Goal: Contribute content: Contribute content

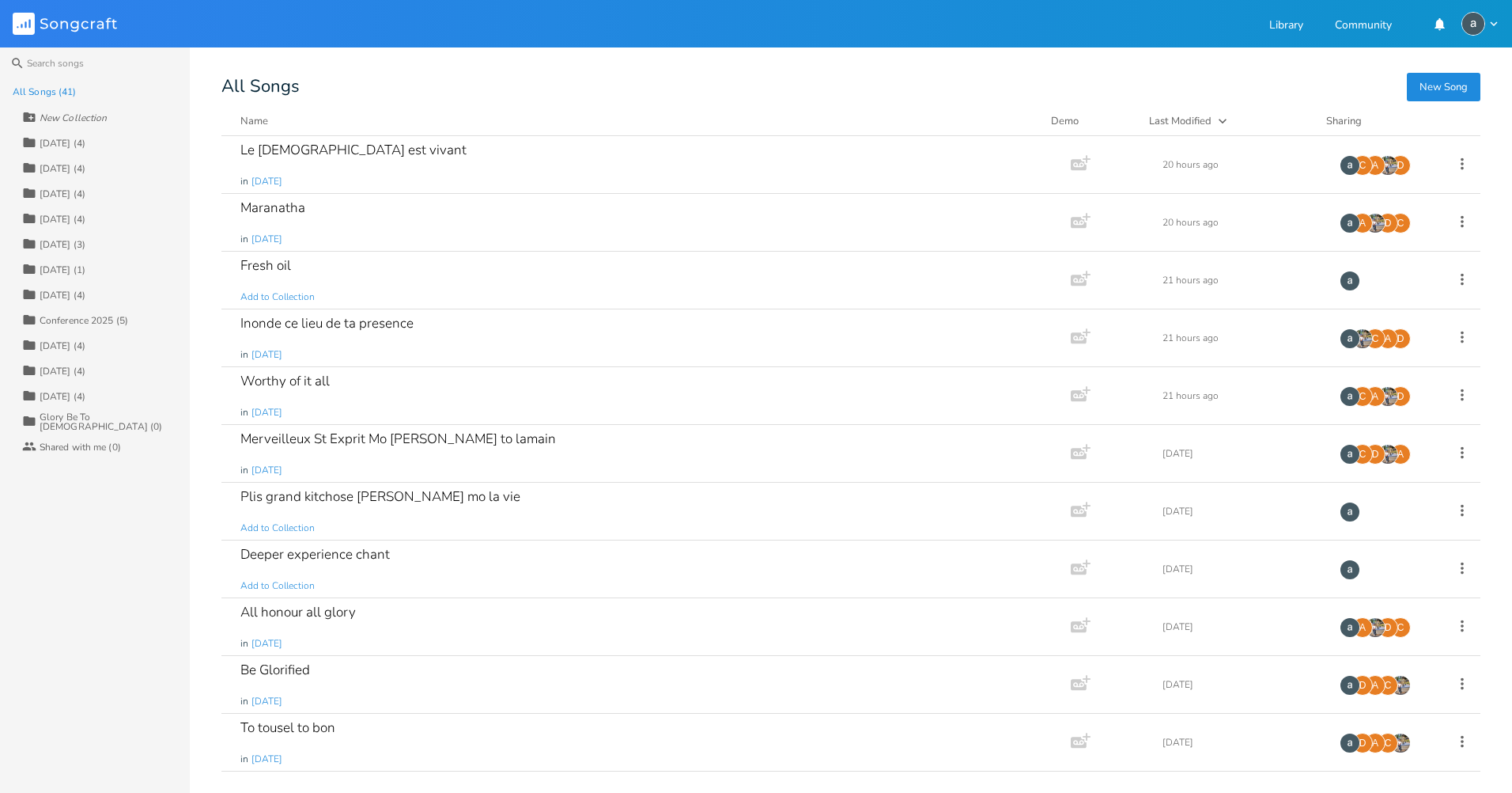
click at [75, 144] on div "[DATE] (4)" at bounding box center [62, 144] width 46 height 10
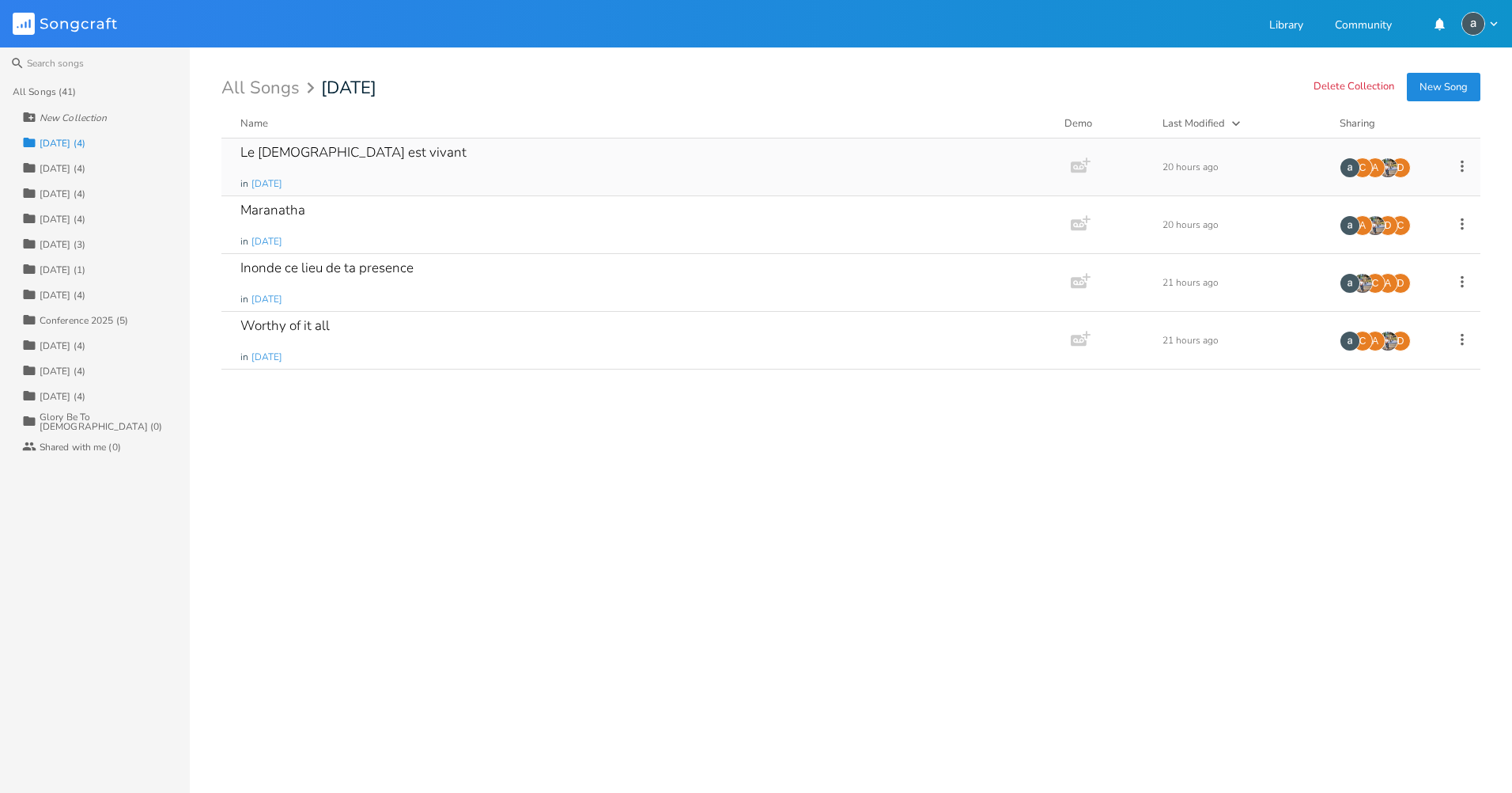
click at [526, 158] on div "Le [DEMOGRAPHIC_DATA] est vivant in [DATE]" at bounding box center [642, 167] width 805 height 57
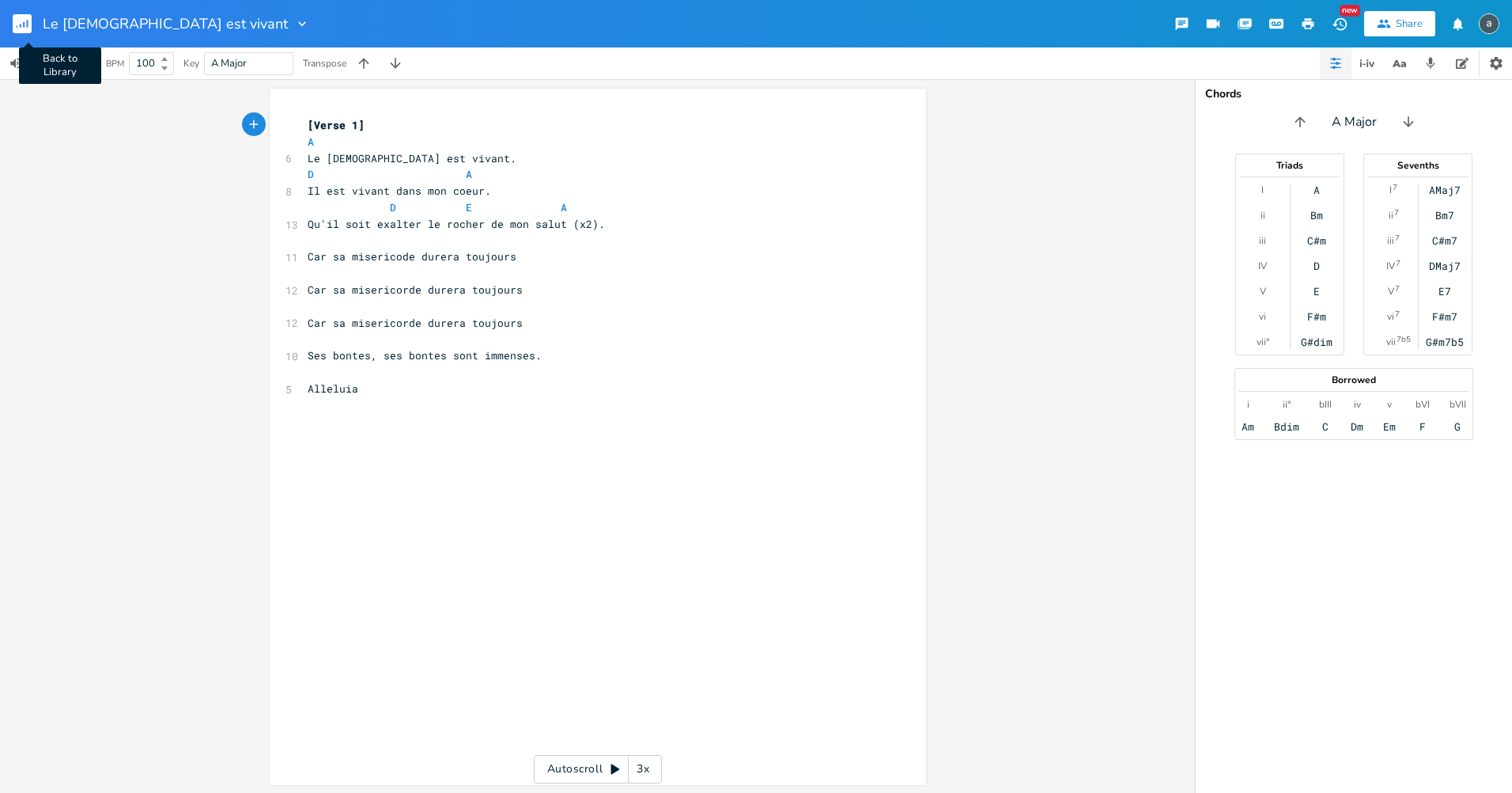
click at [18, 16] on rect "button" at bounding box center [21, 23] width 19 height 19
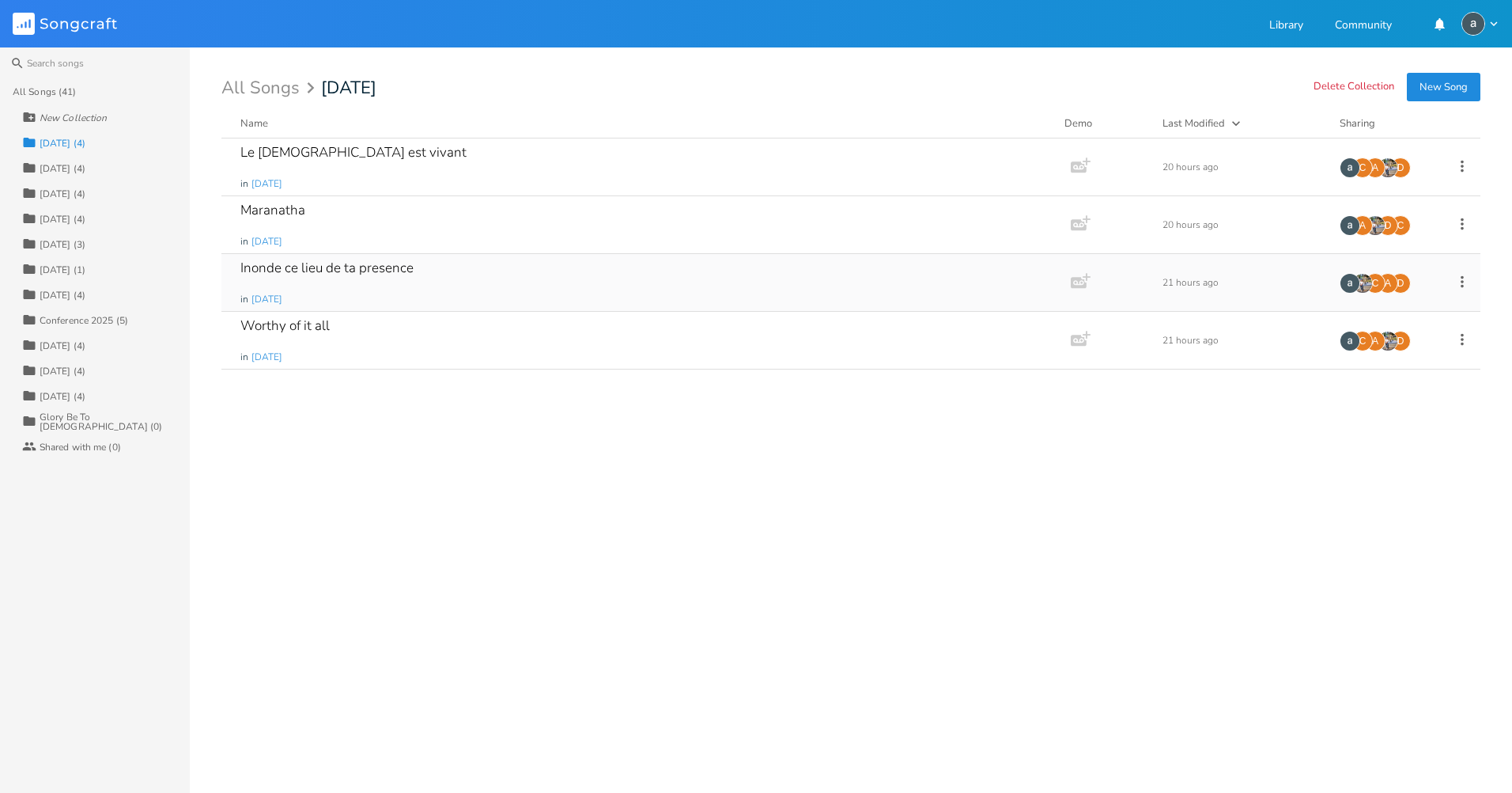
click at [394, 269] on div "Inonde ce lieu de ta presence" at bounding box center [327, 268] width 173 height 13
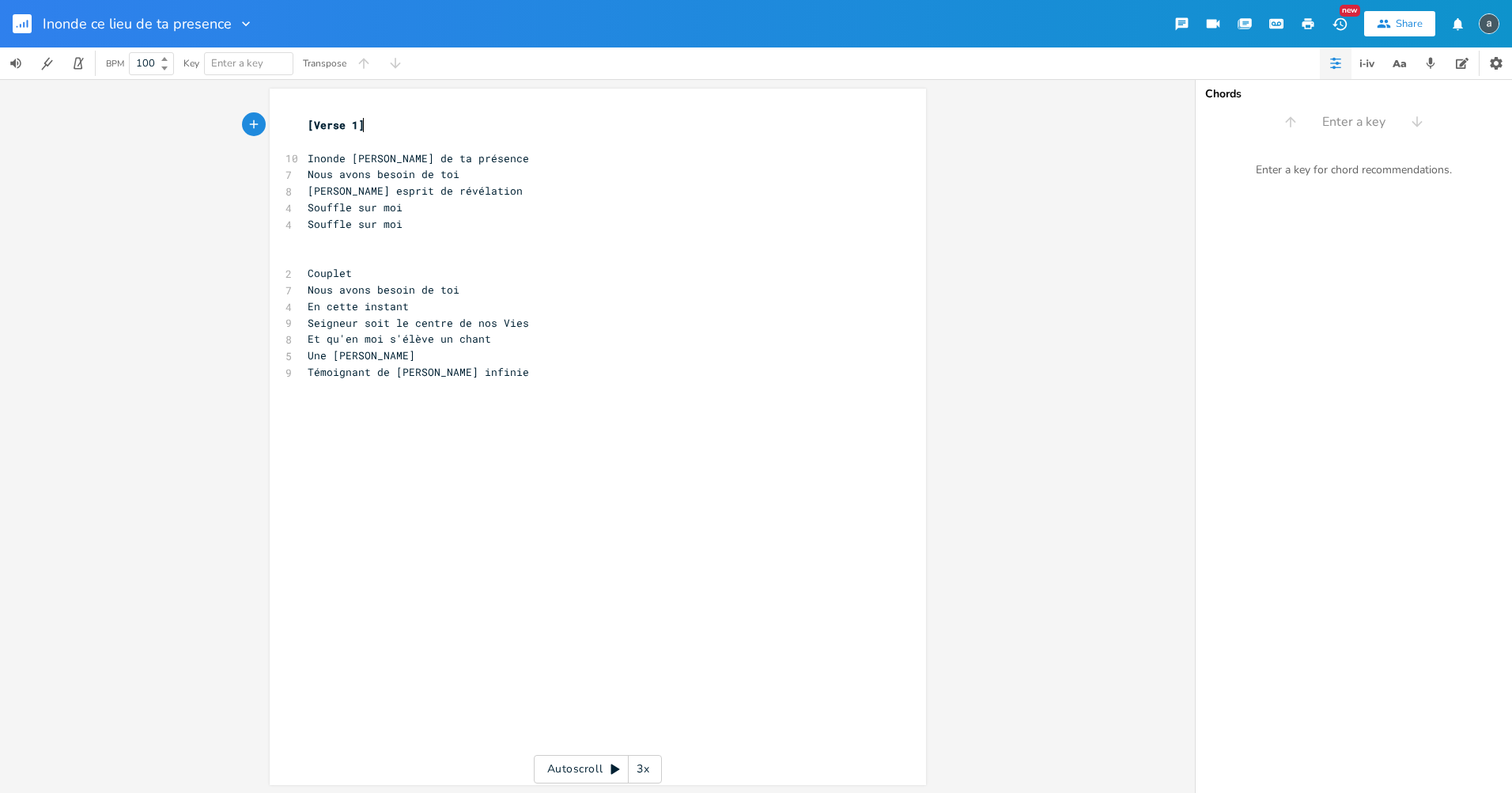
click at [522, 167] on pre "Nous avons besoin de toi" at bounding box center [590, 174] width 571 height 16
click at [506, 156] on pre "Inonde [PERSON_NAME] de ta présence" at bounding box center [590, 158] width 571 height 16
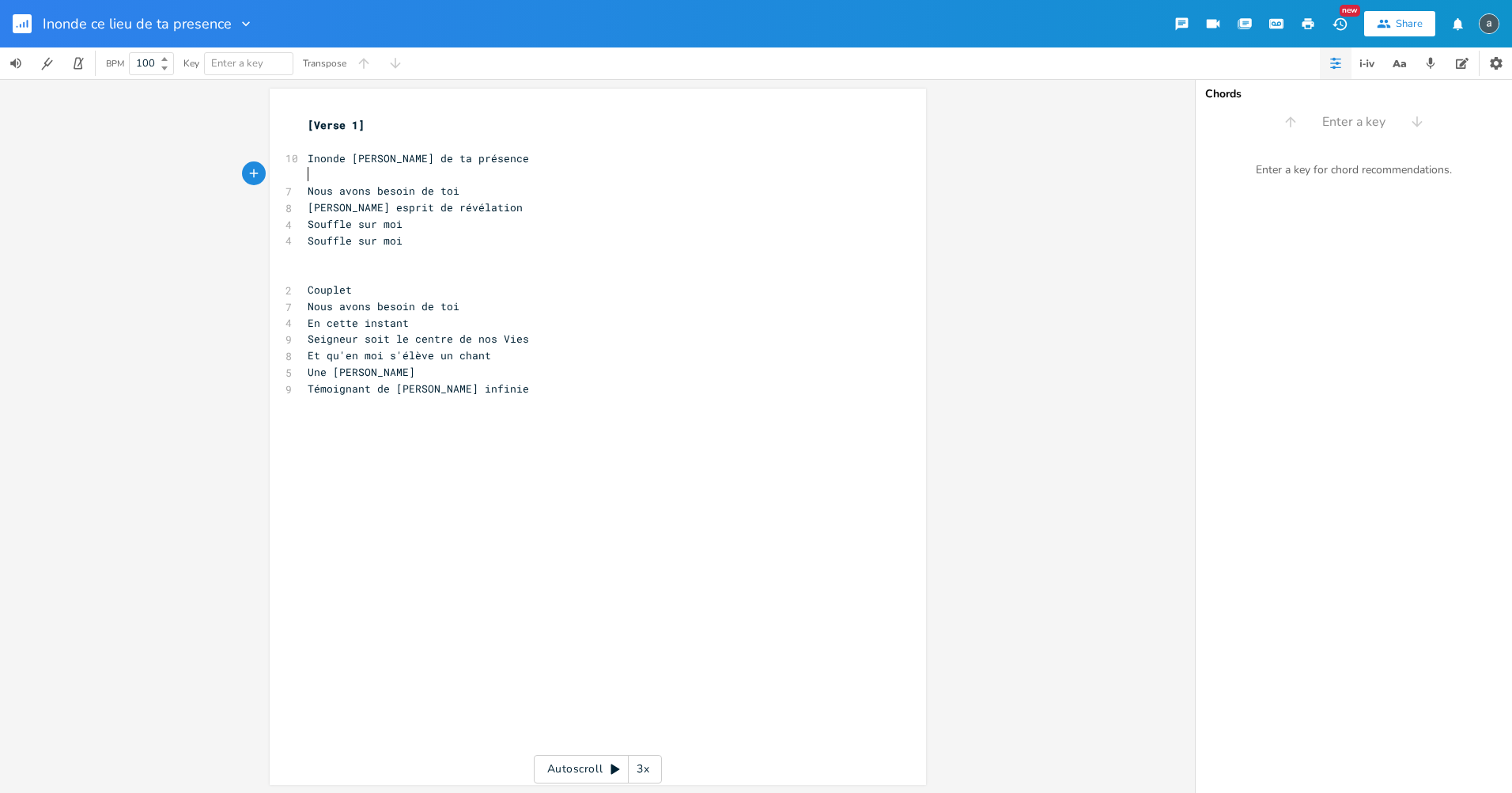
click at [482, 195] on pre "Nous avons besoin de toi" at bounding box center [590, 191] width 571 height 16
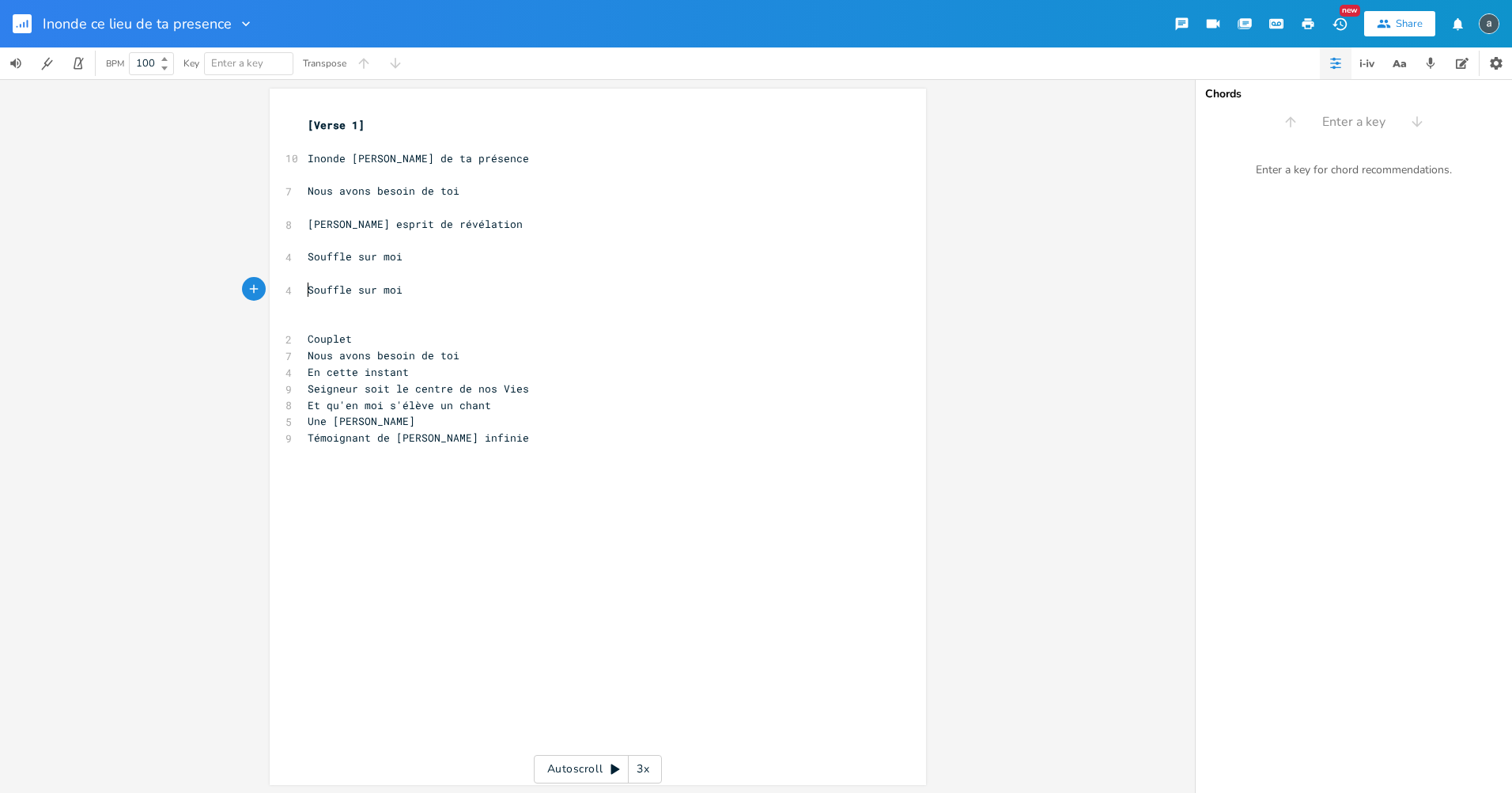
click at [418, 335] on pre "Couplet" at bounding box center [590, 339] width 571 height 16
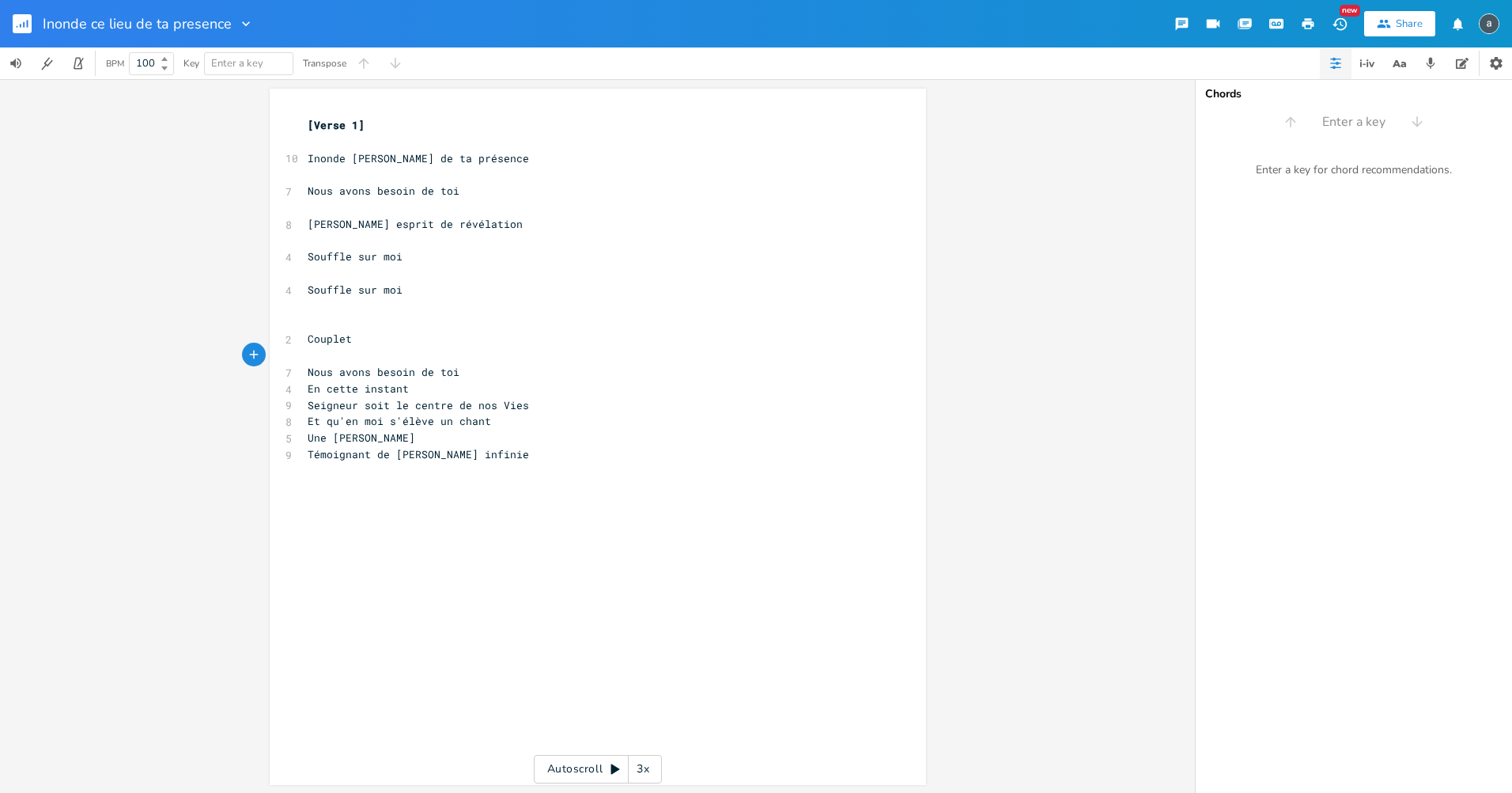
click at [459, 374] on pre "Nous avons besoin de toi" at bounding box center [590, 372] width 571 height 16
click at [444, 405] on pre "En cette instant" at bounding box center [590, 406] width 571 height 16
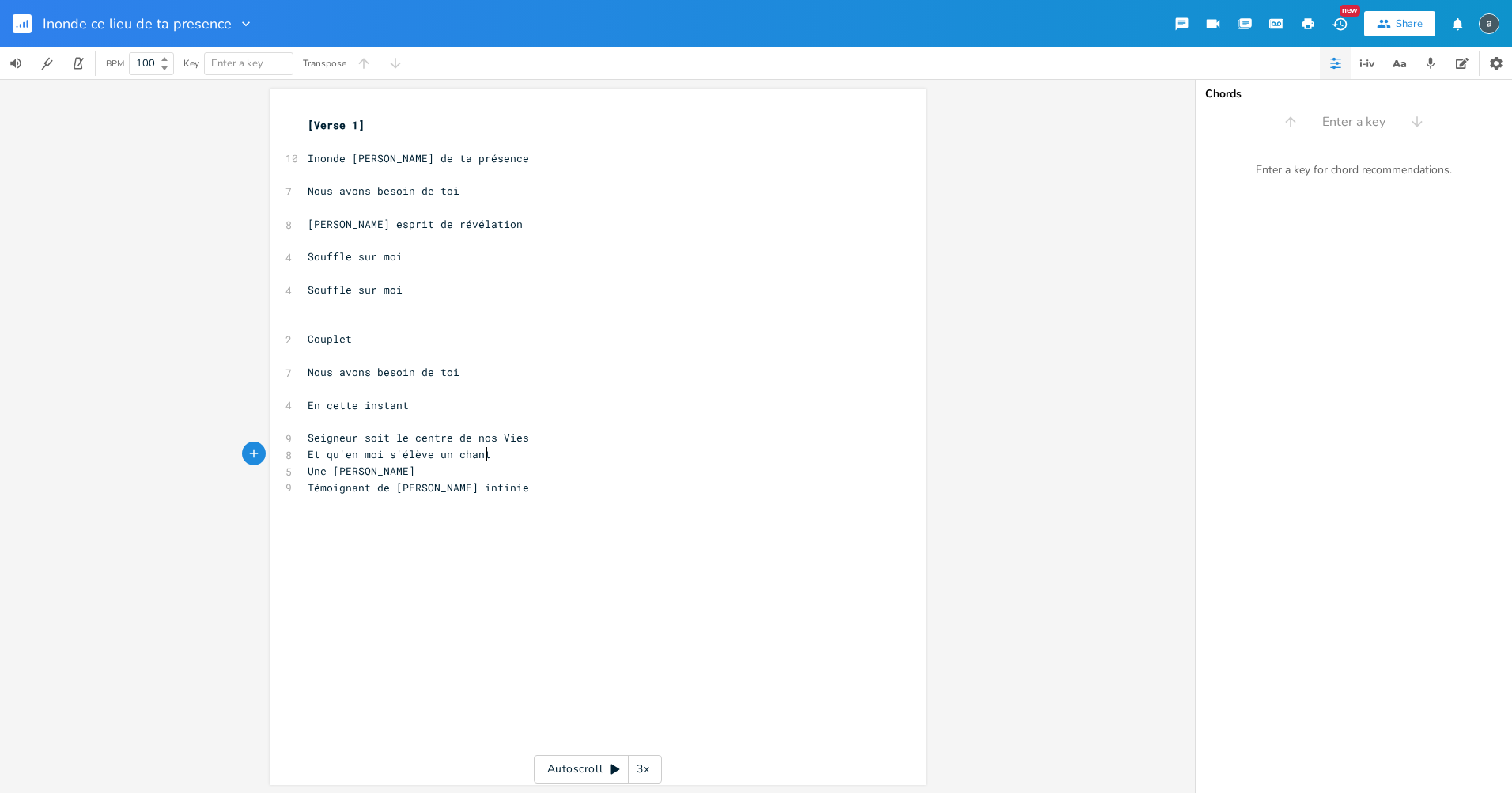
click at [545, 448] on pre "Et qu'en moi s'élève un chant" at bounding box center [590, 455] width 571 height 16
click at [541, 430] on pre "Seigneur soit le centre de nos Vies" at bounding box center [590, 438] width 571 height 16
click at [541, 435] on pre "Seigneur soit le centre de nos Vies" at bounding box center [590, 438] width 571 height 16
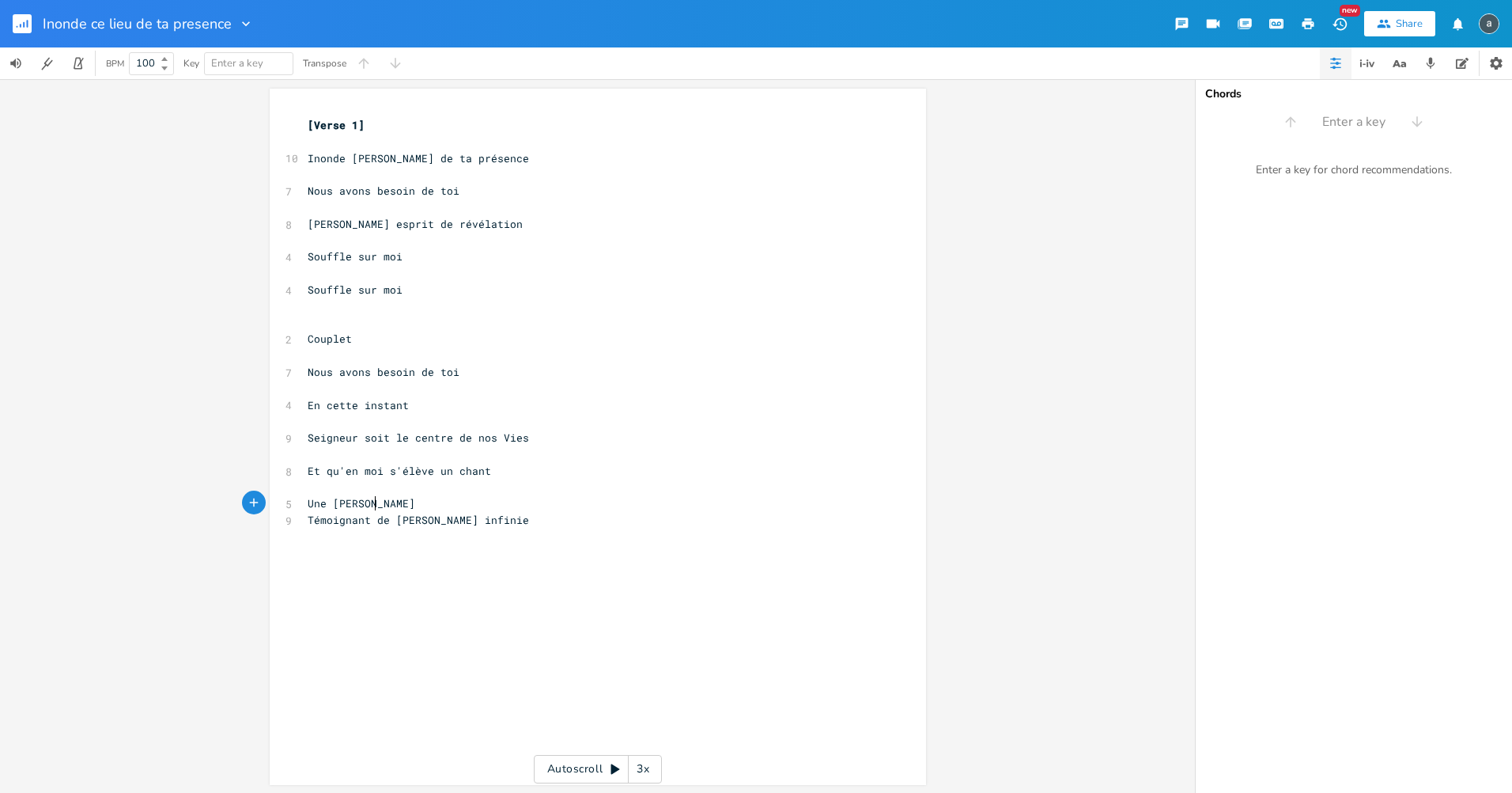
click at [495, 506] on pre "Une [PERSON_NAME]" at bounding box center [590, 504] width 571 height 16
click at [436, 135] on pre "​" at bounding box center [590, 142] width 571 height 16
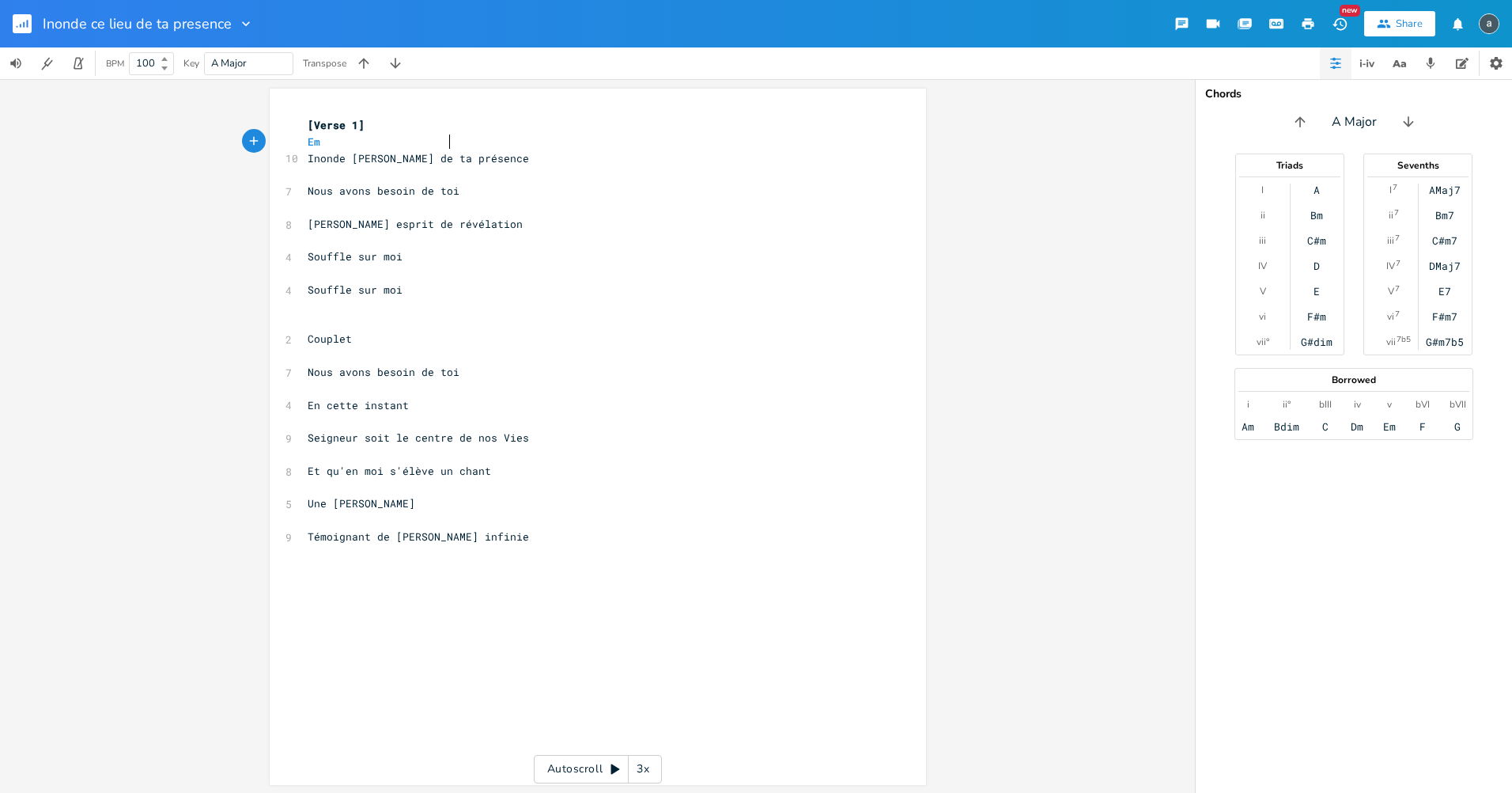
scroll to position [0, 71]
type textarea "Em C"
click at [339, 176] on pre "​" at bounding box center [590, 174] width 571 height 16
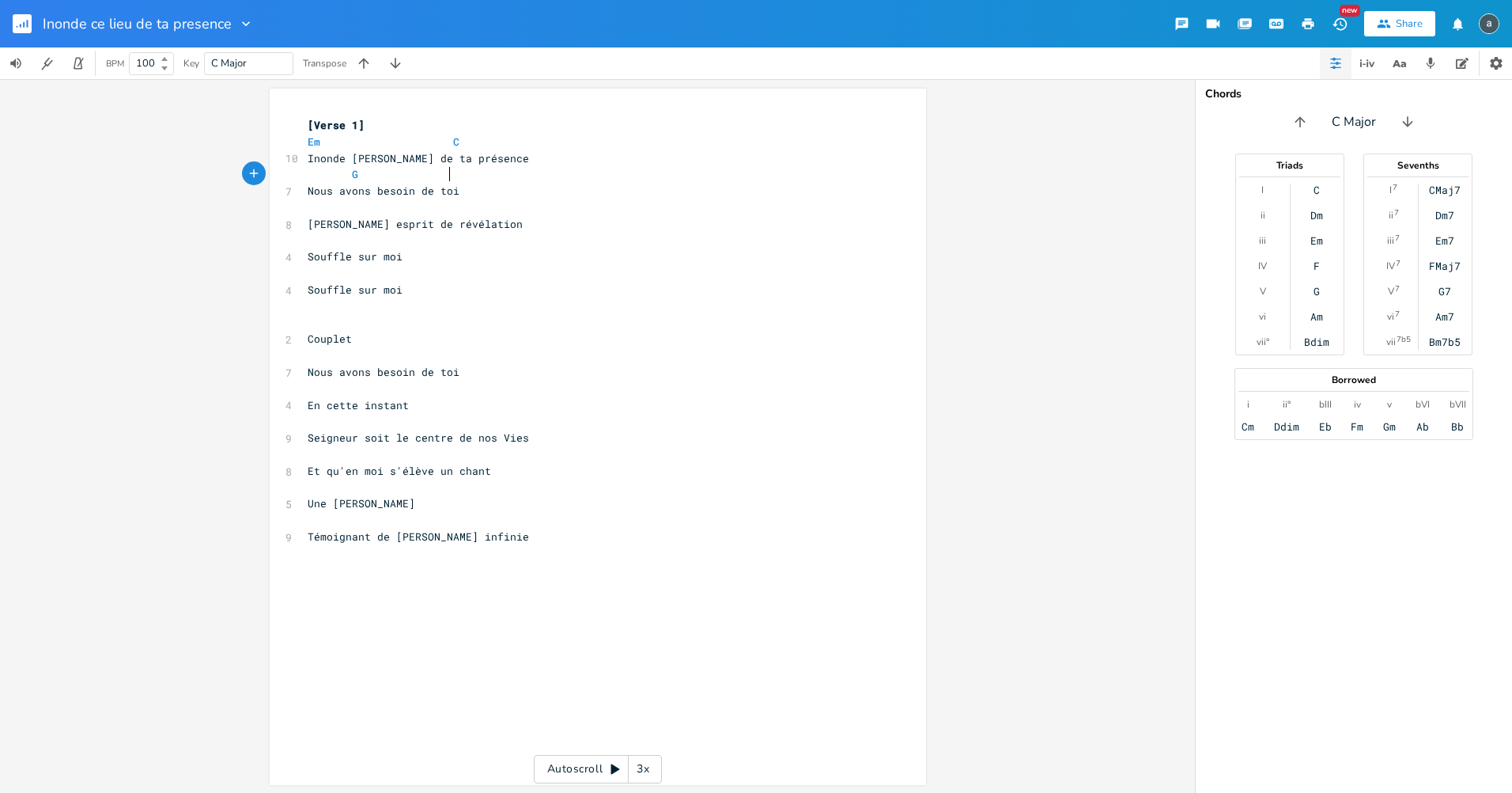
type textarea "G"
type textarea "D"
click at [381, 197] on span "Nous avons besoin de toi" at bounding box center [383, 190] width 152 height 14
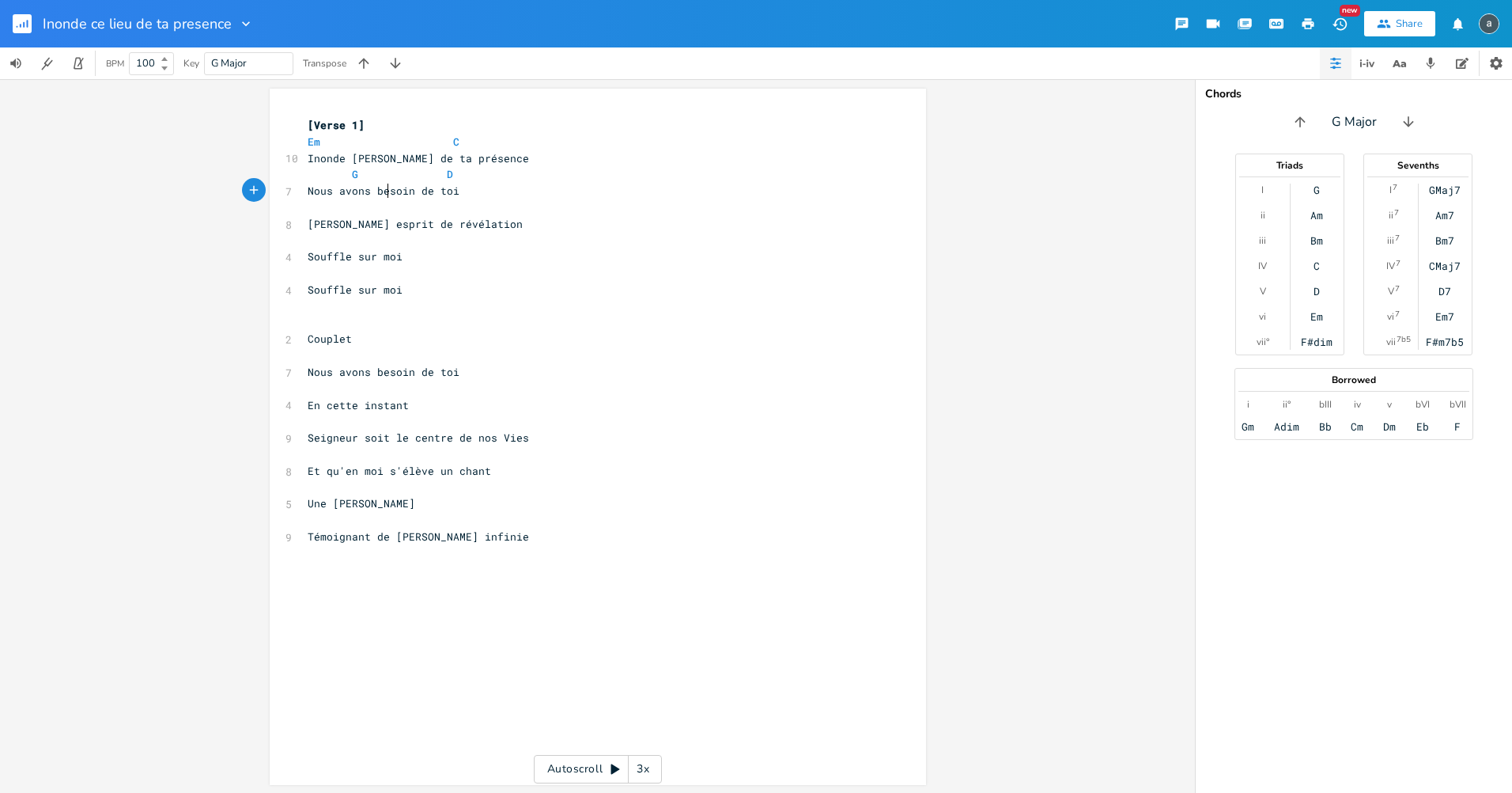
click at [380, 213] on pre "​" at bounding box center [590, 208] width 571 height 16
type textarea "Em C"
click at [385, 232] on pre "​" at bounding box center [590, 241] width 571 height 16
click at [422, 254] on pre "Souffle sur moi" at bounding box center [590, 257] width 571 height 16
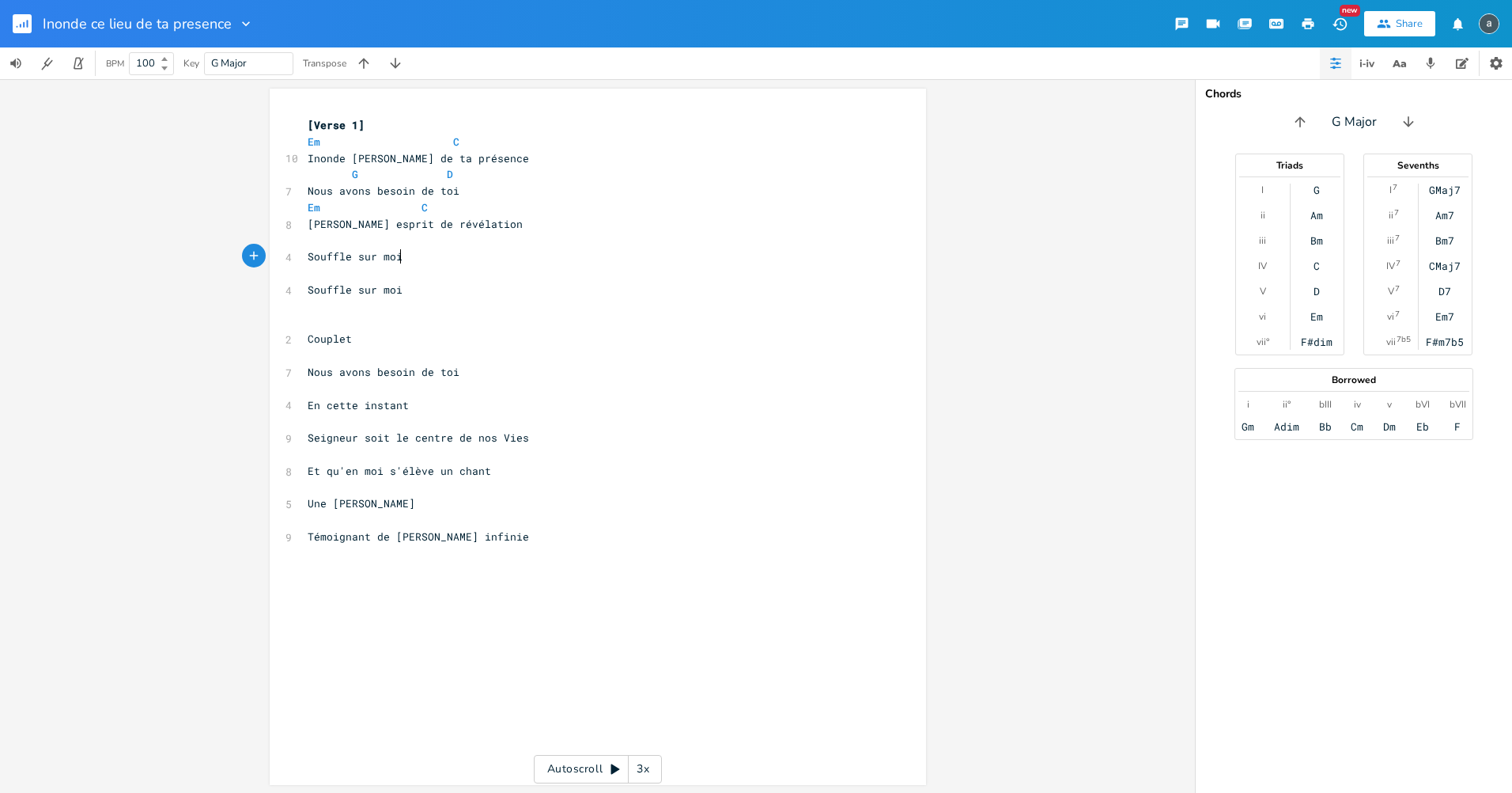
click at [419, 244] on pre "​" at bounding box center [590, 241] width 571 height 16
type textarea "G"
click at [345, 208] on span "Em C" at bounding box center [368, 207] width 121 height 14
type textarea "A"
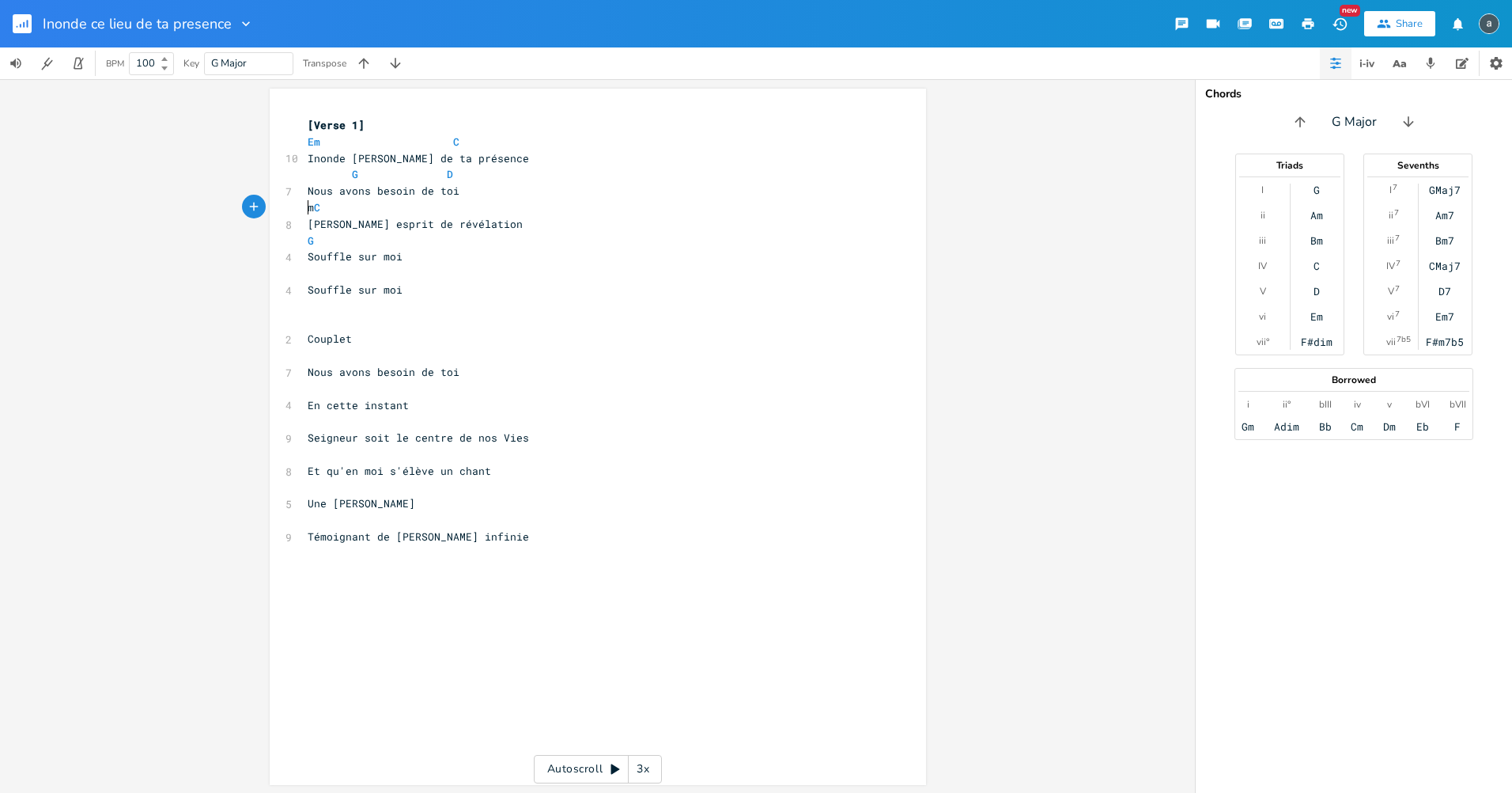
scroll to position [0, 8]
click at [550, 268] on pre "​" at bounding box center [590, 273] width 571 height 16
click at [340, 250] on span "Souffle sur moi" at bounding box center [355, 256] width 95 height 14
click at [328, 234] on pre "G" at bounding box center [590, 241] width 571 height 16
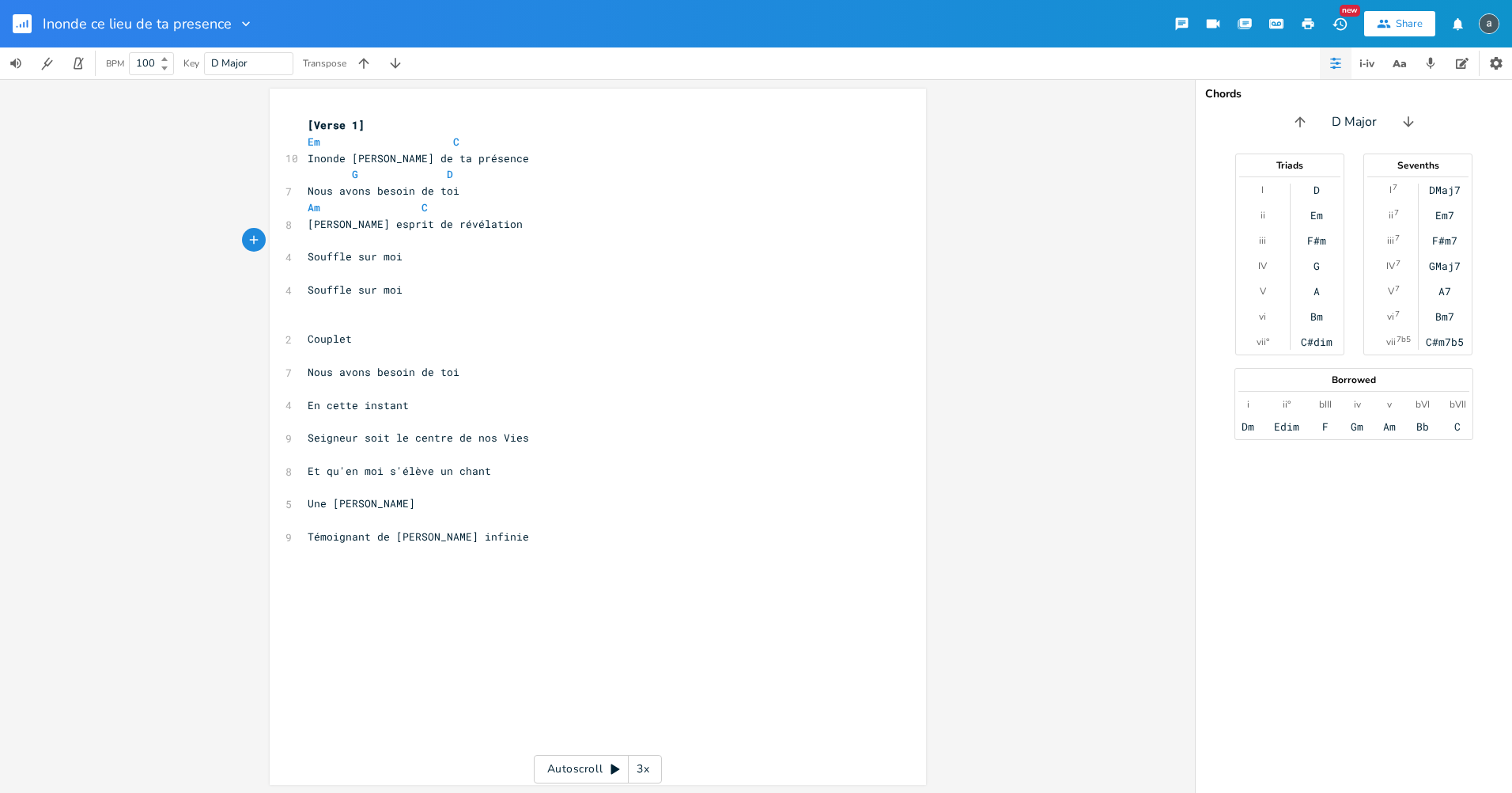
type textarea "G"
click at [528, 280] on pre "​" at bounding box center [590, 273] width 571 height 16
type textarea "D"
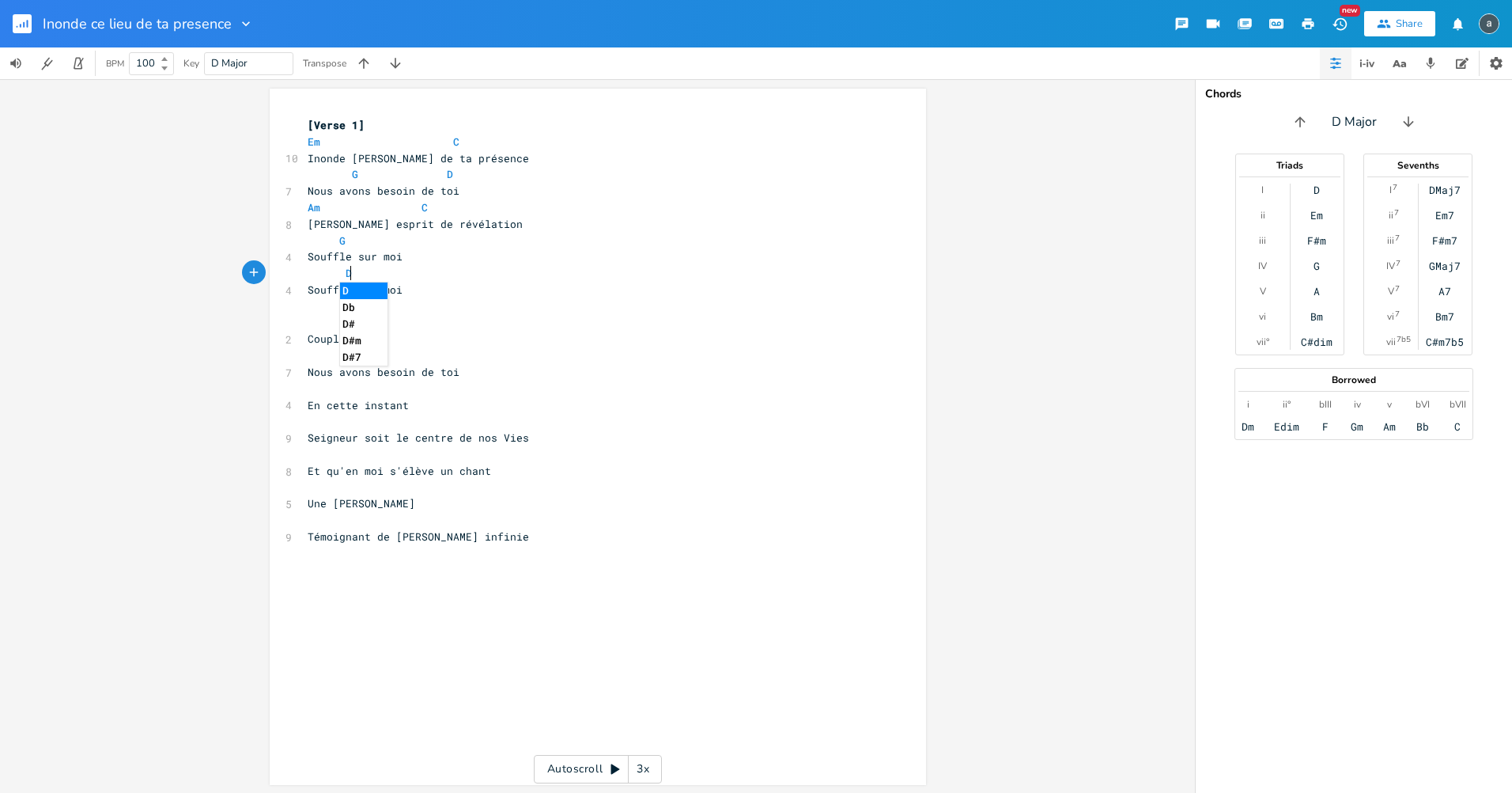
click at [601, 357] on pre "​" at bounding box center [590, 355] width 571 height 16
type textarea "Am"
click at [345, 384] on pre "​" at bounding box center [590, 389] width 571 height 16
type textarea "C"
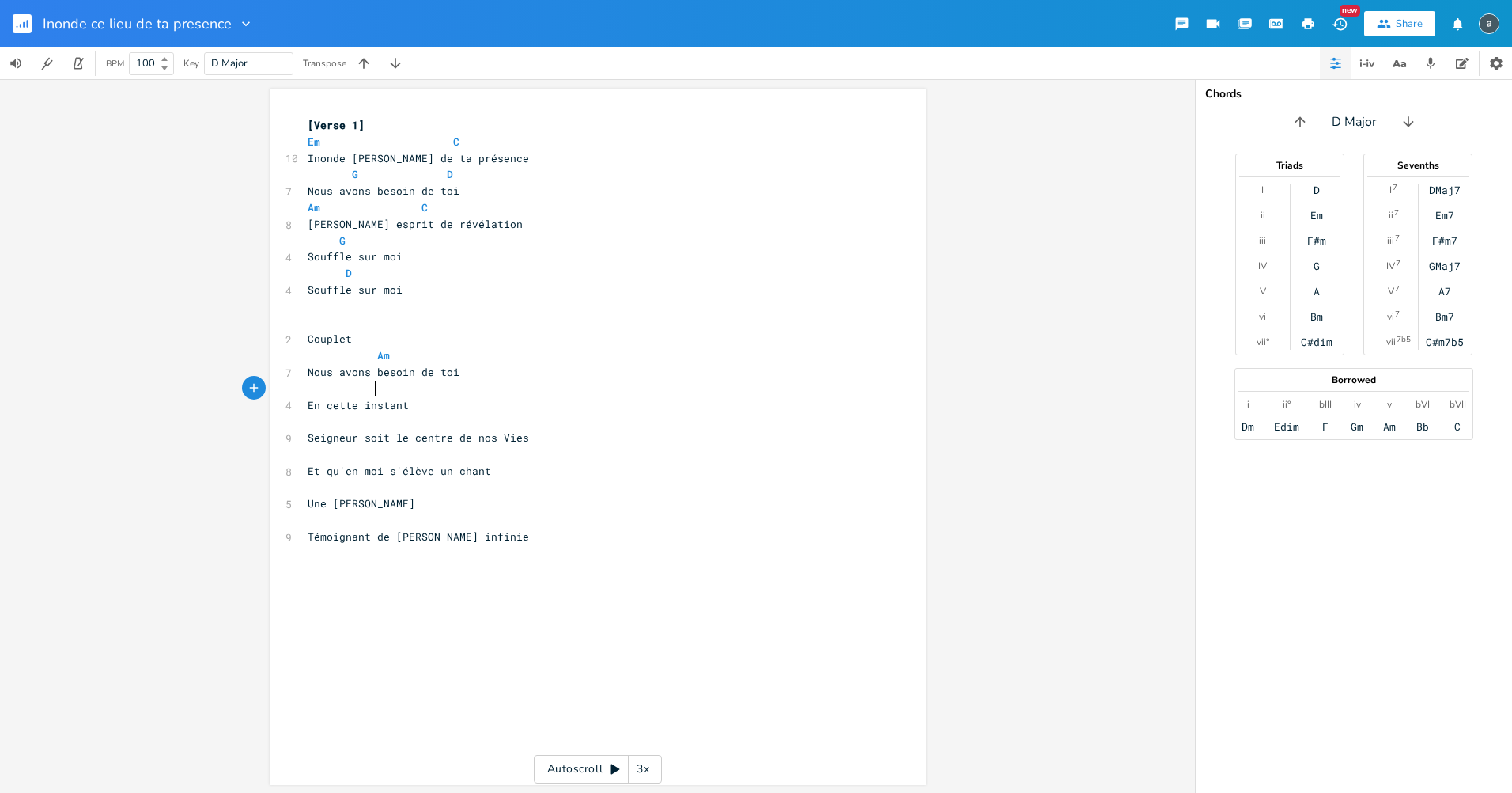
scroll to position [0, 36]
click at [354, 422] on pre "​" at bounding box center [590, 421] width 571 height 16
type textarea "G D"
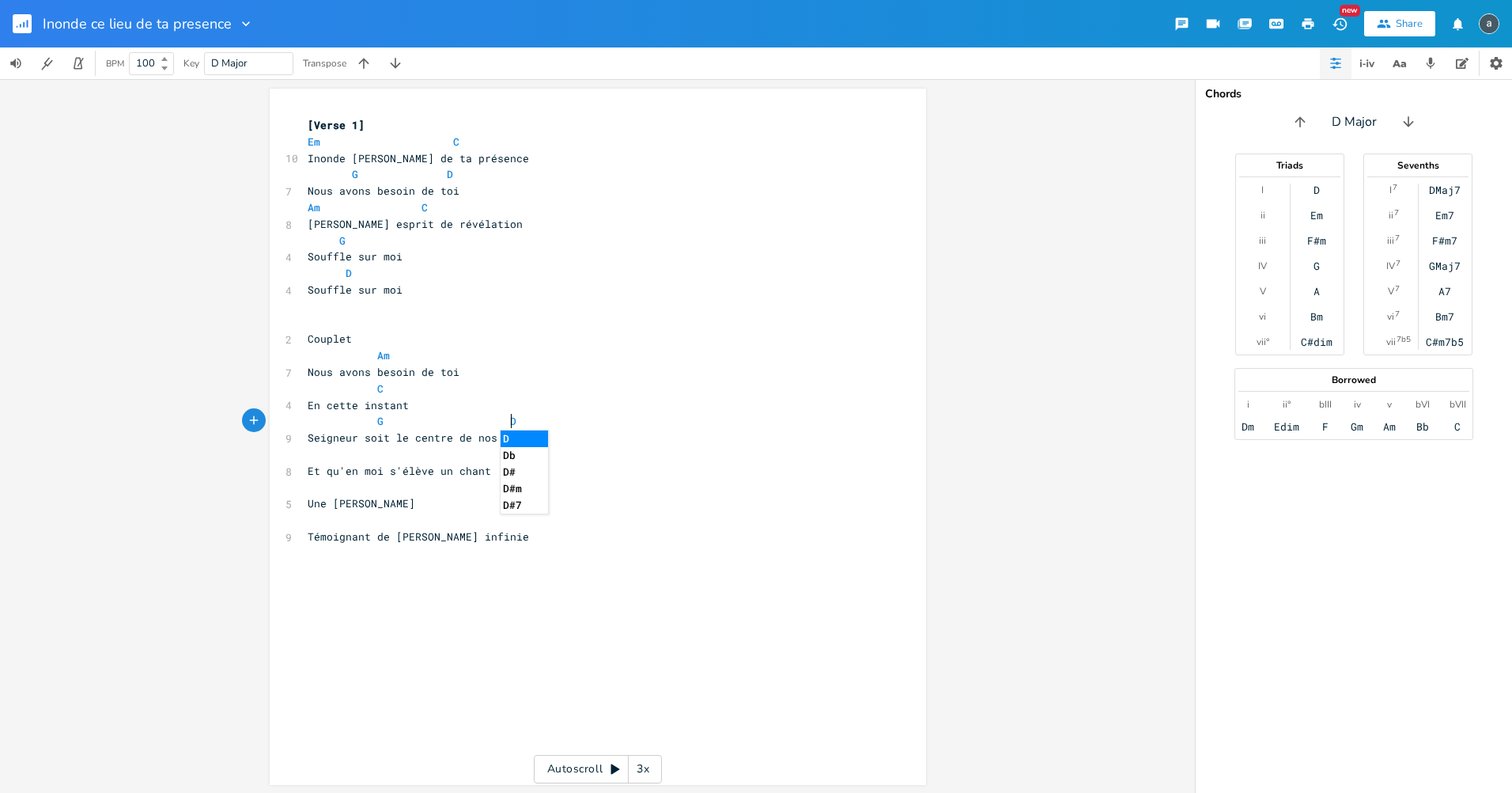
click at [450, 450] on pre "​" at bounding box center [590, 455] width 571 height 16
type textarea "Am"
click at [340, 485] on pre "​" at bounding box center [590, 488] width 571 height 16
type textarea "C"
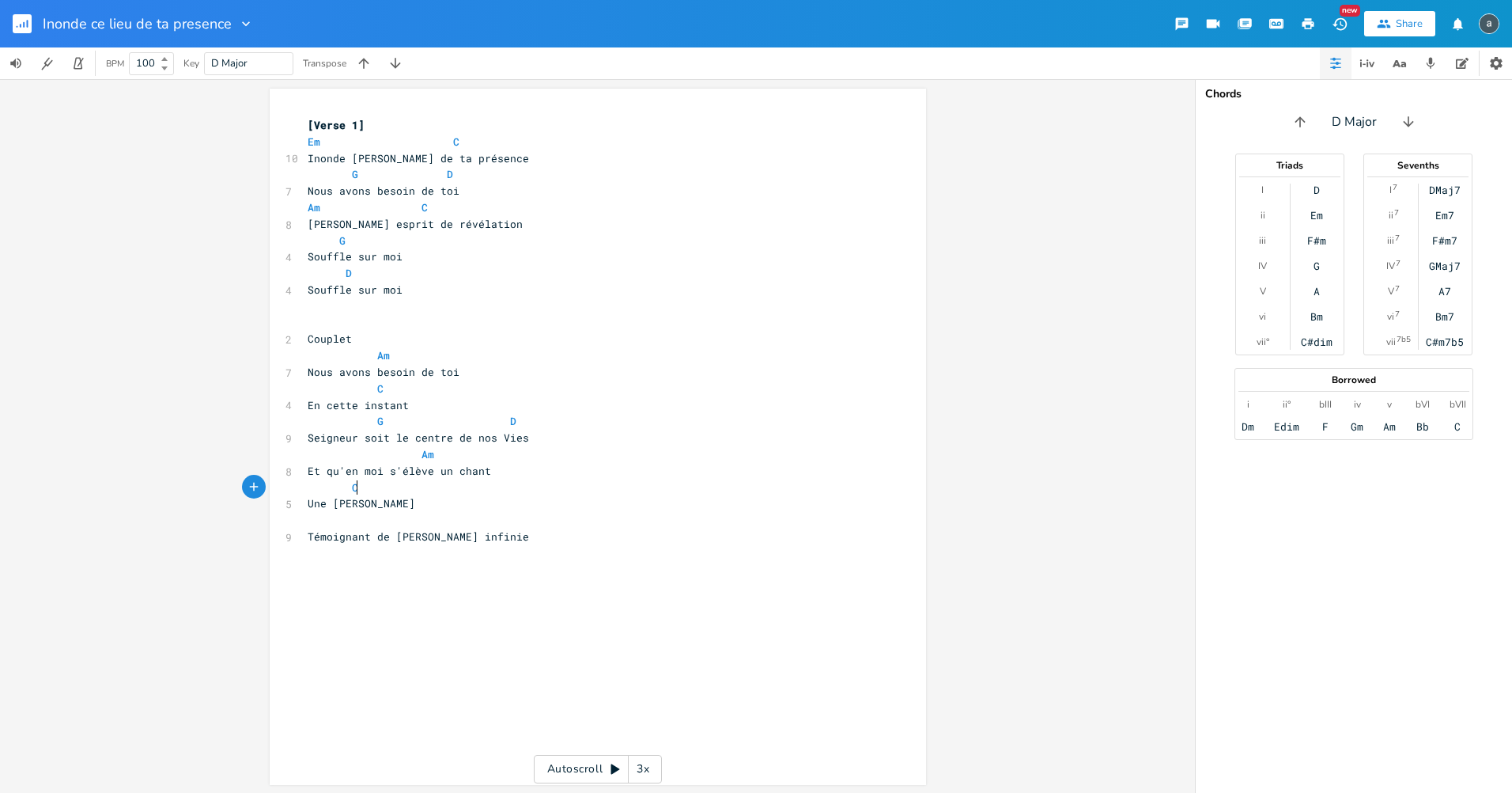
scroll to position [0, 25]
click at [459, 522] on pre "​" at bounding box center [590, 520] width 571 height 16
type textarea "G D"
drag, startPoint x: 809, startPoint y: 389, endPoint x: 598, endPoint y: 331, distance: 218.8
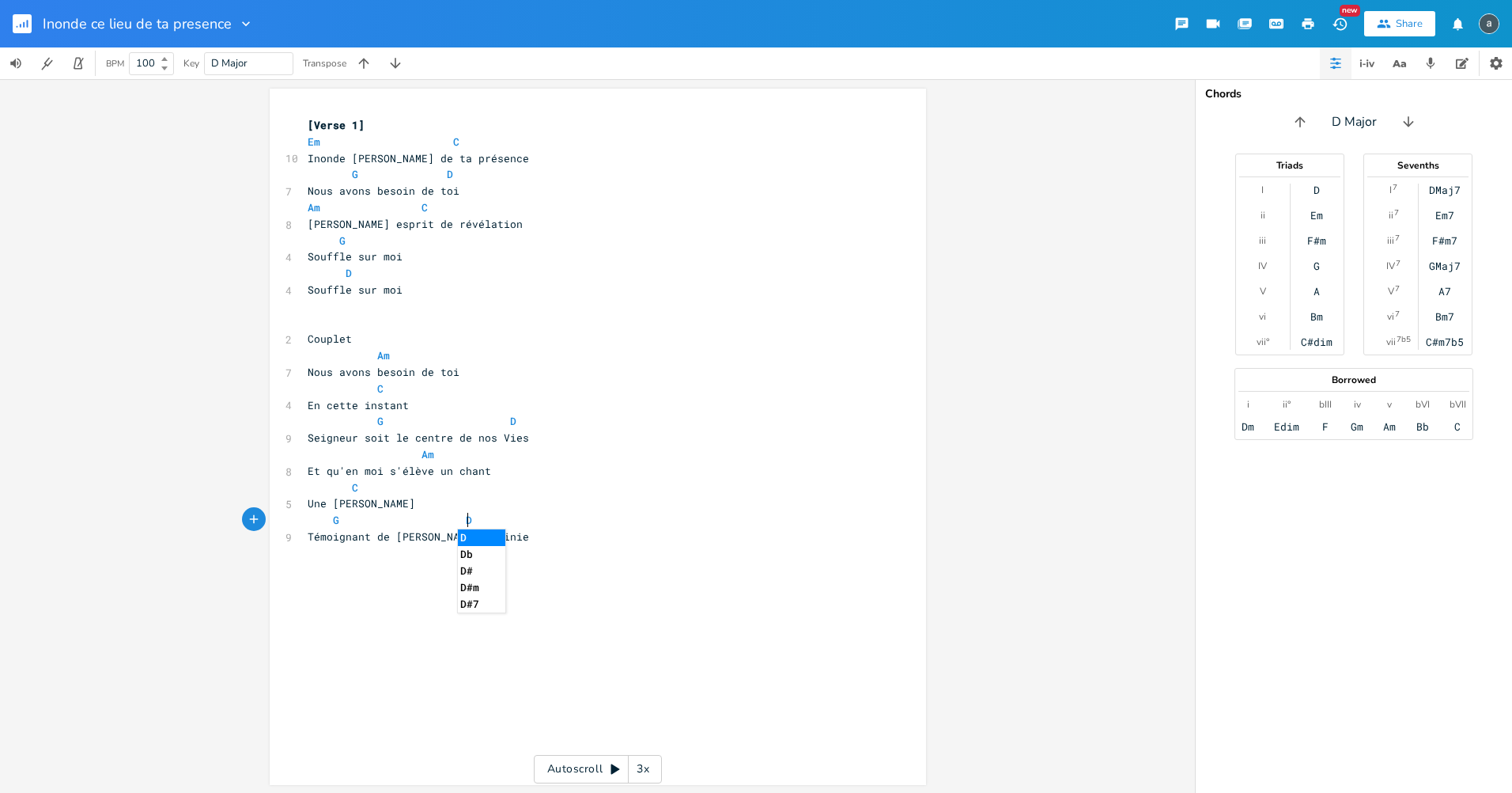
click at [806, 389] on pre "C" at bounding box center [590, 389] width 571 height 16
click at [21, 30] on rect "button" at bounding box center [21, 23] width 19 height 19
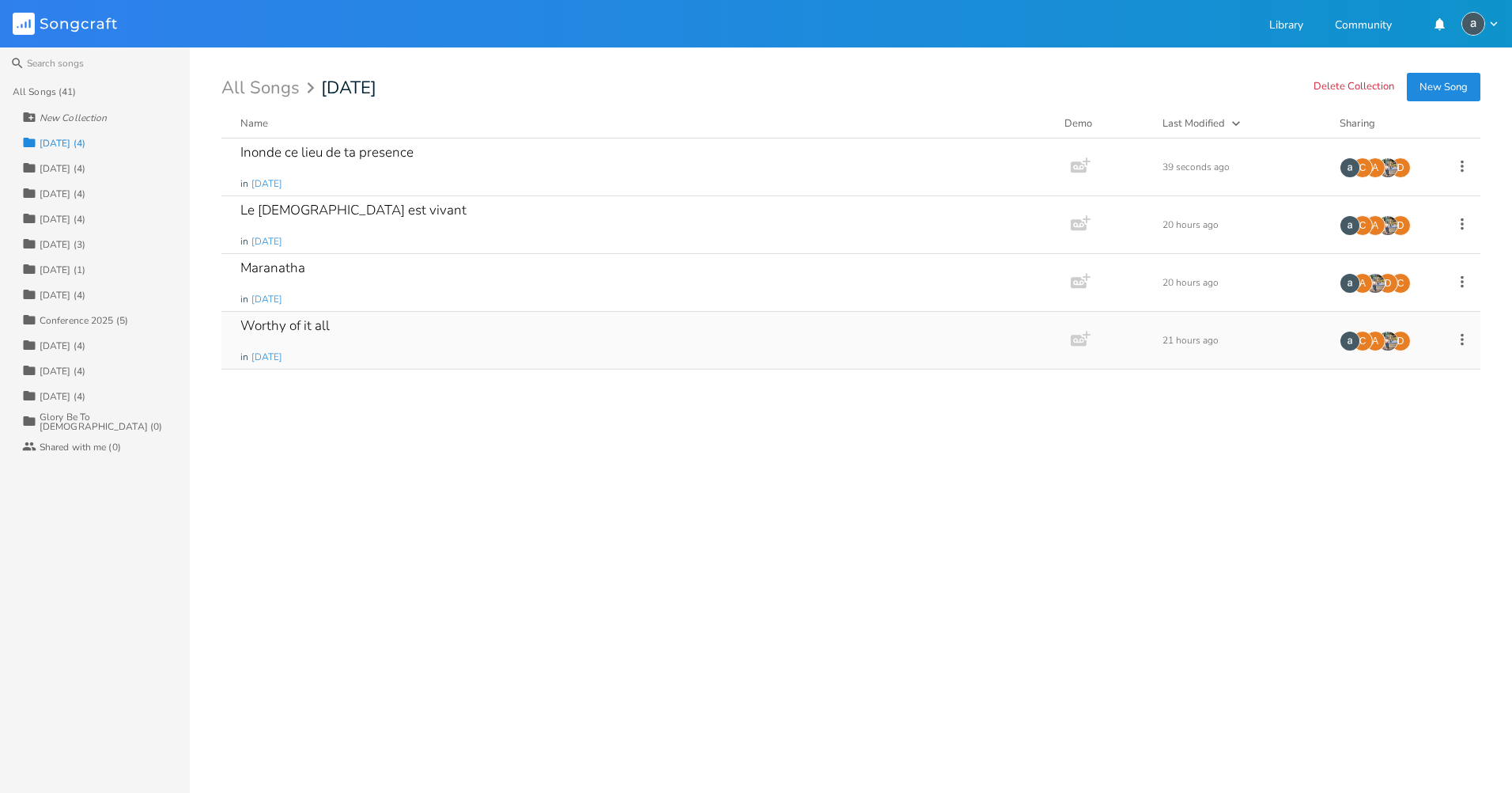
click at [605, 330] on div "Worthy of it all in [DATE]" at bounding box center [642, 340] width 805 height 57
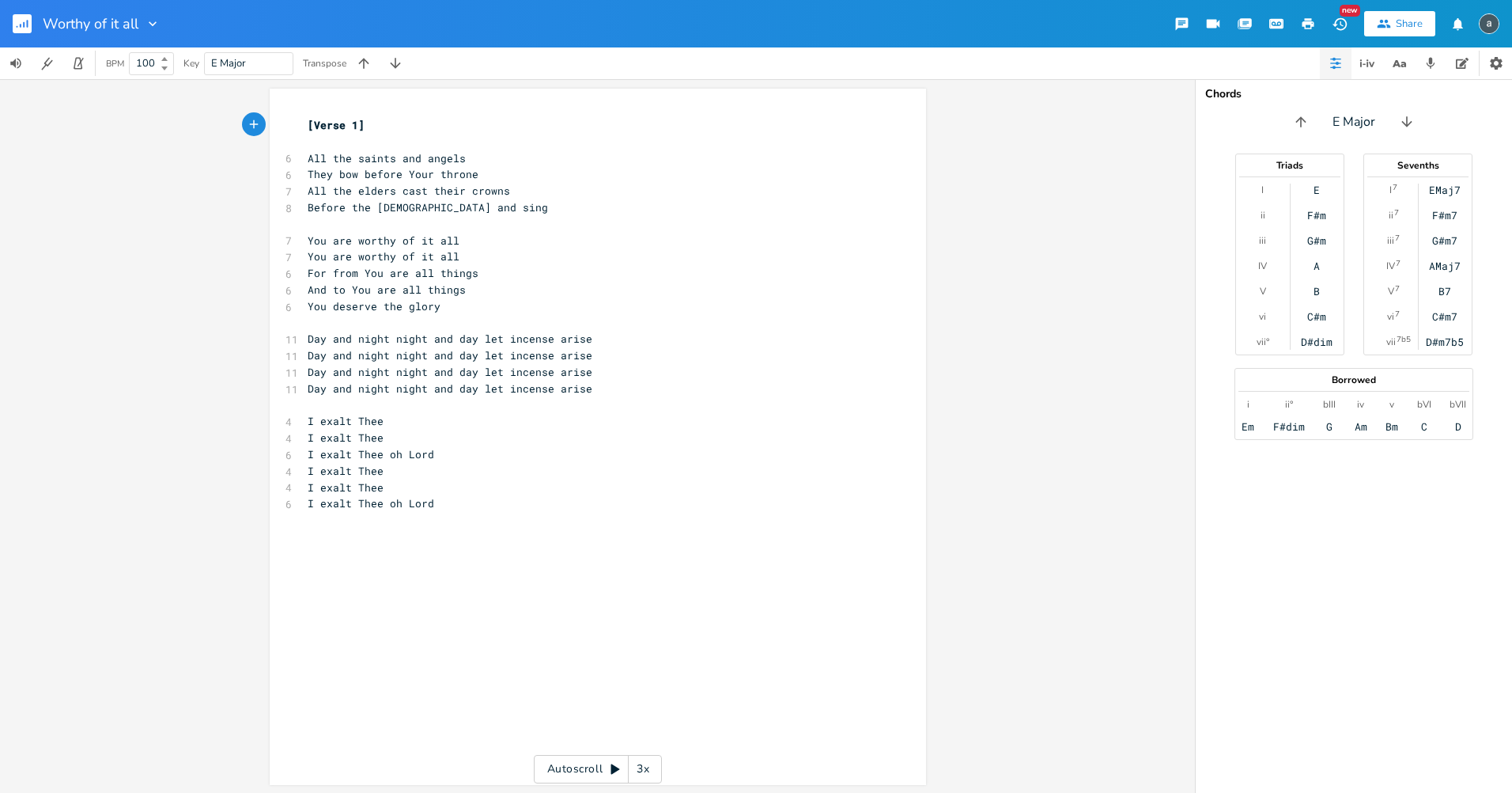
click at [515, 154] on pre "All the saints and angels" at bounding box center [590, 158] width 571 height 16
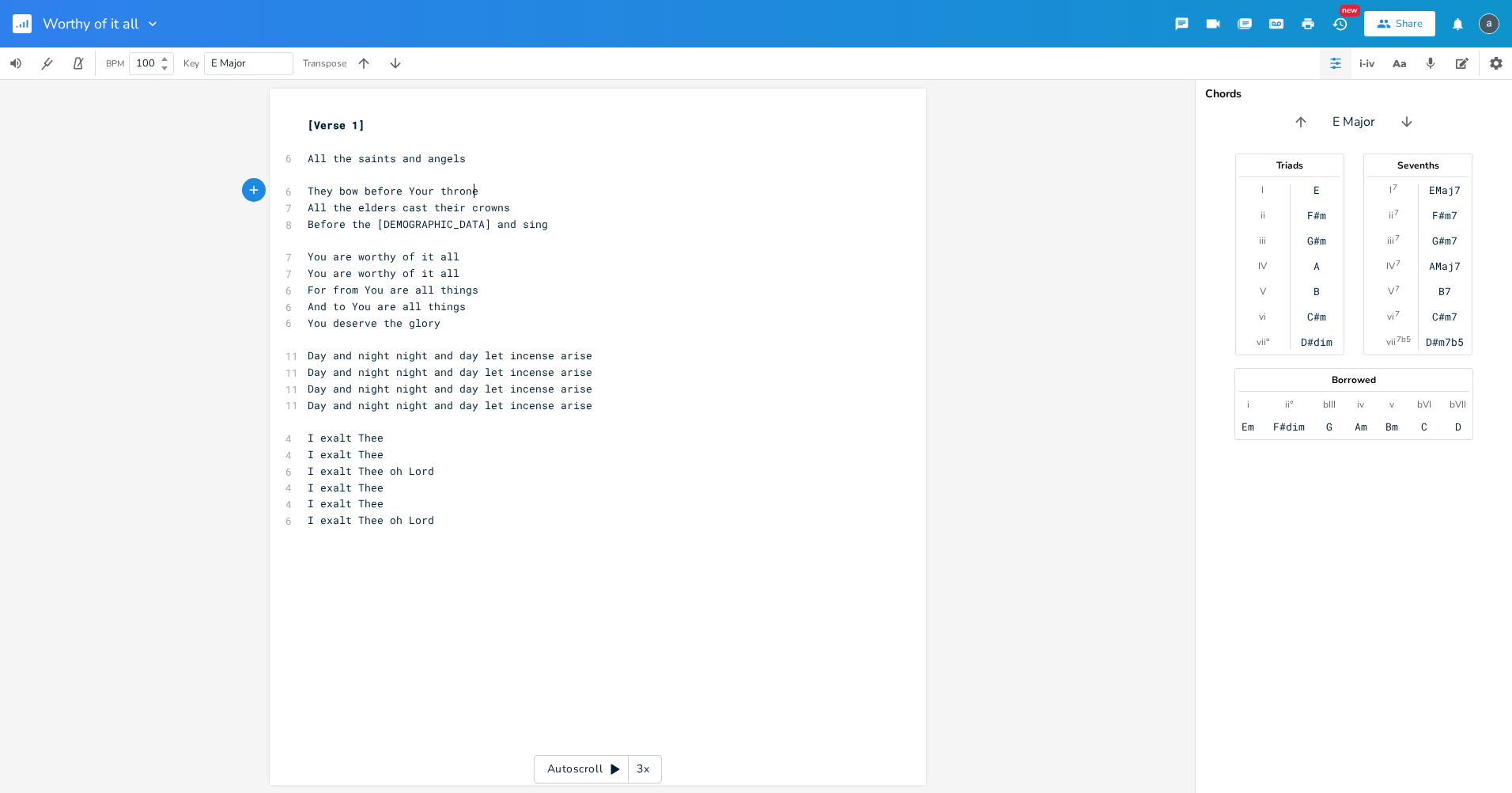
click at [539, 195] on pre "They bow before Your throne" at bounding box center [590, 191] width 571 height 16
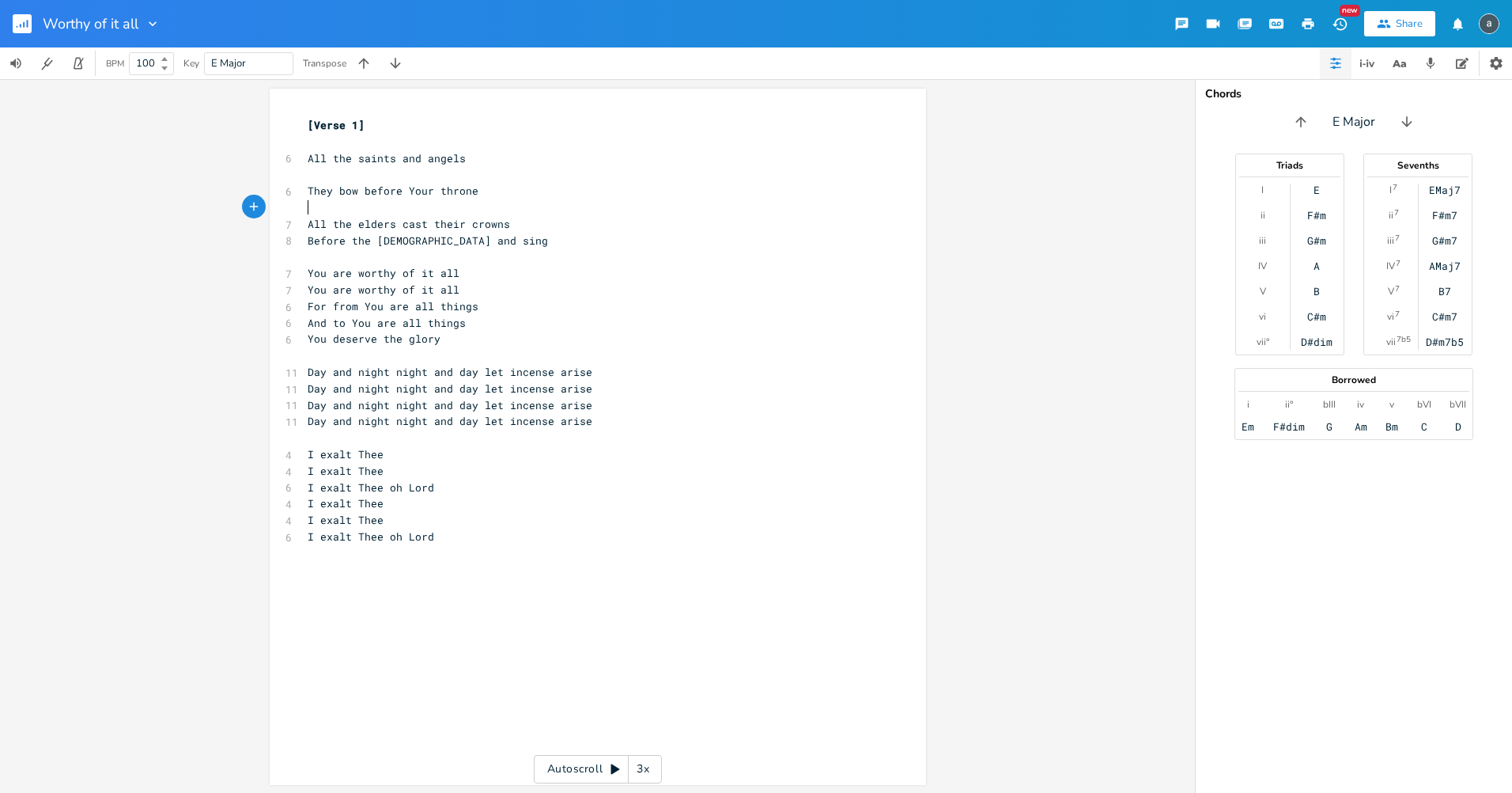
click at [514, 228] on pre "All the elders cast their crowns" at bounding box center [590, 224] width 571 height 16
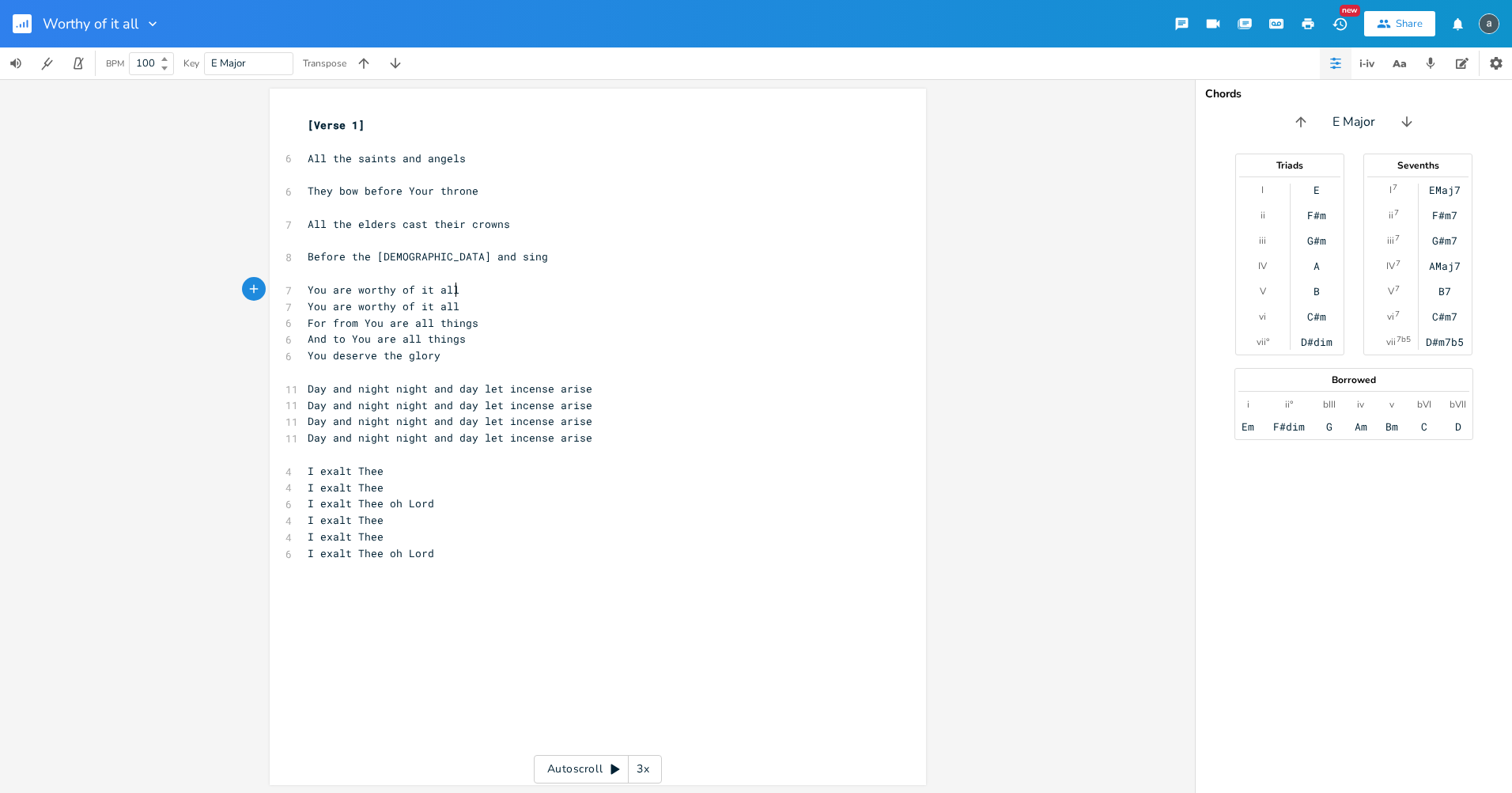
click at [482, 286] on pre "You are worthy of it all" at bounding box center [590, 290] width 571 height 16
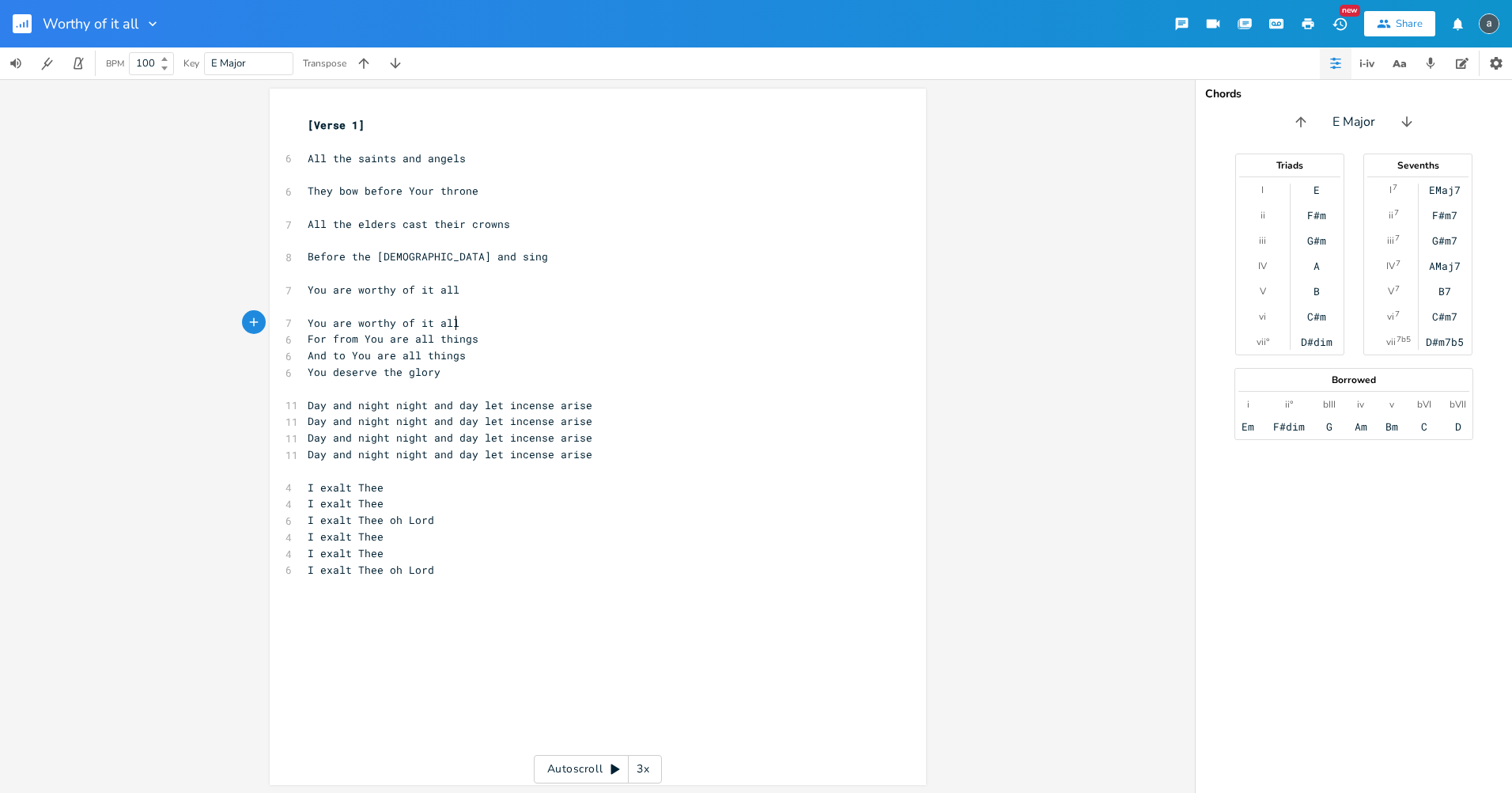
click at [475, 323] on pre "You are worthy of it all" at bounding box center [590, 323] width 571 height 16
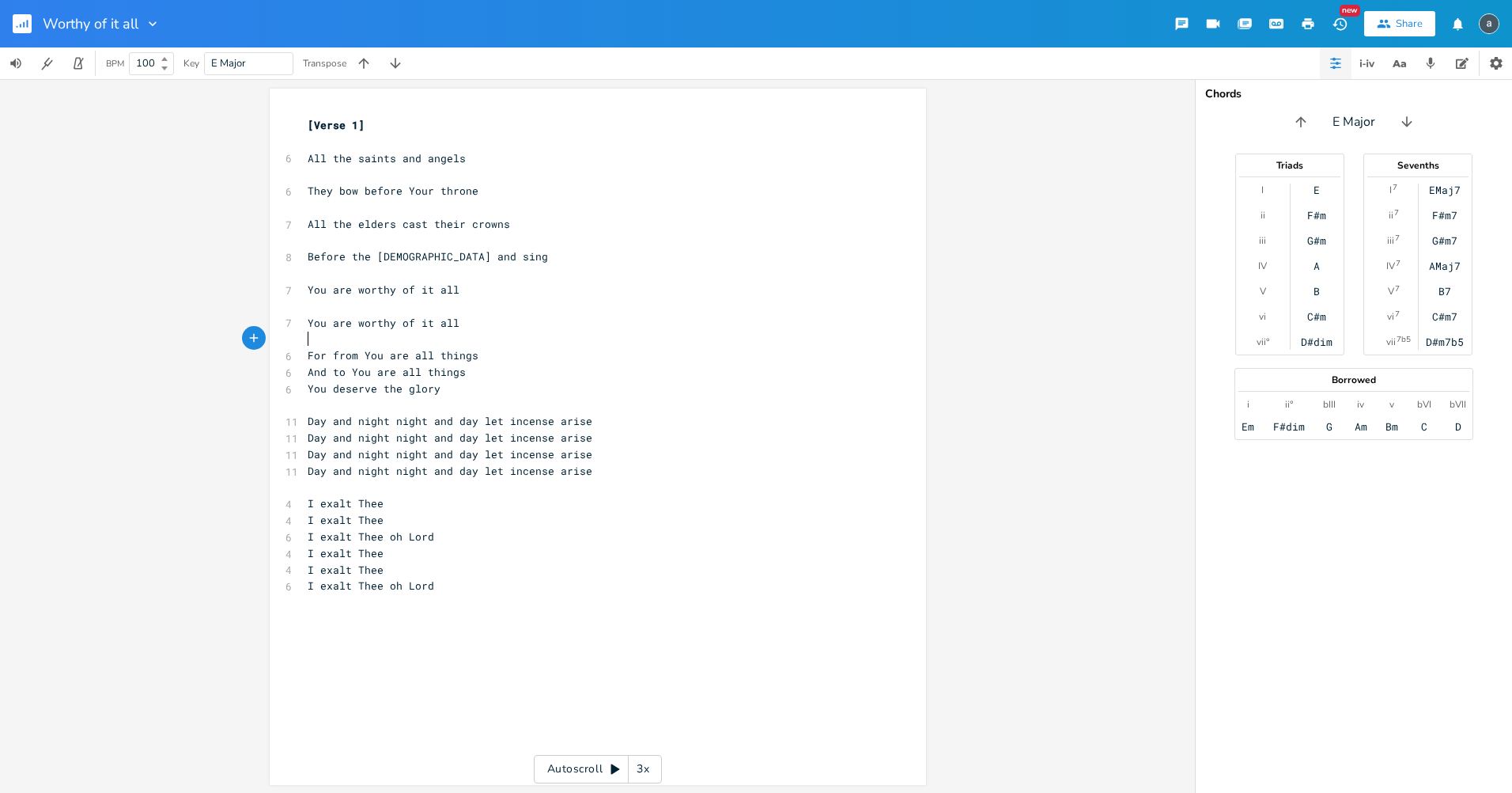
click at [478, 354] on pre "For from You are all things" at bounding box center [590, 355] width 571 height 16
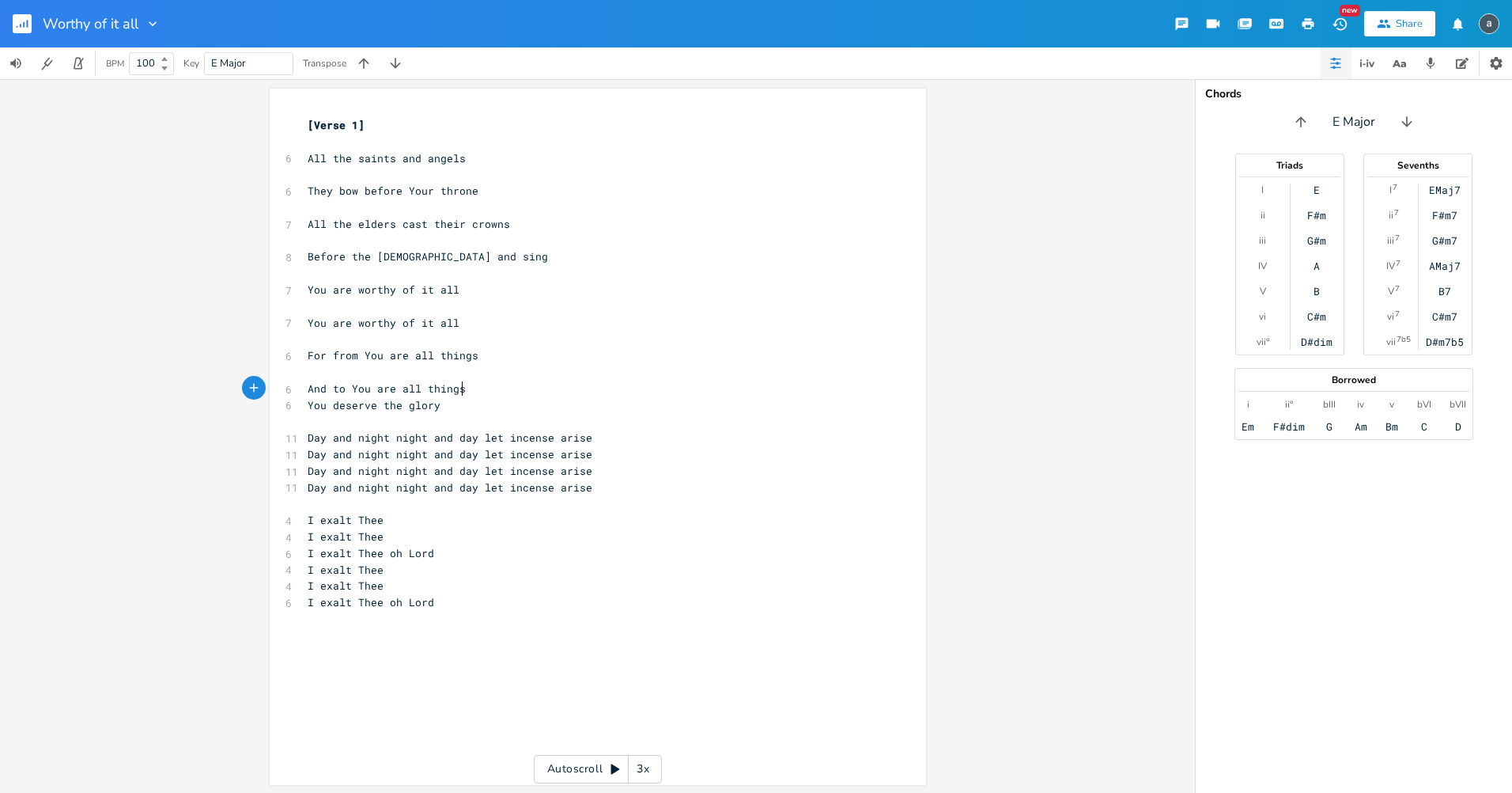
click at [468, 393] on pre "And to You are all things" at bounding box center [590, 389] width 571 height 16
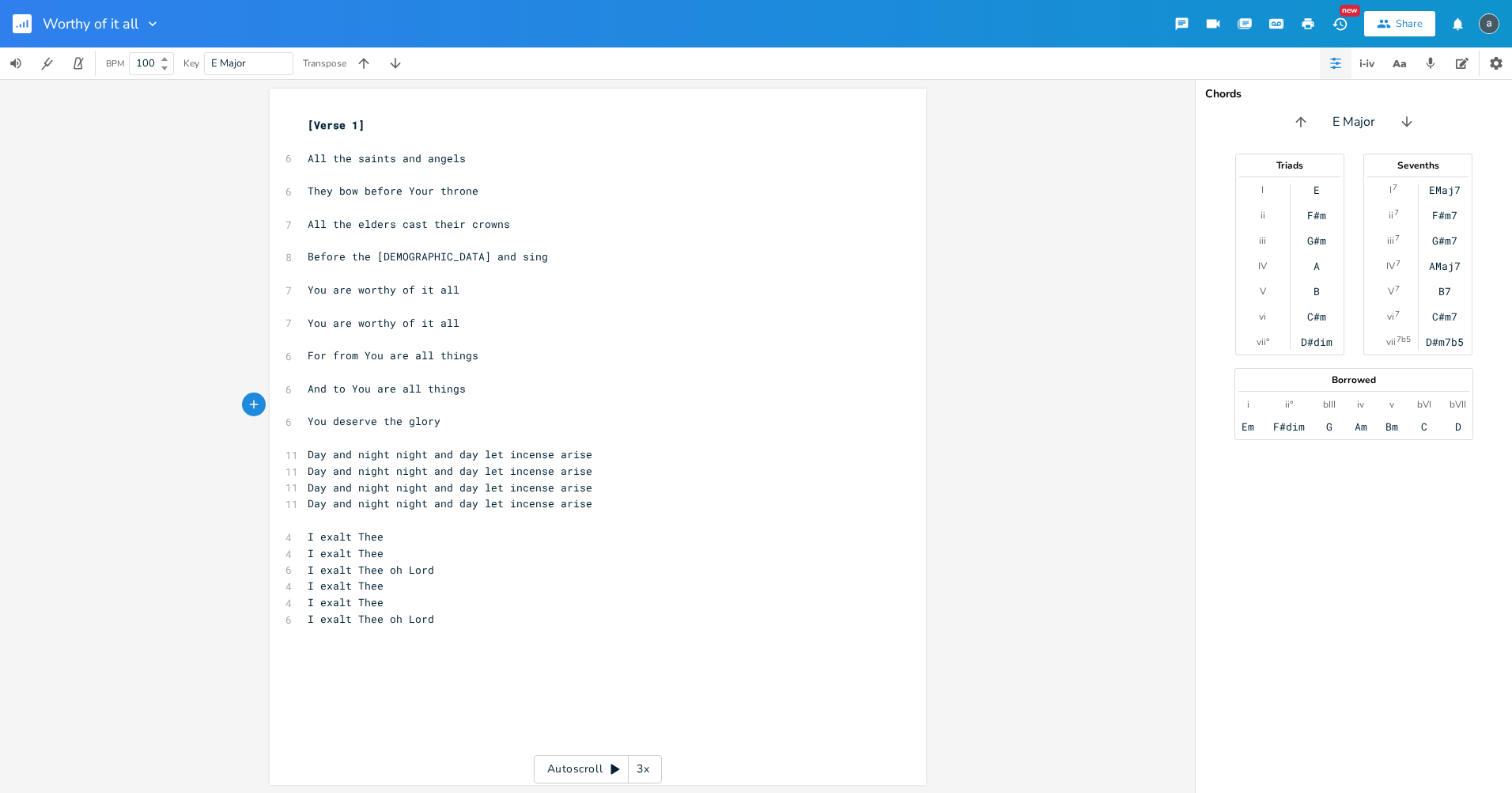
click at [619, 460] on pre "Day and night night and day let incense arise" at bounding box center [590, 455] width 571 height 16
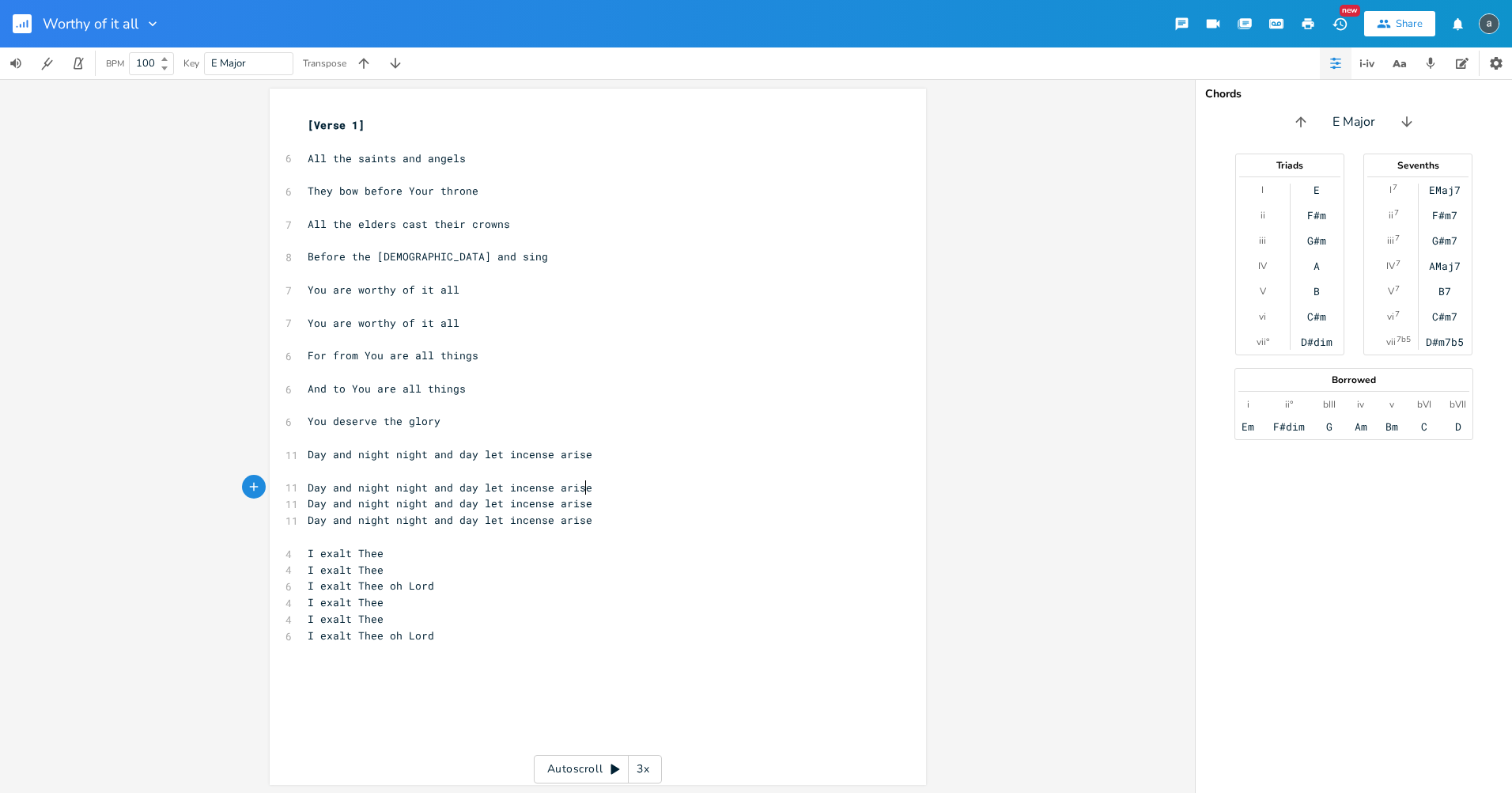
click at [593, 495] on pre "Day and night night and day let incense arise" at bounding box center [590, 488] width 571 height 16
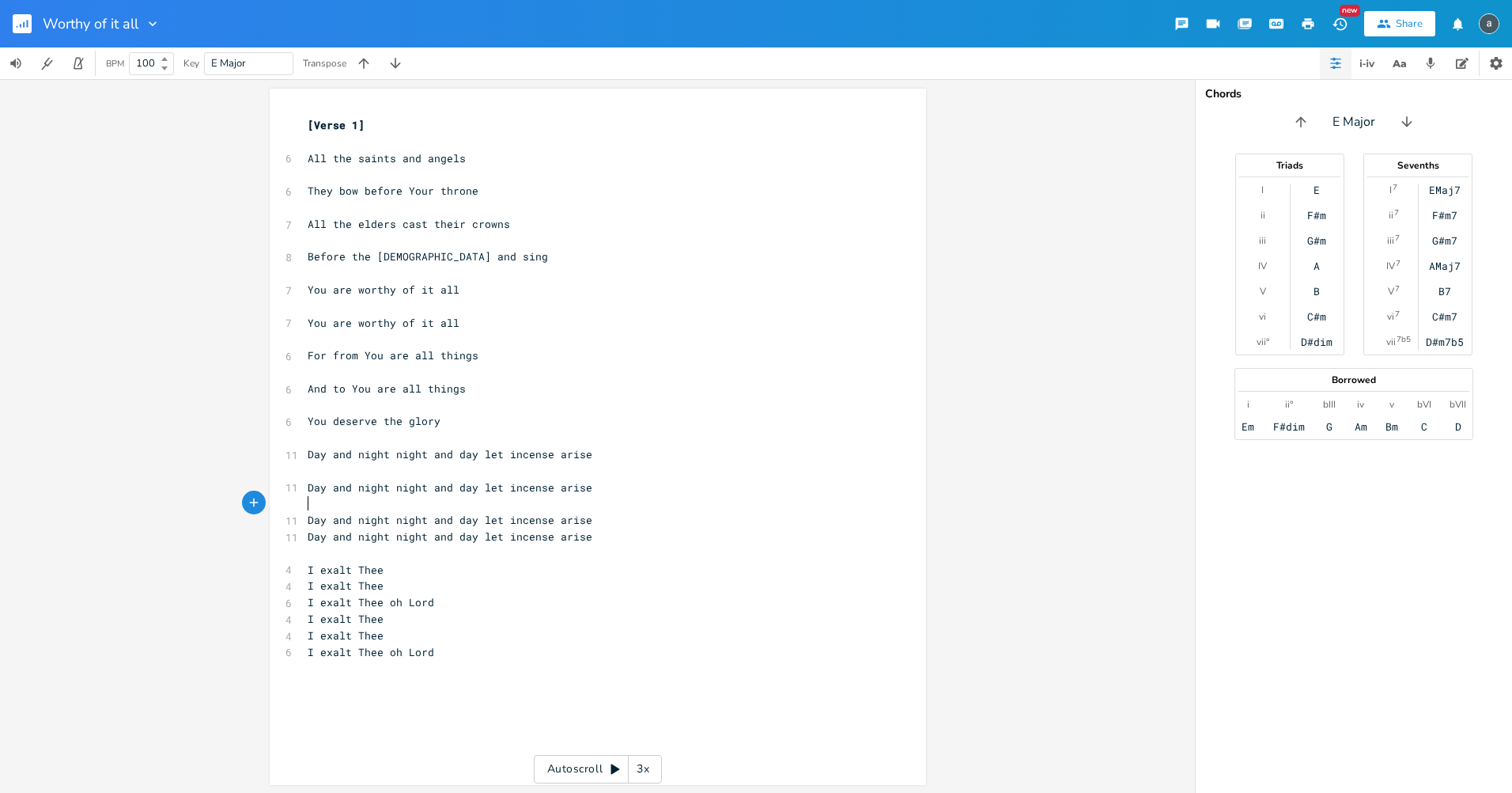
click at [587, 520] on pre "Day and night night and day let incense arise" at bounding box center [590, 520] width 571 height 16
click at [426, 587] on pre "I exalt Thee" at bounding box center [590, 586] width 571 height 16
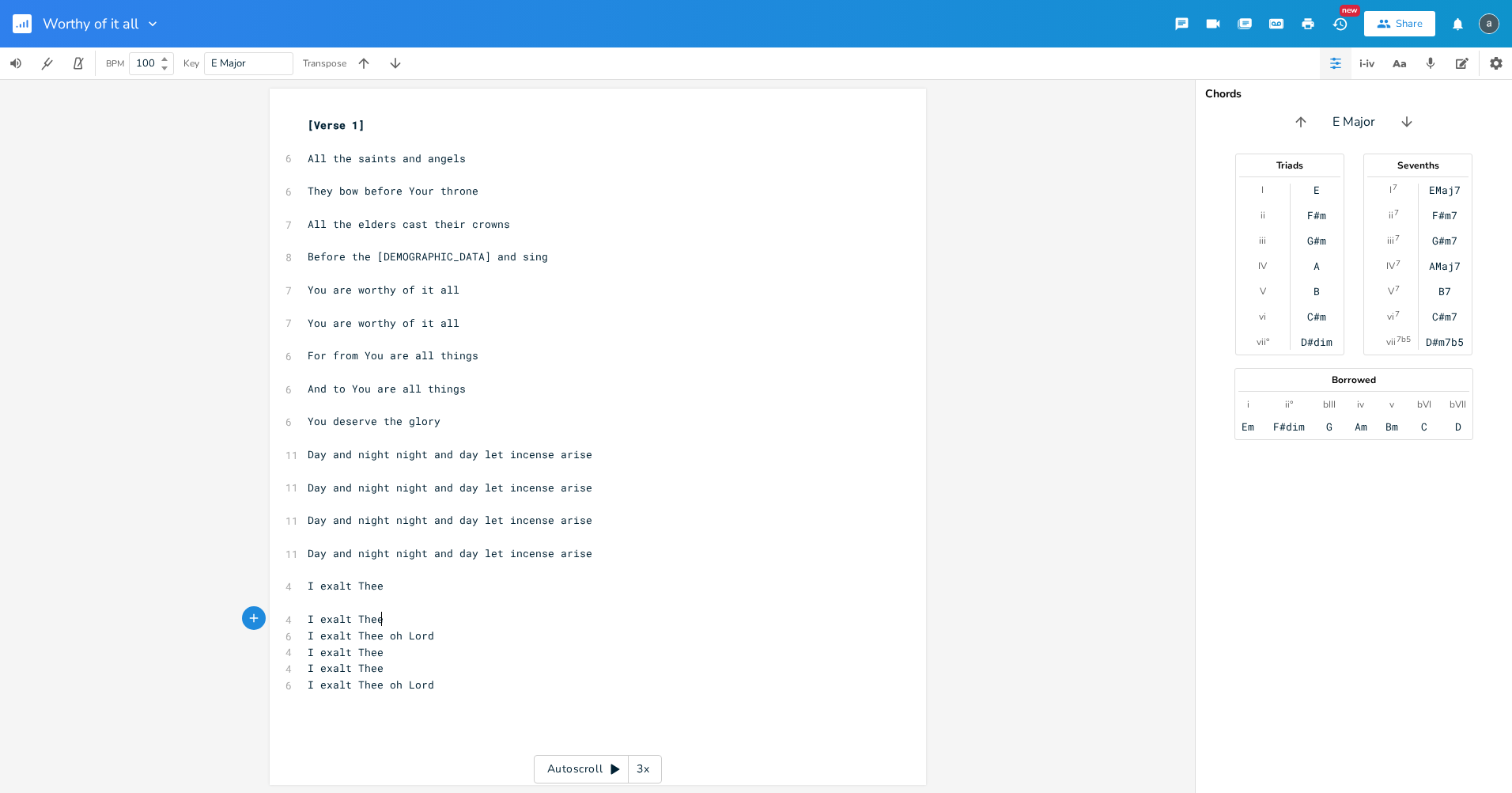
click at [418, 621] on pre "I exalt Thee" at bounding box center [590, 619] width 571 height 16
click at [433, 645] on pre "I exalt Thee oh Lord" at bounding box center [590, 653] width 571 height 16
click at [395, 686] on pre "I exalt Thee" at bounding box center [590, 685] width 571 height 16
click at [403, 714] on pre "I exalt Thee" at bounding box center [590, 718] width 571 height 16
click at [466, 132] on pre "[Verse 1]" at bounding box center [590, 126] width 571 height 16
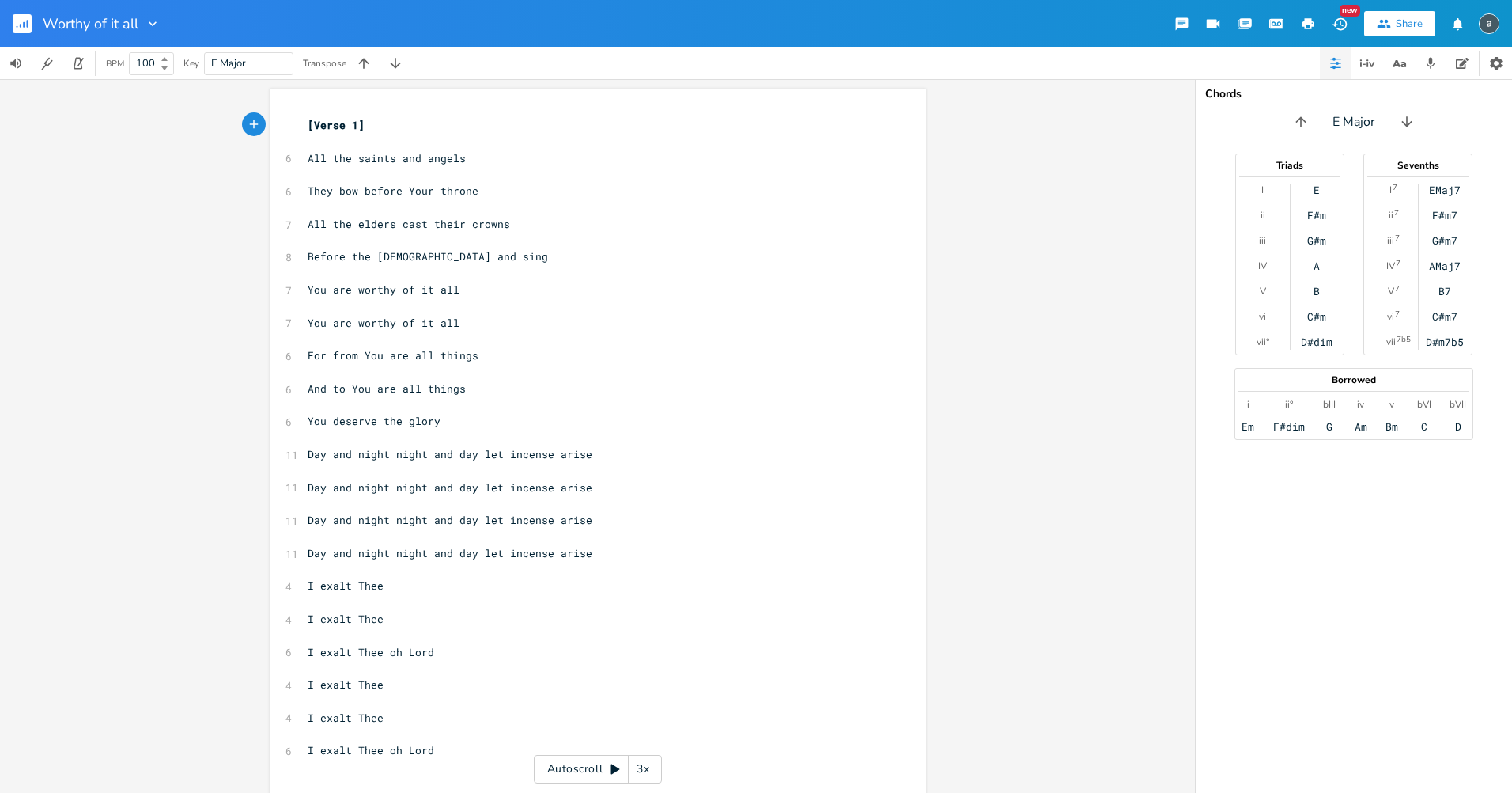
click at [448, 150] on pre "All the saints and angels" at bounding box center [590, 158] width 571 height 16
click at [381, 141] on pre "​" at bounding box center [590, 142] width 571 height 16
type textarea "D"
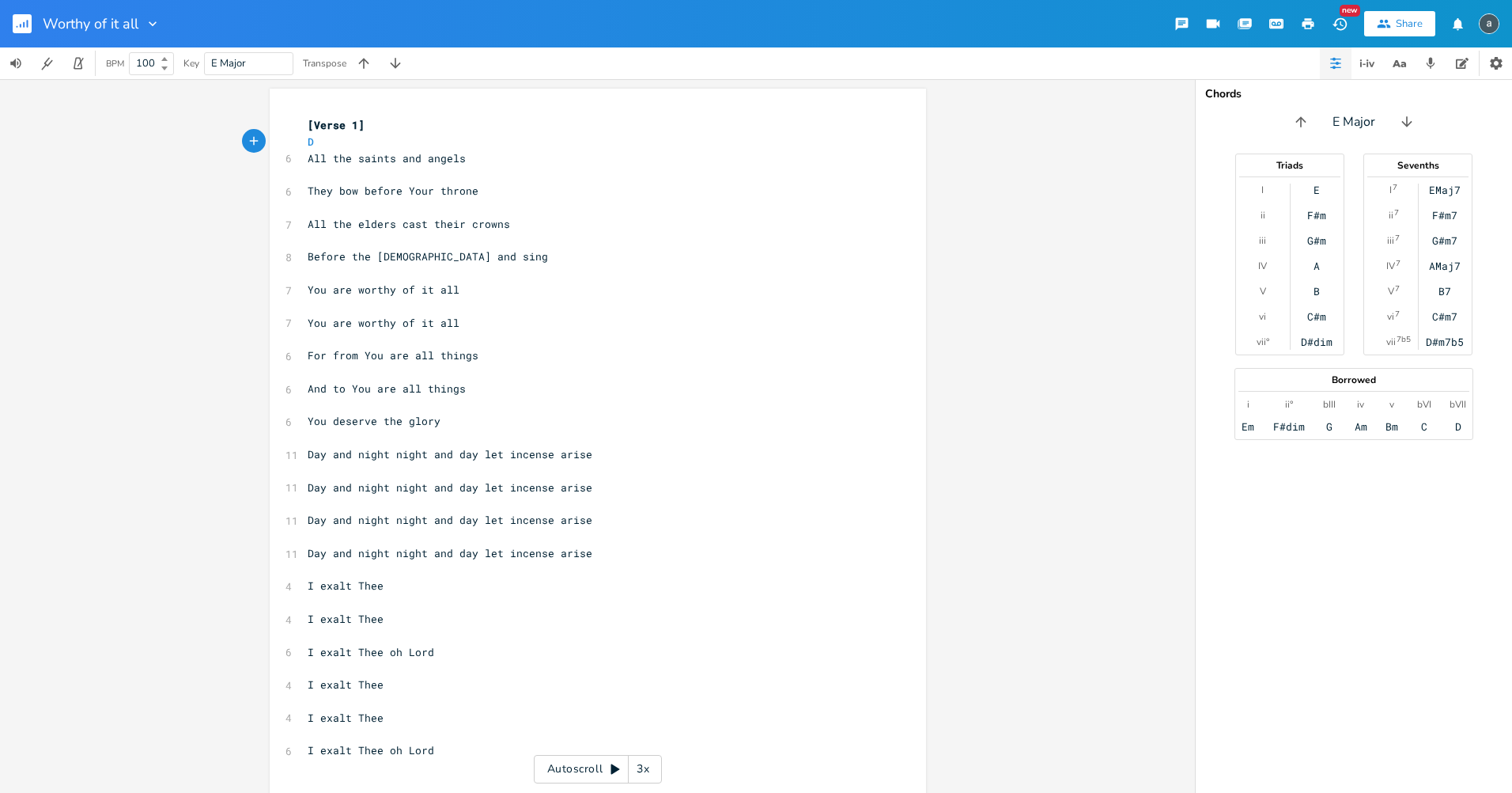
type textarea "E"
click at [311, 166] on pre "​" at bounding box center [590, 174] width 571 height 16
click at [314, 180] on pre "​" at bounding box center [590, 174] width 571 height 16
type textarea "D E"
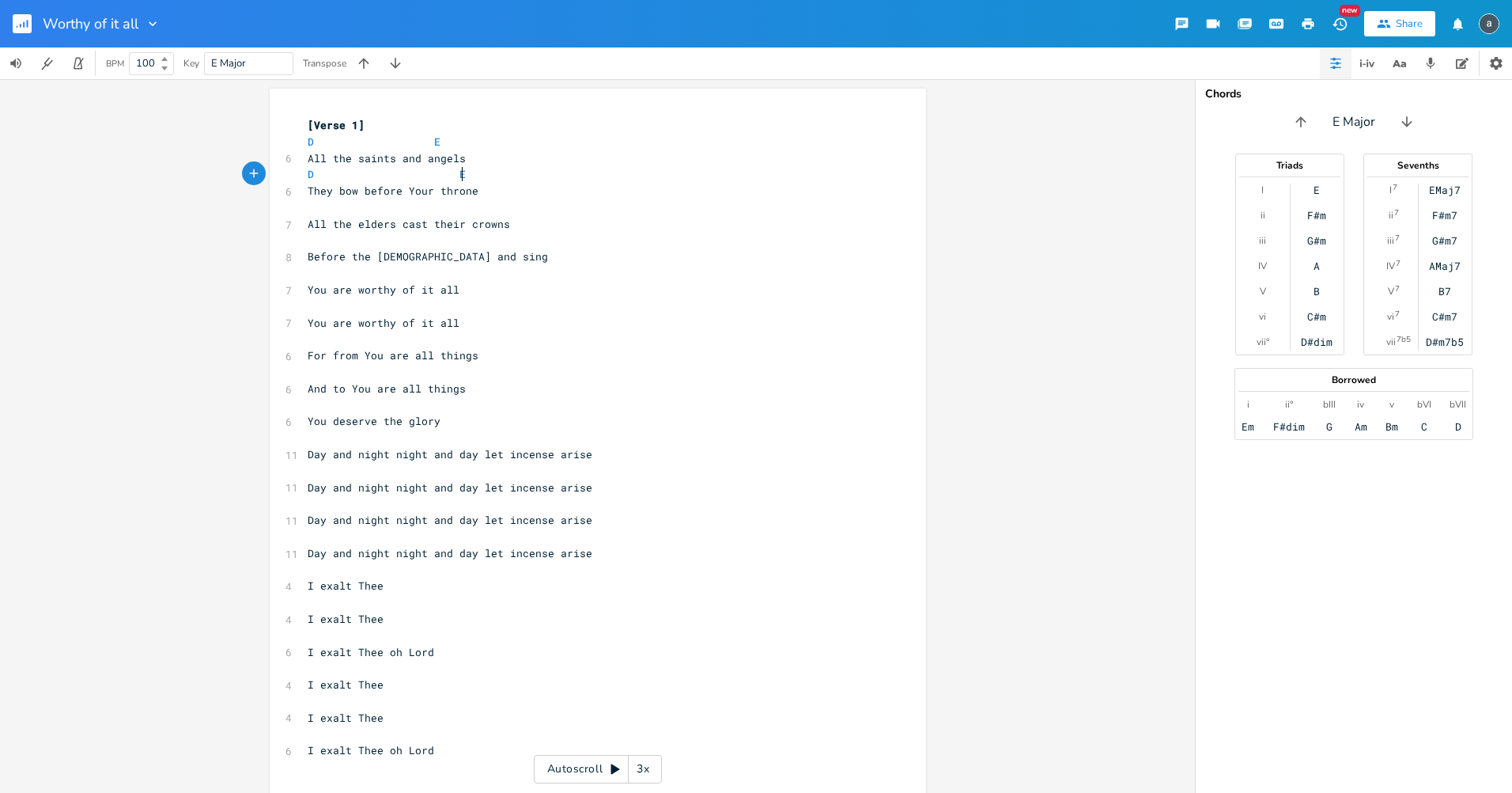
scroll to position [0, 75]
click at [357, 214] on pre "​" at bounding box center [590, 208] width 571 height 16
type textarea "D E"
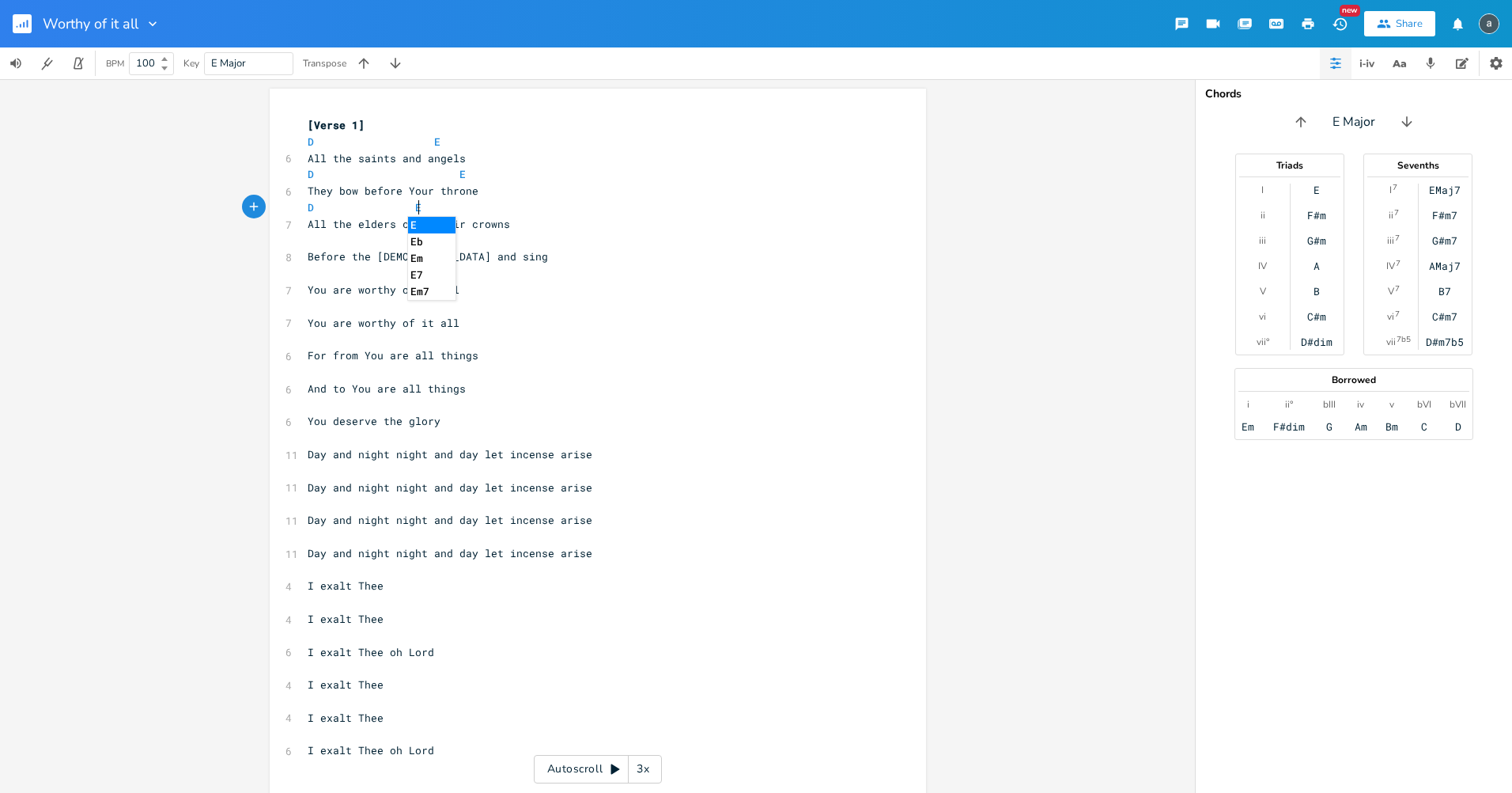
click at [322, 236] on pre "​" at bounding box center [590, 241] width 571 height 16
type textarea "D E"
type textarea "A"
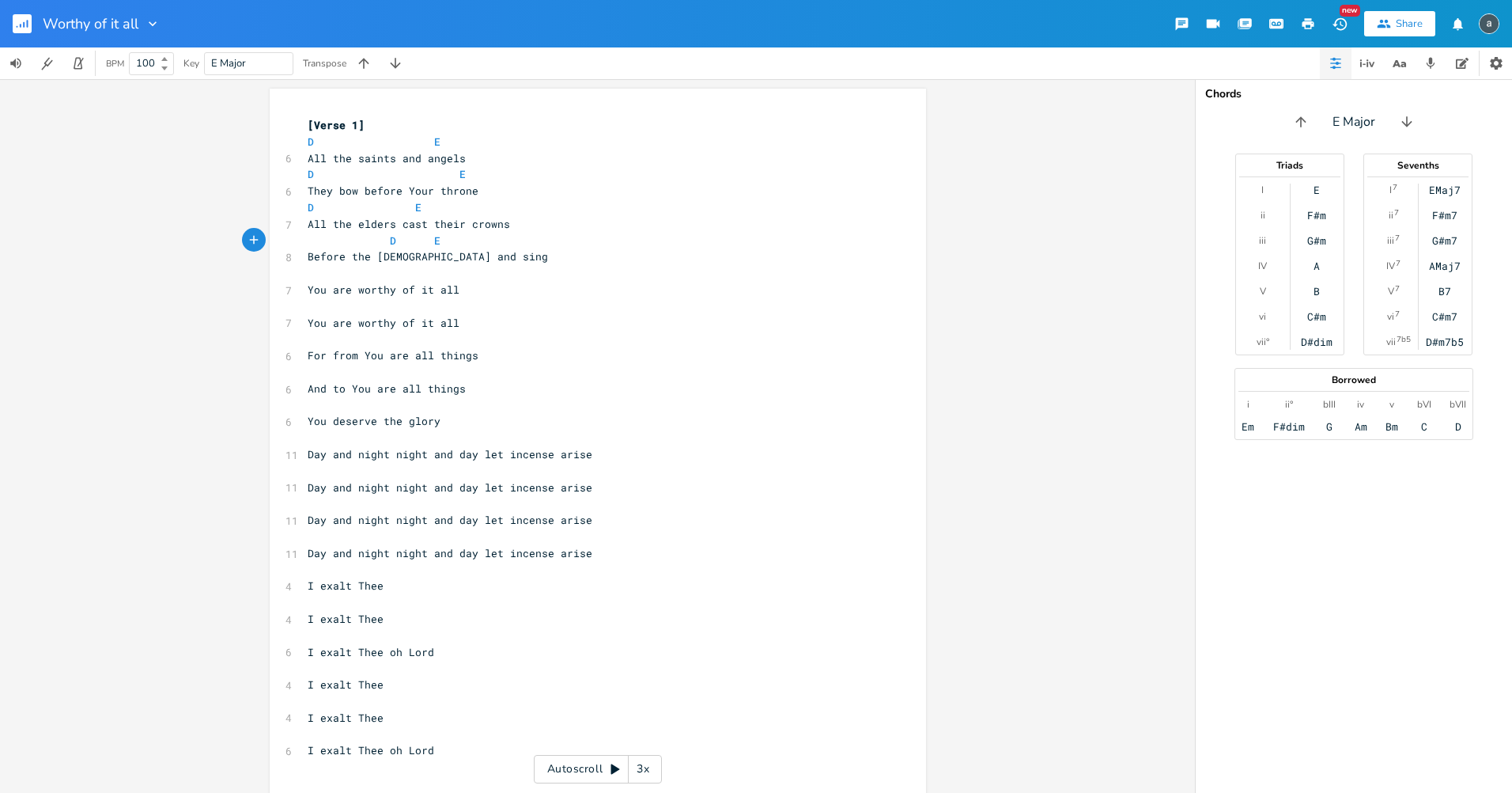
scroll to position [0, 7]
click at [370, 264] on pre "Before the [DEMOGRAPHIC_DATA] and sing" at bounding box center [590, 257] width 571 height 16
click at [363, 276] on pre "​" at bounding box center [590, 273] width 571 height 16
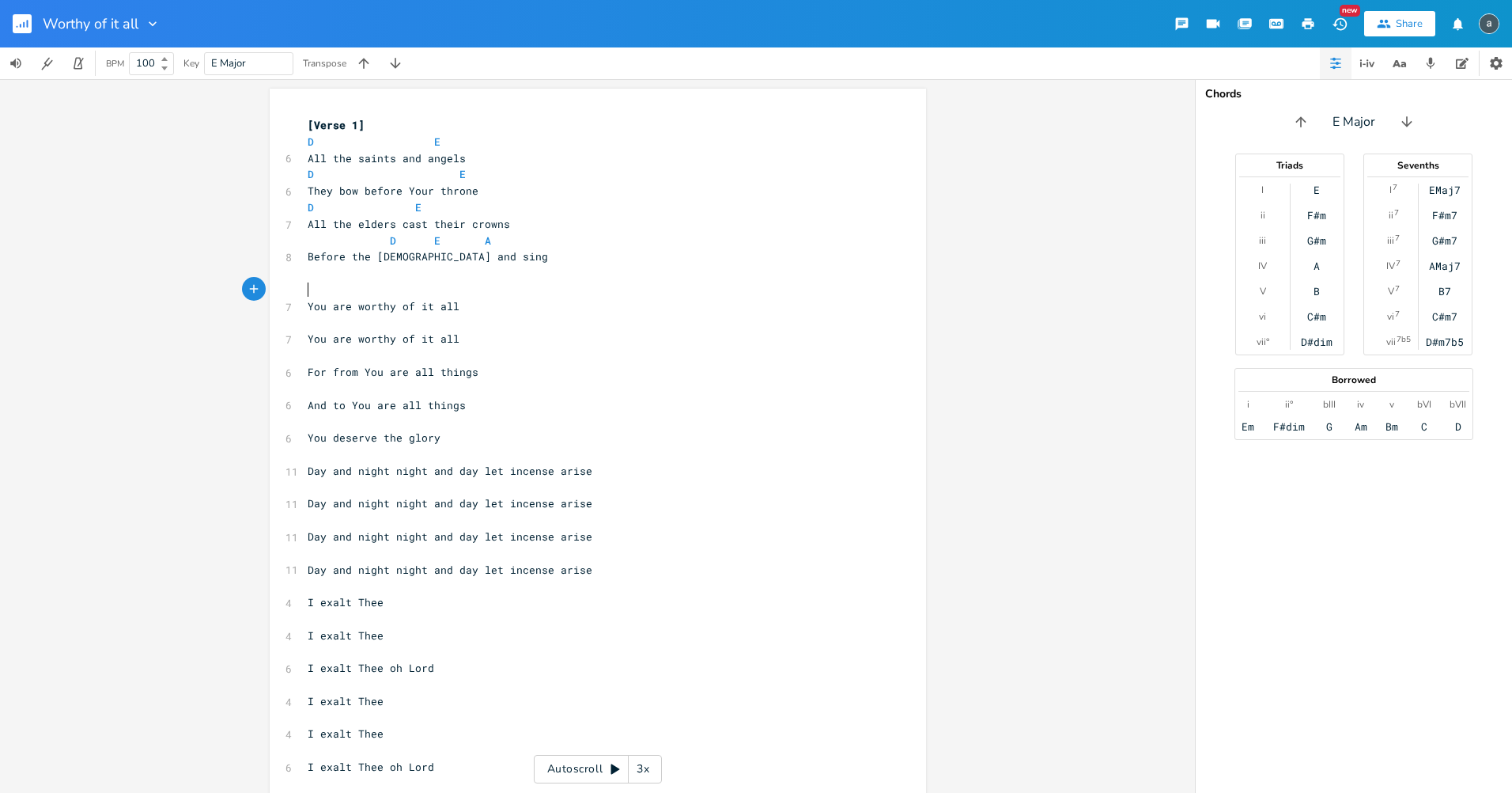
click at [343, 292] on pre "​" at bounding box center [590, 290] width 571 height 16
type textarea "​"
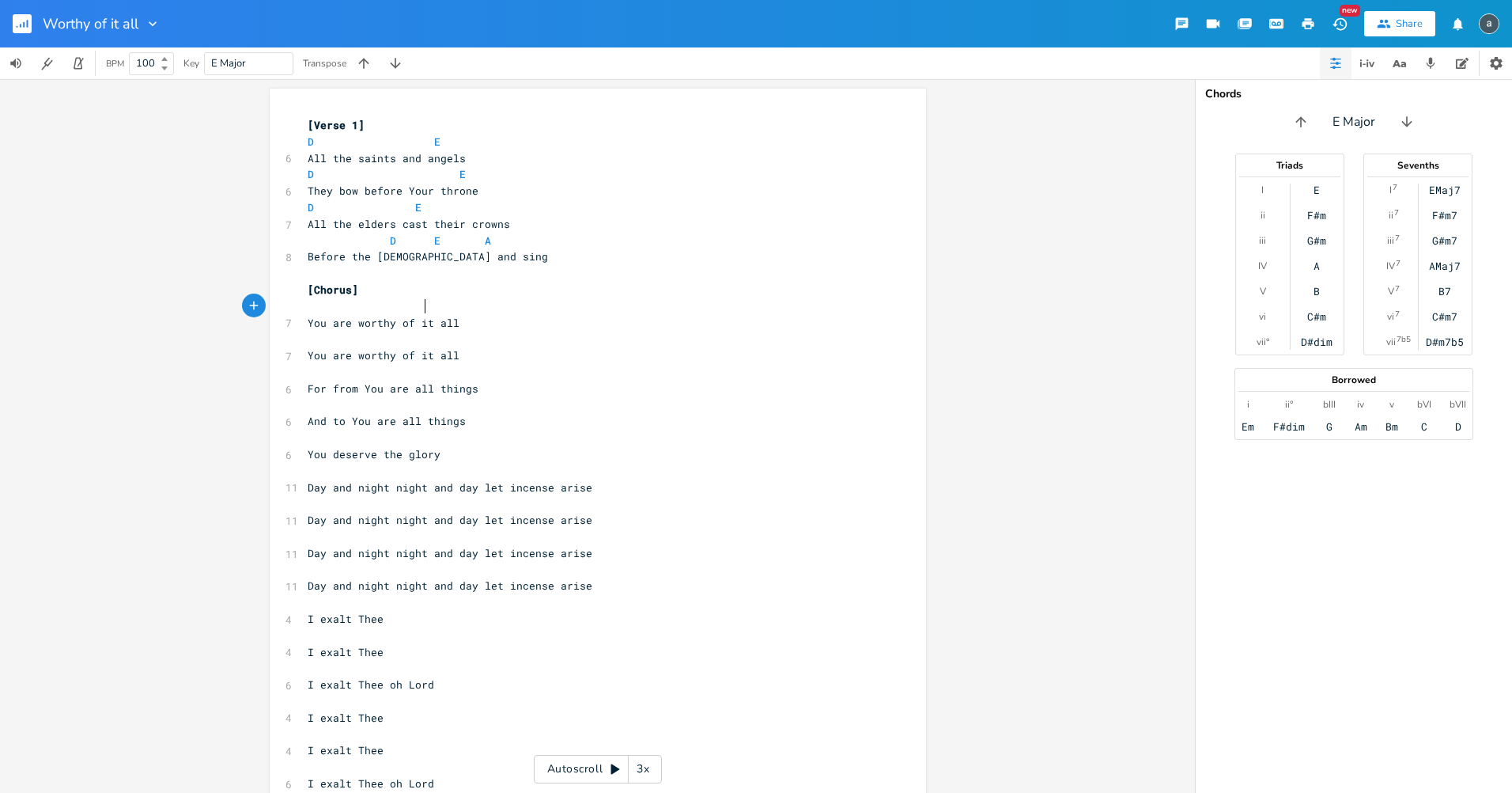
scroll to position [0, 51]
type textarea "5A"
type textarea "A"
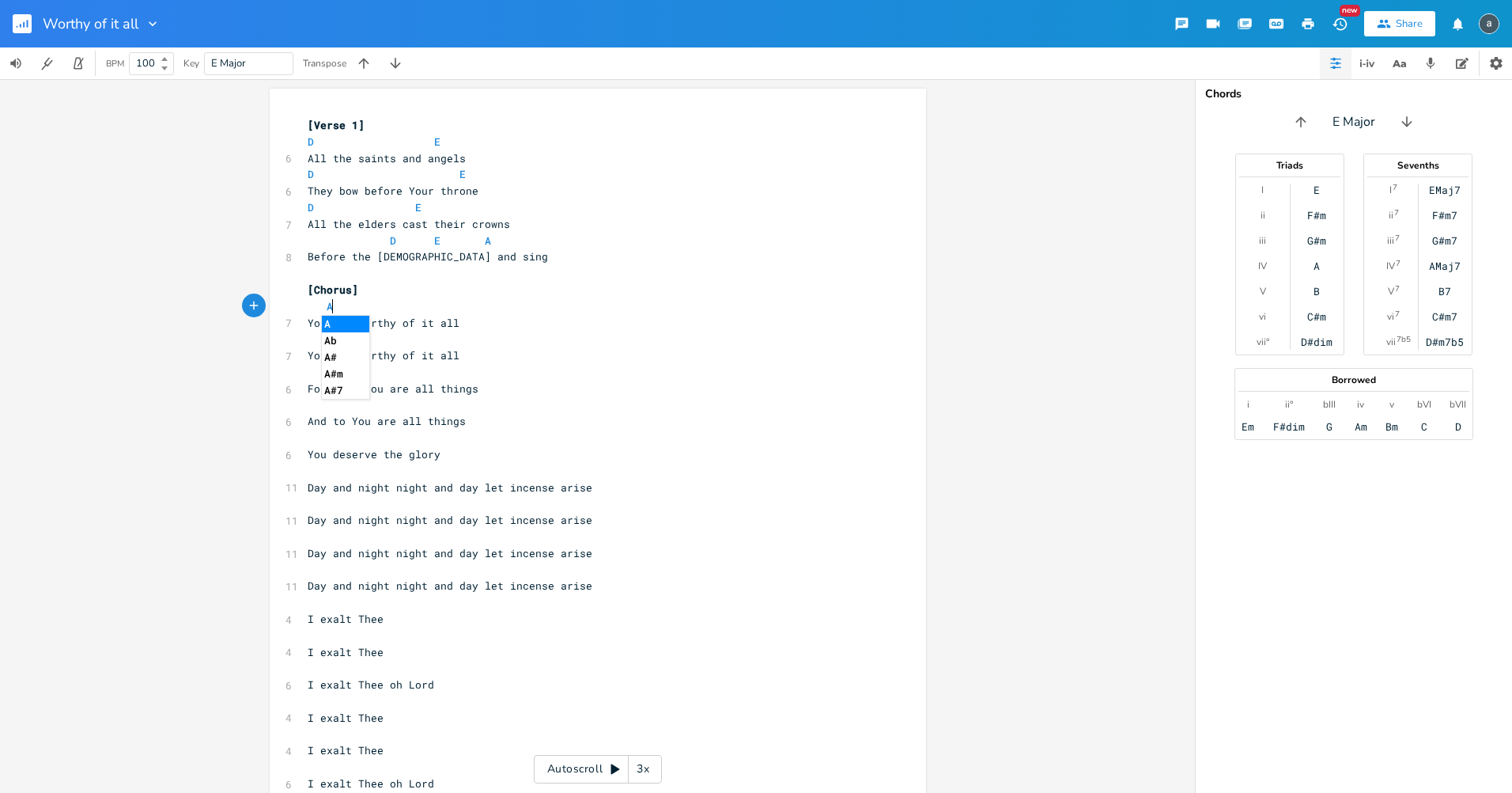
click at [430, 341] on pre "​" at bounding box center [590, 339] width 571 height 16
type textarea "E"
click at [391, 374] on pre "​" at bounding box center [590, 372] width 571 height 16
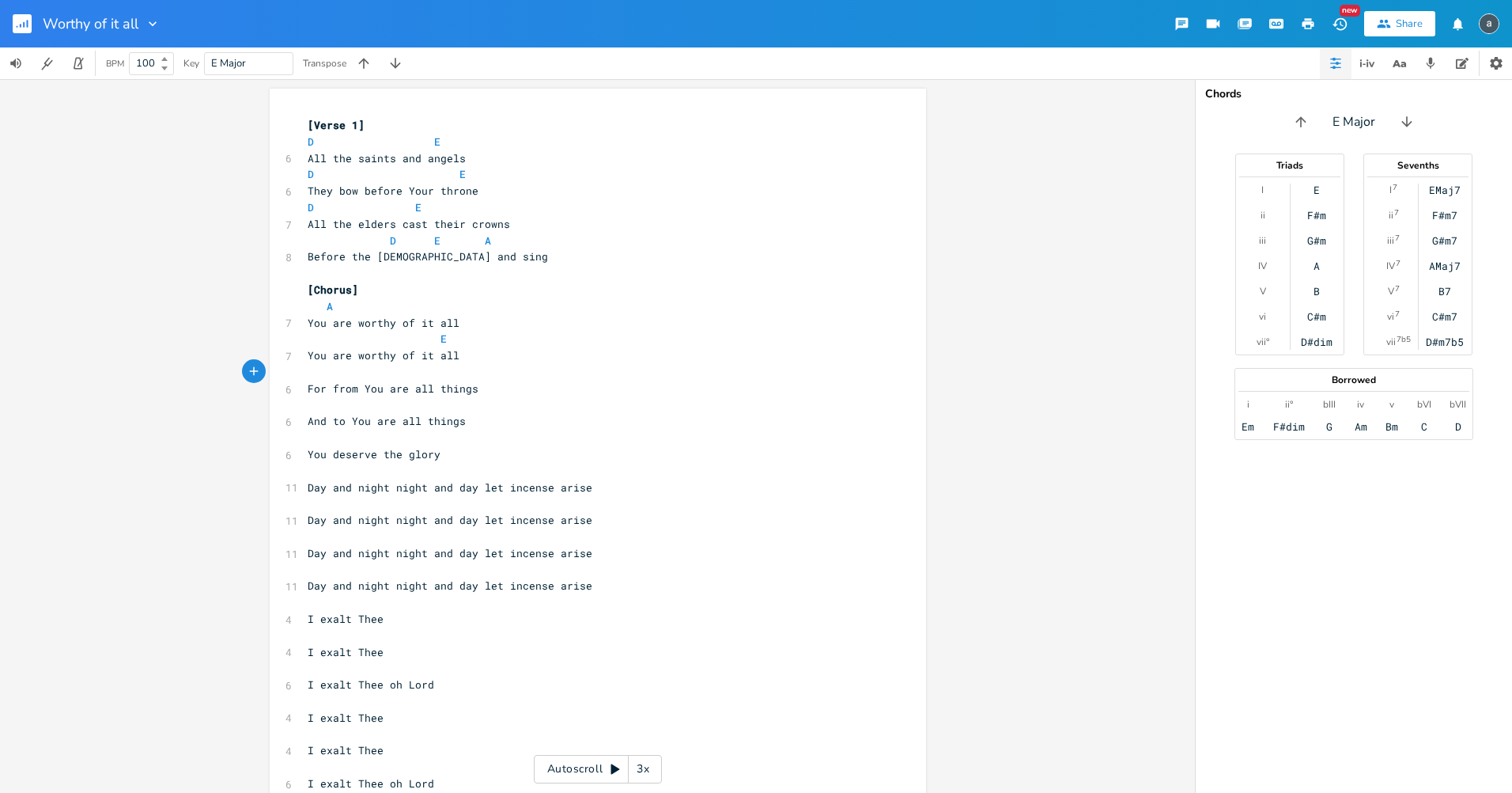
type textarea "D"
click at [386, 418] on span "And to You are all things" at bounding box center [386, 420] width 158 height 14
click at [380, 405] on pre "​" at bounding box center [590, 406] width 571 height 16
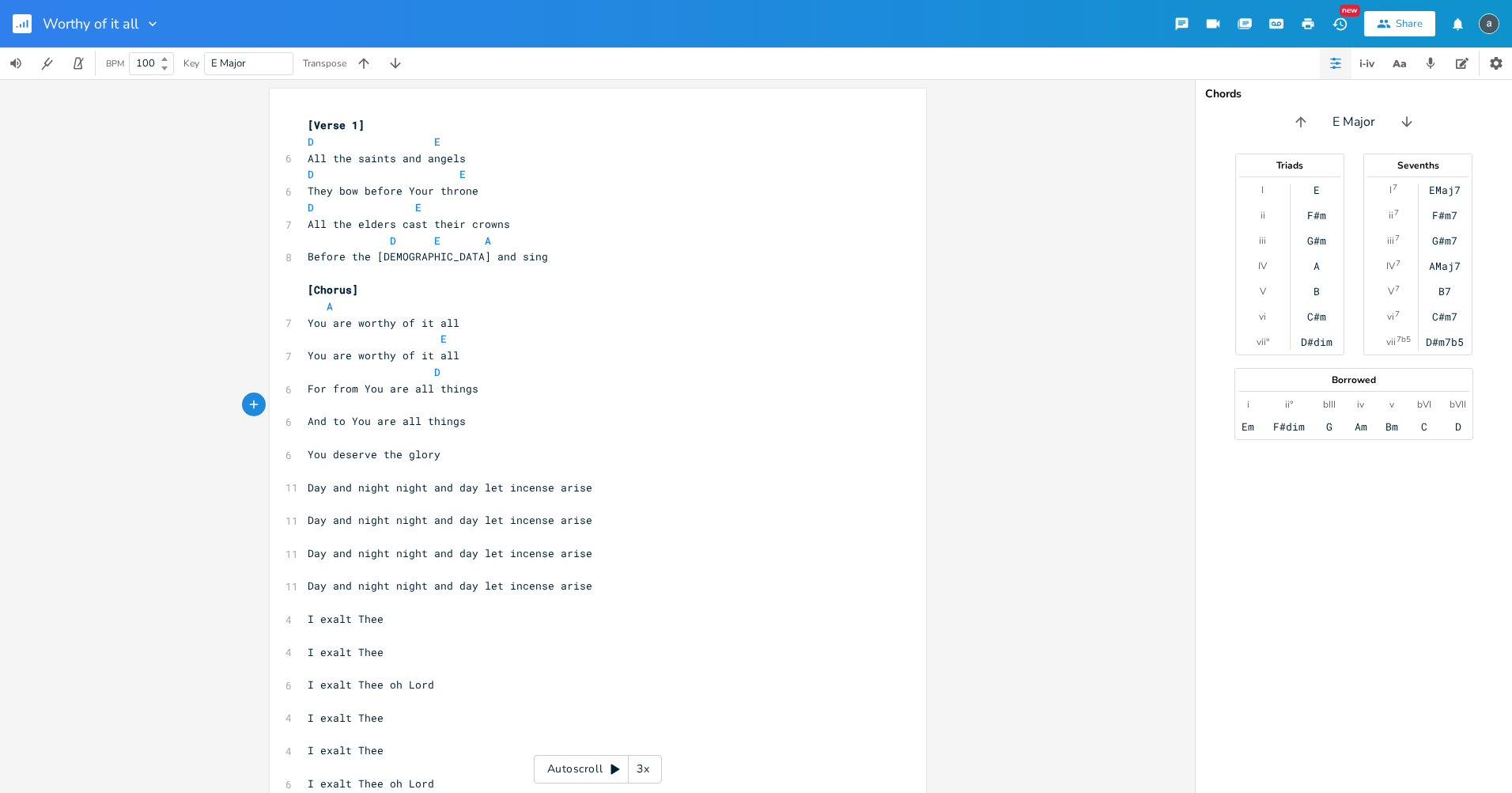
type textarea "E"
click at [371, 436] on pre "​" at bounding box center [590, 438] width 571 height 16
type textarea "A"
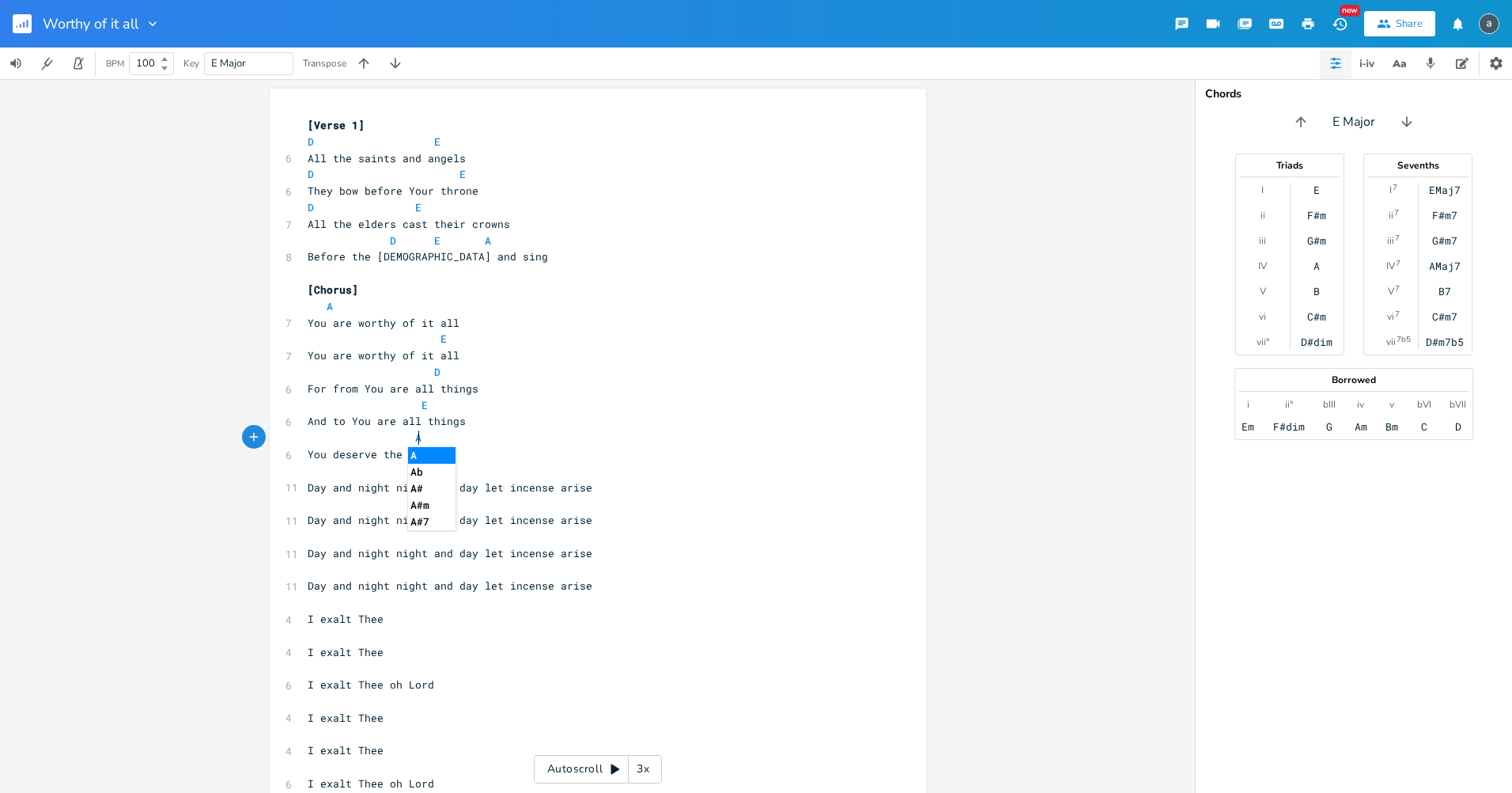
click at [382, 477] on pre "​" at bounding box center [590, 471] width 571 height 16
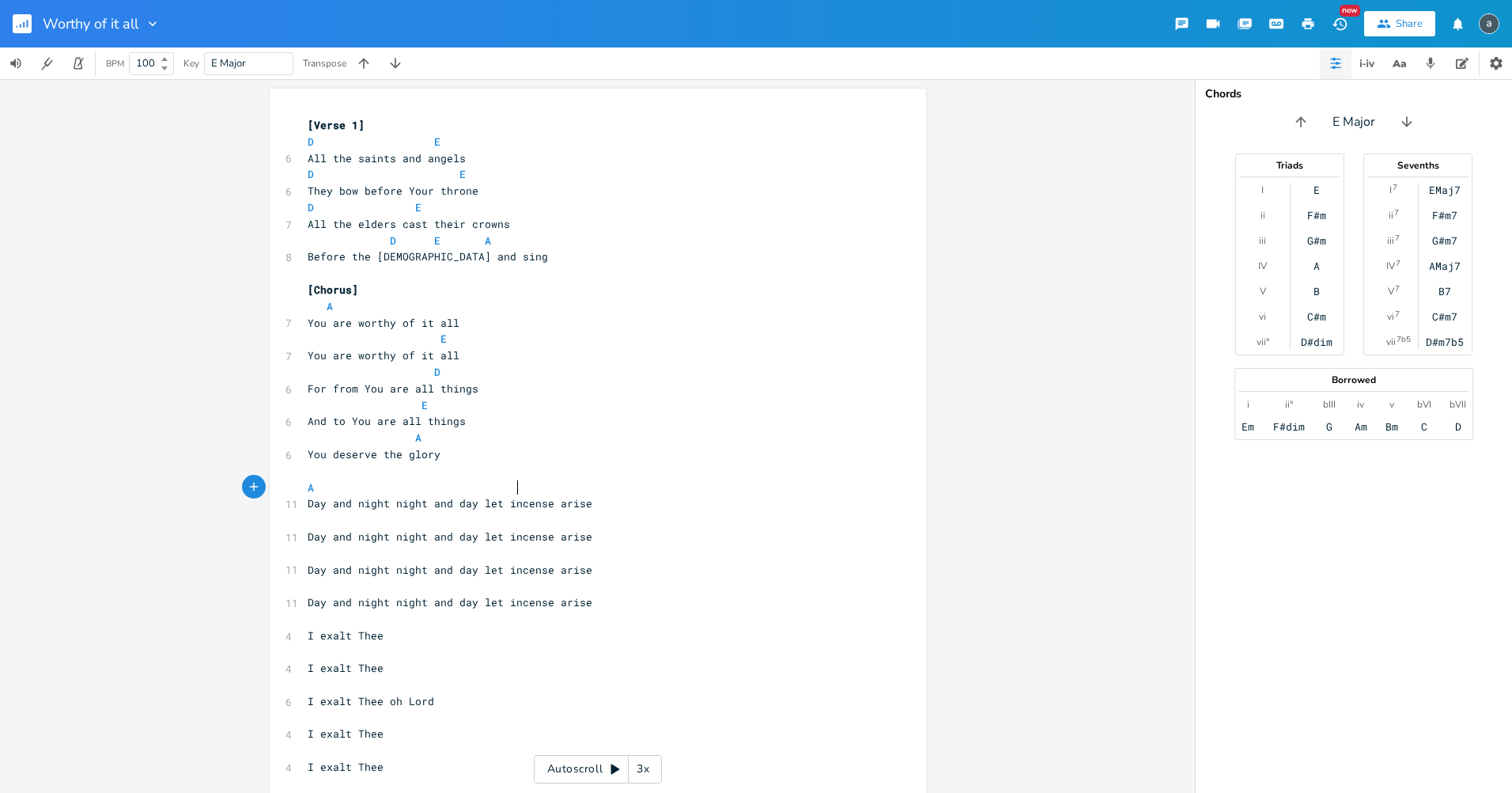
scroll to position [0, 99]
type textarea "A C'"
type textarea "#m"
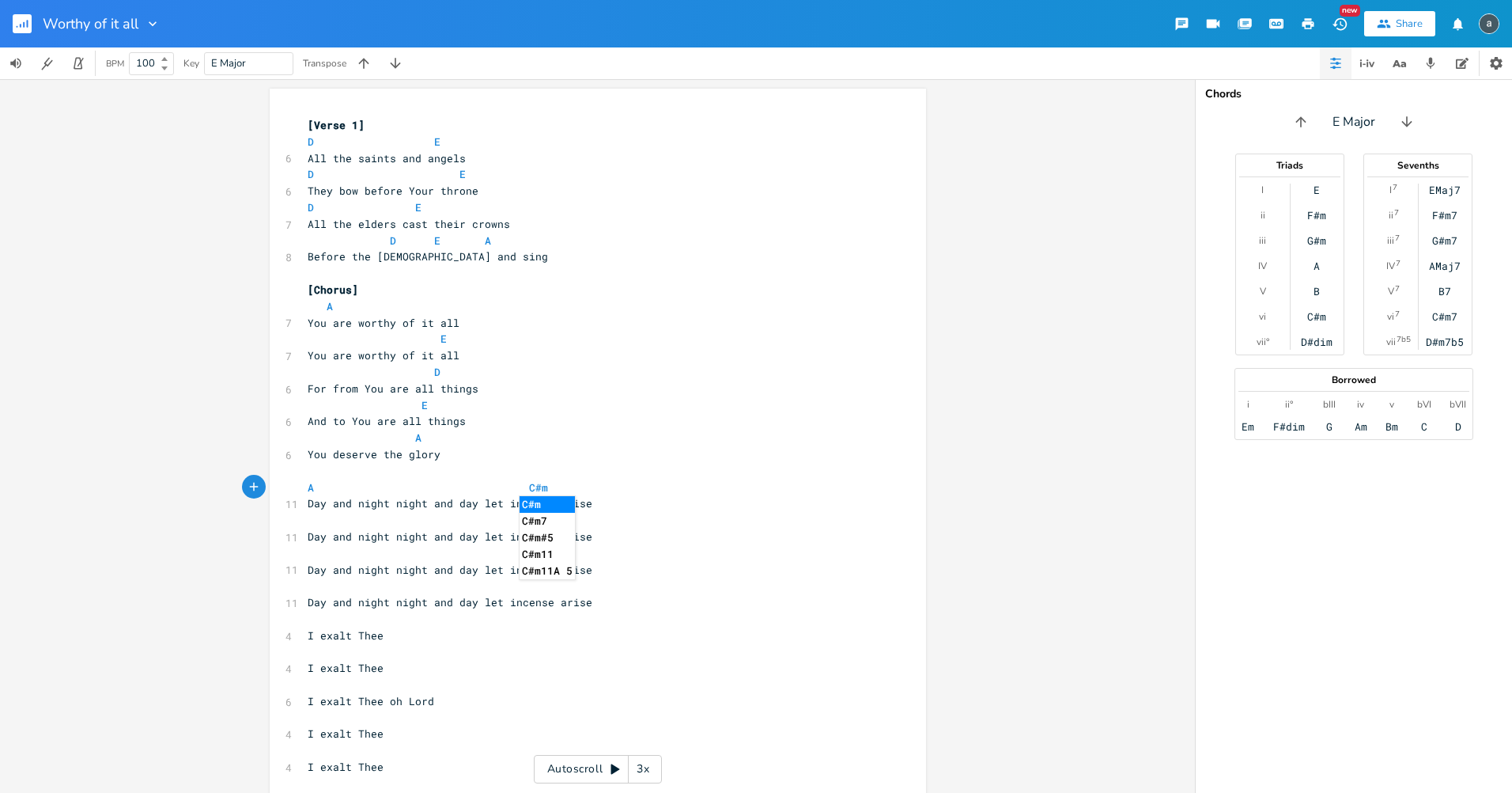
click at [323, 505] on span "Day and night night and day let incense arise" at bounding box center [450, 502] width 285 height 14
click at [323, 520] on pre "​" at bounding box center [590, 520] width 571 height 16
type textarea "F#m D"
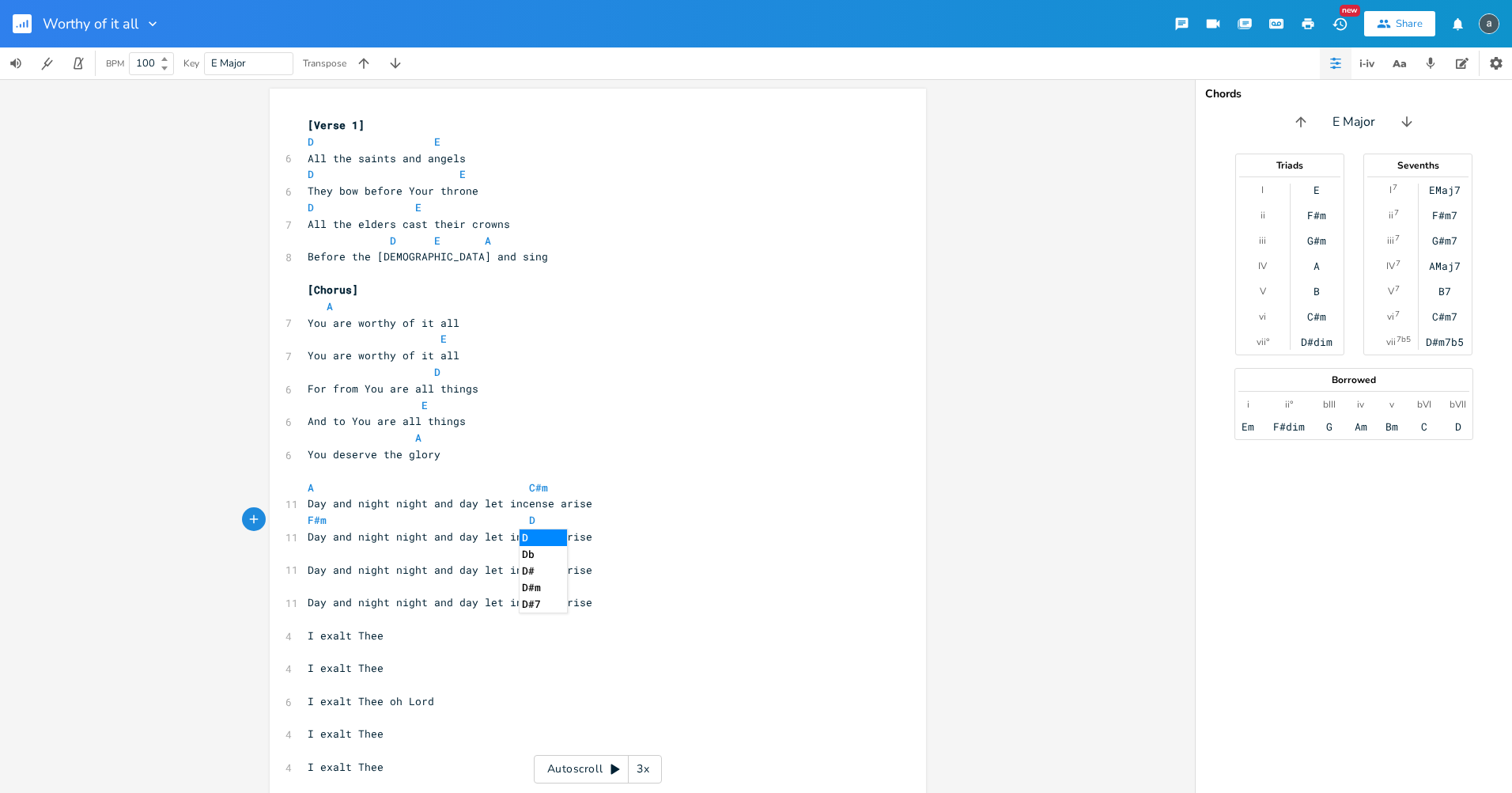
click at [317, 563] on span "Day and night night and day let incense arise" at bounding box center [450, 569] width 285 height 14
click at [318, 548] on pre "​" at bounding box center [590, 553] width 571 height 16
type textarea "A E"
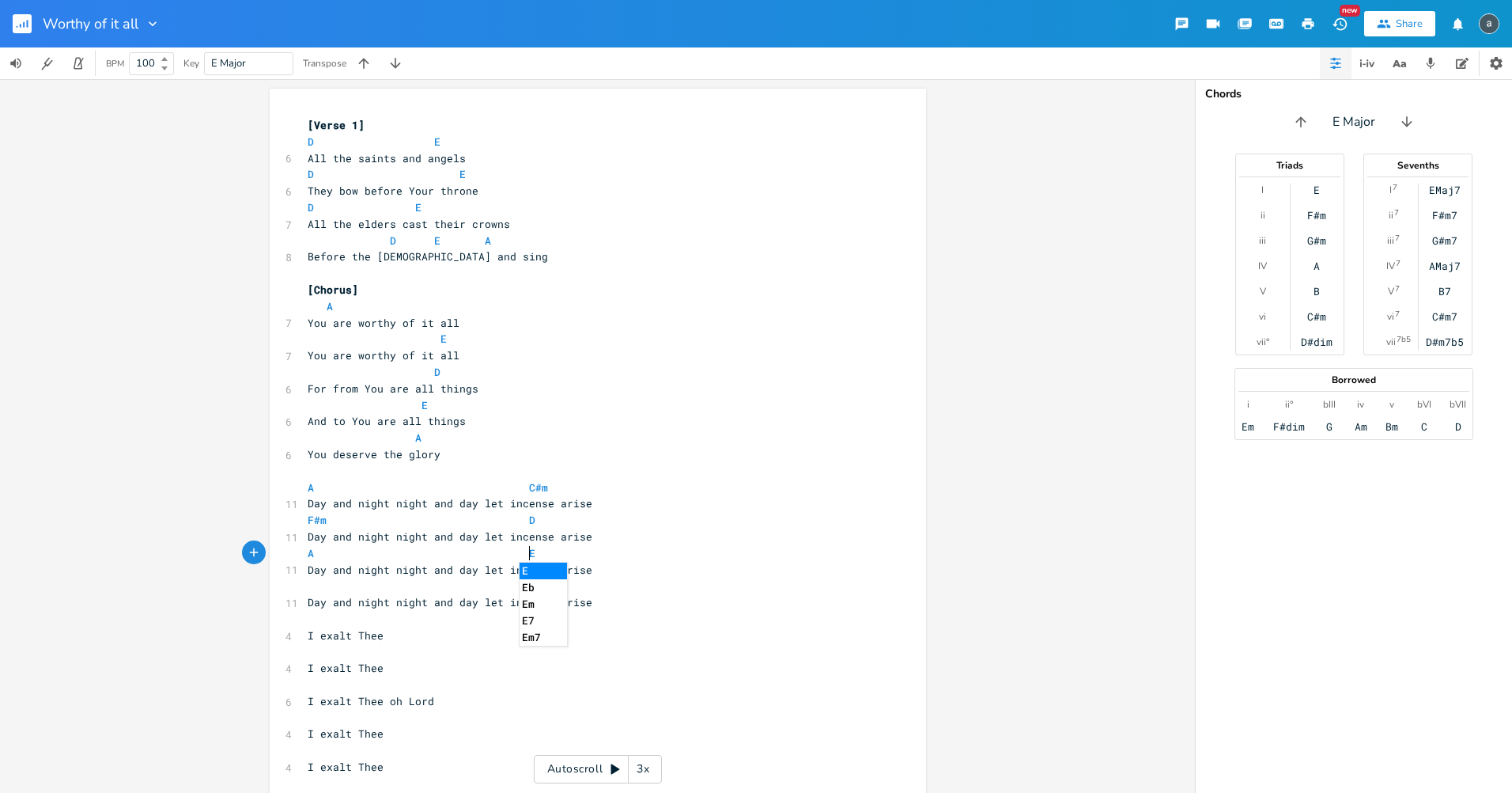
drag, startPoint x: 316, startPoint y: 584, endPoint x: 327, endPoint y: 589, distance: 12.1
click at [317, 584] on pre "​" at bounding box center [590, 586] width 571 height 16
type textarea "Bm"
type textarea "D"
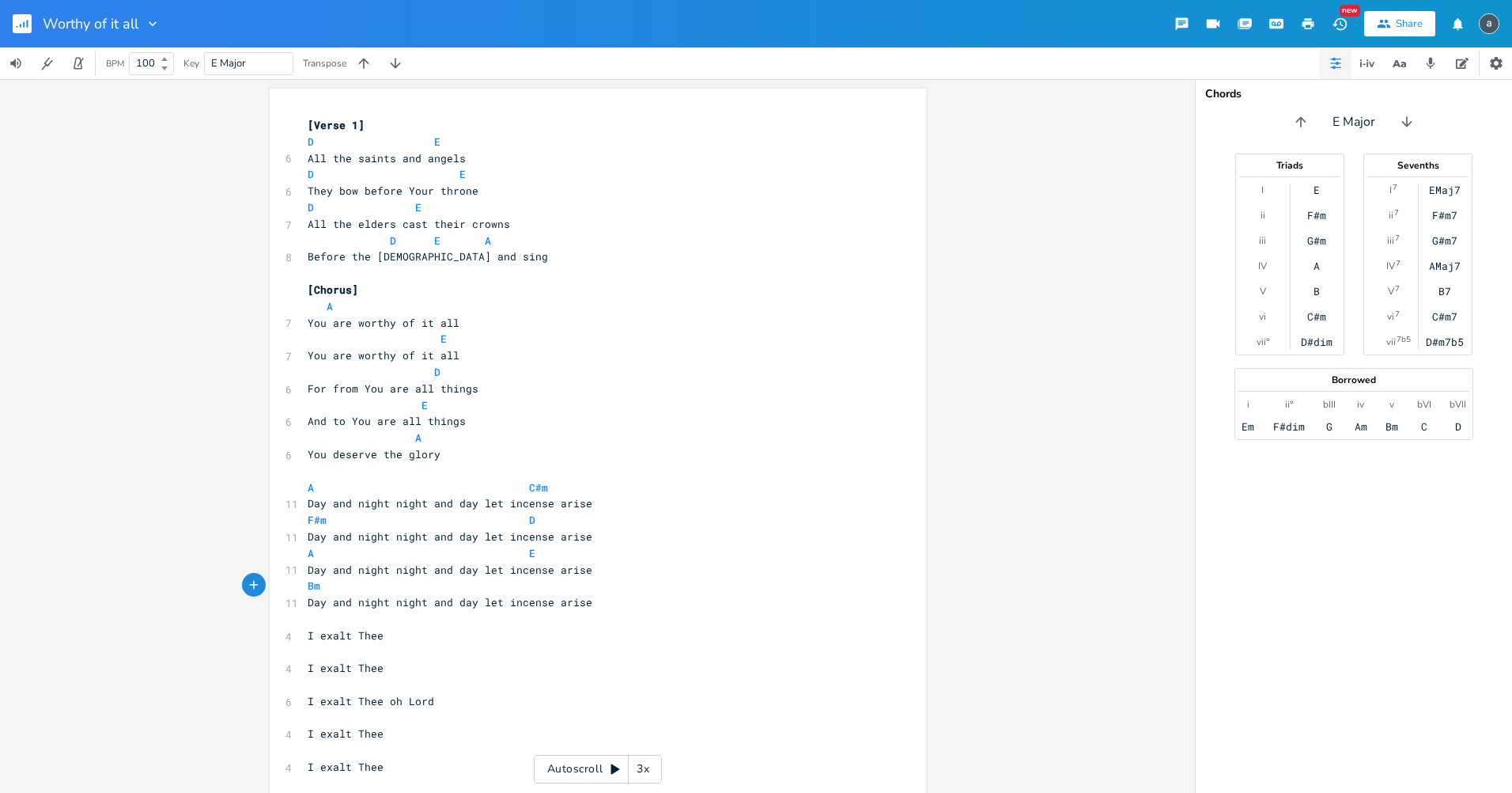
scroll to position [0, 8]
type textarea "t"
drag, startPoint x: 492, startPoint y: 567, endPoint x: 403, endPoint y: 556, distance: 89.7
click at [486, 566] on span "Day and night night and day let incense arise" at bounding box center [450, 569] width 285 height 14
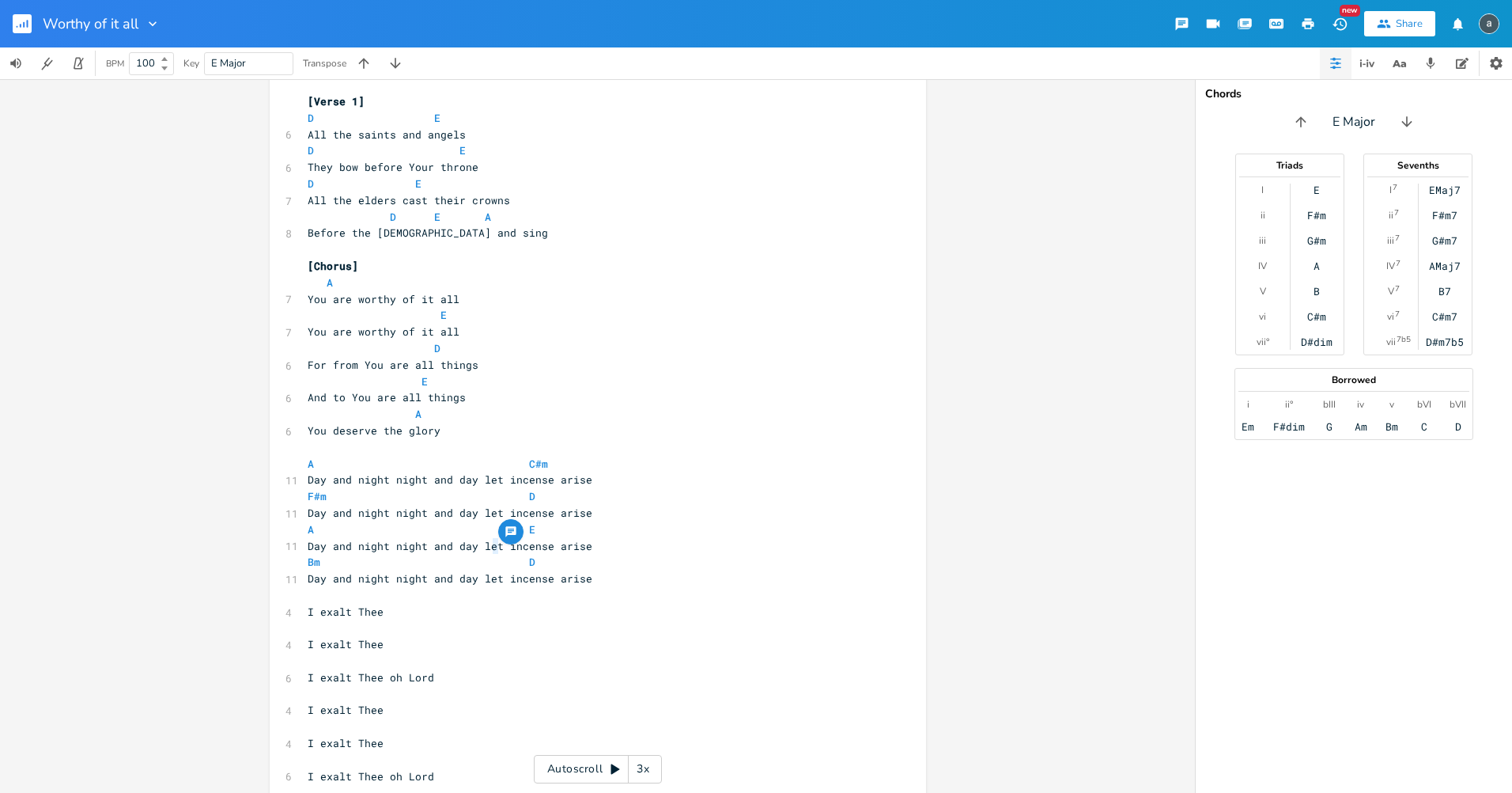
scroll to position [63, 0]
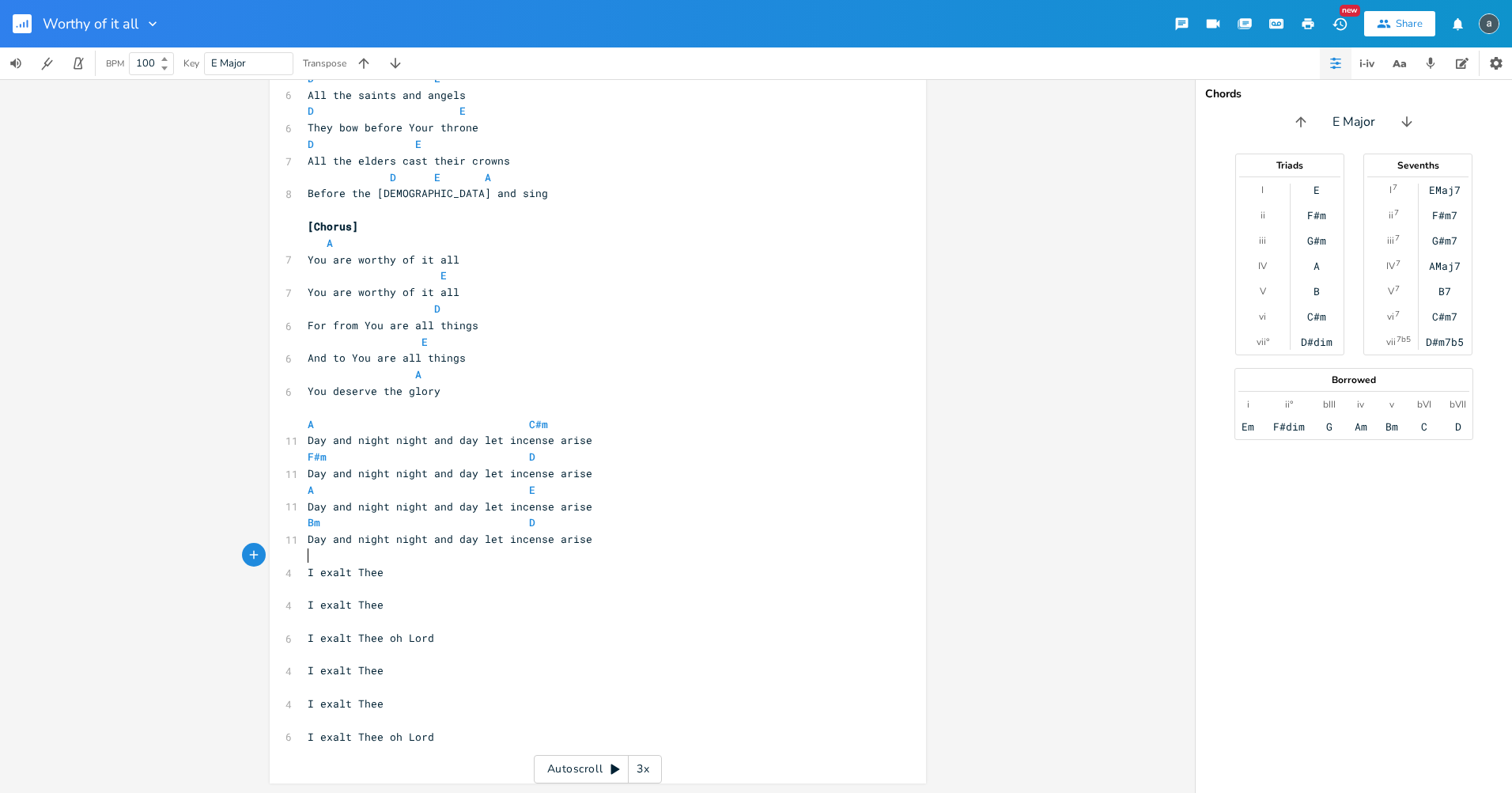
click at [313, 556] on pre "​" at bounding box center [590, 556] width 571 height 16
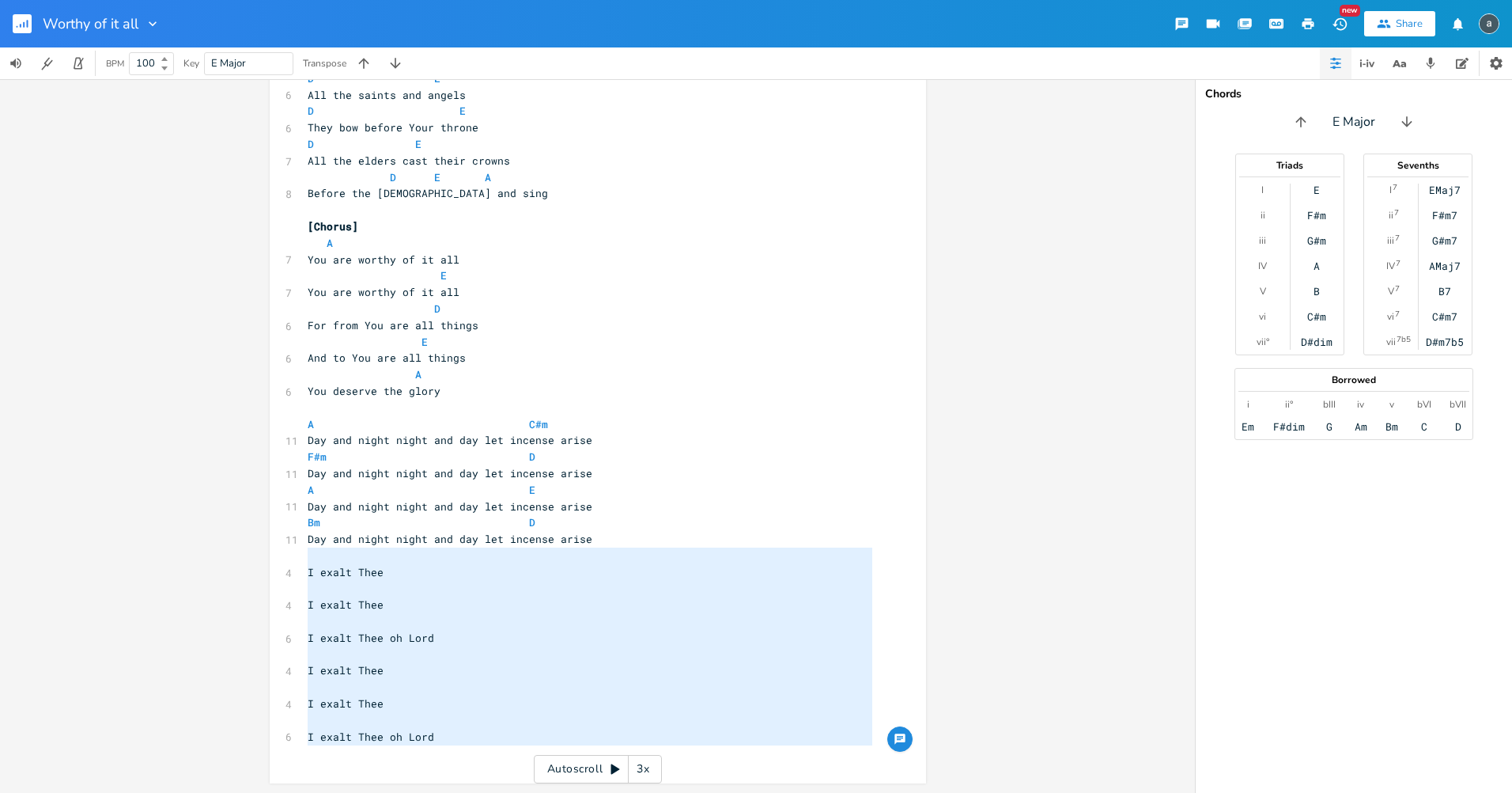
type textarea "I exalt Thee I exalt Thee I exalt Thee oh Lord I exalt Thee I exalt Thee I exal…"
drag, startPoint x: 451, startPoint y: 737, endPoint x: 199, endPoint y: 579, distance: 297.4
click at [199, 579] on div "I exalt Thee I exalt Thee I exalt Thee oh Lord I exalt Thee I exalt Thee I exal…" at bounding box center [597, 436] width 1195 height 714
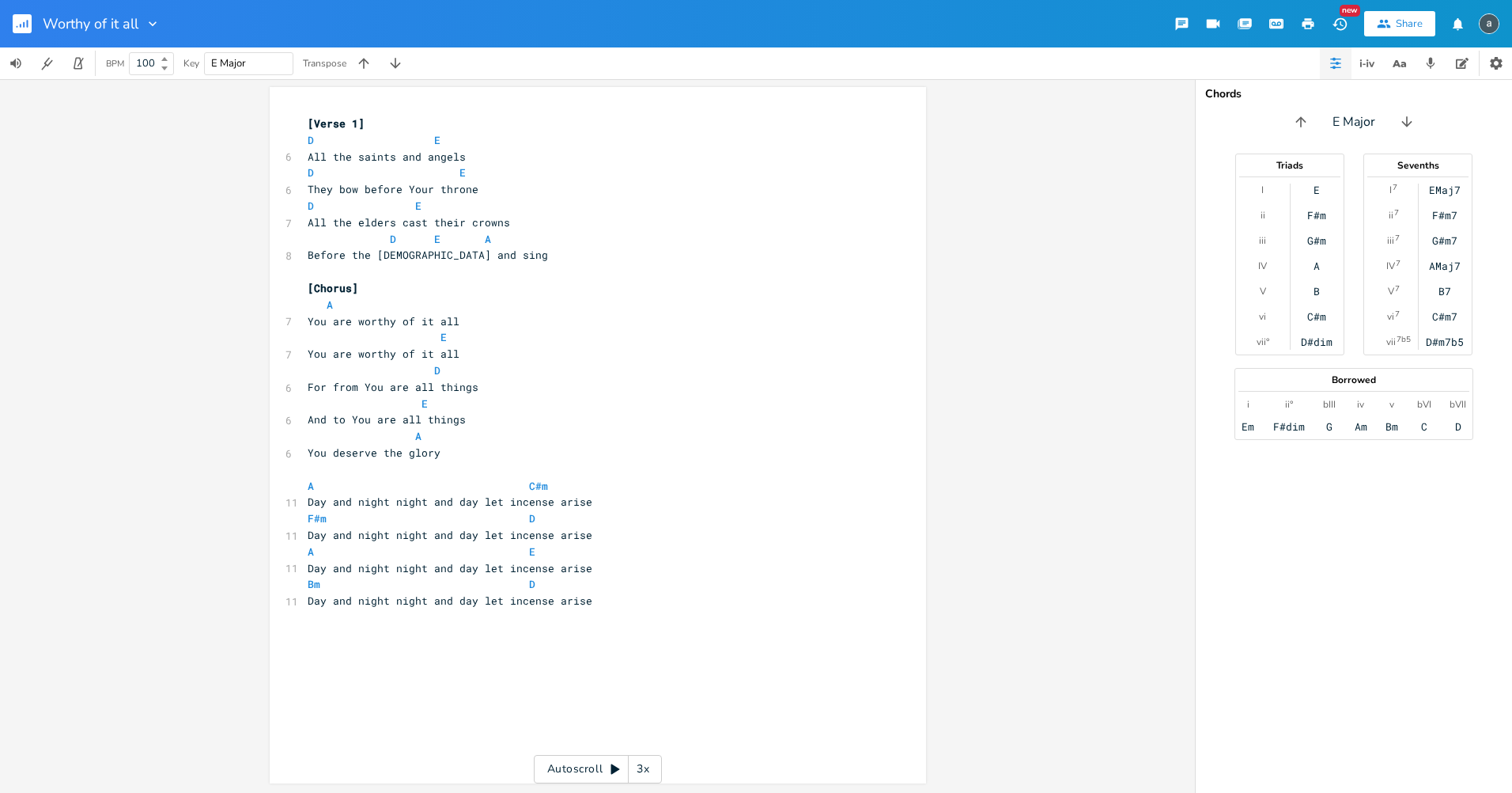
click at [222, 66] on input "E Major" at bounding box center [228, 62] width 34 height 14
click at [220, 64] on input "E Major" at bounding box center [228, 62] width 34 height 14
click at [216, 62] on input "E Major" at bounding box center [228, 62] width 34 height 14
type input "A Major"
click at [609, 225] on pre "All the elders cast their crowns" at bounding box center [590, 222] width 571 height 16
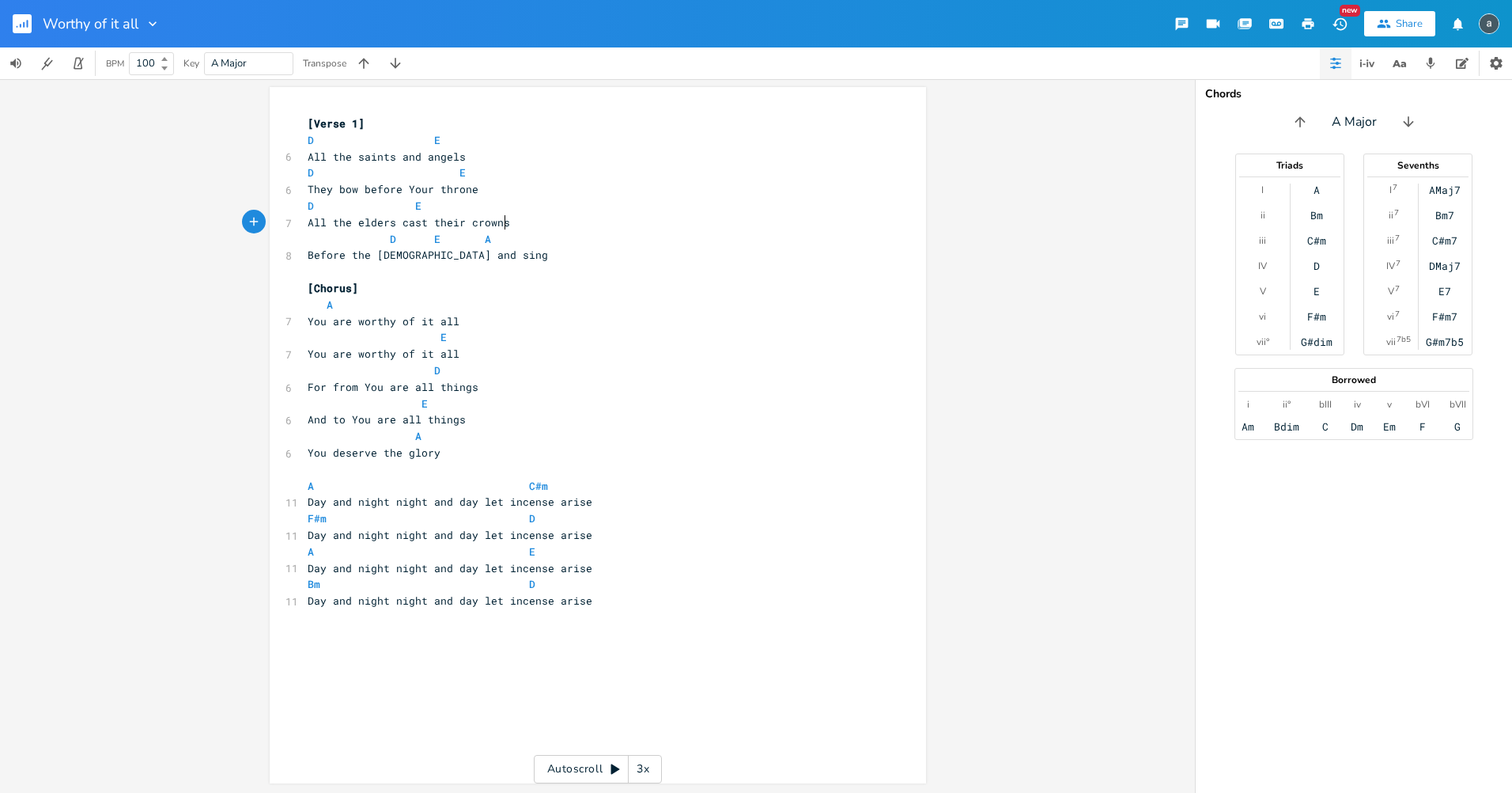
scroll to position [0, 0]
click at [17, 27] on icon "button" at bounding box center [17, 27] width 2 height 2
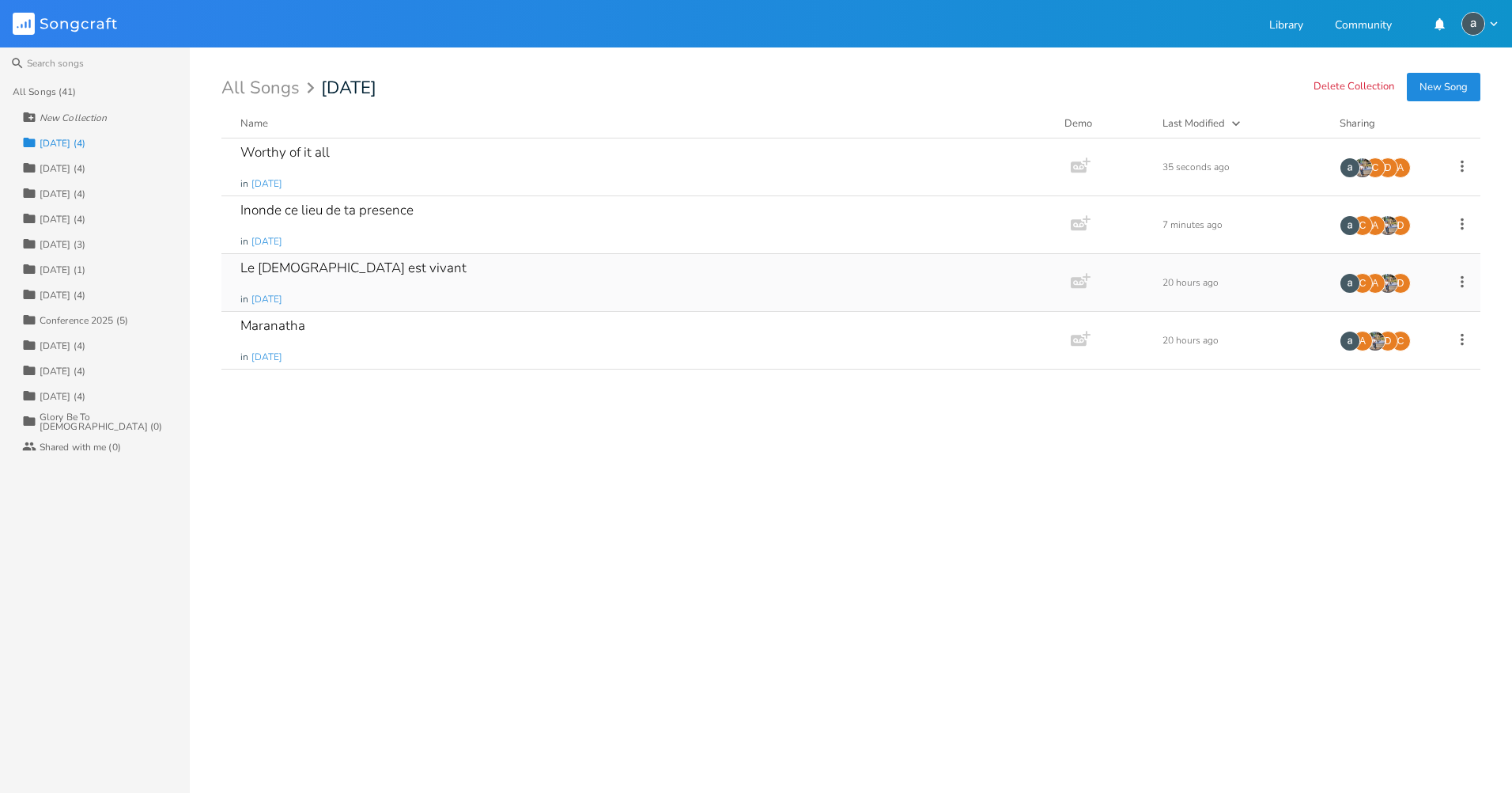
click at [386, 298] on div "Le [DEMOGRAPHIC_DATA] est vivant in [DATE]" at bounding box center [642, 282] width 805 height 57
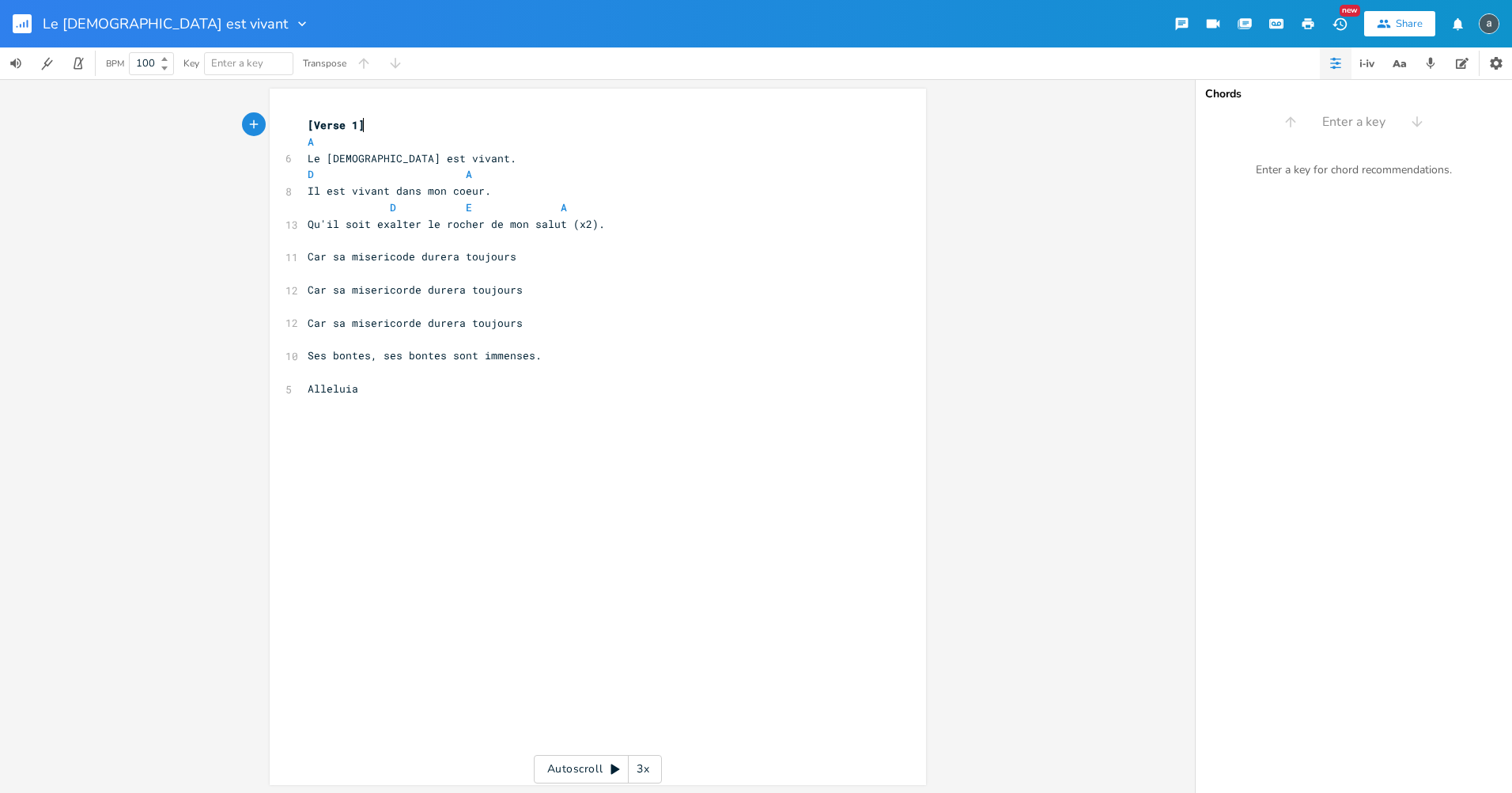
click at [26, 21] on rect "button" at bounding box center [21, 23] width 19 height 19
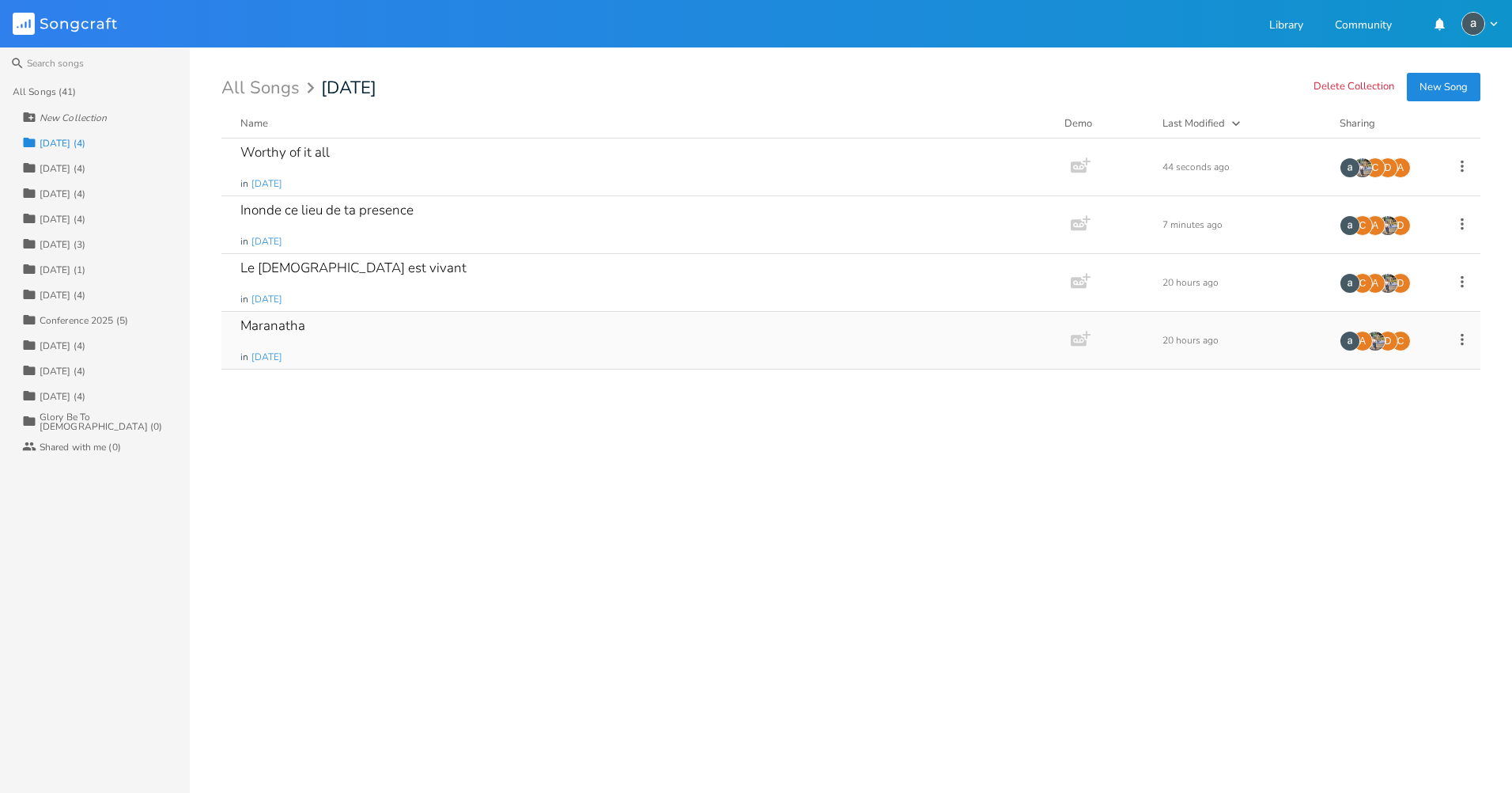
click at [325, 332] on div "Maranatha in [DATE]" at bounding box center [642, 340] width 805 height 57
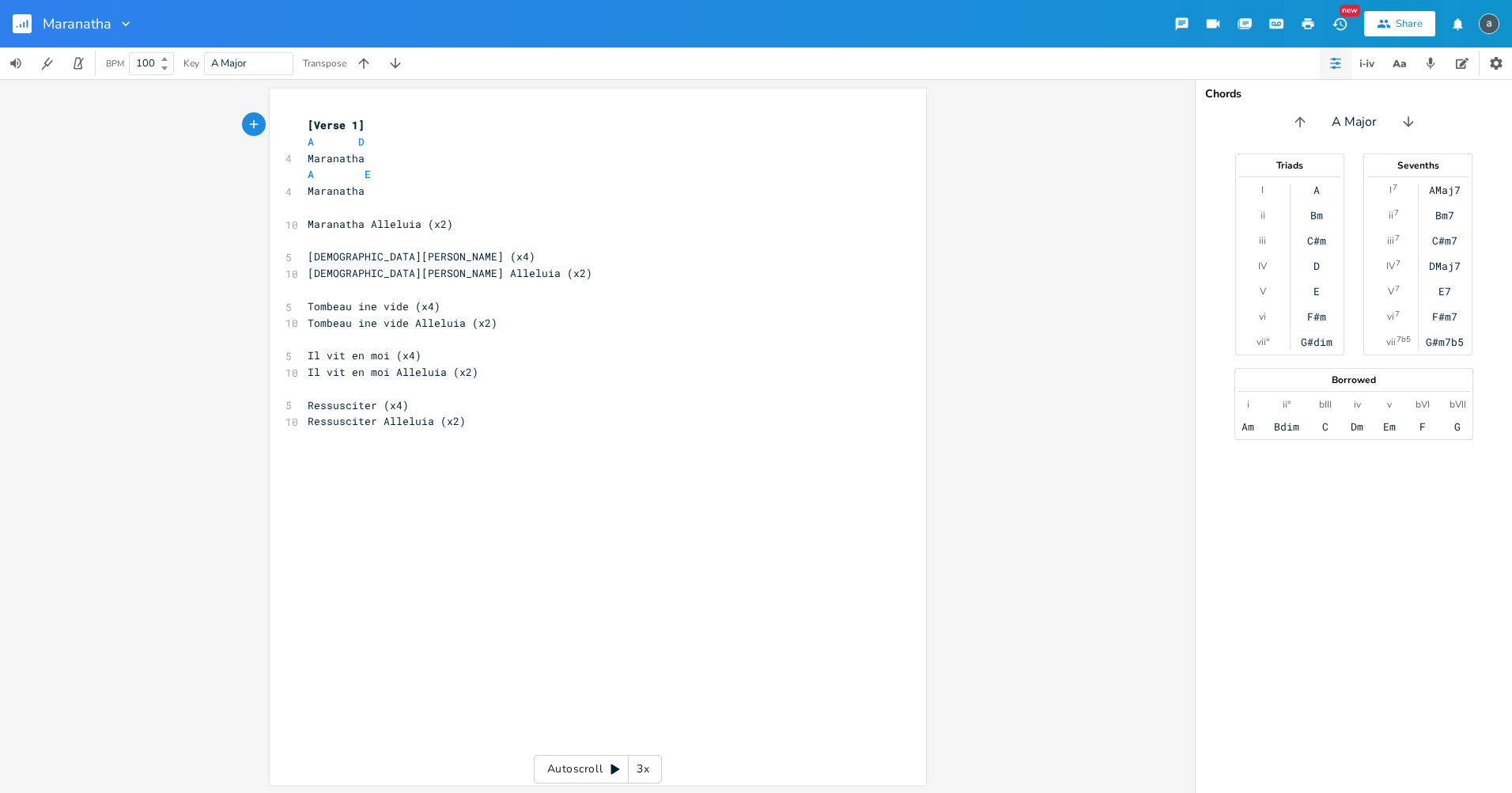
click at [363, 200] on pre "​" at bounding box center [590, 208] width 571 height 16
type textarea "A D"
type textarea "D A E"
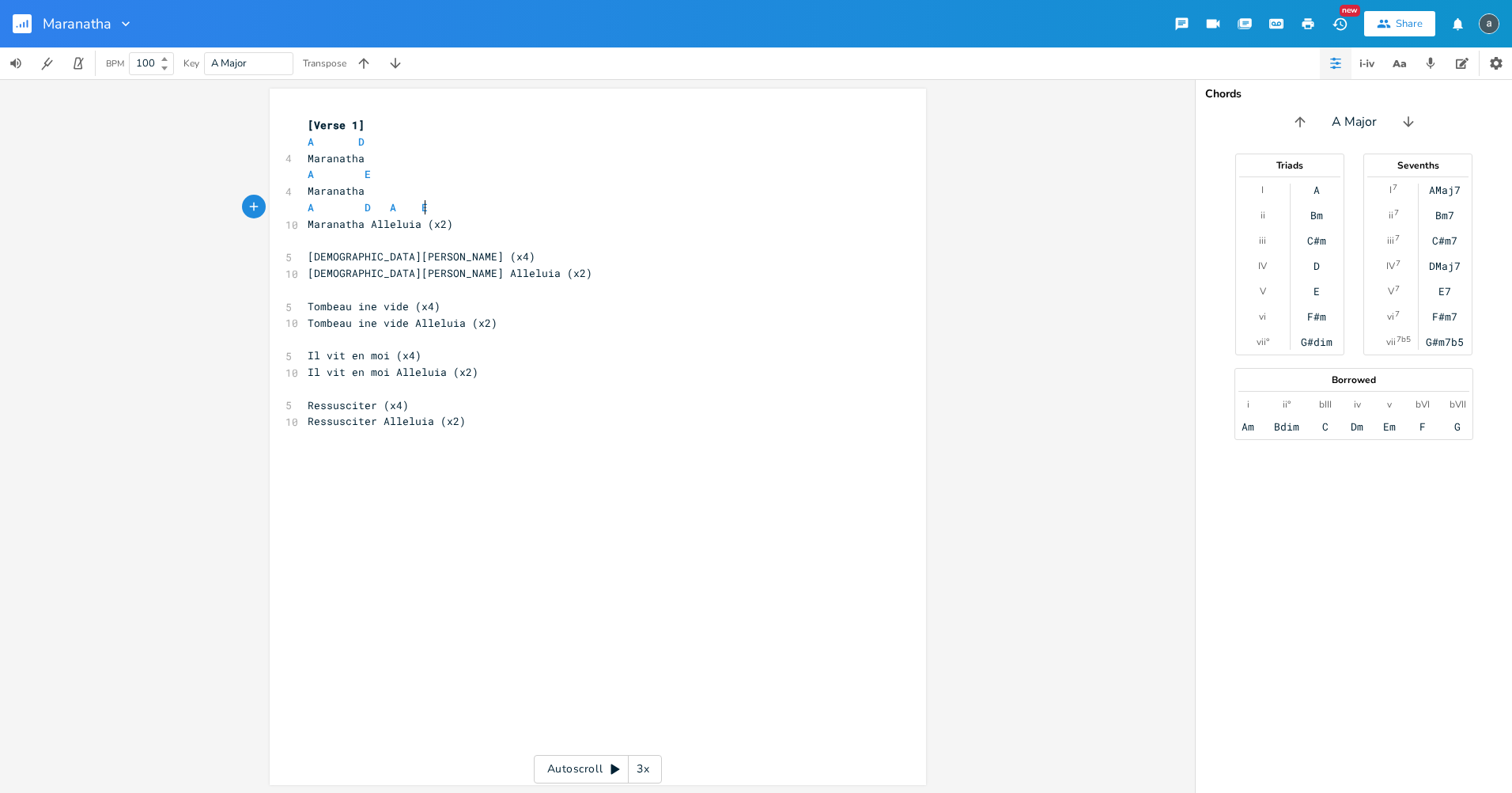
scroll to position [0, 39]
click at [362, 222] on span "Maranatha Alleluia (x2)" at bounding box center [380, 223] width 145 height 14
type textarea "(x2)"
drag, startPoint x: 418, startPoint y: 223, endPoint x: 445, endPoint y: 227, distance: 27.3
click at [445, 227] on pre "Maranatha Alleluia (x2)" at bounding box center [590, 224] width 571 height 16
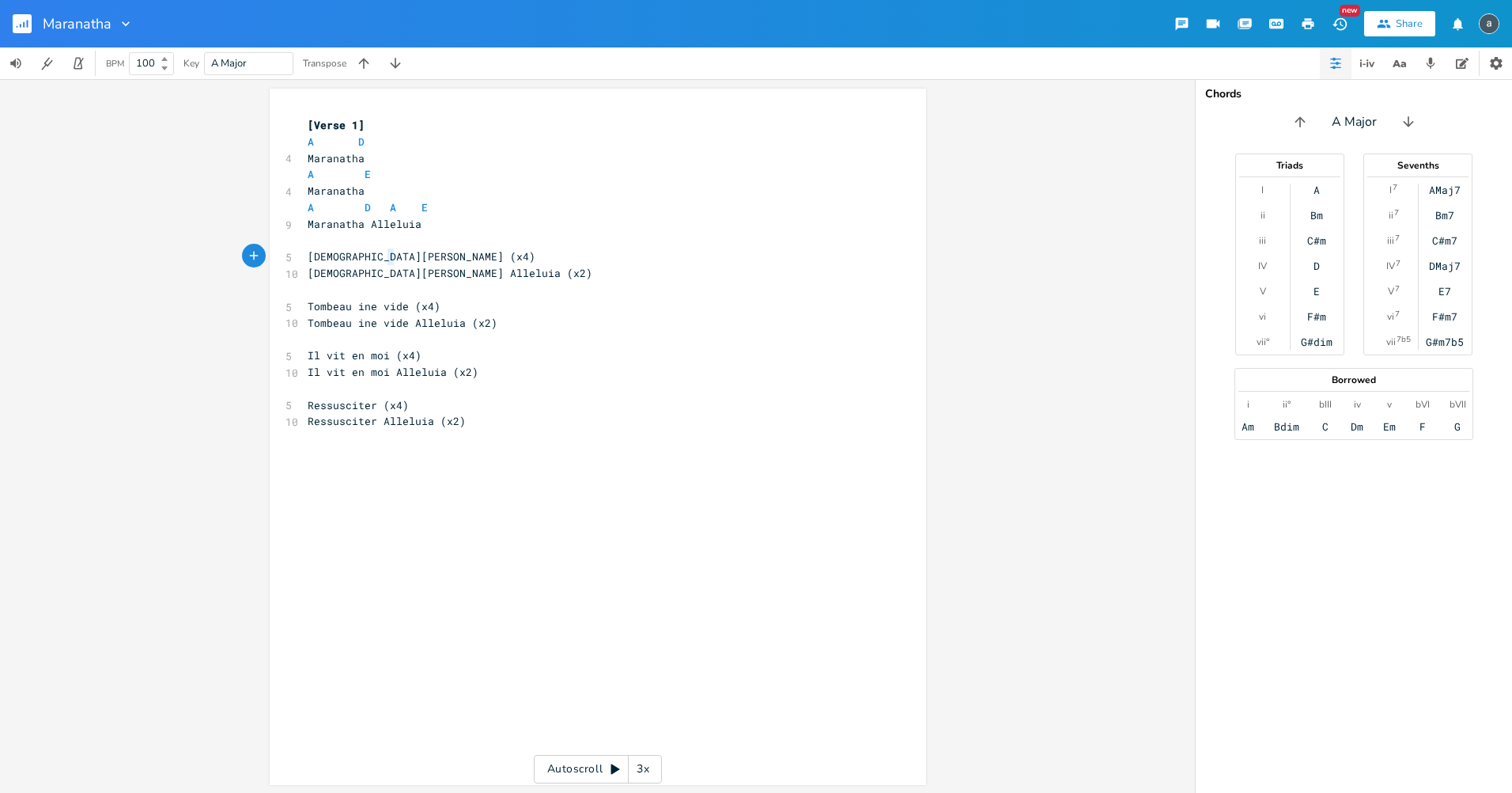
type textarea "(x4)"
drag, startPoint x: 382, startPoint y: 255, endPoint x: 430, endPoint y: 258, distance: 48.1
click at [430, 258] on pre "[DEMOGRAPHIC_DATA][PERSON_NAME] (x4)" at bounding box center [590, 257] width 571 height 16
type textarea "#"
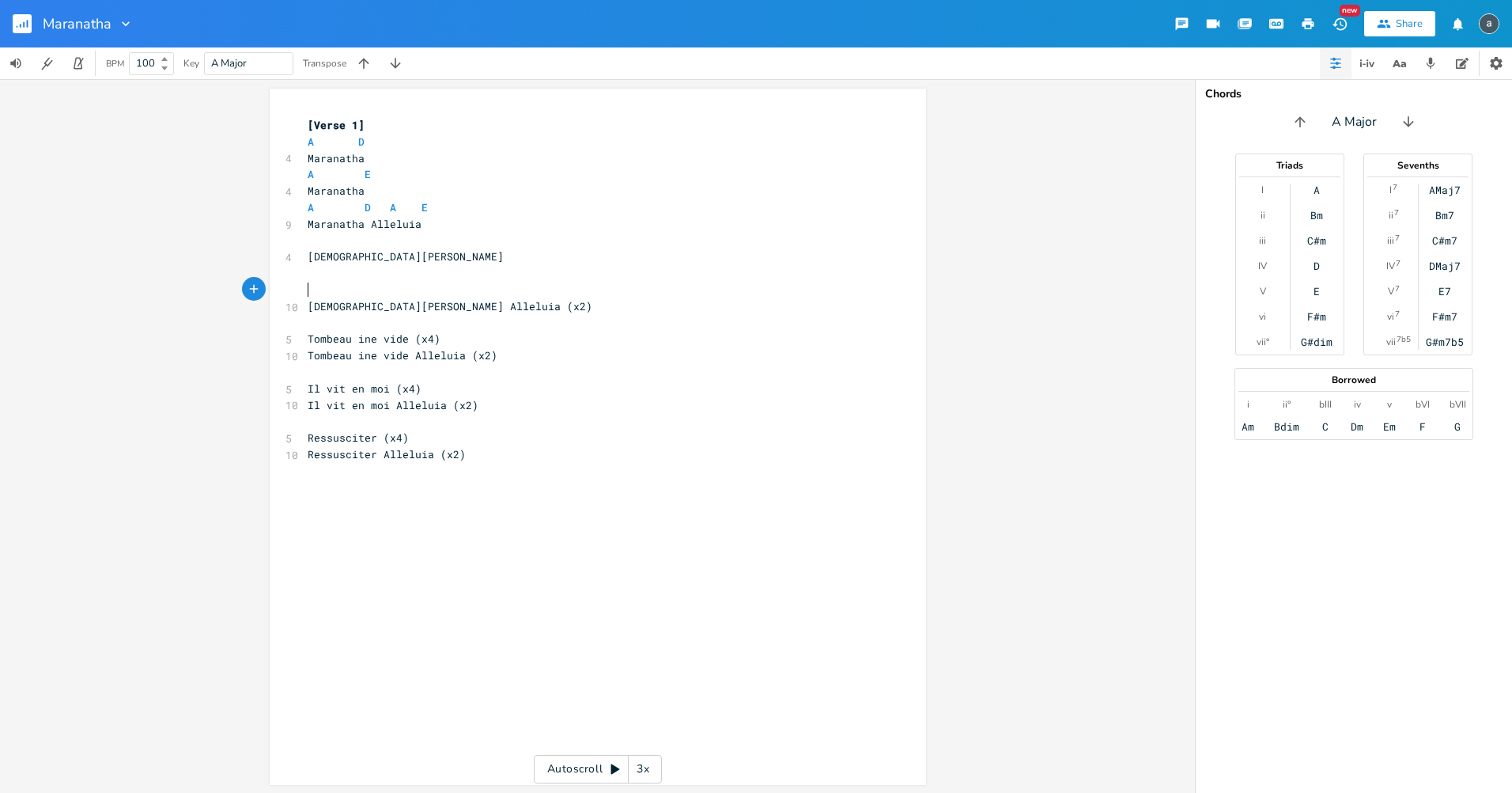
click at [349, 260] on span "[DEMOGRAPHIC_DATA][PERSON_NAME]" at bounding box center [405, 256] width 196 height 14
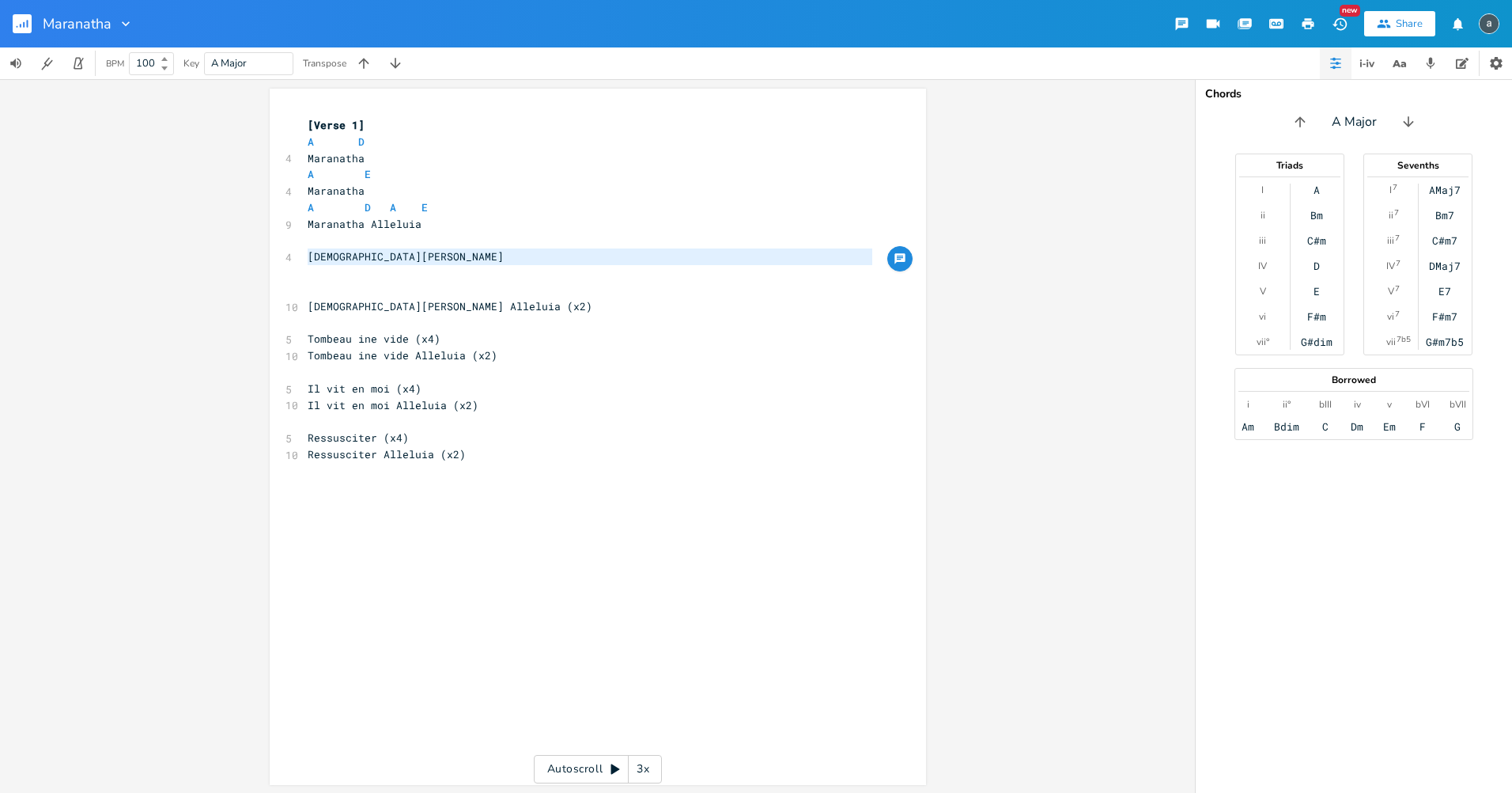
type textarea "[DEMOGRAPHIC_DATA][PERSON_NAME]"
click at [389, 261] on pre "[DEMOGRAPHIC_DATA][PERSON_NAME]" at bounding box center [590, 257] width 571 height 16
drag, startPoint x: 299, startPoint y: 255, endPoint x: 376, endPoint y: 253, distance: 77.0
click at [376, 253] on pre "[DEMOGRAPHIC_DATA][PERSON_NAME]" at bounding box center [590, 257] width 571 height 16
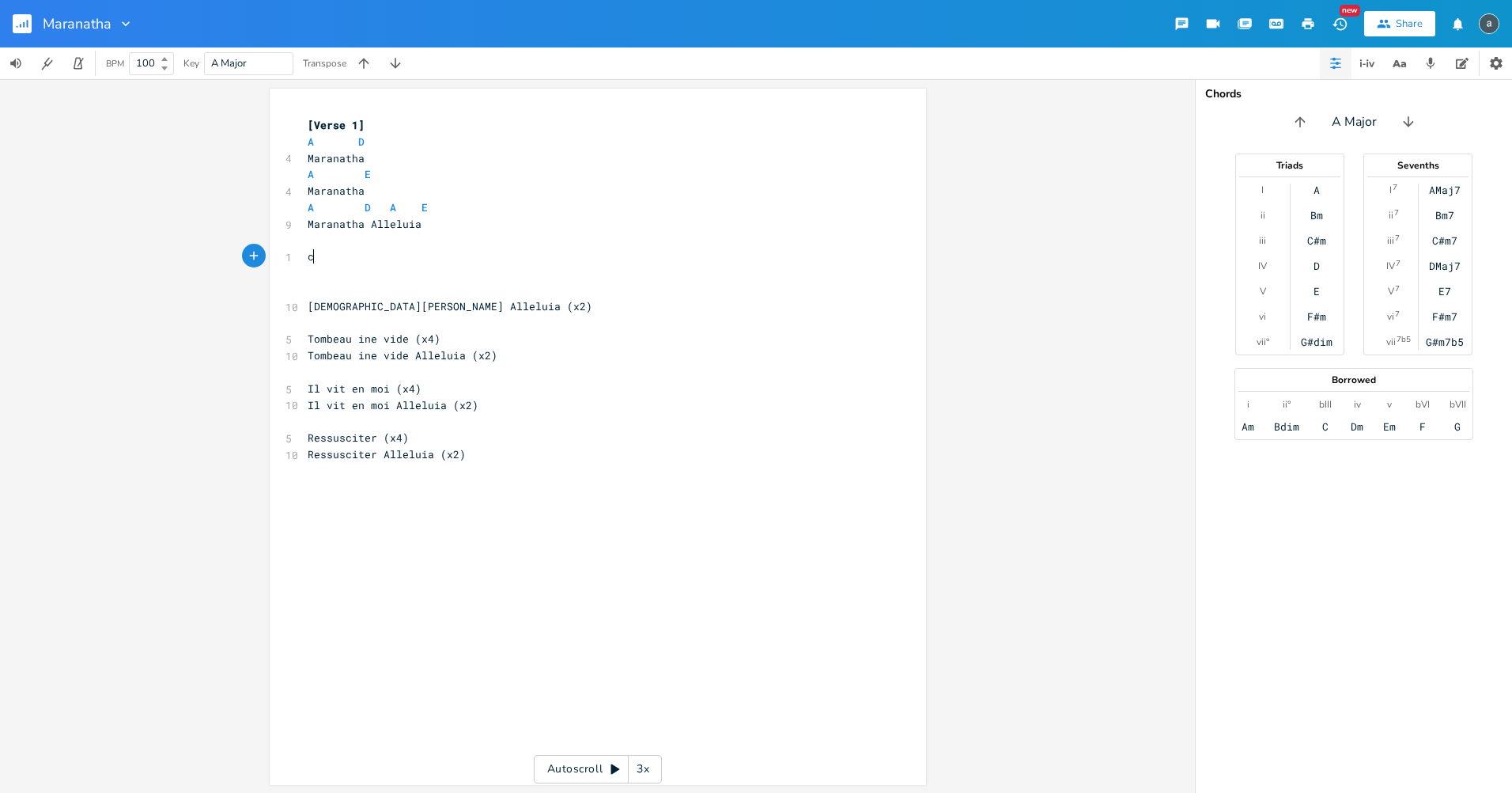
scroll to position [0, 6]
type textarea "c"
click at [381, 263] on pre "c" at bounding box center [590, 257] width 571 height 16
type textarea "[PERSON_NAME]"
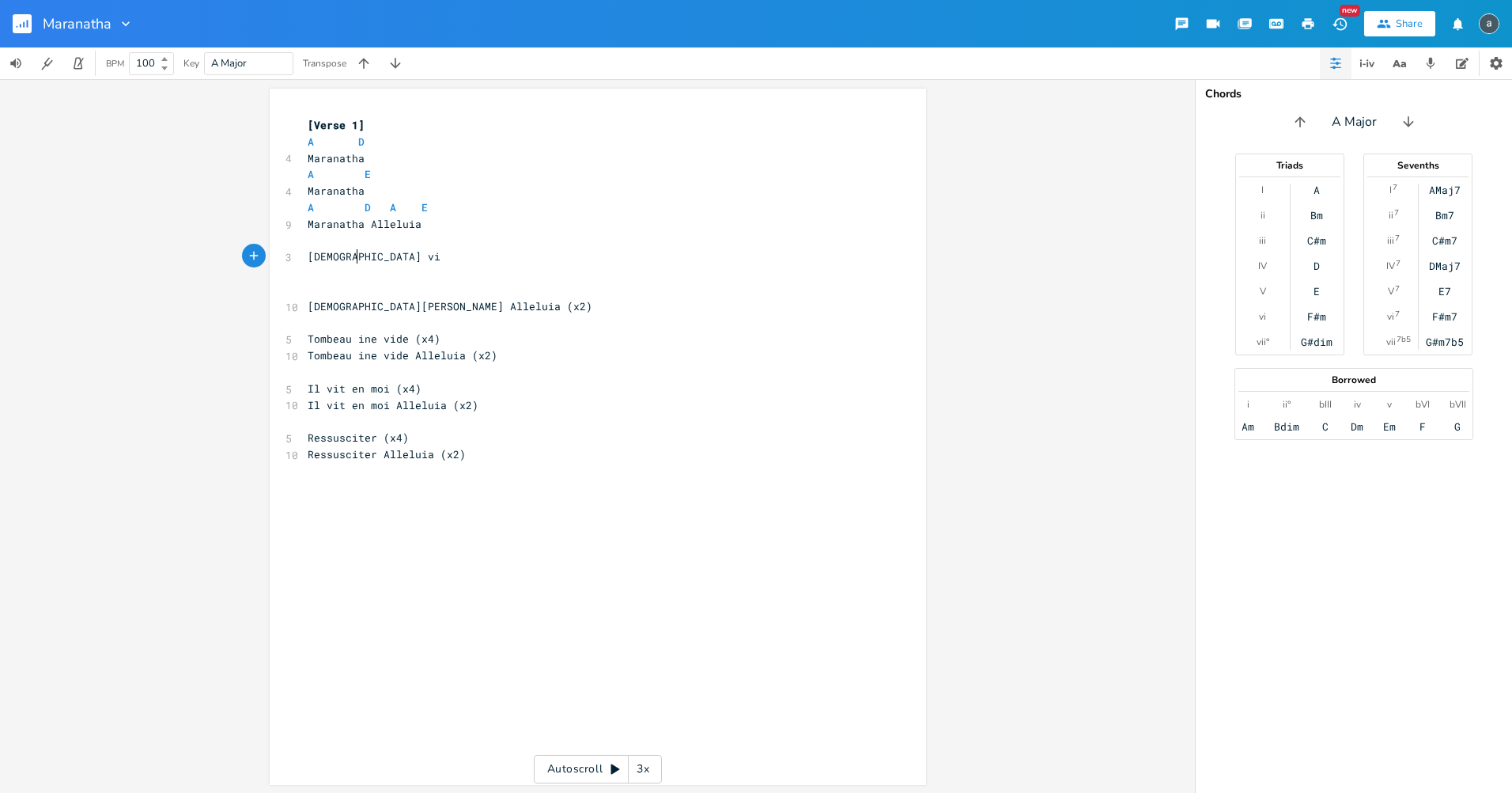
type textarea "[DEMOGRAPHIC_DATA] vic"
type textarea "vanb"
type textarea "t"
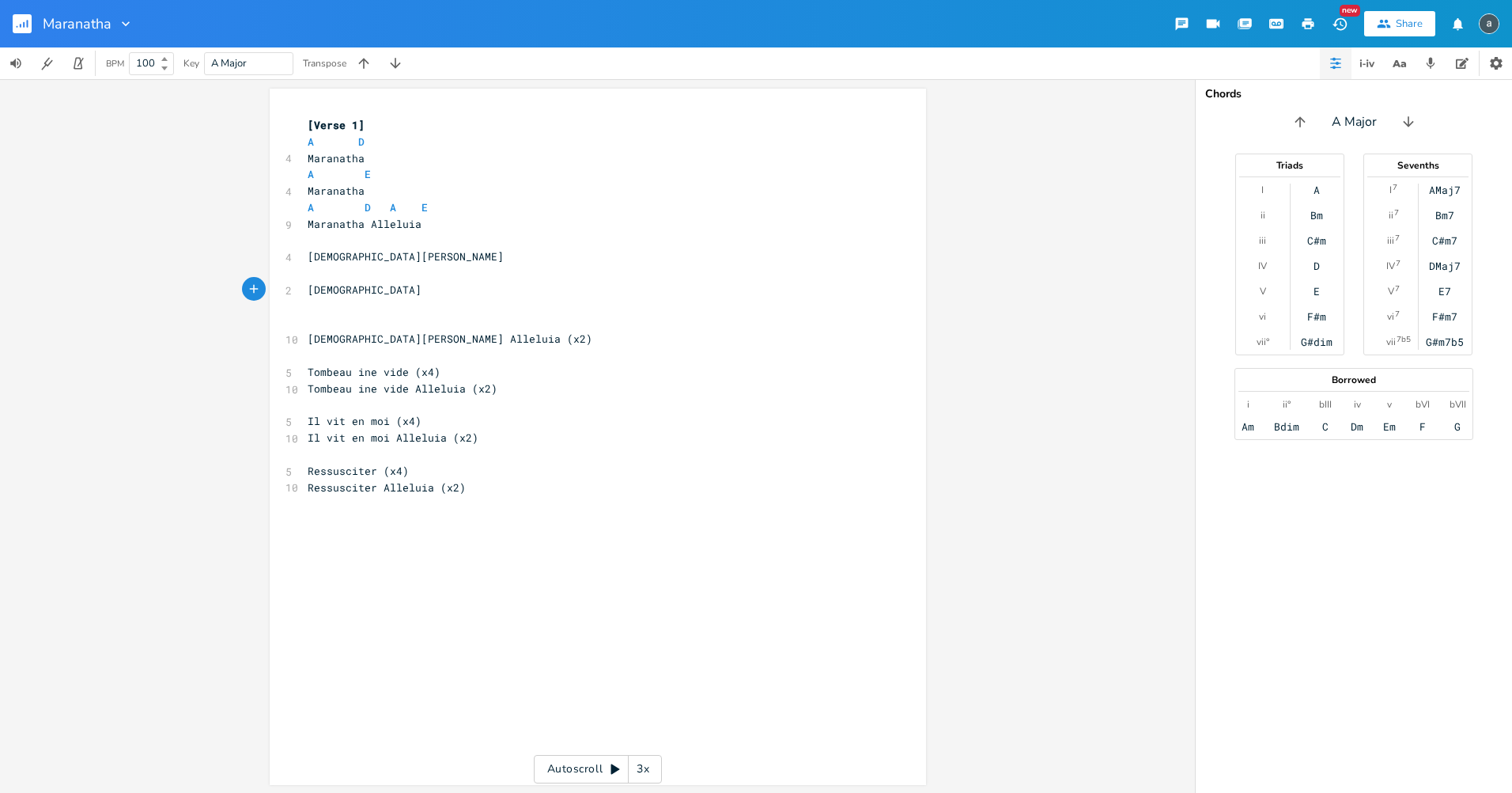
type textarea "[DEMOGRAPHIC_DATA] c"
type textarea "vivant"
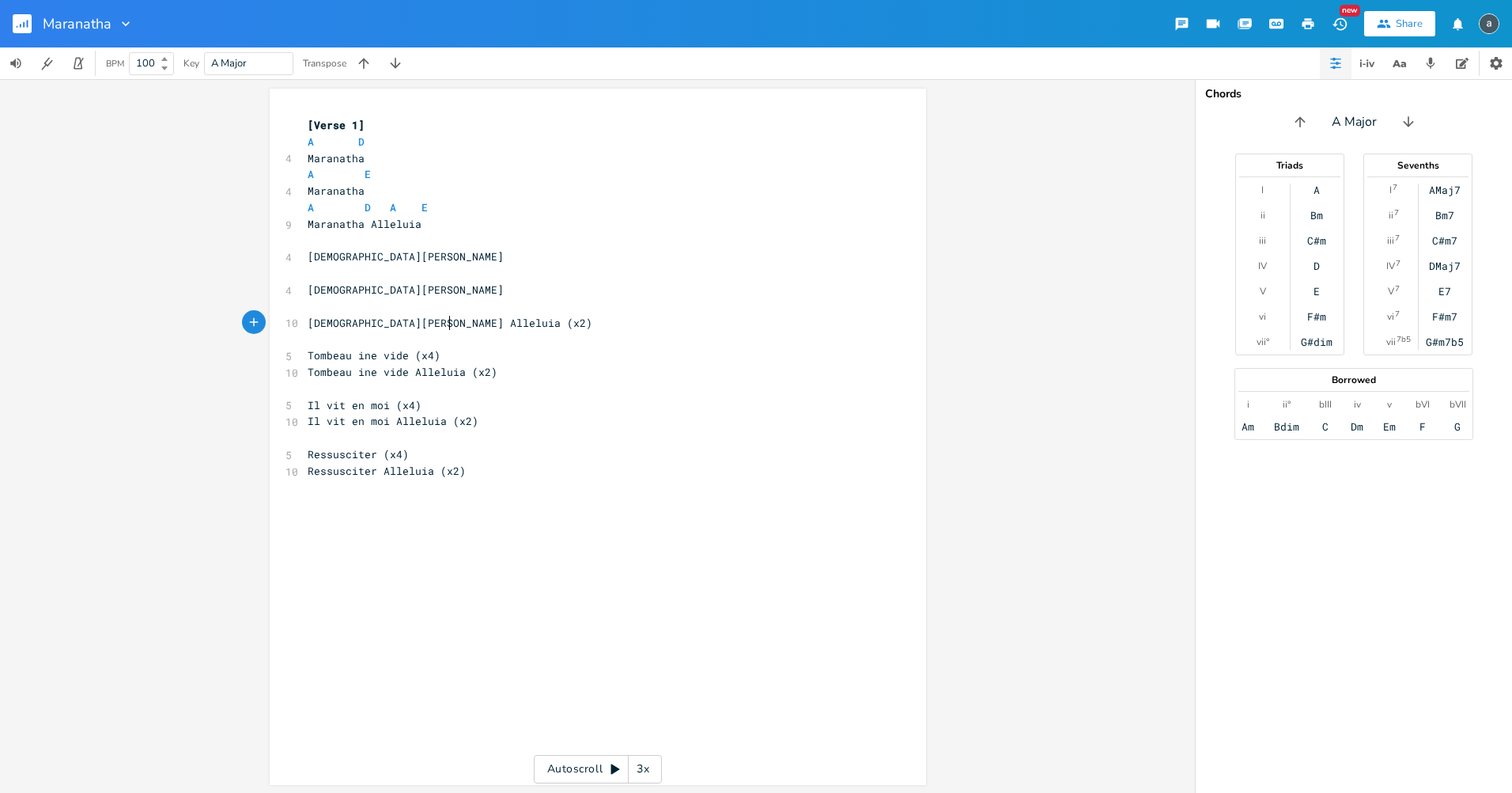
click at [446, 320] on span "[DEMOGRAPHIC_DATA][PERSON_NAME] Alleluia (x2)" at bounding box center [450, 323] width 285 height 14
type textarea "(x2)"
drag, startPoint x: 433, startPoint y: 319, endPoint x: 464, endPoint y: 319, distance: 31.0
click at [464, 319] on div "(x2) x [Verse 1] A D 4 Maranatha A E 4 Maranatha A D A E 9 Maranatha Alleluia ​…" at bounding box center [598, 437] width 656 height 696
click at [359, 145] on span "D" at bounding box center [362, 142] width 7 height 15
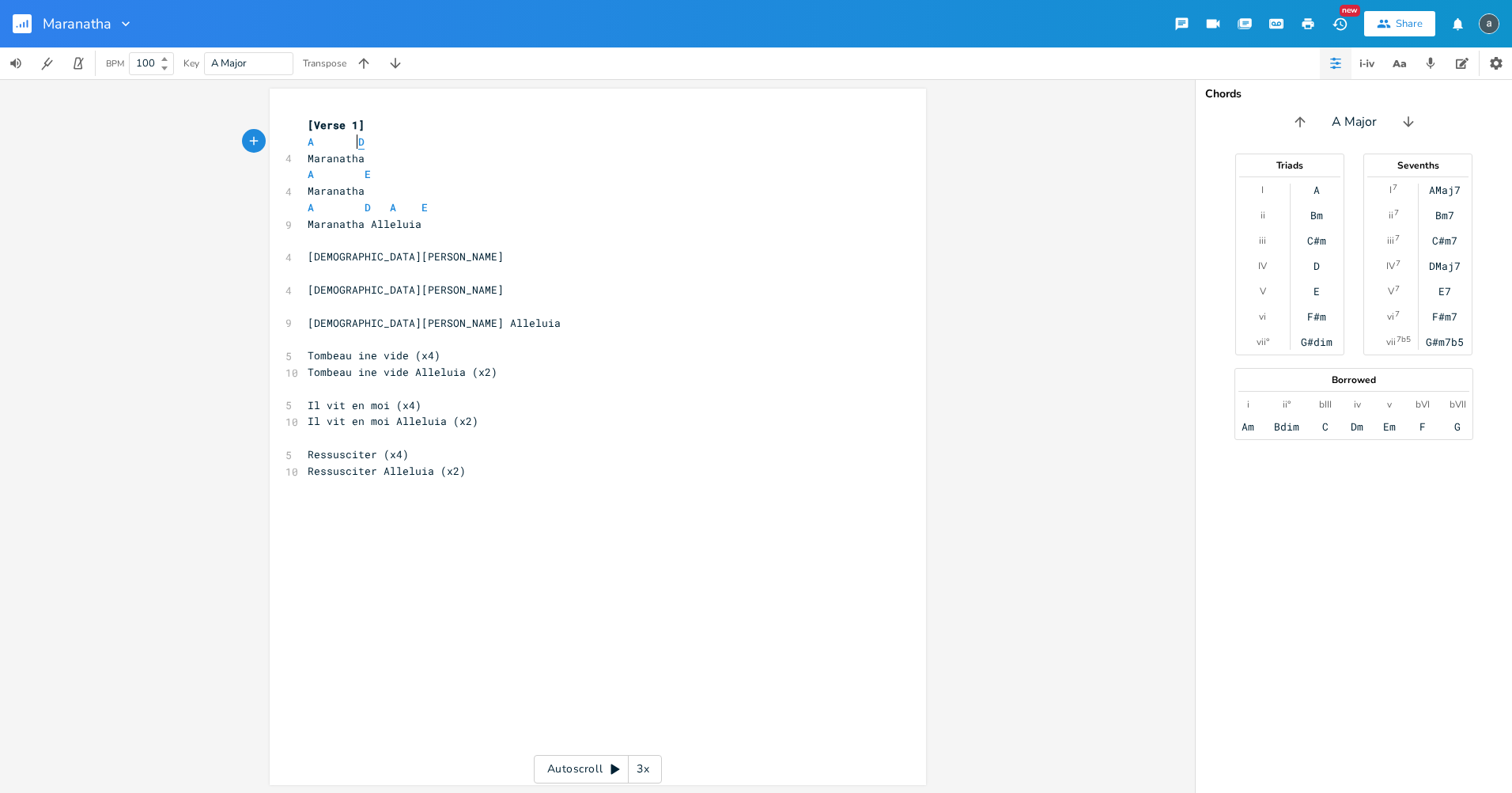
type textarea "D"
click at [359, 145] on span "D" at bounding box center [362, 142] width 7 height 15
click at [378, 144] on pre "A D" at bounding box center [590, 142] width 571 height 16
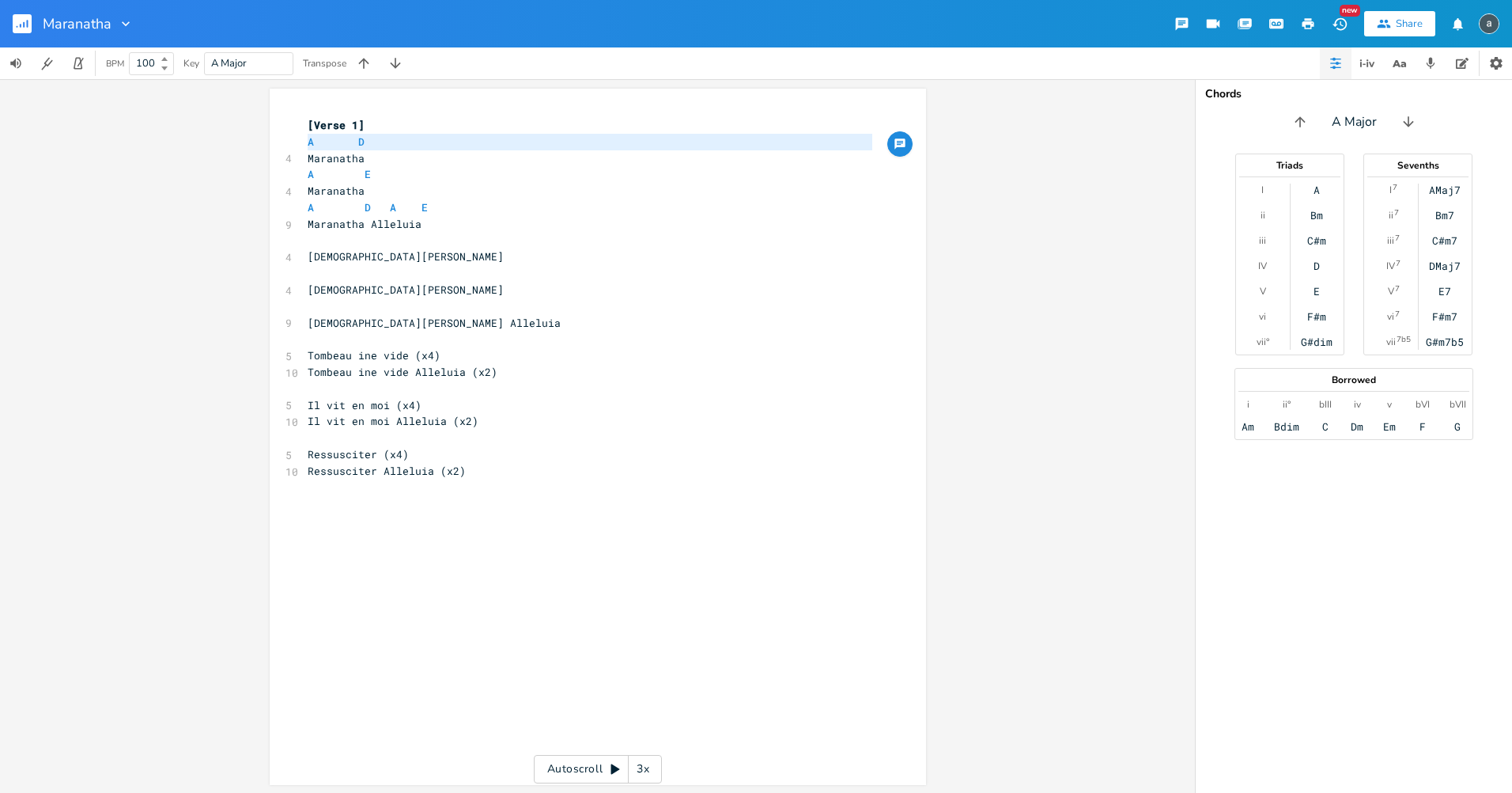
type textarea "​A D"
click at [362, 240] on pre "​" at bounding box center [590, 241] width 571 height 16
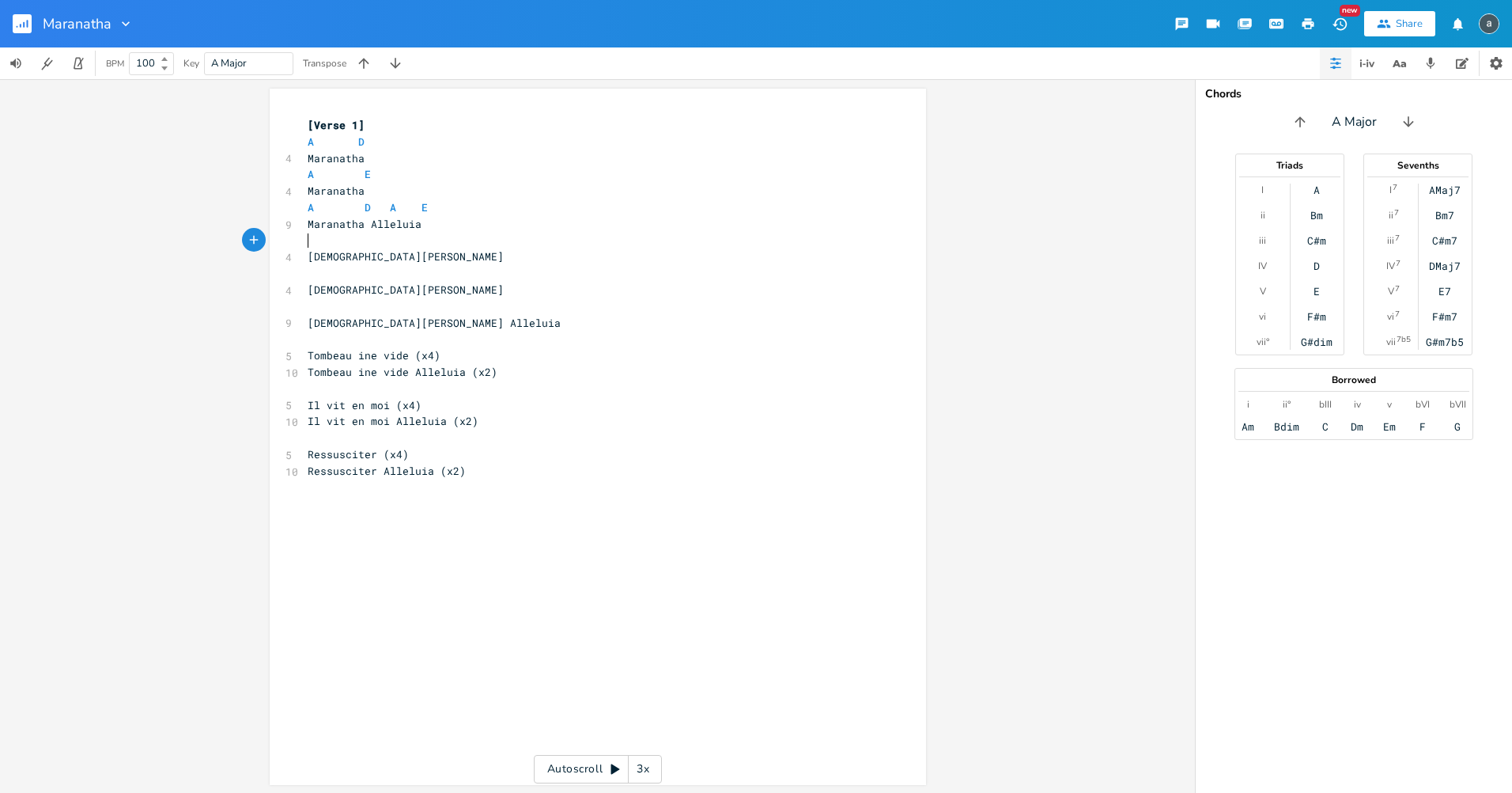
type textarea "​"
paste textarea
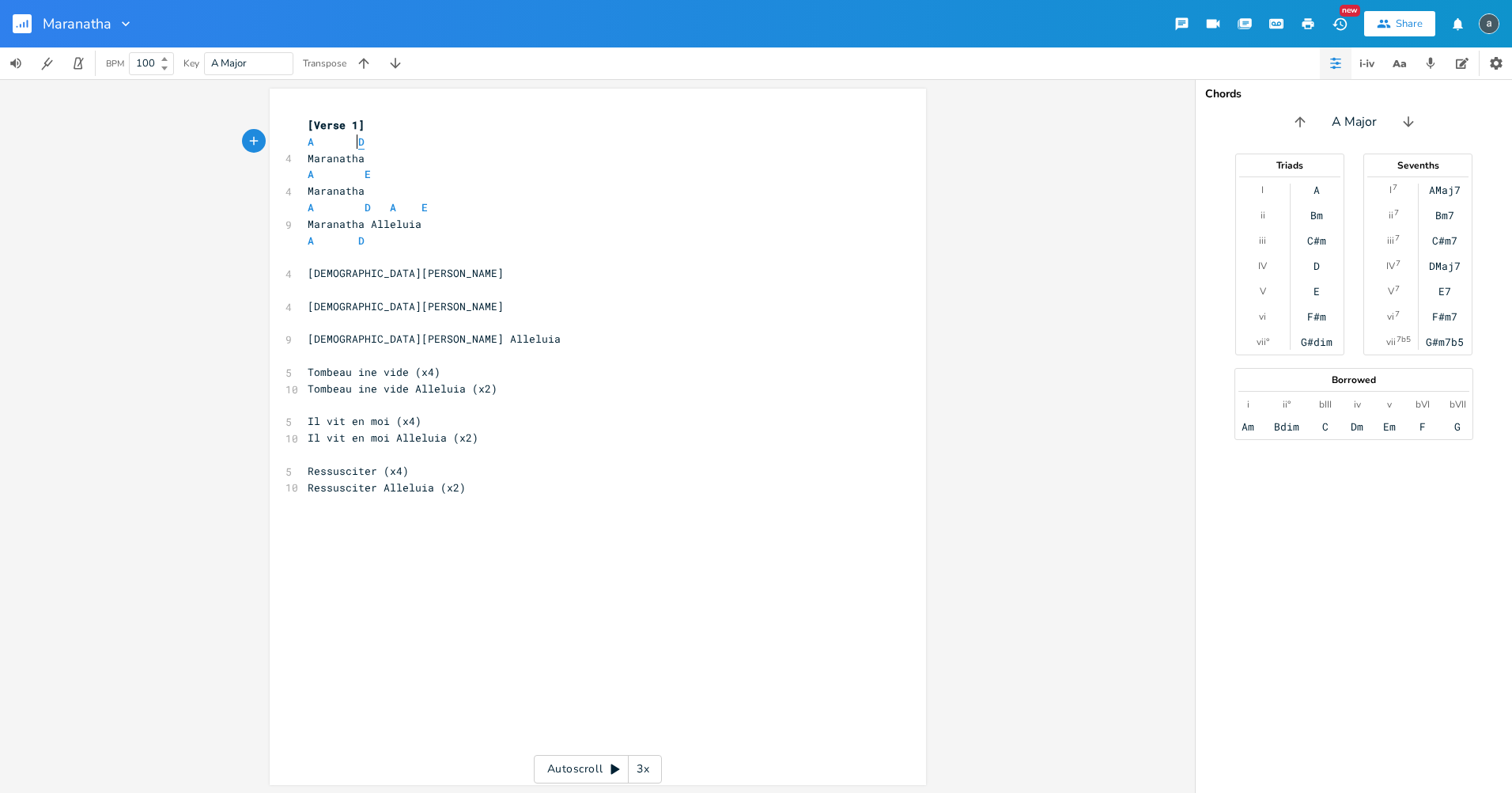
click at [359, 144] on span "D" at bounding box center [362, 142] width 7 height 15
click at [359, 143] on span "D" at bounding box center [362, 142] width 7 height 15
type textarea "D"
click at [359, 143] on span "D" at bounding box center [362, 142] width 7 height 15
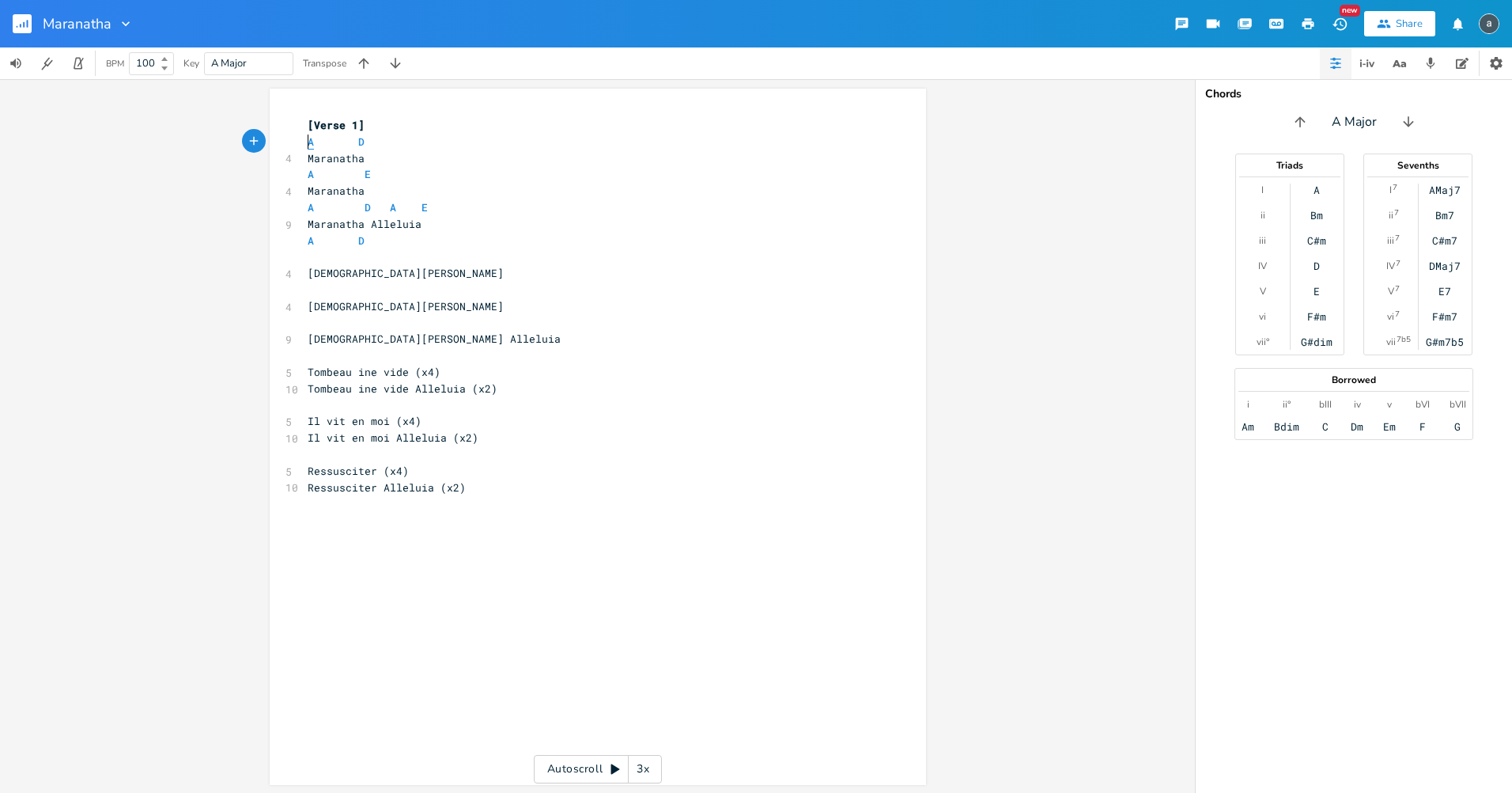
click at [308, 145] on span "A" at bounding box center [311, 142] width 7 height 15
type textarea "A"
click at [308, 145] on span "A" at bounding box center [311, 142] width 7 height 15
click at [334, 254] on pre "​" at bounding box center [590, 257] width 571 height 16
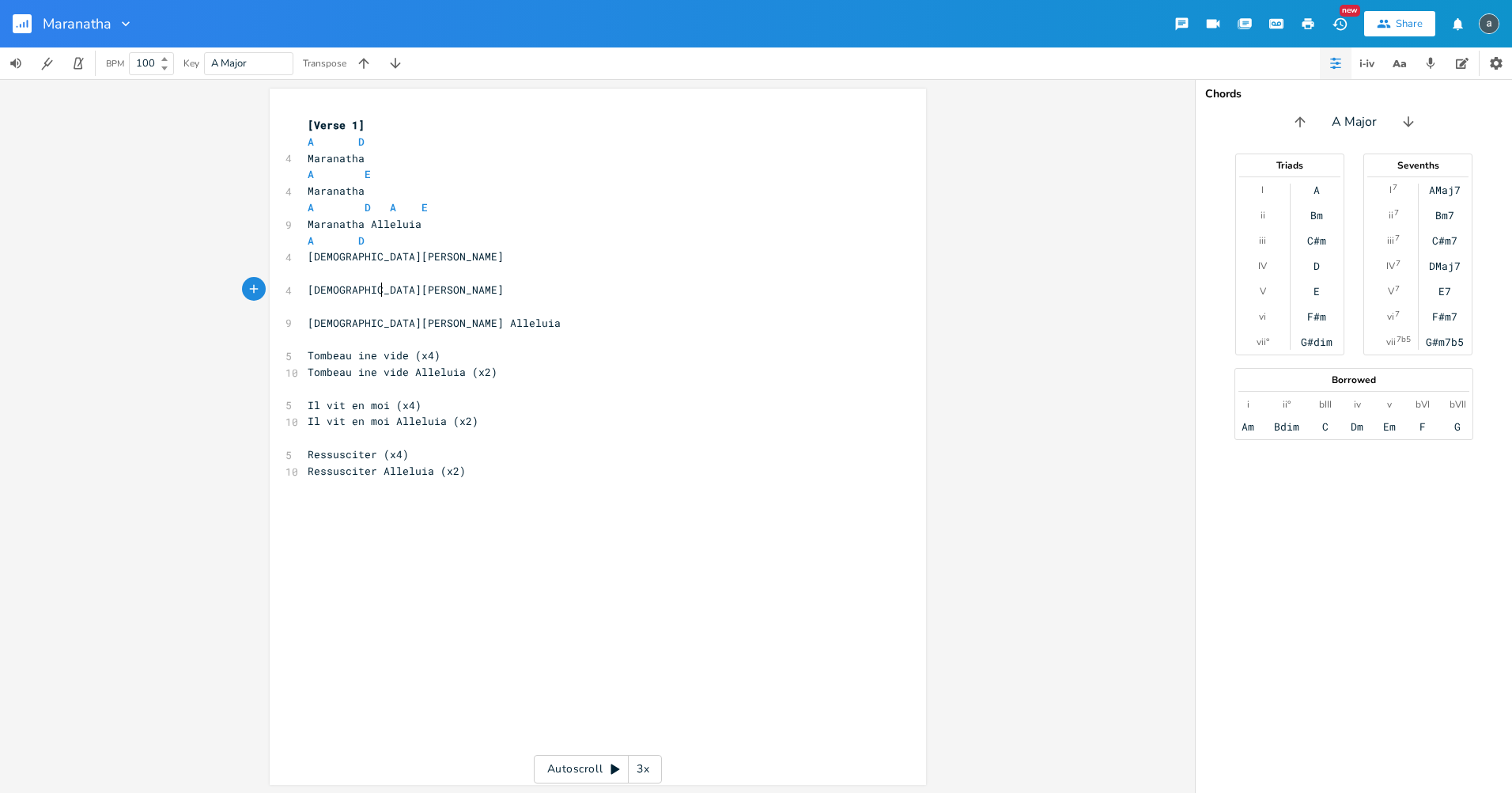
click at [380, 286] on pre "[DEMOGRAPHIC_DATA][PERSON_NAME]" at bounding box center [590, 290] width 571 height 16
click at [377, 275] on pre "​" at bounding box center [590, 273] width 571 height 16
click at [377, 174] on pre "A E" at bounding box center [590, 174] width 571 height 16
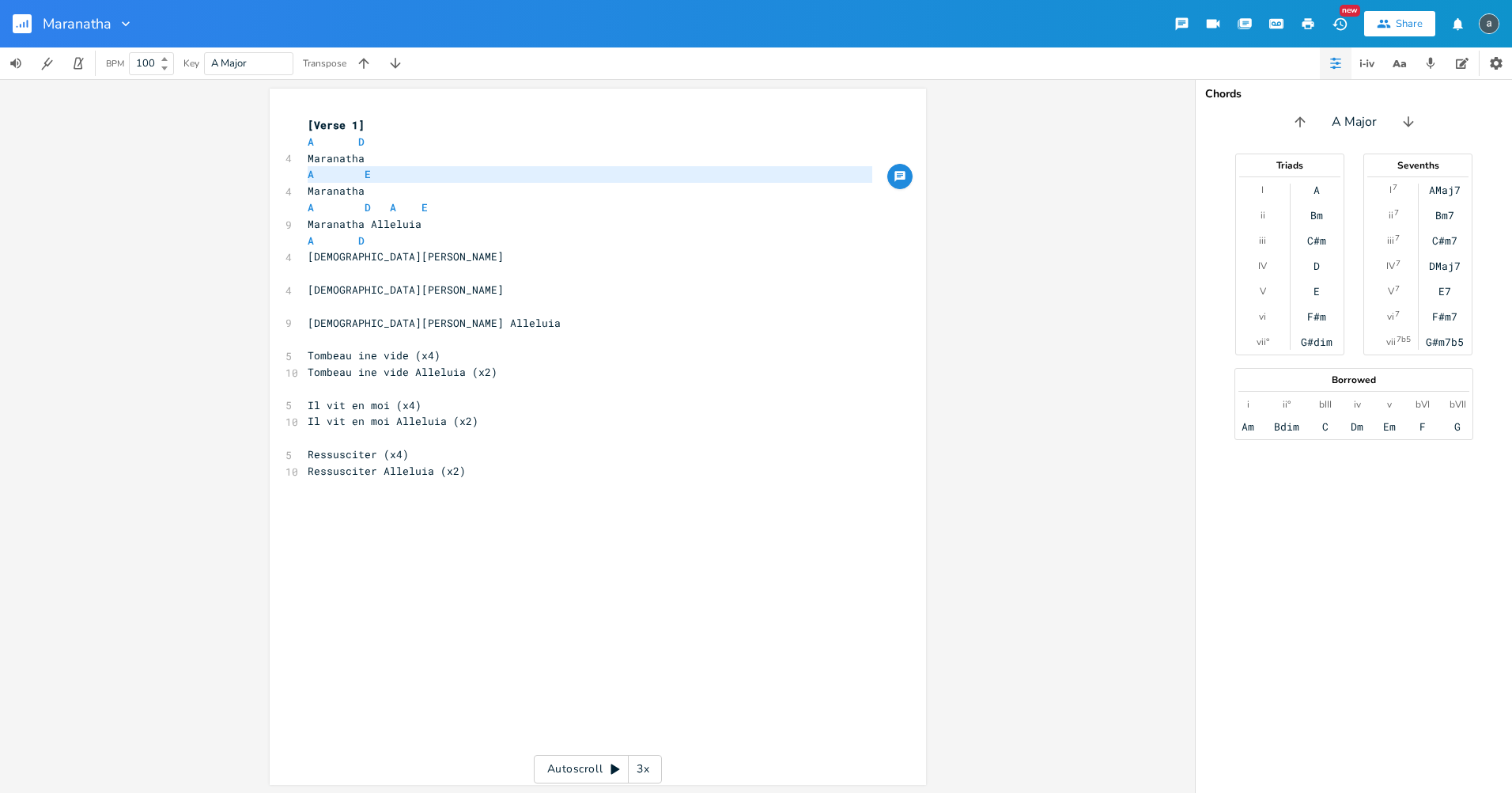
type textarea "​A E"
click at [396, 270] on pre "​" at bounding box center [590, 273] width 571 height 16
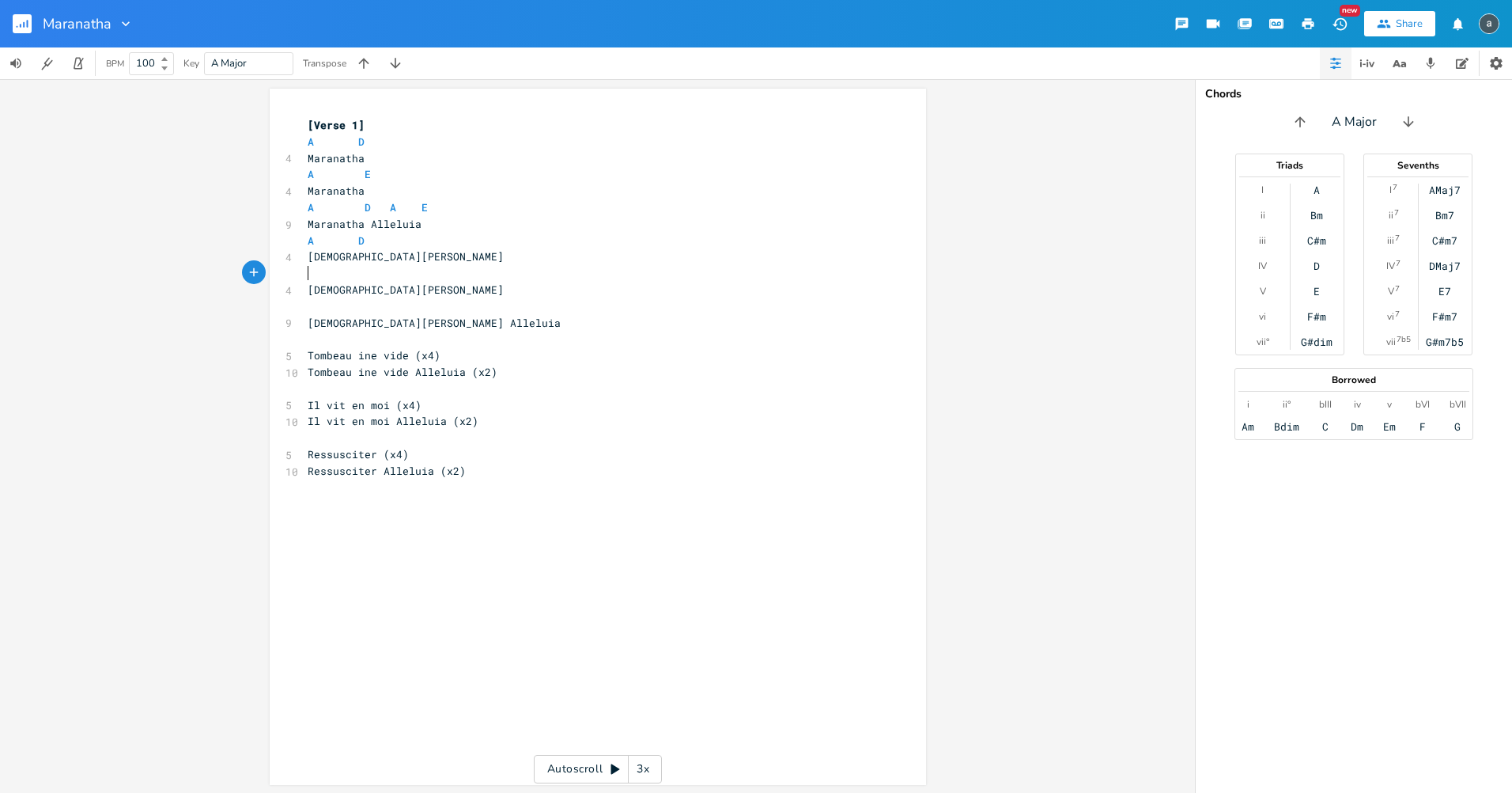
type textarea "​"
paste textarea
click at [409, 198] on pre "Maranatha" at bounding box center [590, 191] width 571 height 16
type textarea "Maranatha"
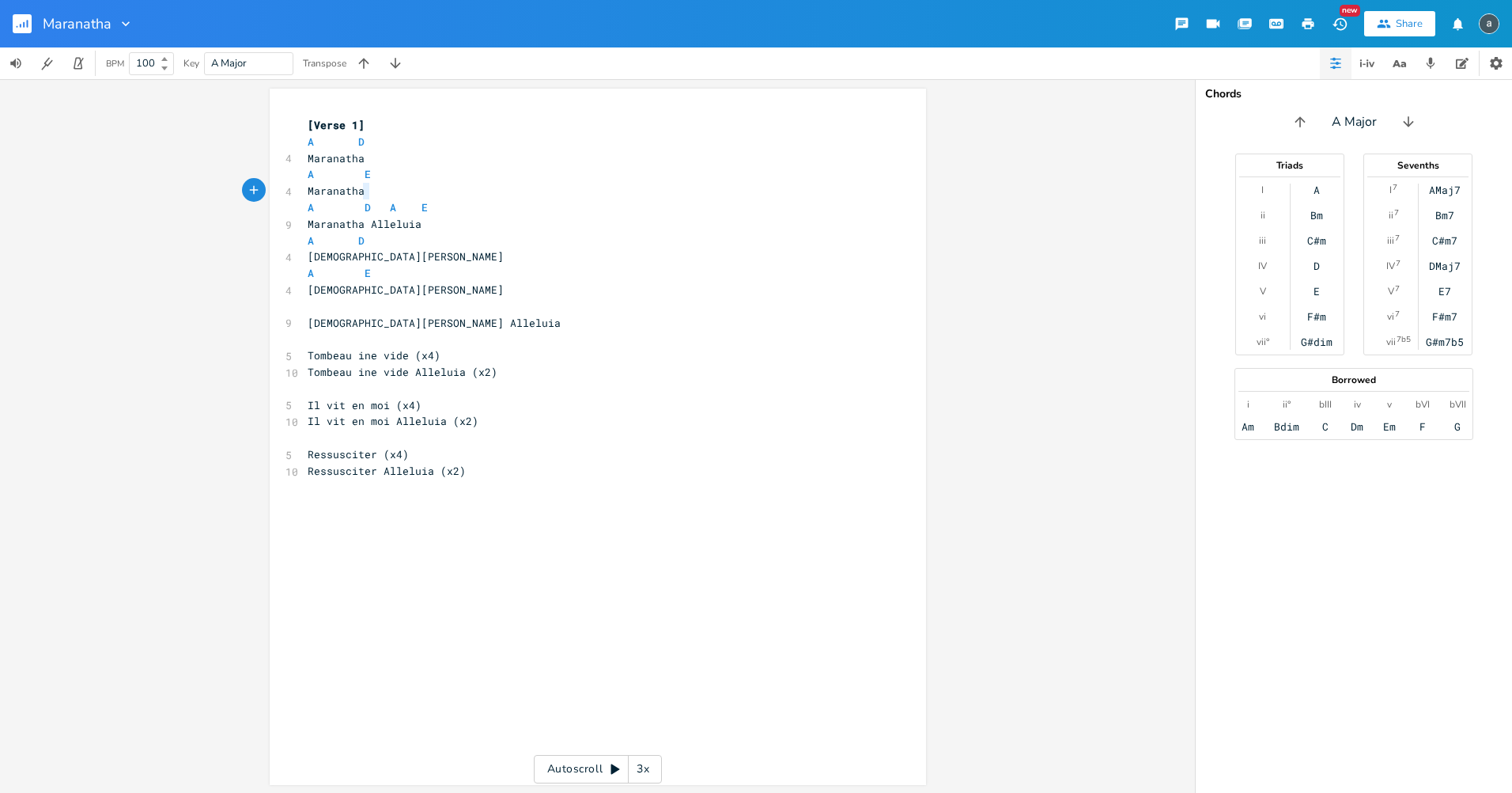
click at [409, 198] on pre "Maranatha" at bounding box center [590, 191] width 571 height 16
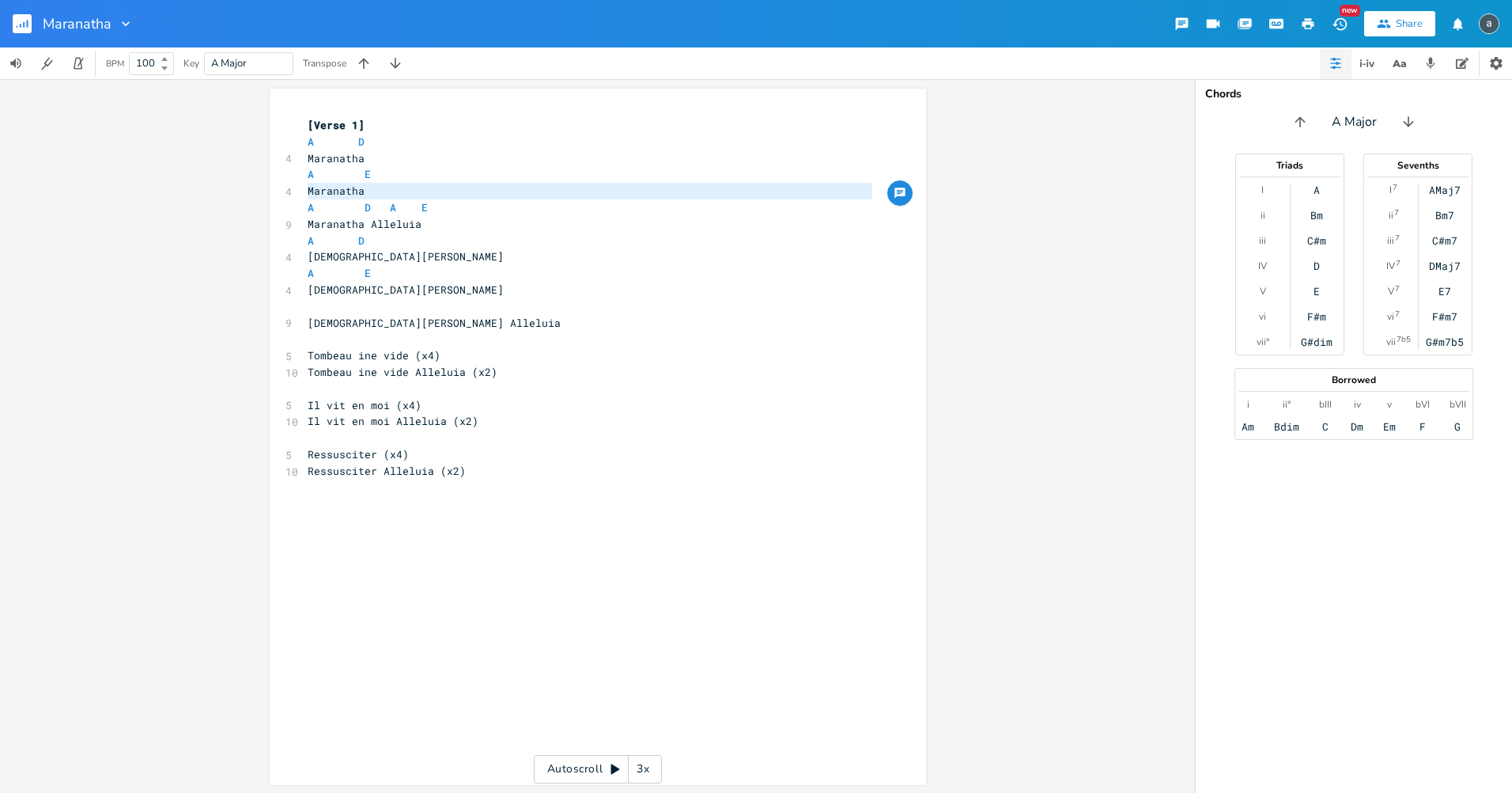
click at [409, 207] on span "A D A E" at bounding box center [368, 207] width 121 height 14
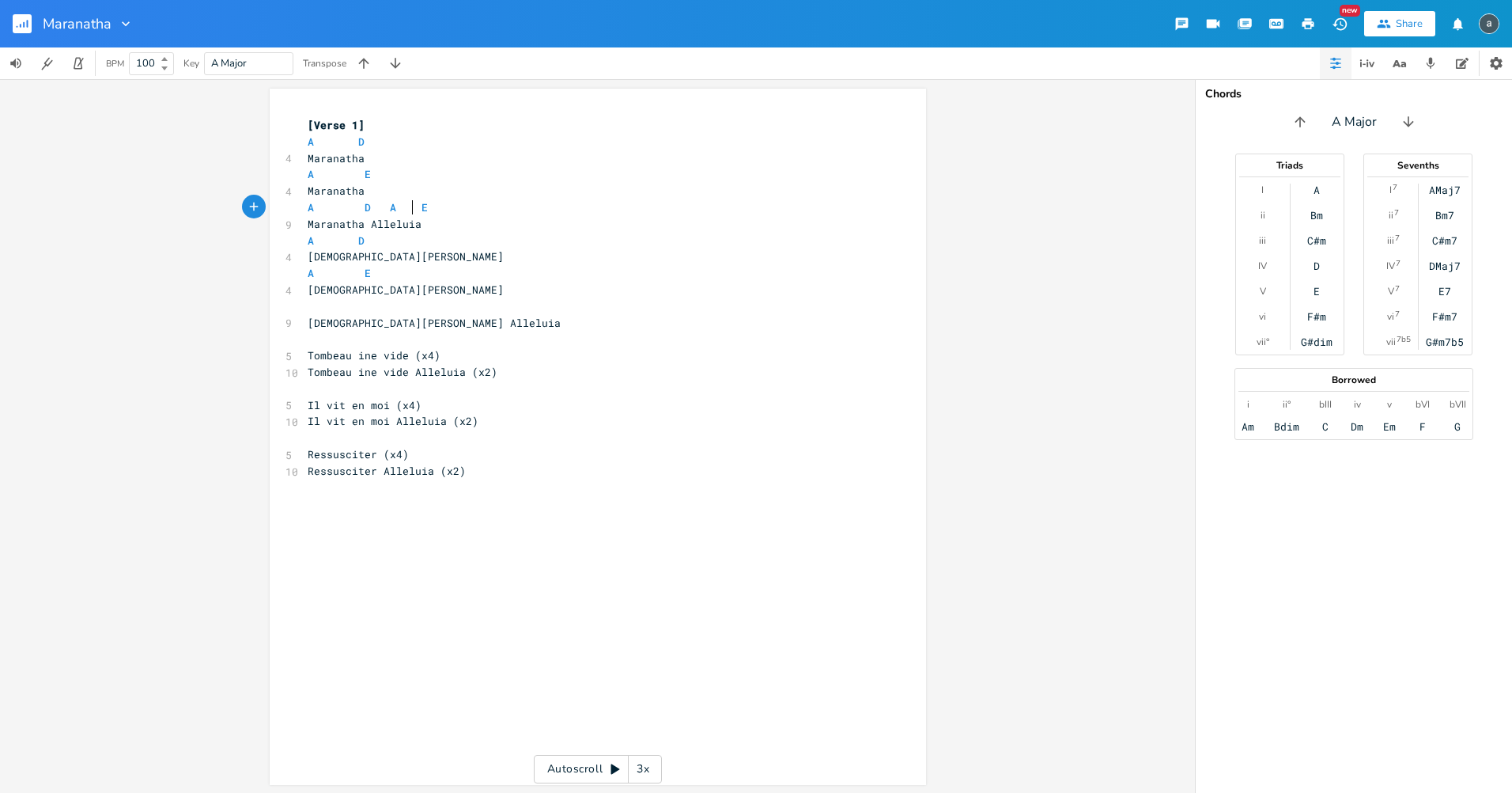
click at [409, 207] on span "A D A E" at bounding box center [368, 207] width 121 height 14
type textarea "A D A E"
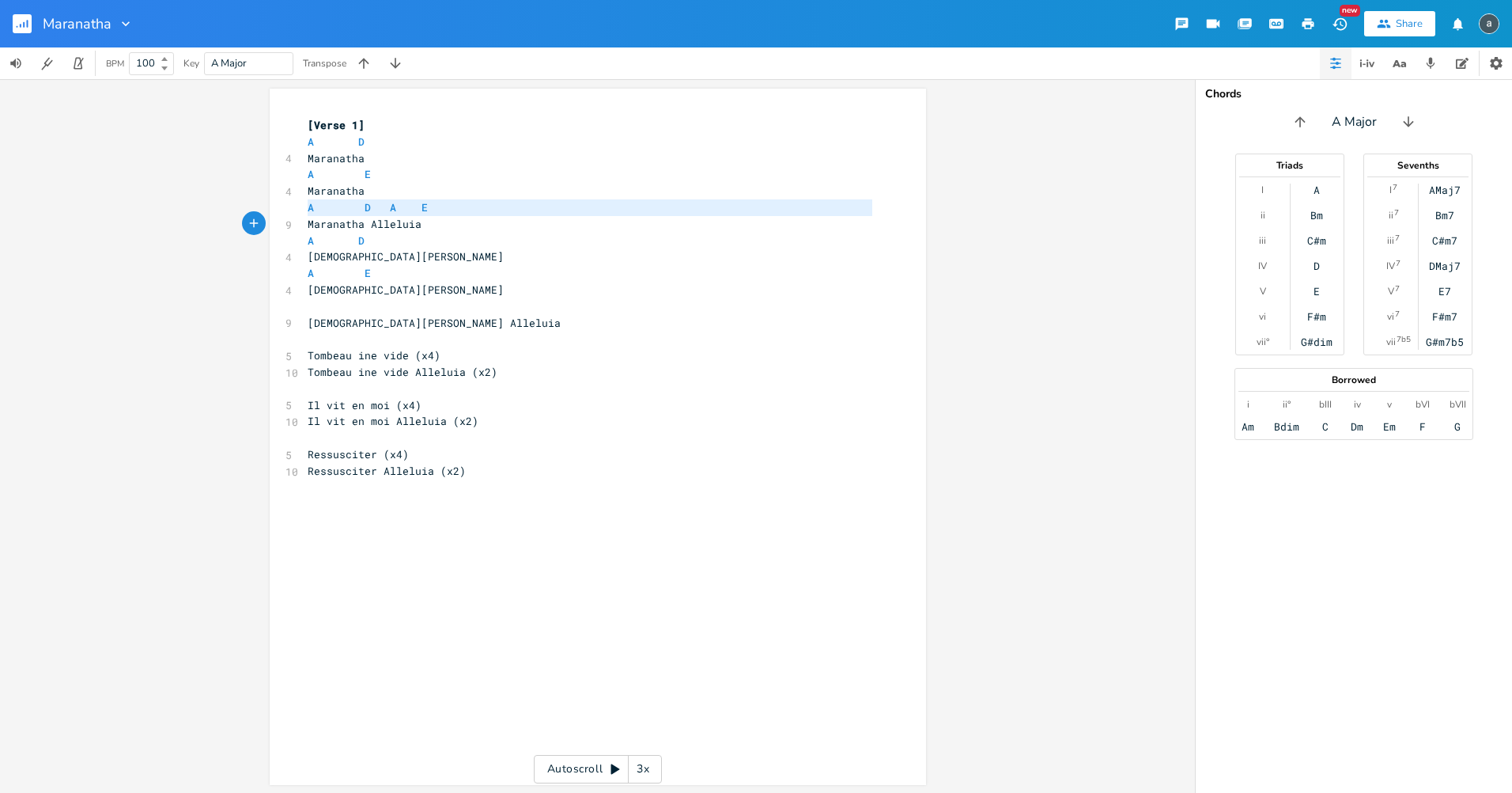
click at [409, 207] on span "A D A E" at bounding box center [368, 207] width 121 height 14
click at [378, 308] on pre "​" at bounding box center [590, 306] width 571 height 16
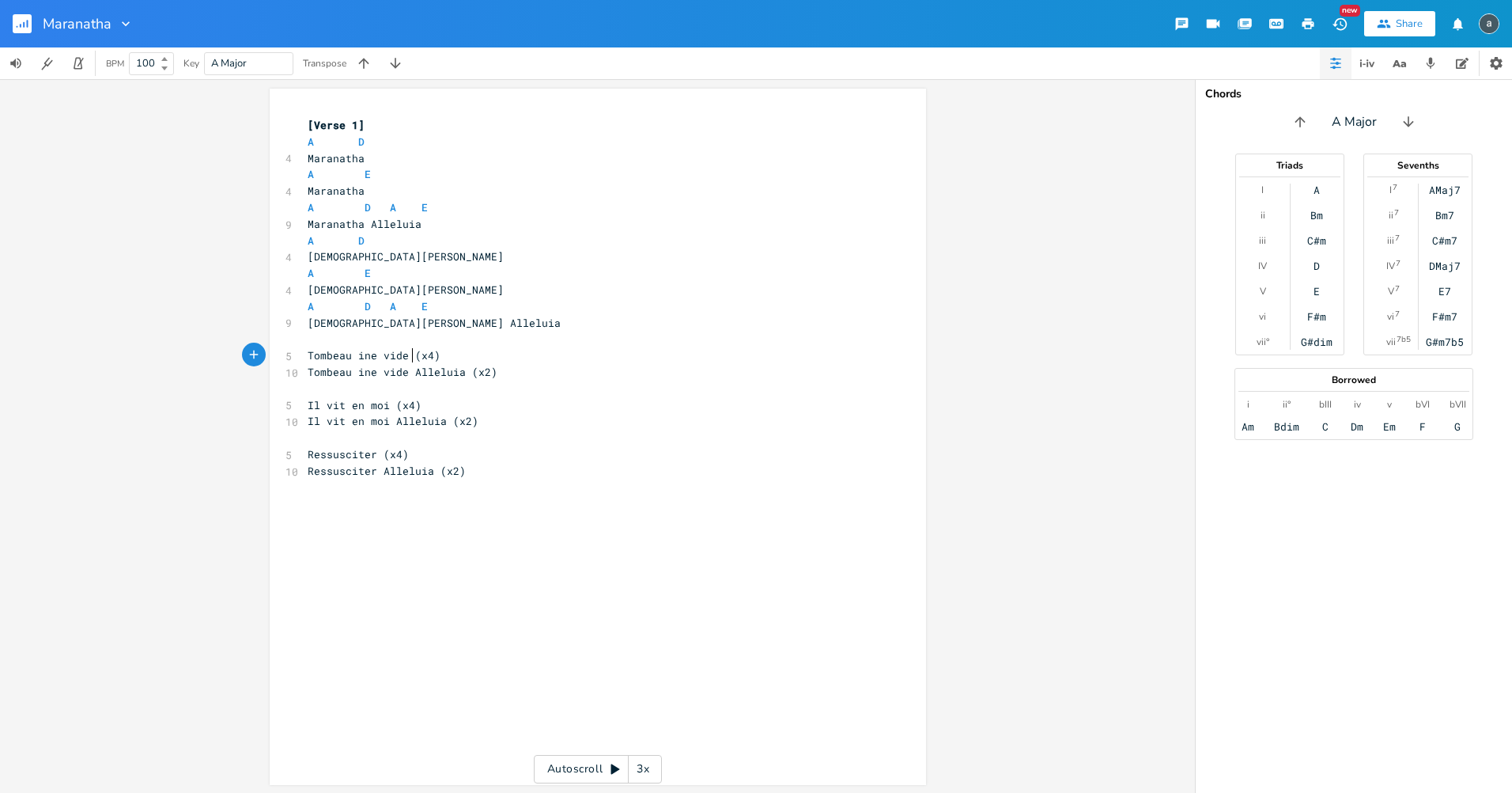
type textarea "(x4)"
drag, startPoint x: 408, startPoint y: 357, endPoint x: 446, endPoint y: 360, distance: 38.1
click at [446, 360] on pre "Tombeau ine vide (x4)" at bounding box center [590, 355] width 571 height 16
type textarea "(x2)"
drag, startPoint x: 462, startPoint y: 365, endPoint x: 506, endPoint y: 375, distance: 45.1
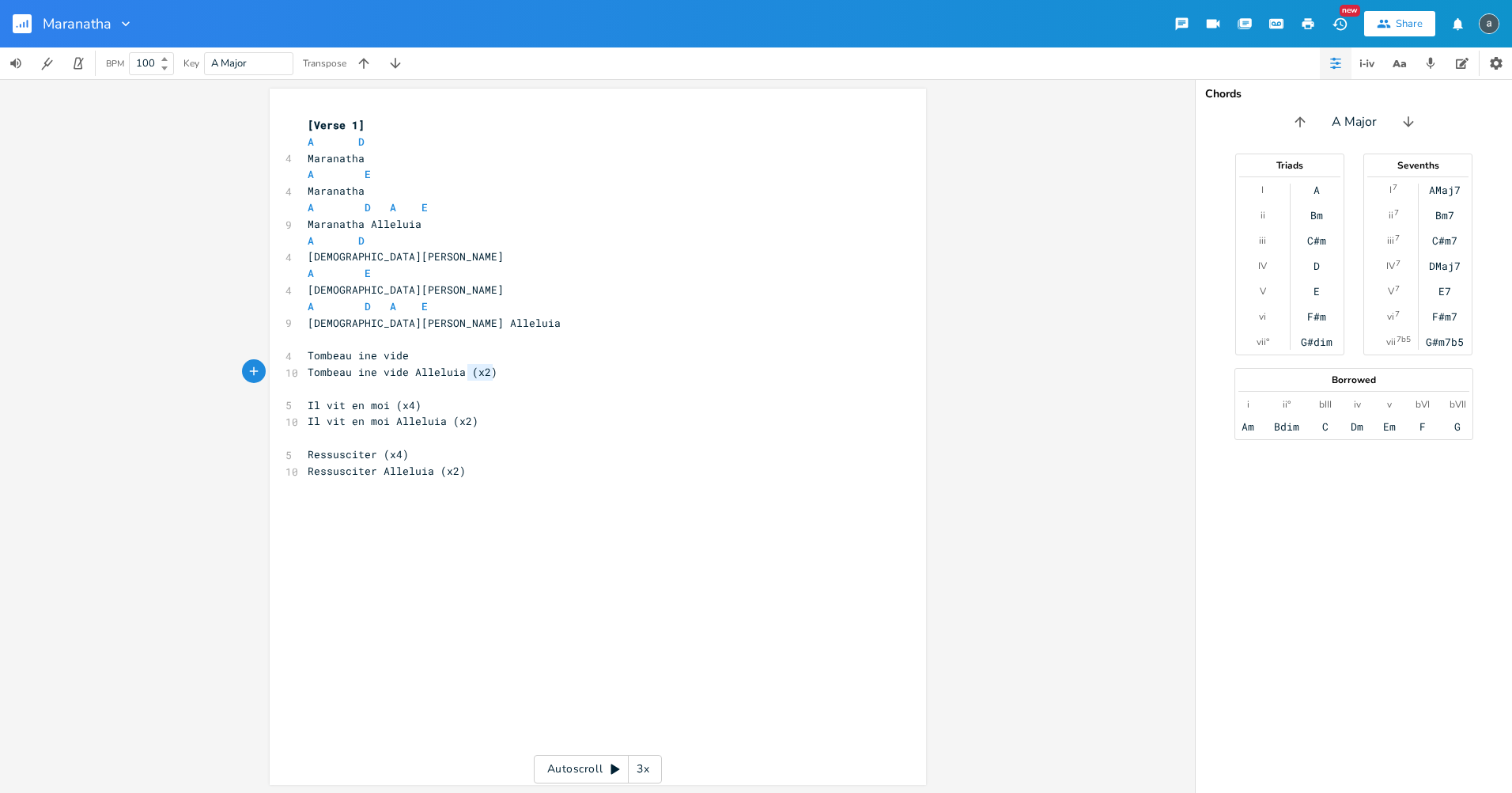
click at [506, 375] on pre "Tombeau ine vide Alleluia (x2)" at bounding box center [590, 372] width 571 height 16
type textarea "(x4)"
drag, startPoint x: 385, startPoint y: 404, endPoint x: 413, endPoint y: 405, distance: 28.0
click at [413, 405] on span "Il vit en moi (x4)" at bounding box center [364, 405] width 114 height 14
type textarea "(x2)"
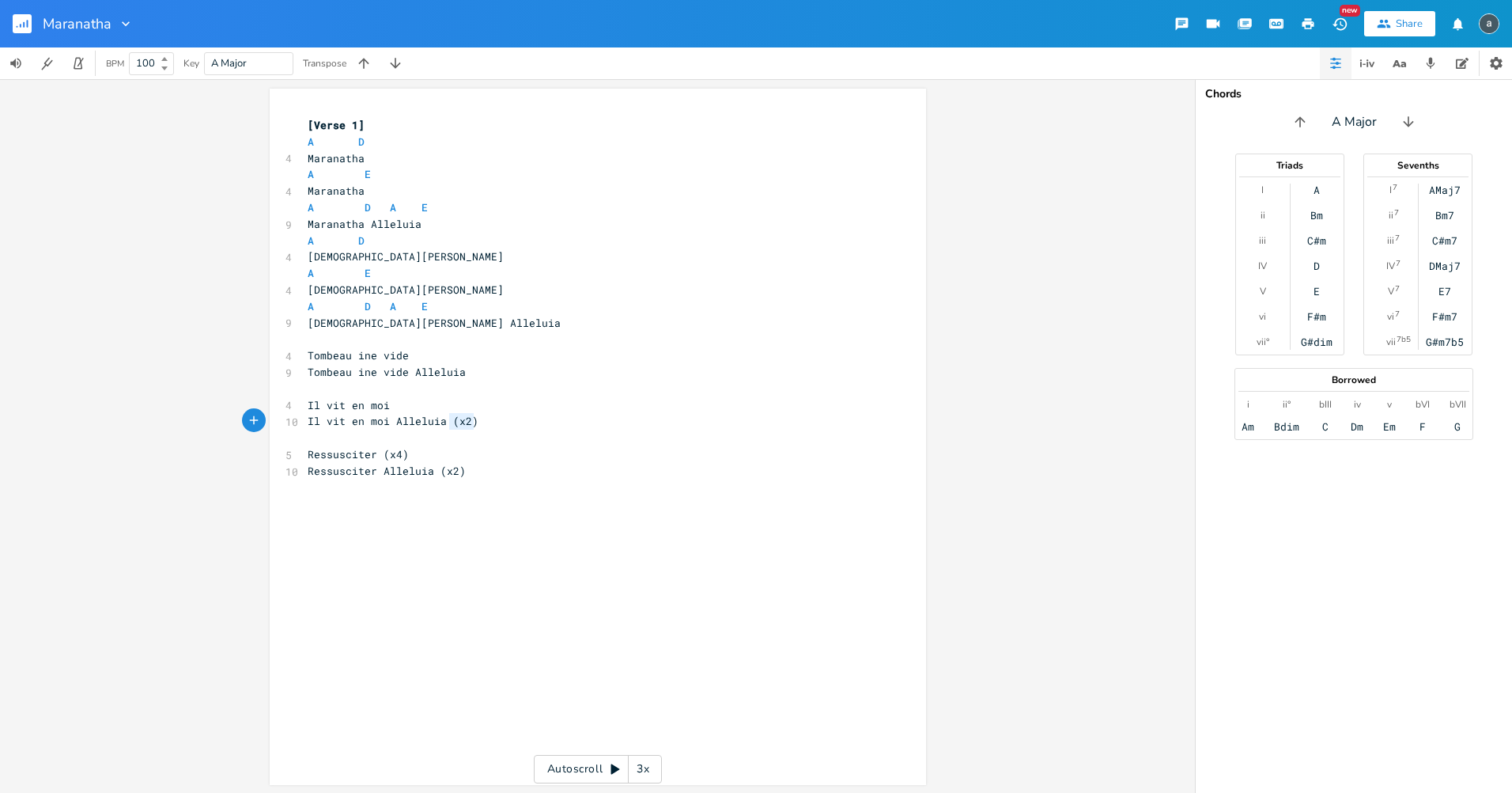
click at [470, 419] on div "(x2) x [Verse 1] A D 4 Maranatha A E 4 Maranatha A D A E 9 Maranatha Alleluia A…" at bounding box center [598, 437] width 656 height 696
click at [439, 360] on pre "Tombeau ine vide" at bounding box center [590, 355] width 571 height 16
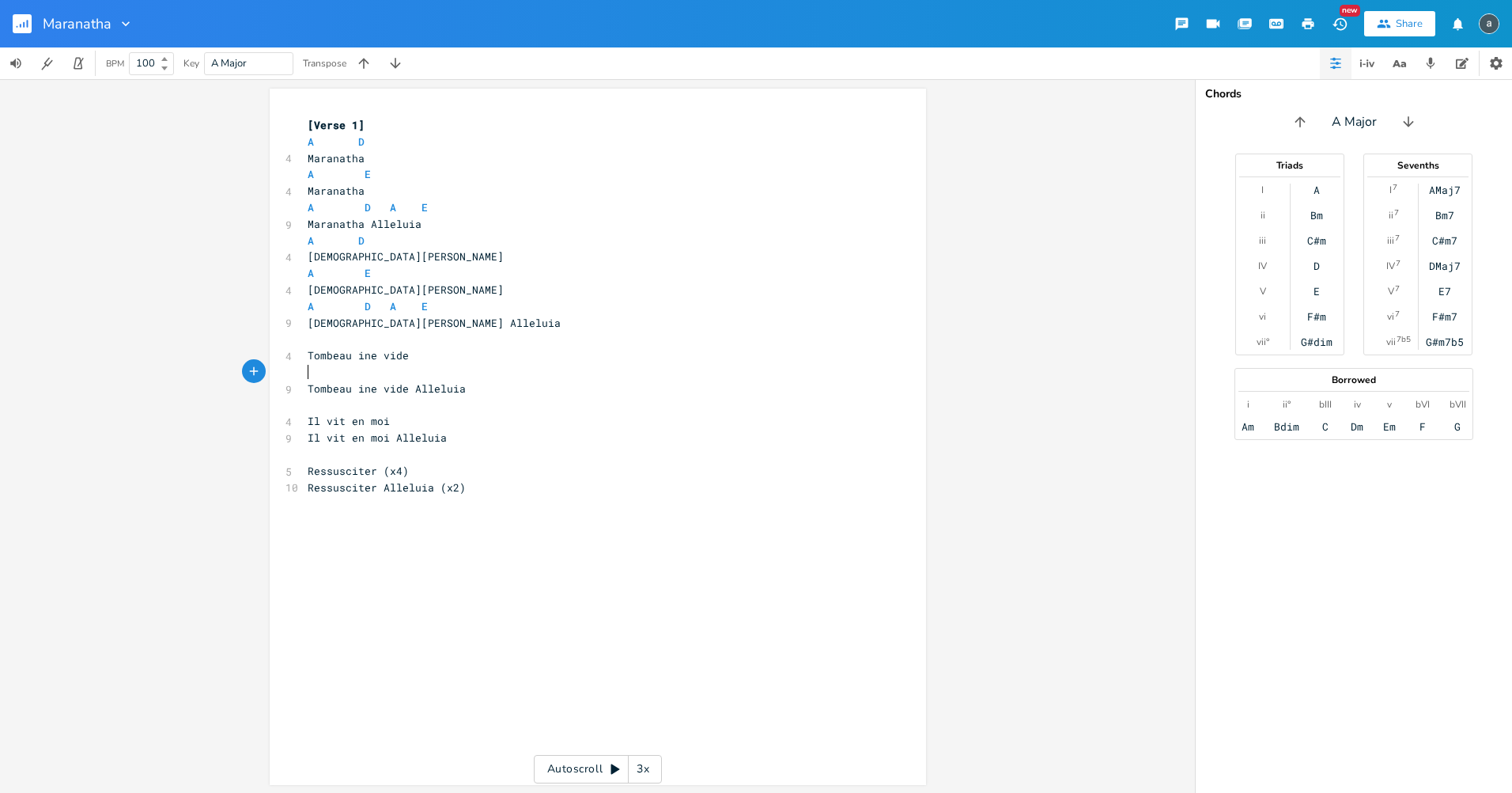
click at [495, 388] on pre "Tombeau ine vide Alleluia" at bounding box center [590, 389] width 571 height 16
click at [453, 420] on pre "Il vit en moi" at bounding box center [590, 421] width 571 height 16
click at [436, 484] on pre "Ressusciter (x4)" at bounding box center [590, 488] width 571 height 16
type textarea "(x4)"
drag, startPoint x: 379, startPoint y: 484, endPoint x: 405, endPoint y: 486, distance: 26.1
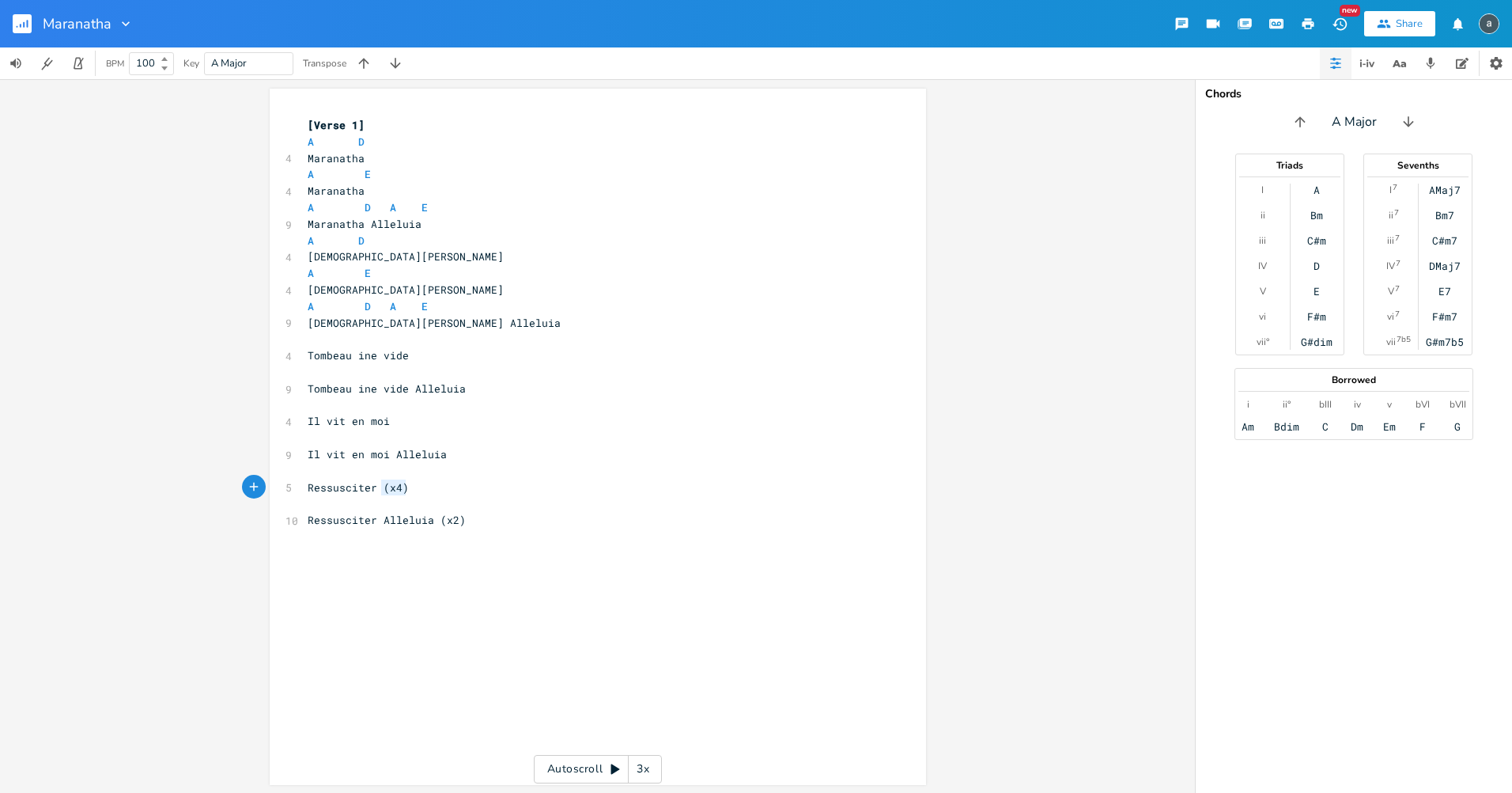
click at [405, 486] on pre "Ressusciter (x4)" at bounding box center [590, 488] width 571 height 16
type textarea "(x2)"
drag, startPoint x: 431, startPoint y: 519, endPoint x: 458, endPoint y: 520, distance: 27.0
click at [458, 520] on pre "Ressusciter Alleluia (x2)" at bounding box center [590, 520] width 571 height 16
click at [364, 344] on pre "​" at bounding box center [590, 339] width 571 height 16
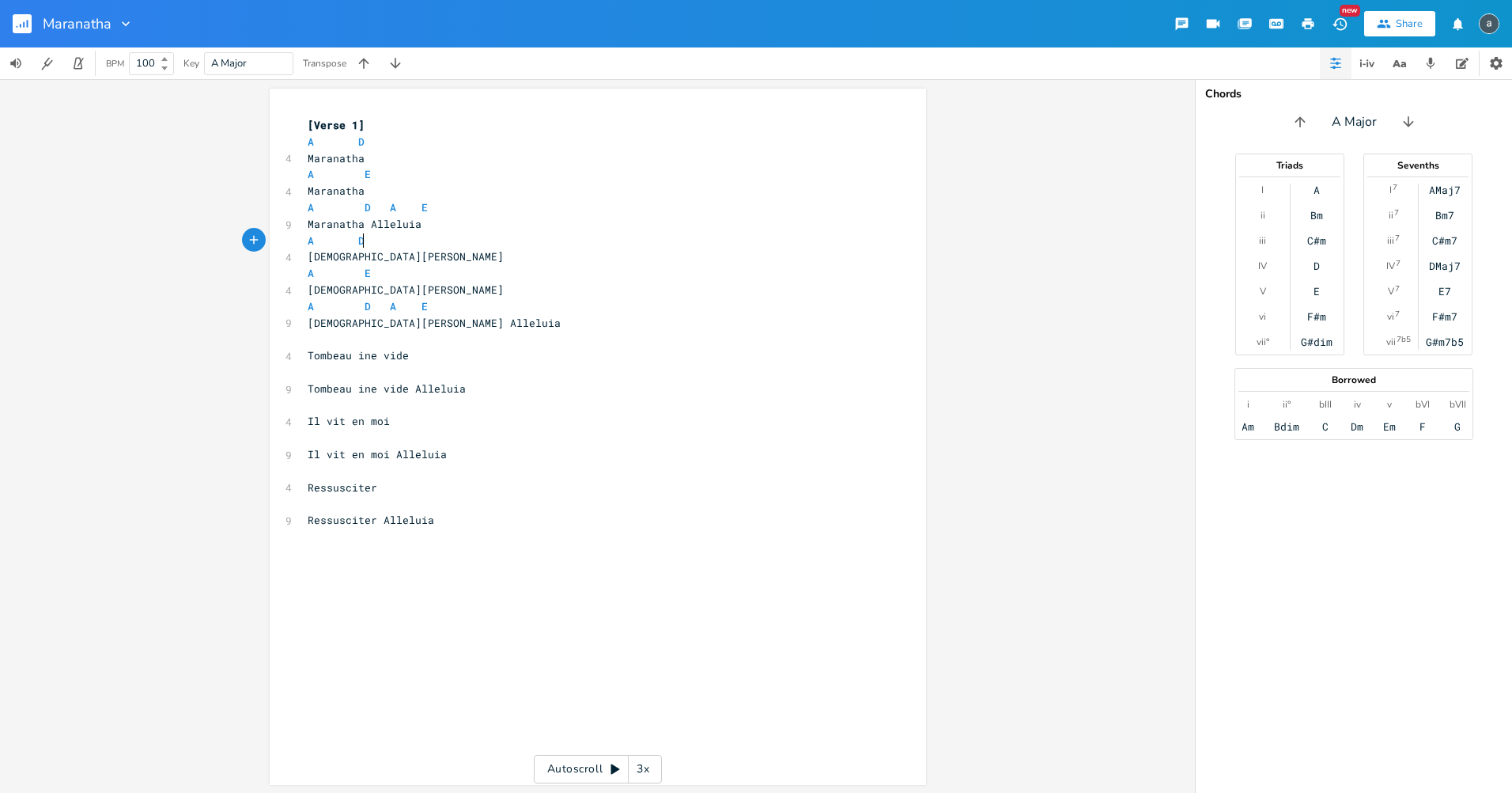
click at [363, 243] on pre "A D" at bounding box center [590, 241] width 571 height 16
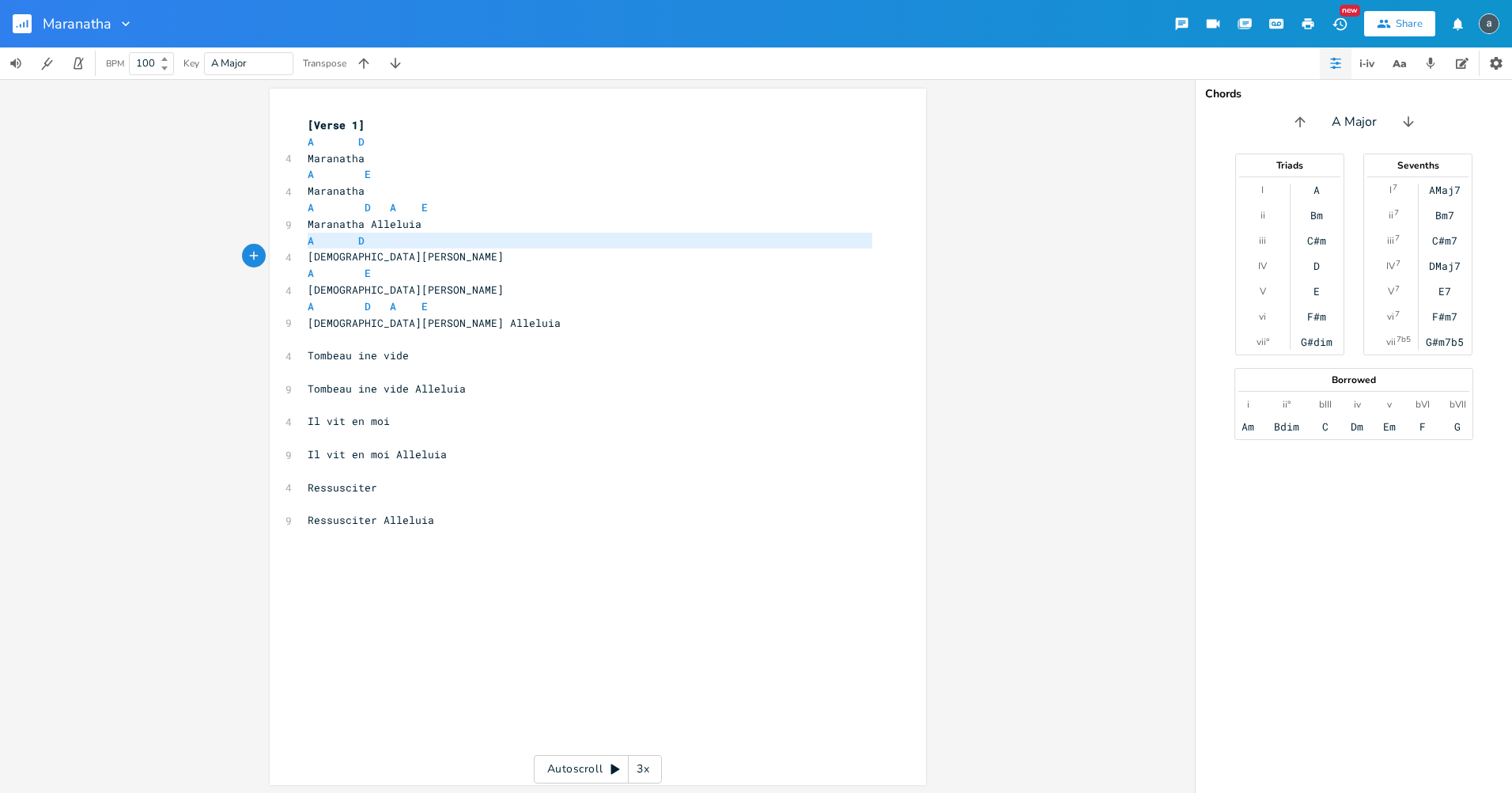
type textarea "​A D"
click at [359, 351] on span "Tombeau ine vide" at bounding box center [358, 355] width 101 height 14
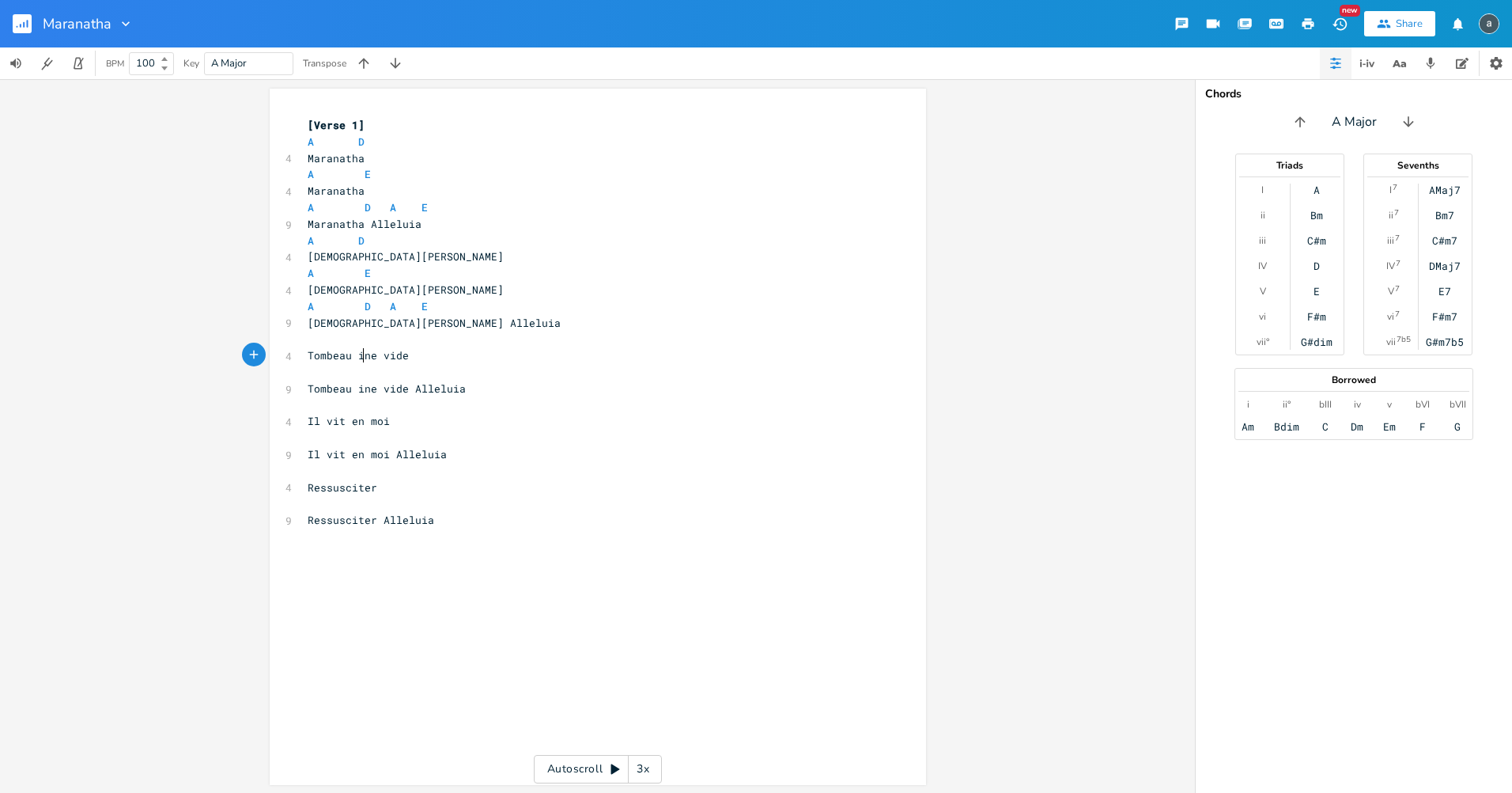
type textarea "​"
paste textarea
click at [372, 275] on pre "A E" at bounding box center [590, 273] width 571 height 16
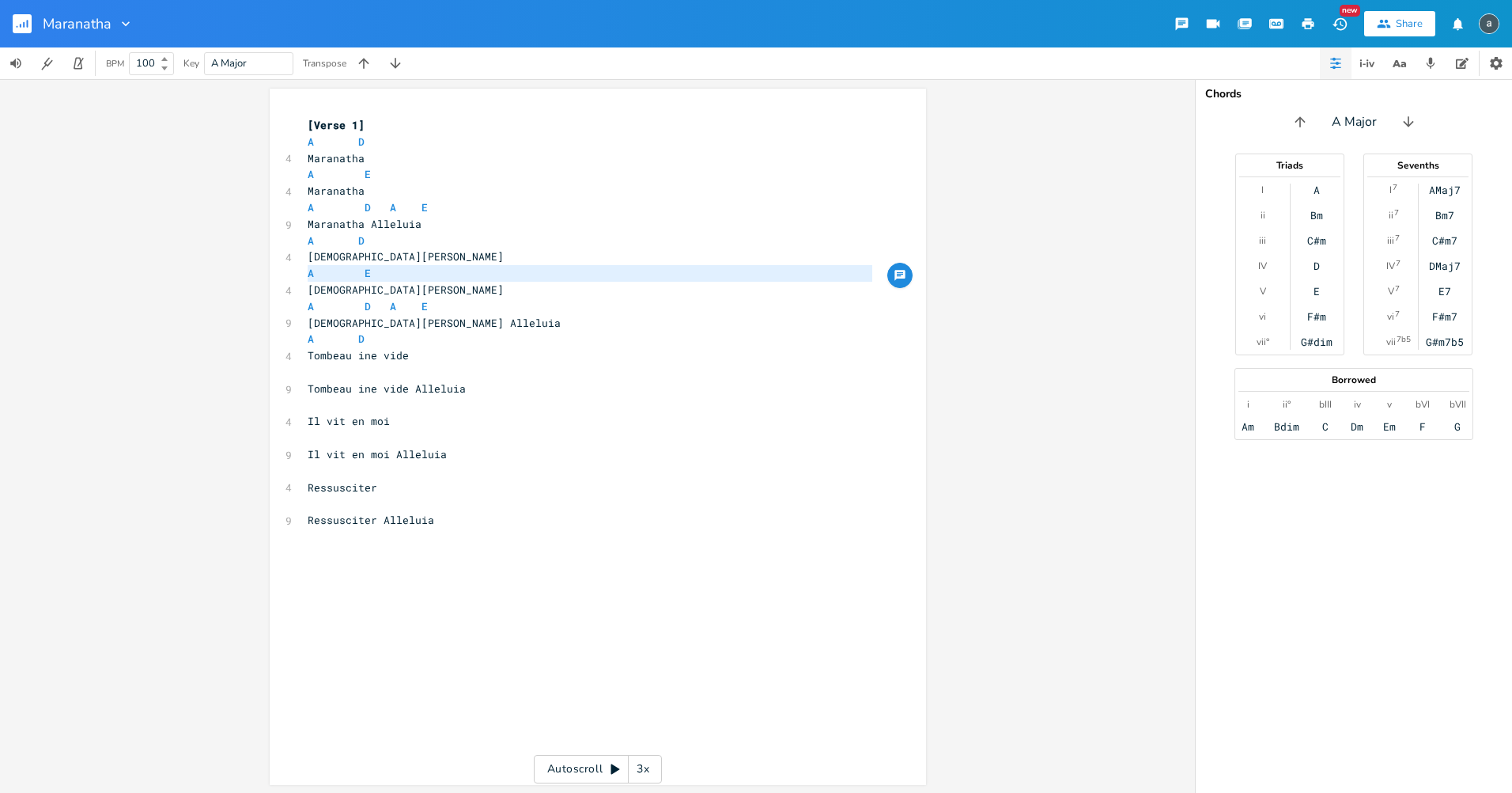
type textarea "A E"
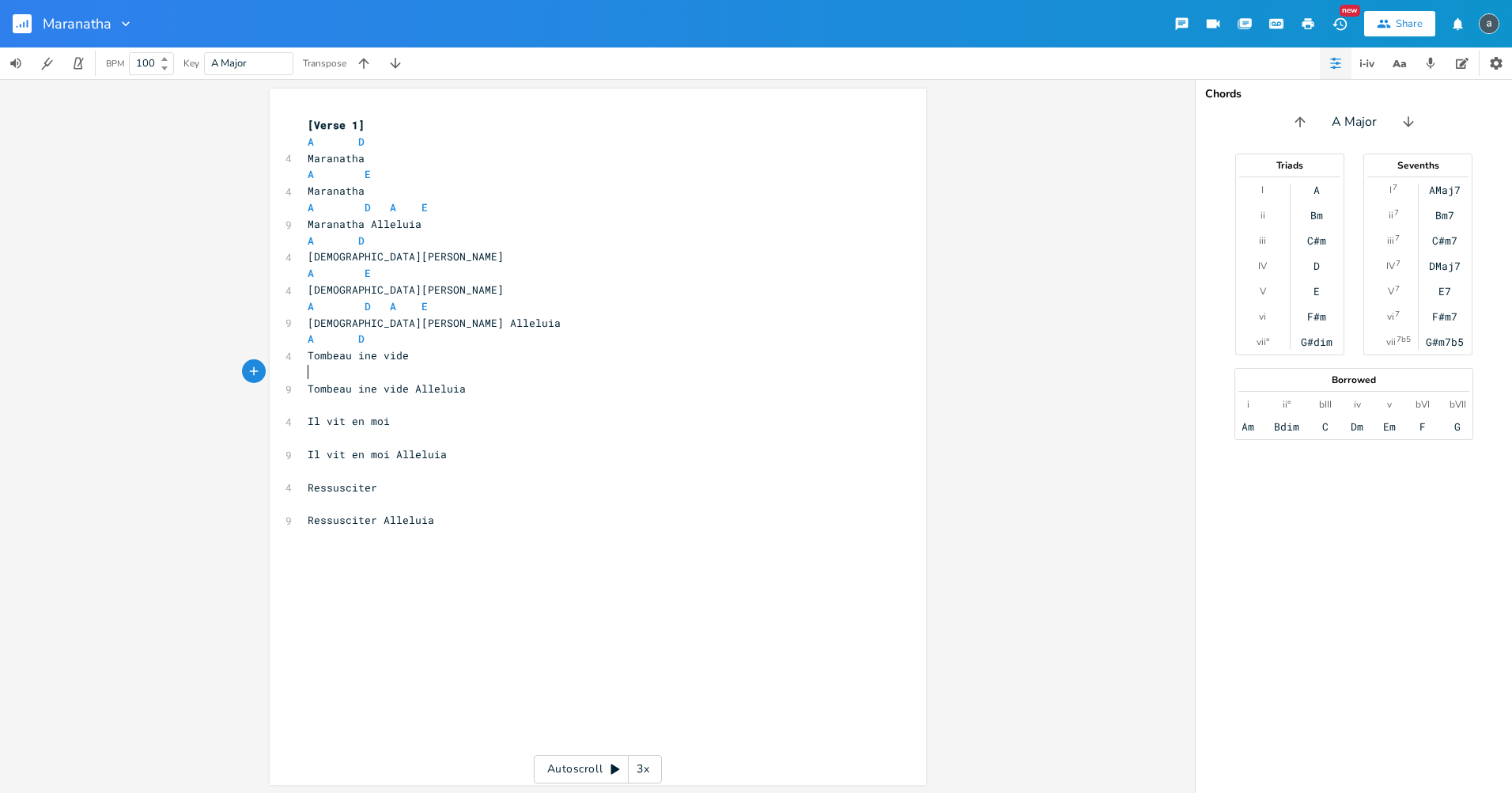
click at [372, 374] on pre "​" at bounding box center [590, 372] width 571 height 16
type textarea "​"
paste textarea
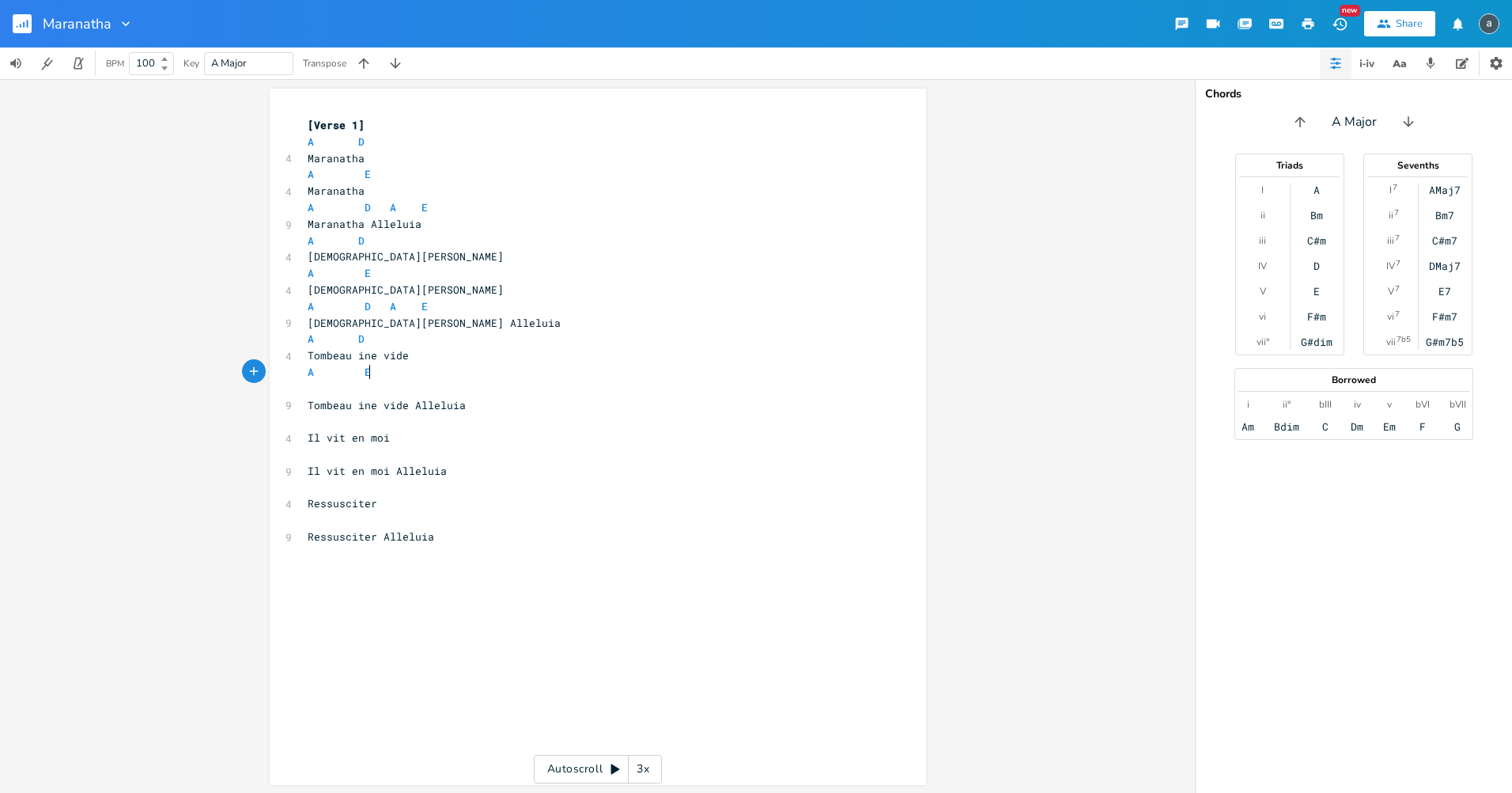
click at [384, 379] on pre "A E" at bounding box center [590, 372] width 571 height 16
type textarea "E"
click at [384, 379] on pre "A E" at bounding box center [590, 372] width 571 height 16
click at [389, 398] on span "Tombeau ine vide Alleluia" at bounding box center [386, 405] width 158 height 14
click at [390, 386] on pre "​" at bounding box center [590, 389] width 571 height 16
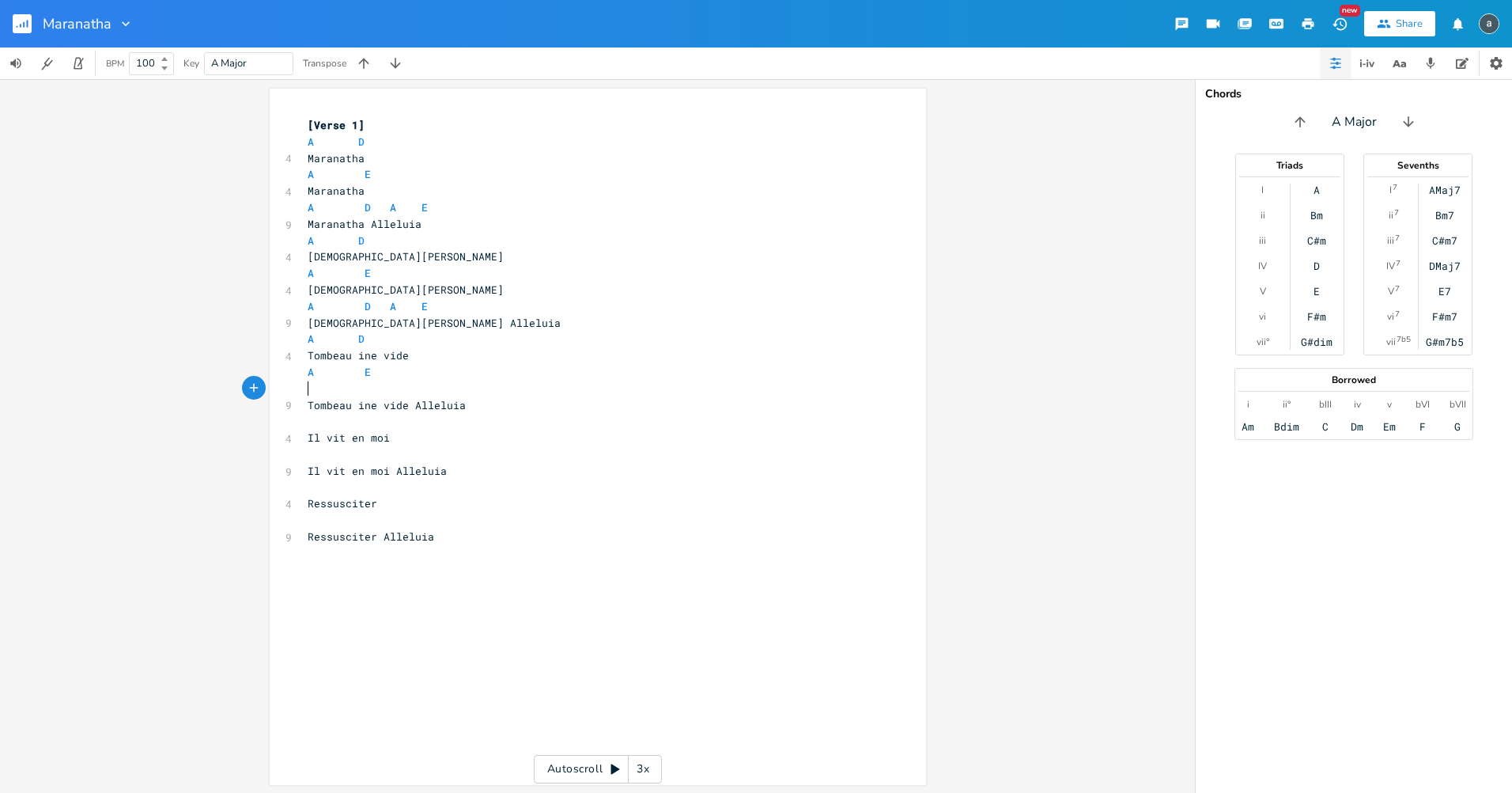
click at [390, 386] on pre "​" at bounding box center [590, 389] width 571 height 16
click at [388, 381] on pre "​" at bounding box center [590, 389] width 571 height 16
click at [389, 375] on pre "A E" at bounding box center [590, 372] width 571 height 16
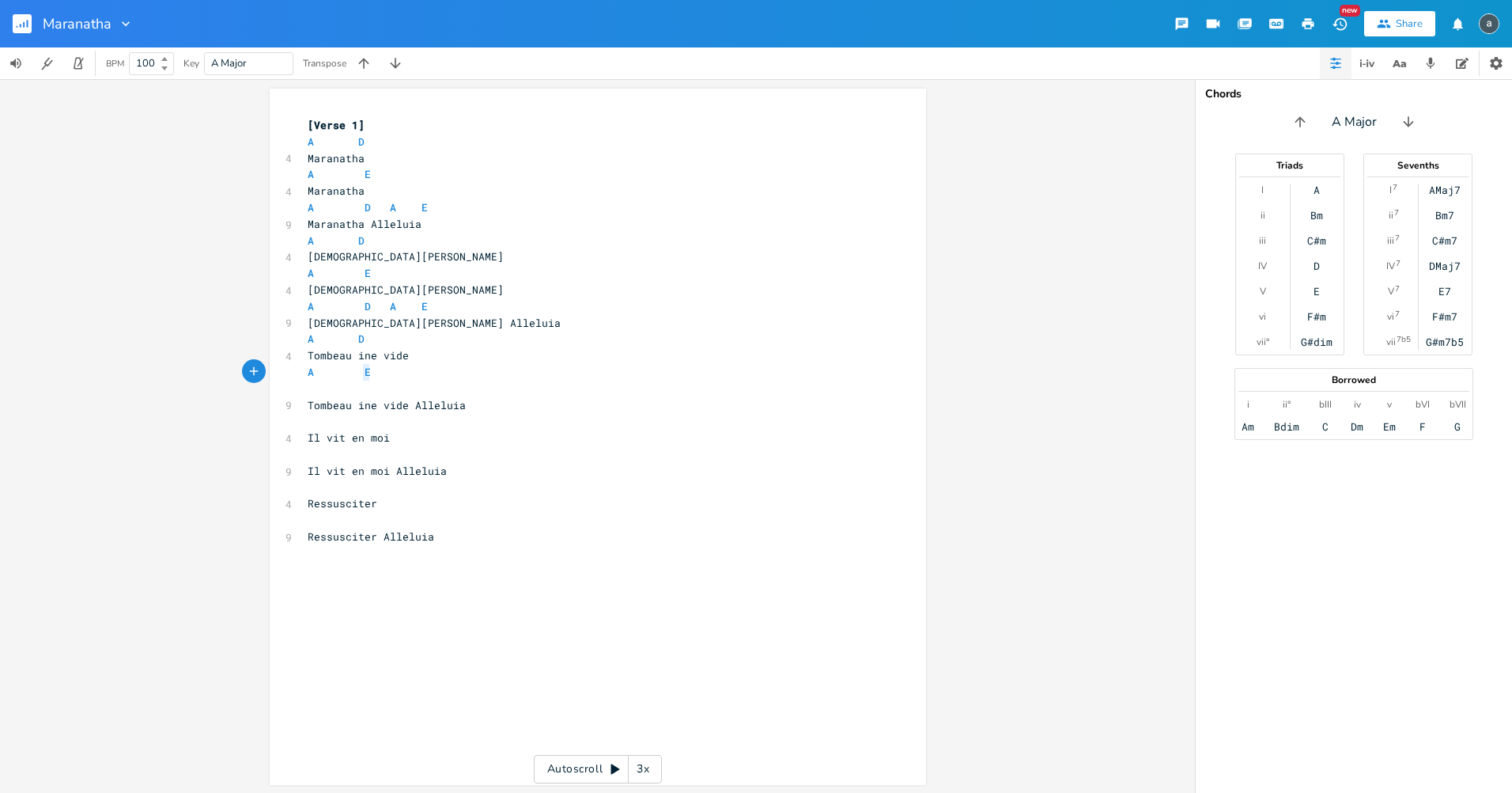
type textarea "A E"
click at [389, 375] on pre "A E" at bounding box center [590, 372] width 571 height 16
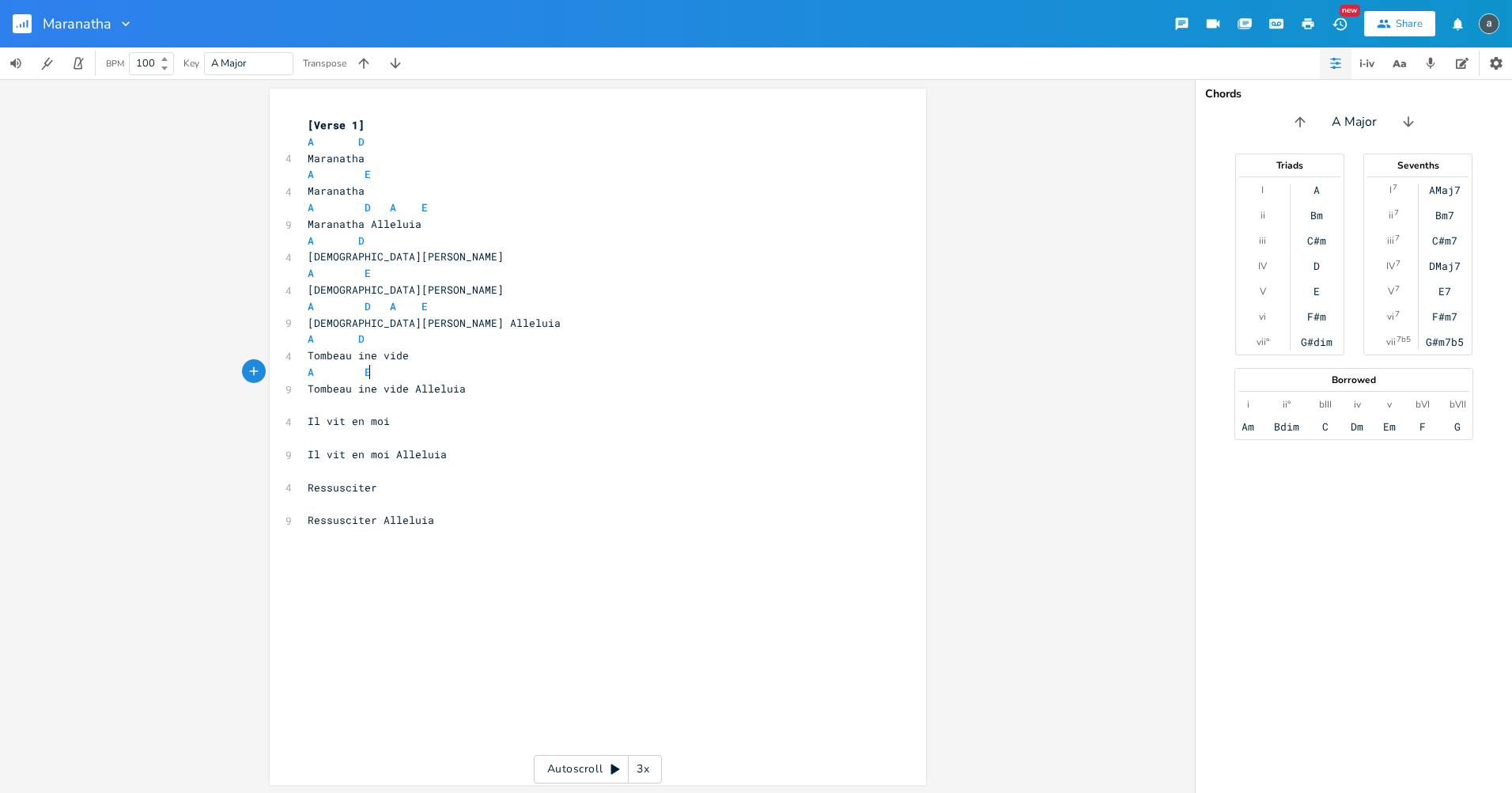
click at [375, 381] on pre "Tombeau ine vide Alleluia" at bounding box center [590, 389] width 571 height 16
type textarea "D A E"
click at [524, 580] on div "x [Verse 1] A D 4 Maranatha A E 4 Maranatha A D A E 9 Maranatha Alleluia A D 4 …" at bounding box center [610, 452] width 610 height 676
click at [367, 406] on pre "​" at bounding box center [590, 406] width 571 height 16
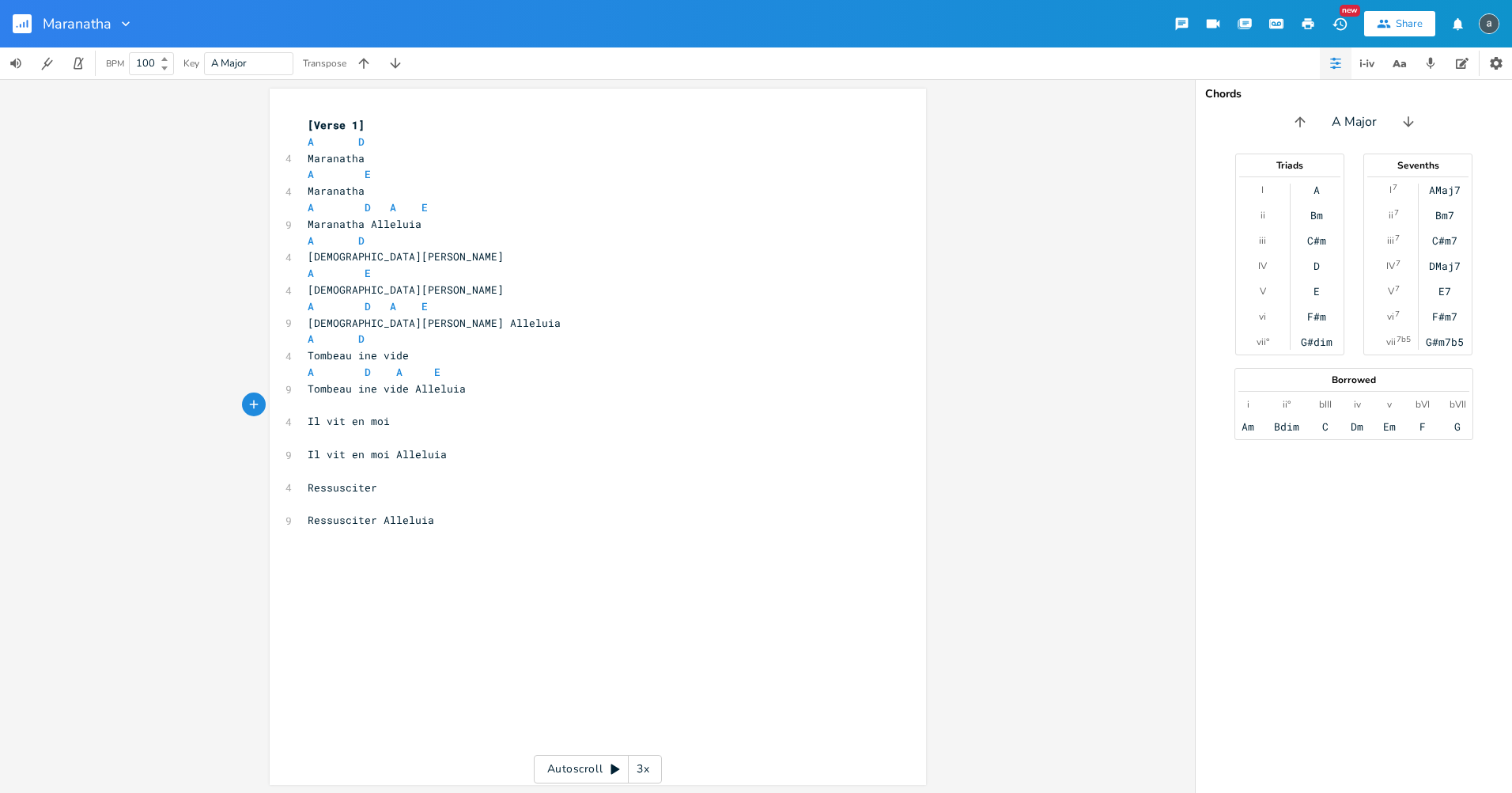
click at [349, 241] on span "A D" at bounding box center [336, 240] width 57 height 14
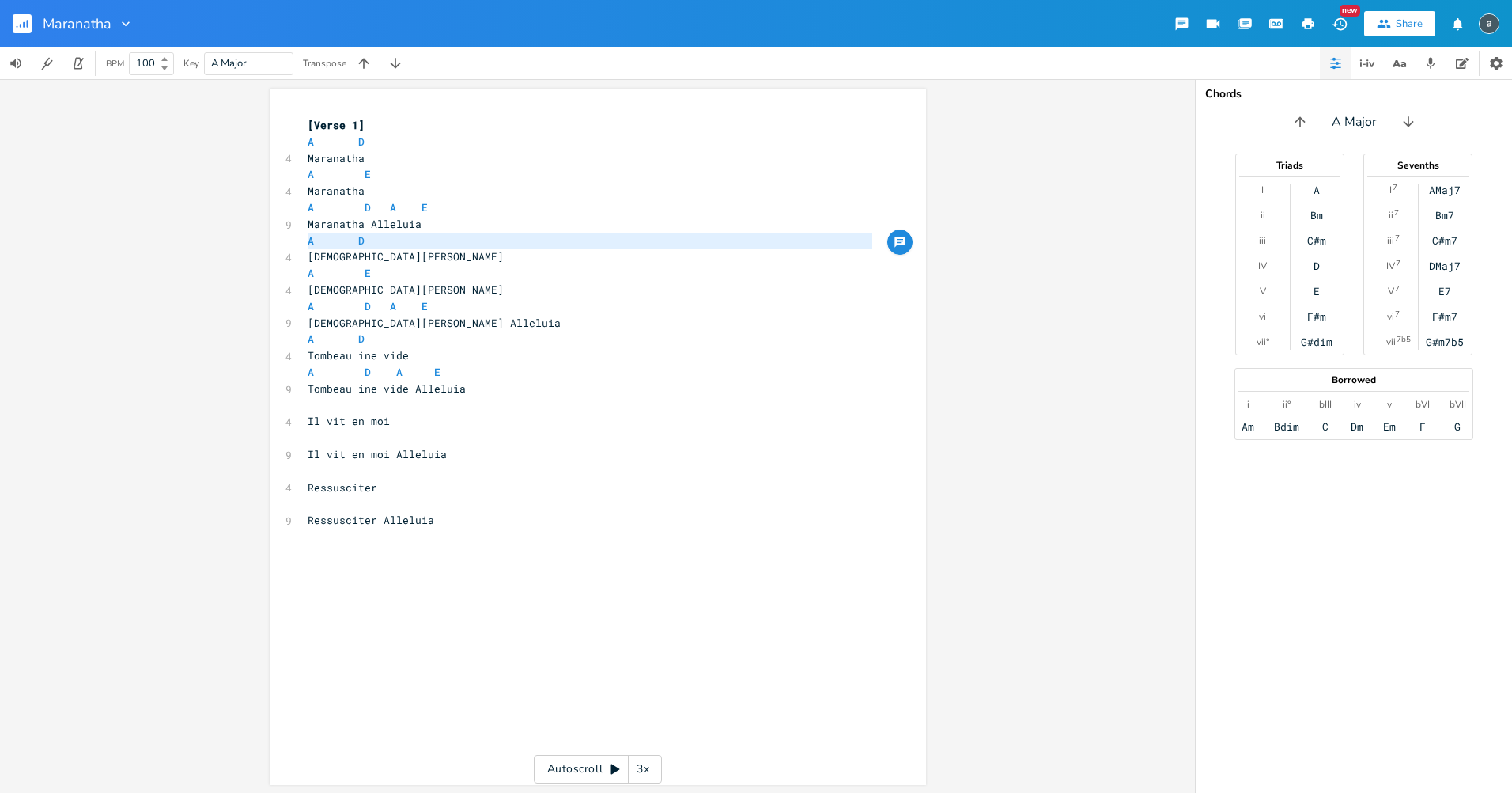
type textarea "​A D"
click at [377, 411] on pre "​" at bounding box center [590, 406] width 571 height 16
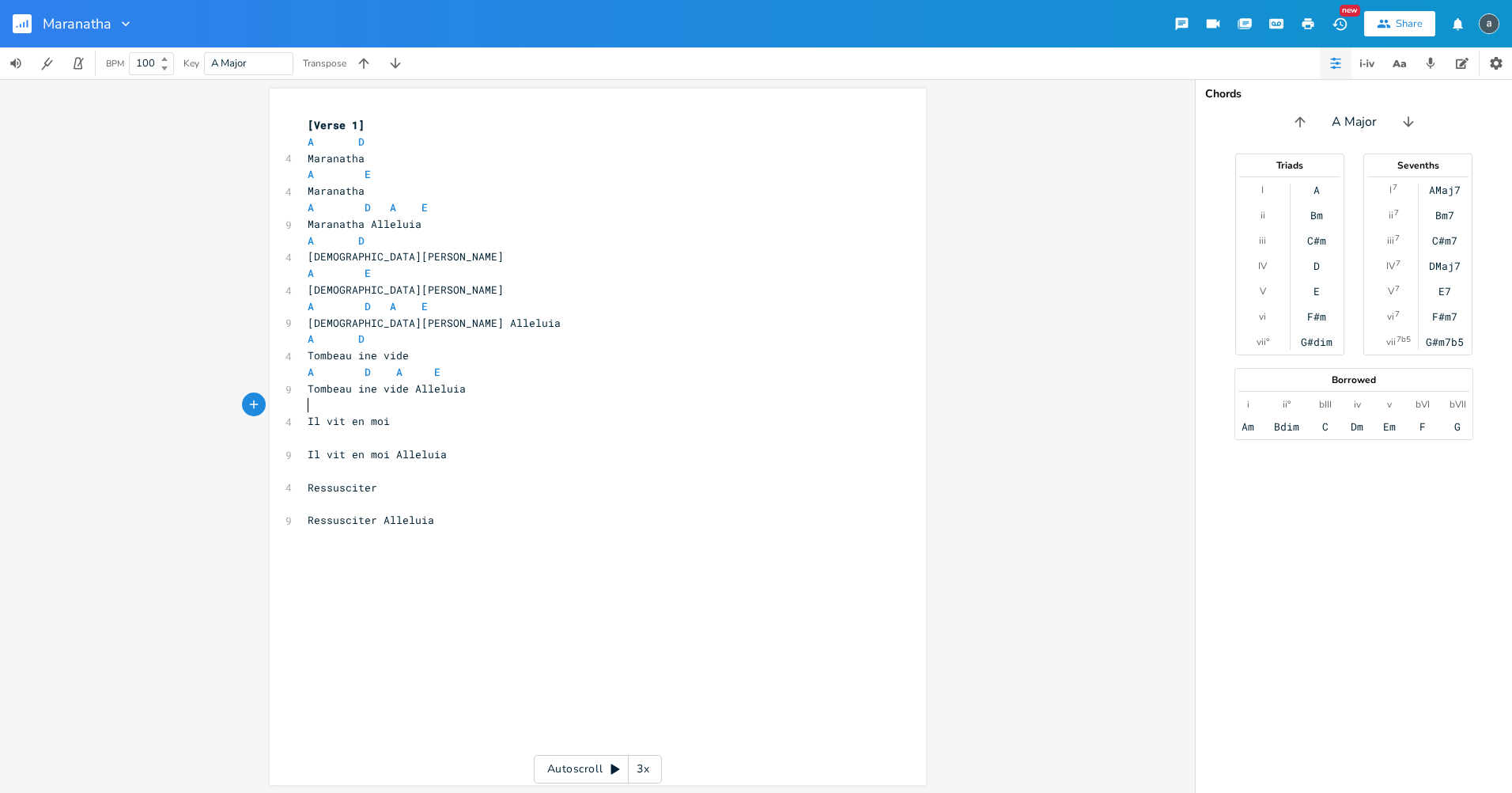
paste textarea "E"
click at [437, 267] on pre "A E" at bounding box center [590, 273] width 571 height 16
type textarea "A E"
click at [437, 267] on pre "A E" at bounding box center [590, 273] width 571 height 16
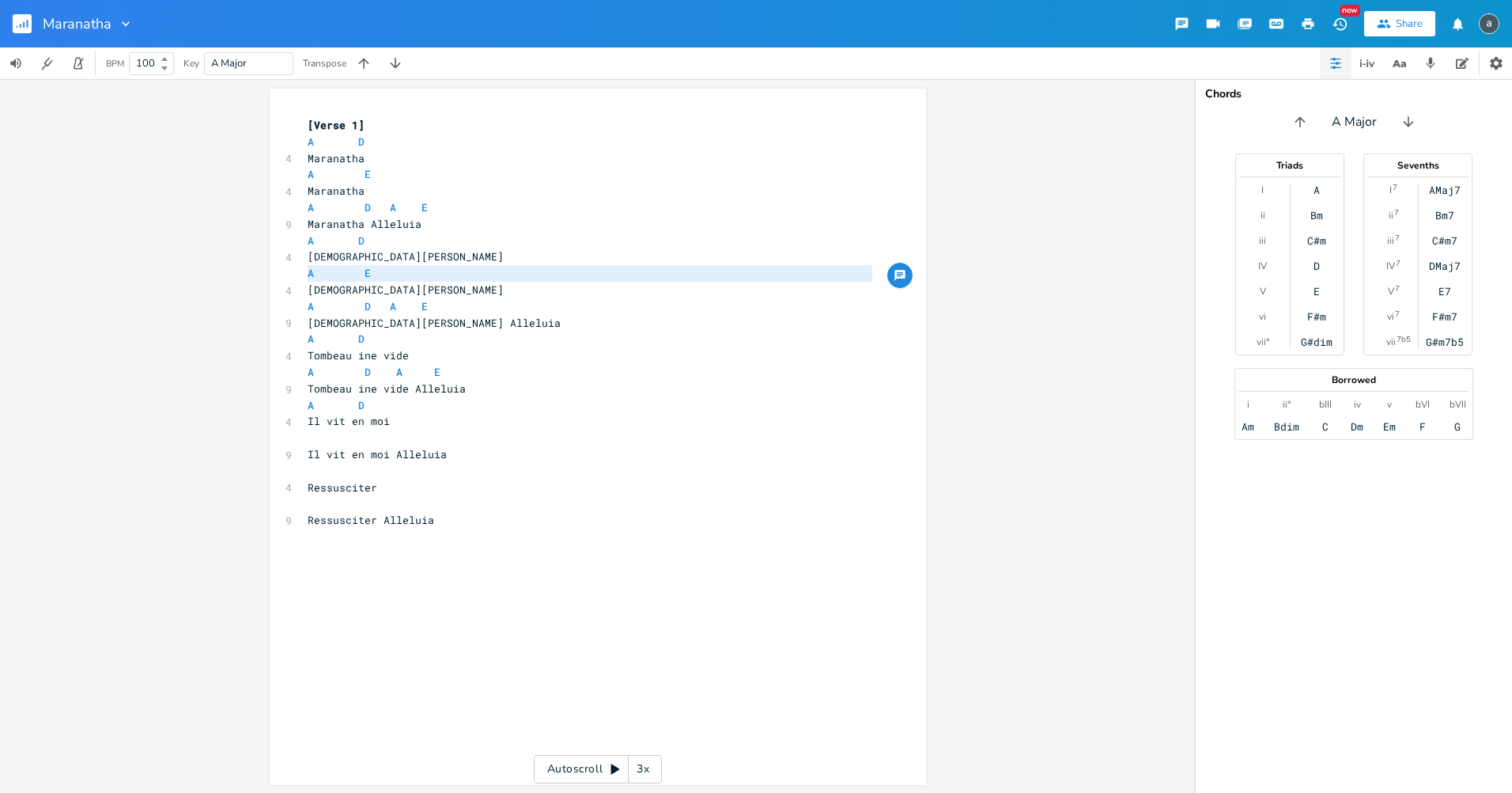
click at [362, 444] on pre "​" at bounding box center [590, 438] width 571 height 16
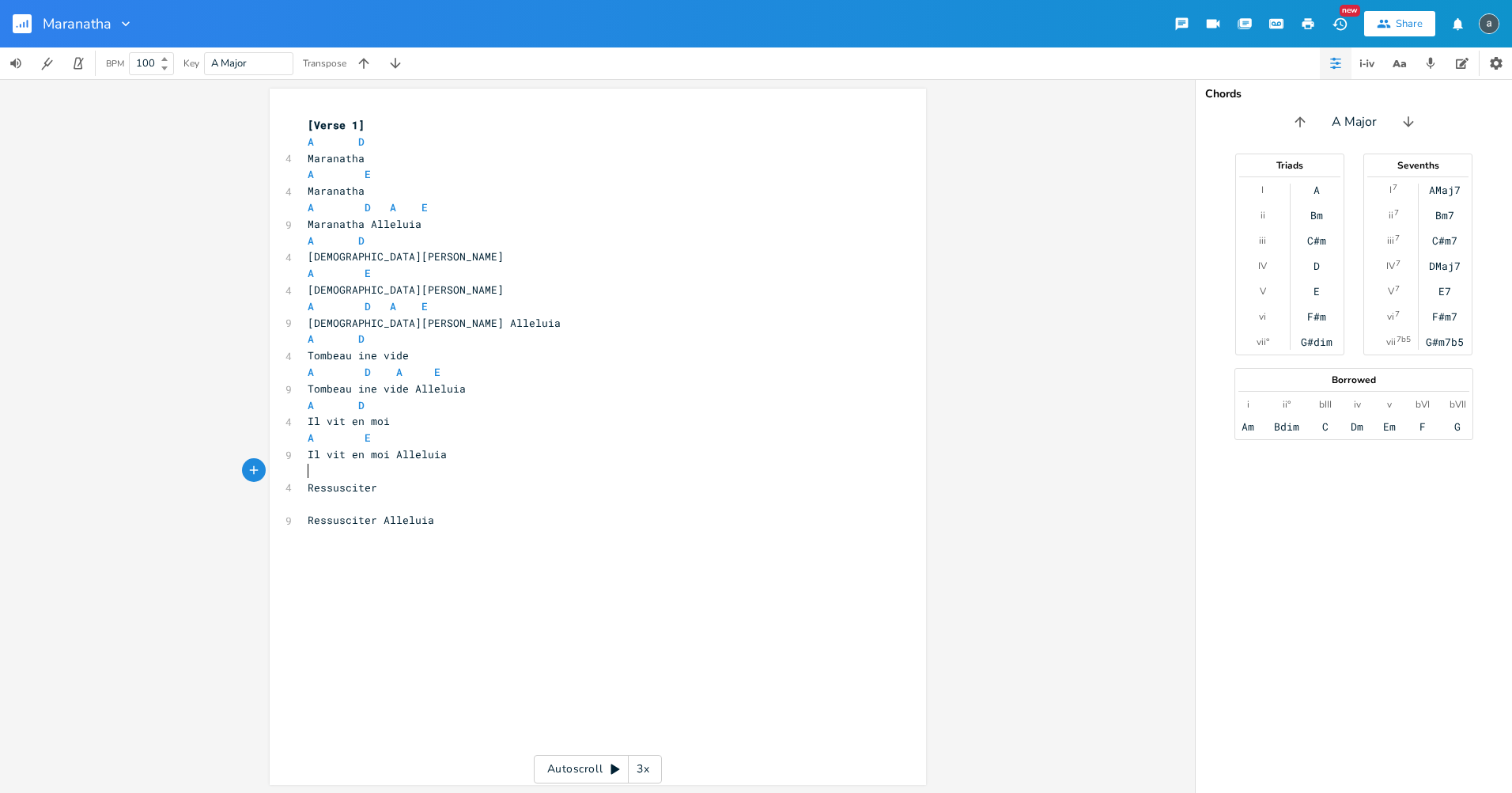
click at [349, 472] on pre "​" at bounding box center [590, 471] width 571 height 16
click at [378, 438] on pre "A E" at bounding box center [590, 438] width 571 height 16
type textarea "d"
type textarea "D A E"
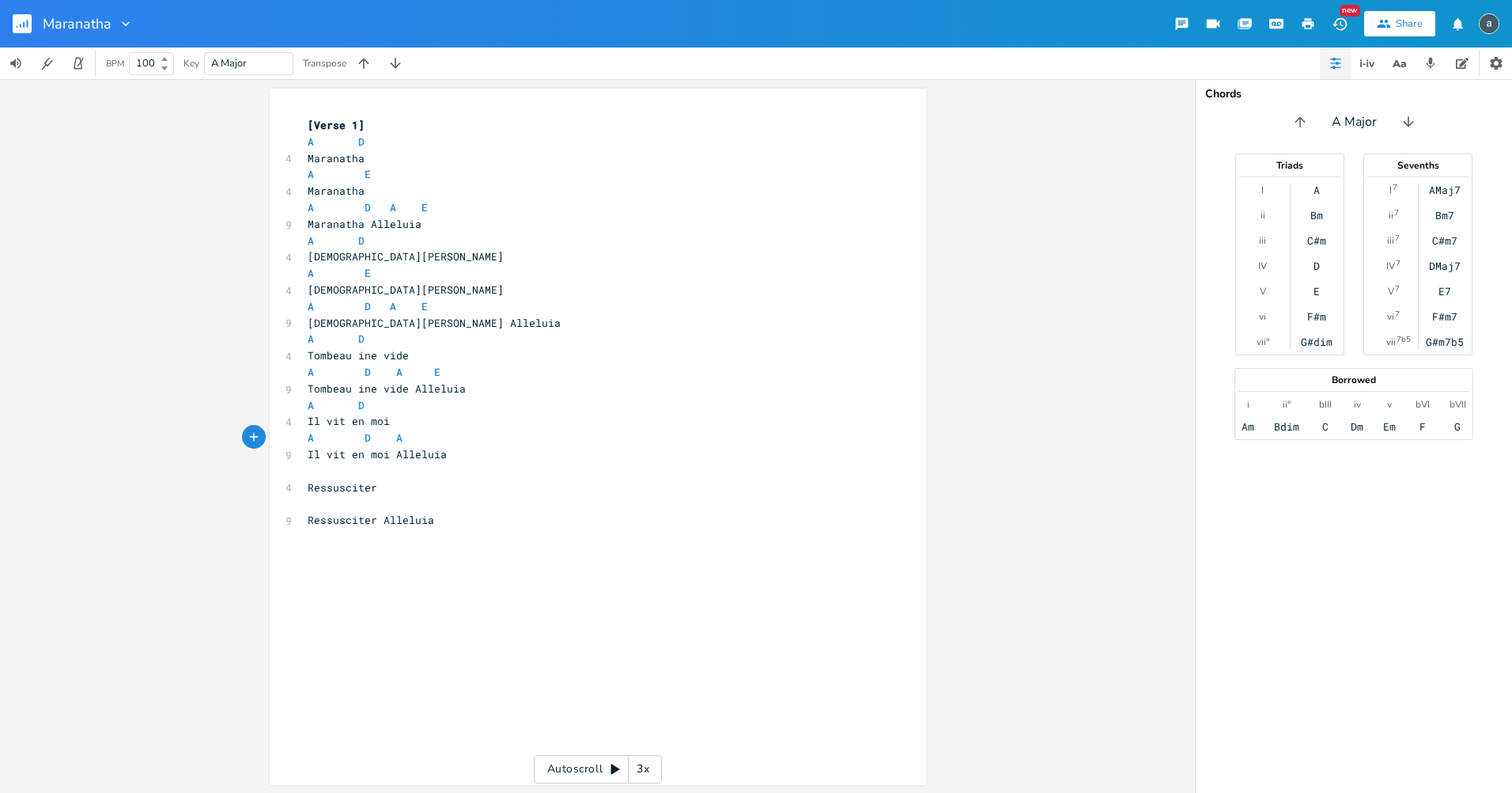
scroll to position [0, 42]
click at [381, 240] on pre "A D" at bounding box center [590, 241] width 571 height 16
type textarea "D"
click at [381, 240] on pre "A D" at bounding box center [590, 241] width 571 height 16
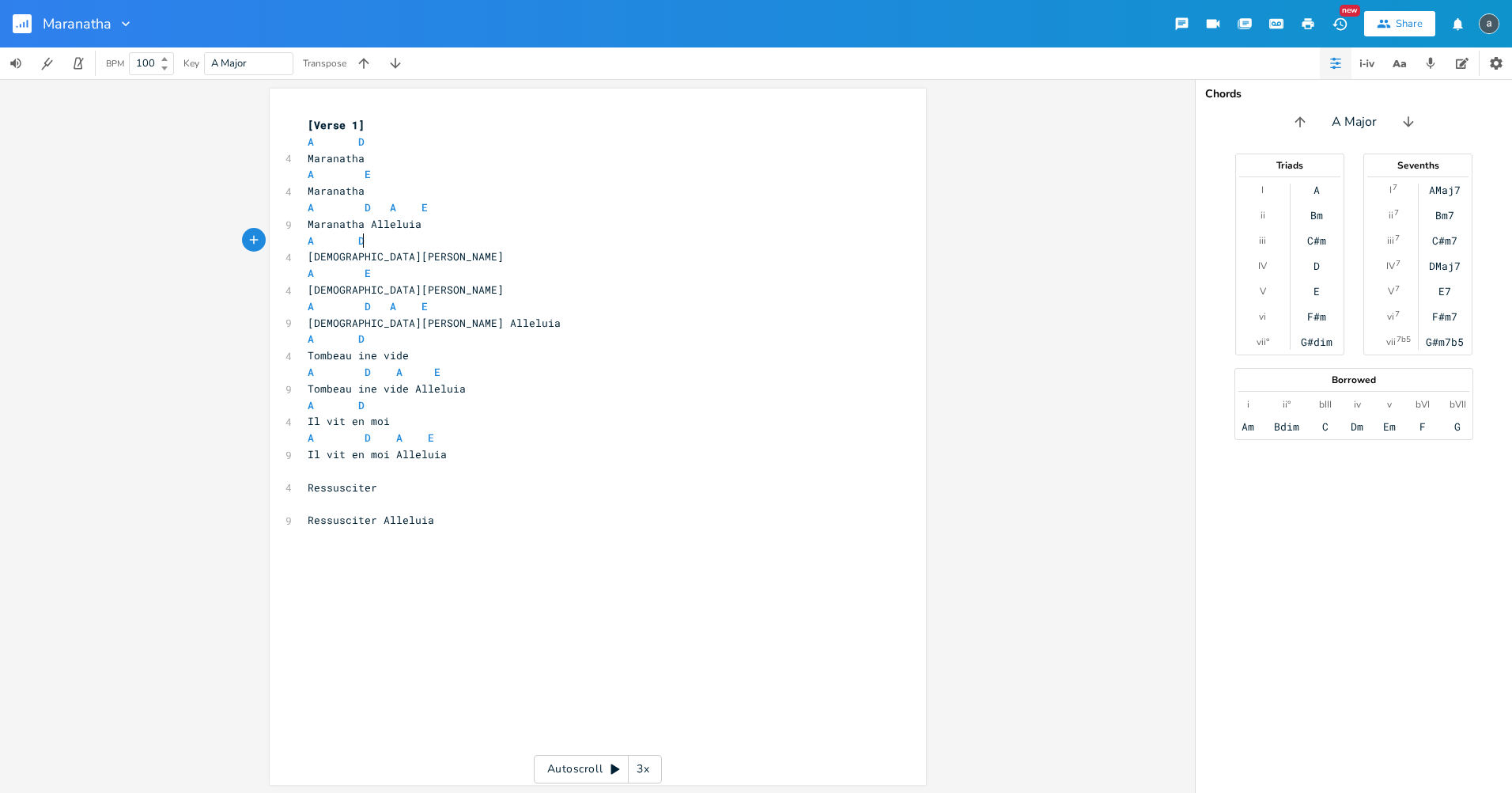
type textarea "D"
click at [381, 240] on pre "A D" at bounding box center [590, 241] width 571 height 16
click at [363, 474] on pre "​" at bounding box center [590, 471] width 571 height 16
click at [320, 243] on span "A D" at bounding box center [336, 240] width 57 height 14
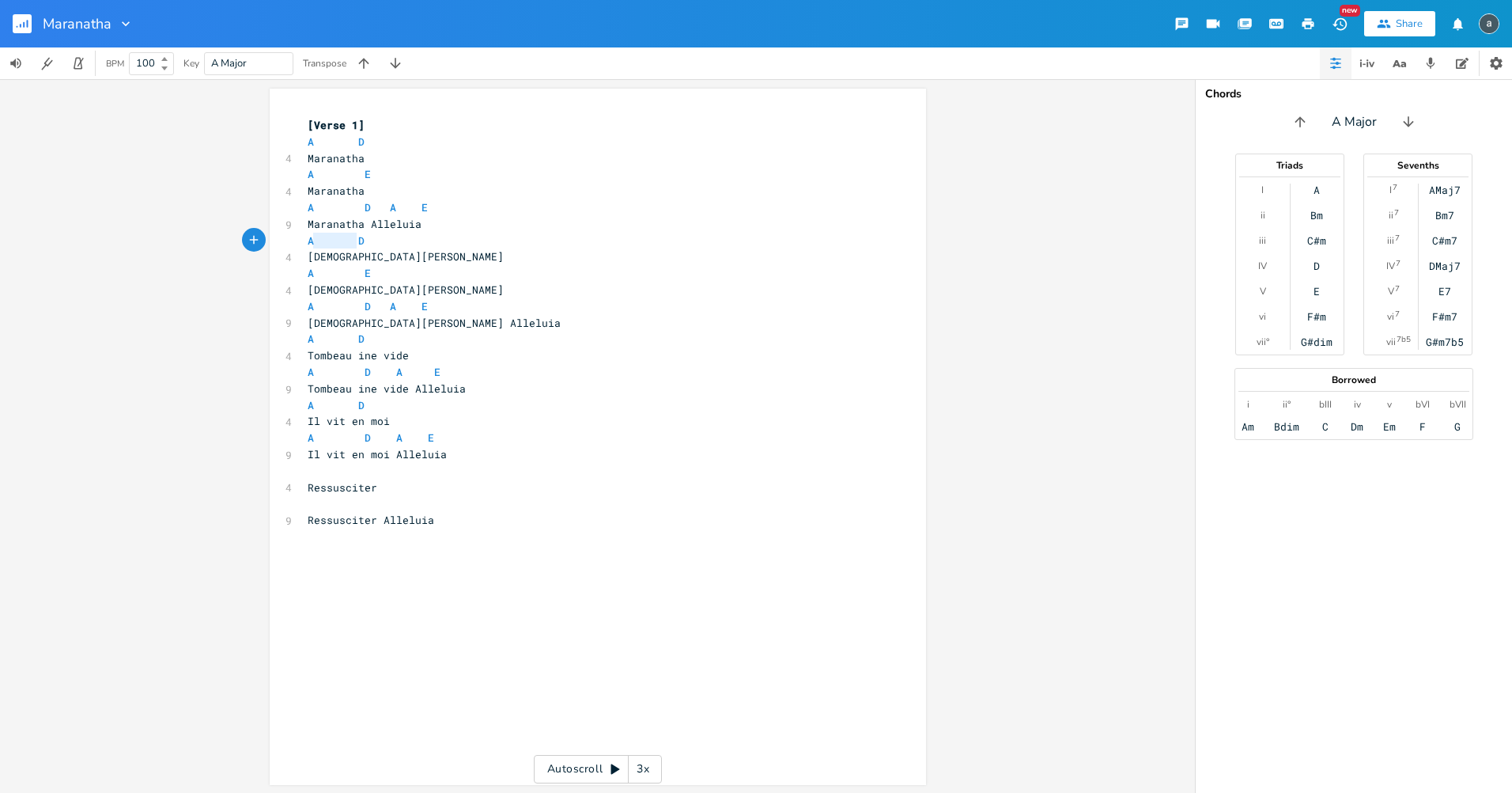
type textarea "A D"
click at [320, 243] on span "A D" at bounding box center [336, 240] width 57 height 14
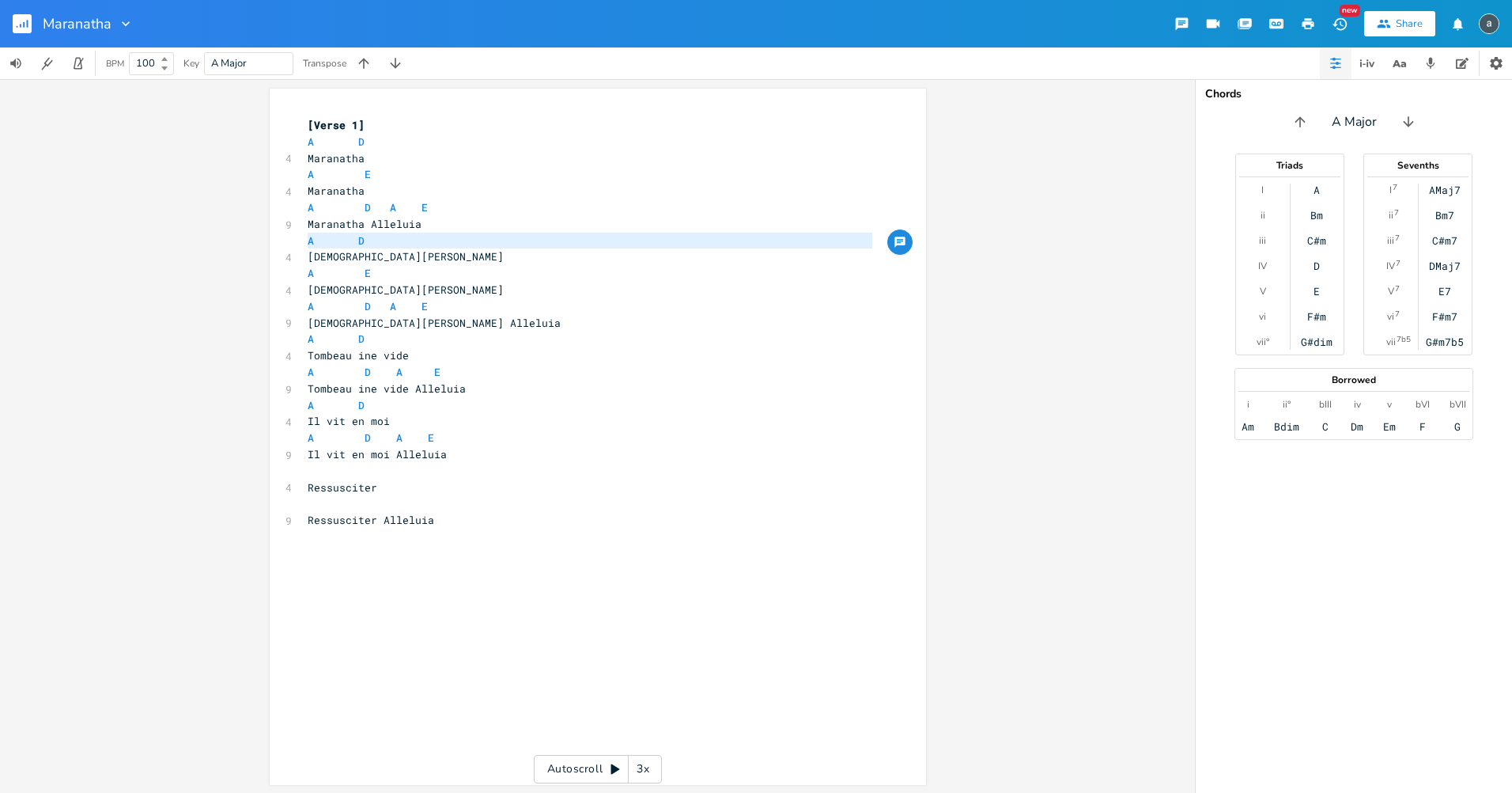
click at [381, 465] on pre "​" at bounding box center [590, 471] width 571 height 16
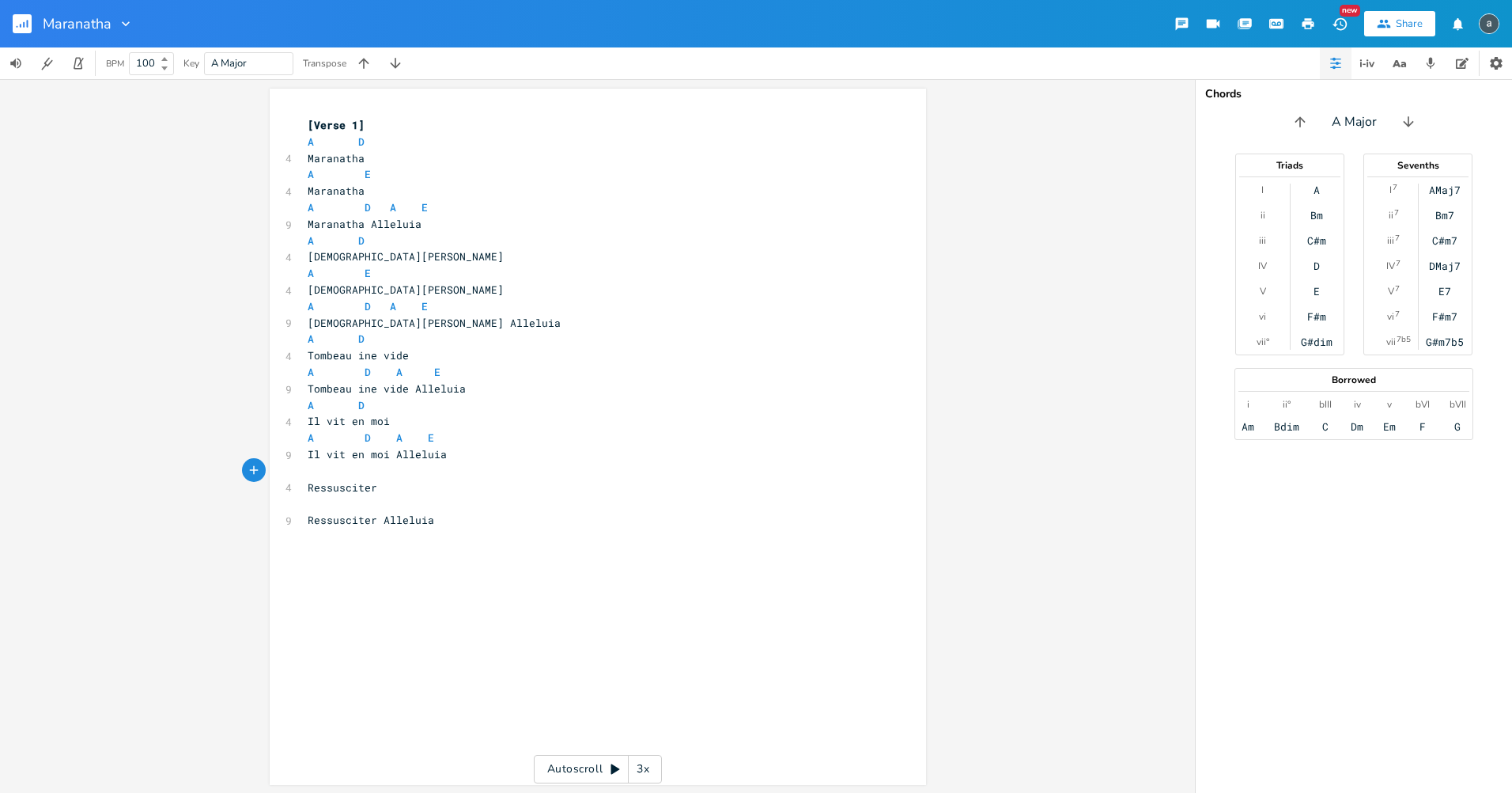
click at [375, 244] on pre "A D" at bounding box center [590, 241] width 571 height 16
type textarea "A D"
click at [375, 244] on pre "A D" at bounding box center [590, 241] width 571 height 16
click at [411, 470] on pre "​" at bounding box center [590, 471] width 571 height 16
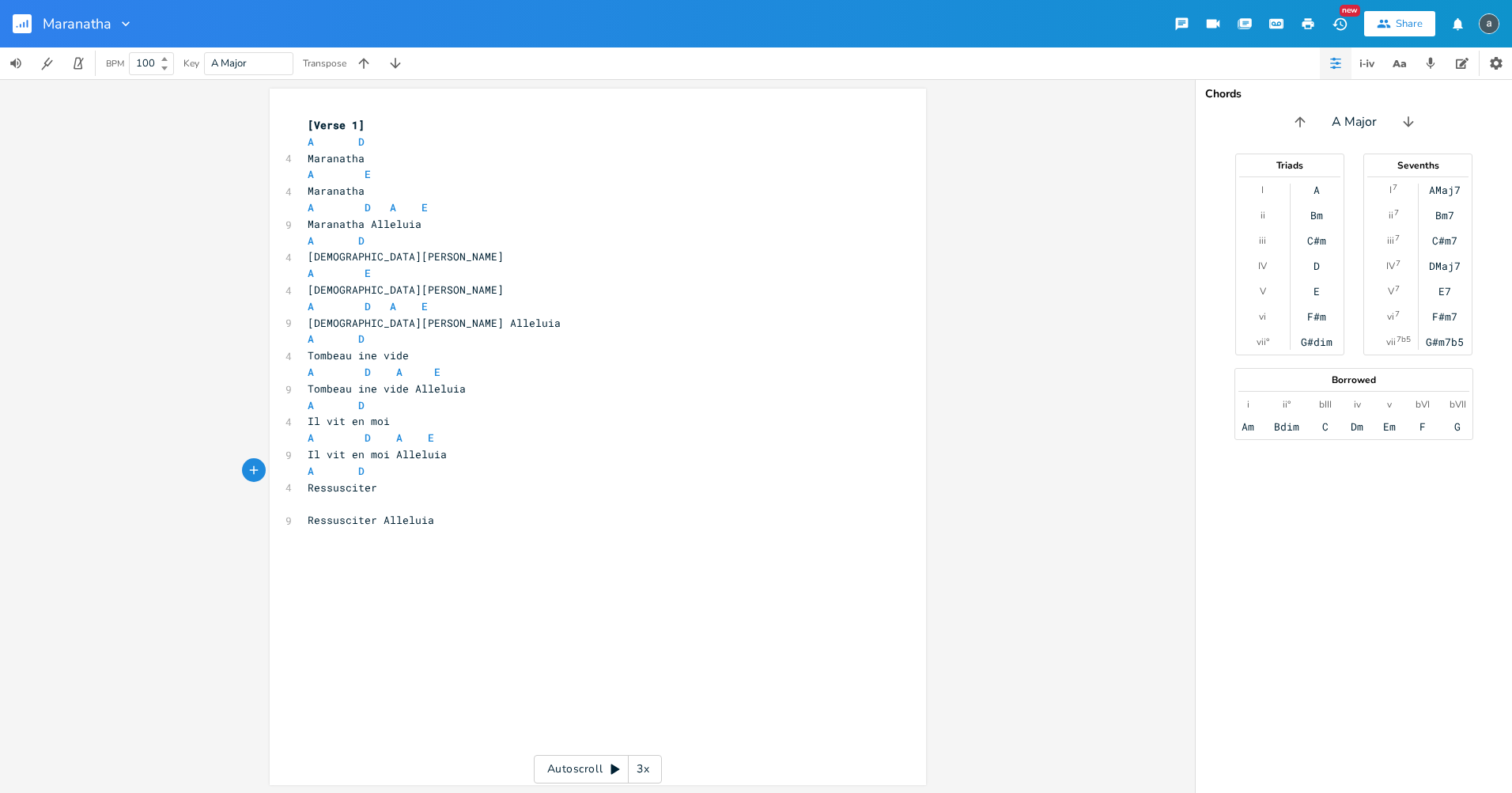
click at [375, 505] on pre "​" at bounding box center [590, 504] width 571 height 16
click at [393, 306] on span "A D A E" at bounding box center [368, 305] width 121 height 14
type textarea "A D A E"
click at [393, 306] on span "A D A E" at bounding box center [368, 305] width 121 height 14
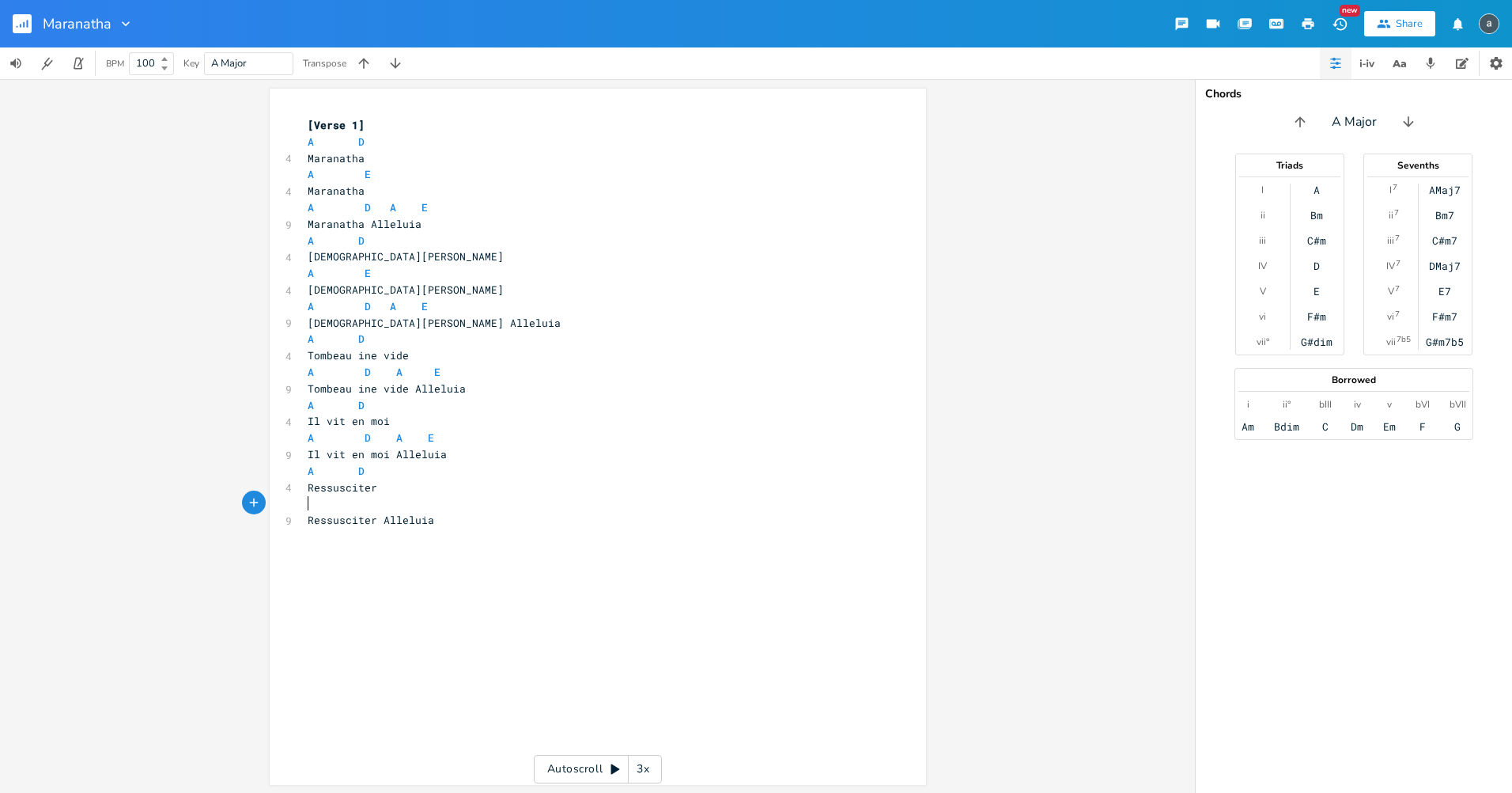
click at [380, 505] on pre "​" at bounding box center [590, 504] width 571 height 16
click at [18, 8] on button "button" at bounding box center [28, 24] width 32 height 38
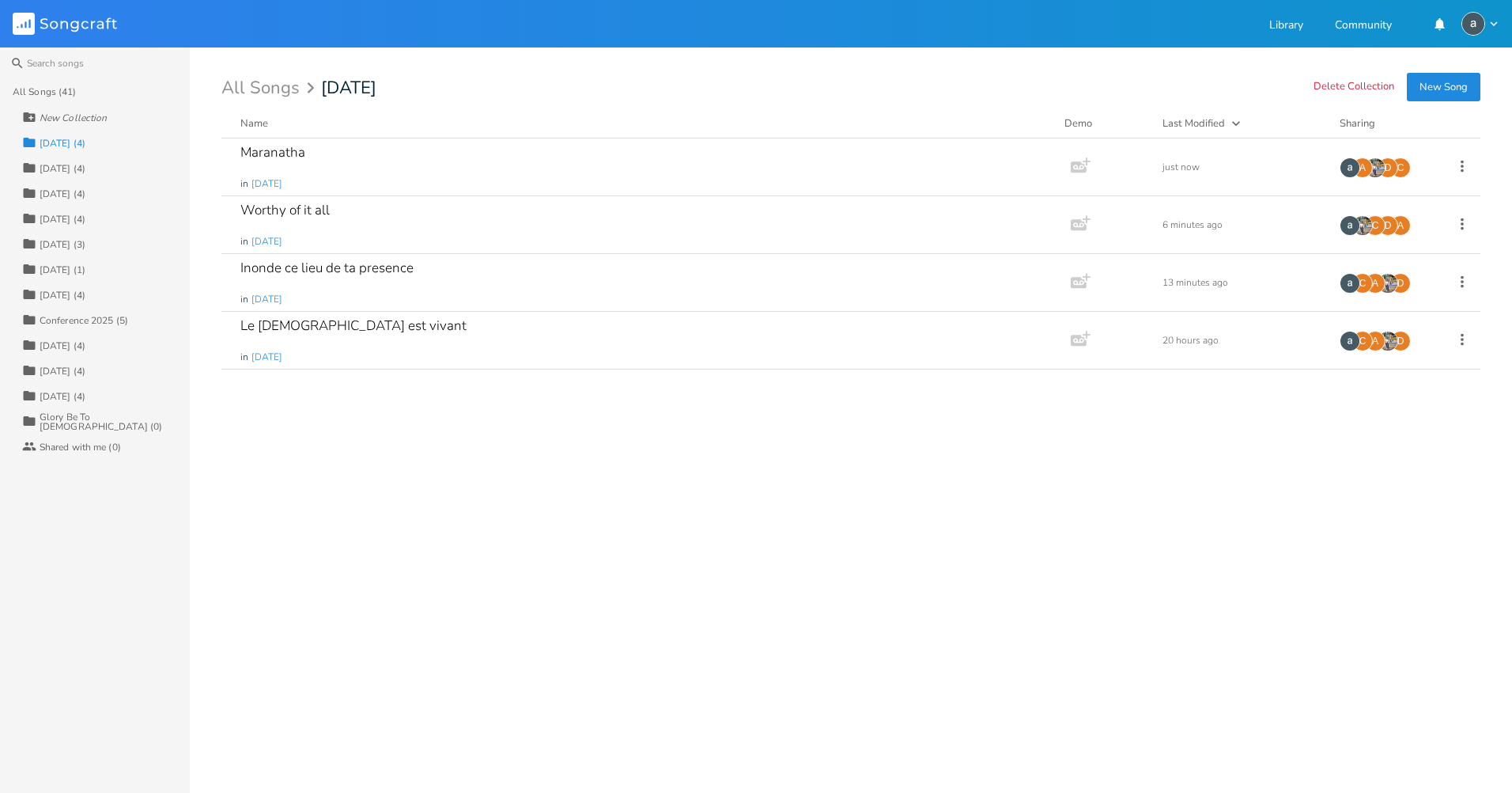
click at [41, 84] on div "All Songs (41)" at bounding box center [101, 91] width 177 height 25
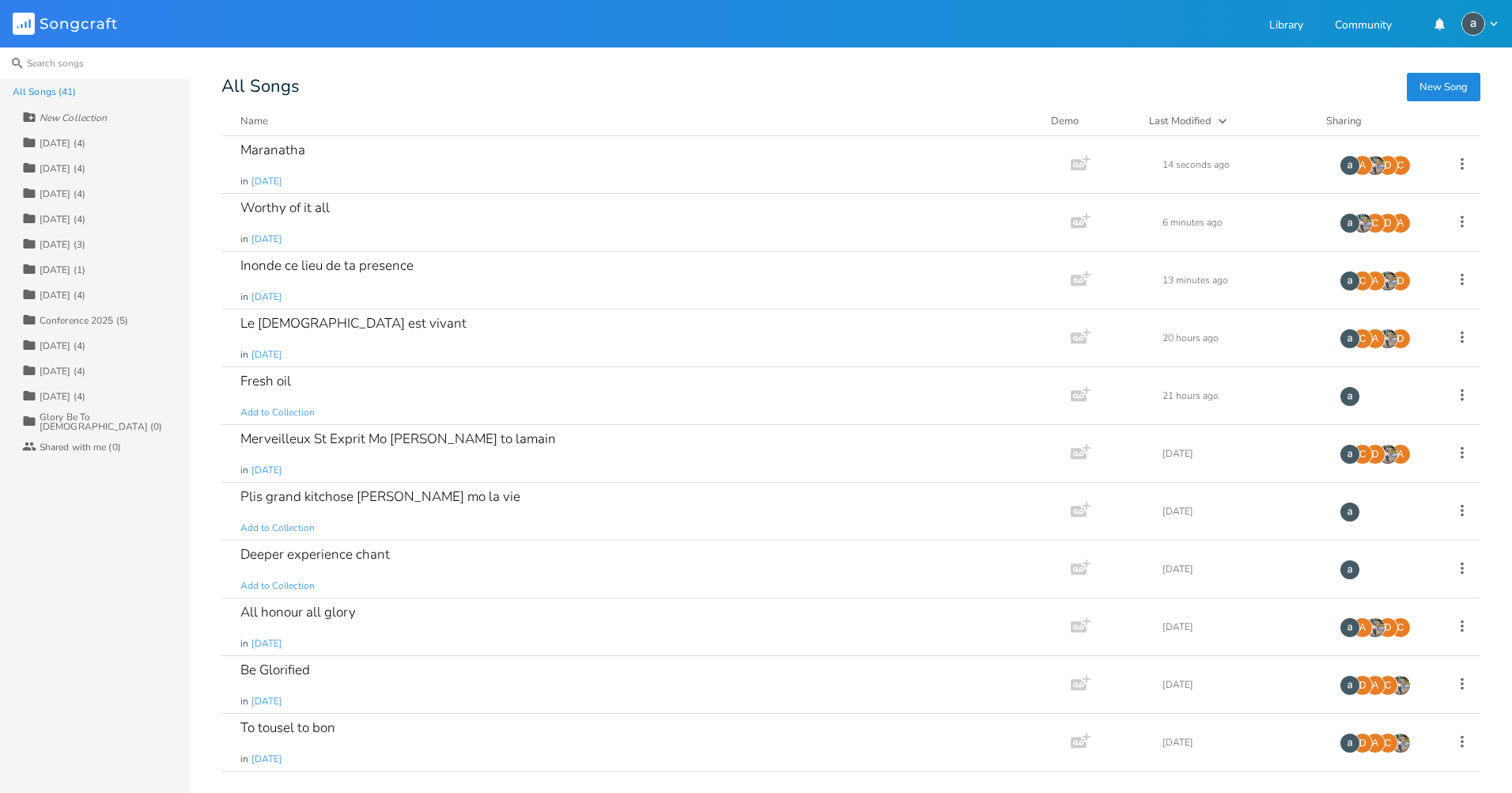
click at [79, 66] on input at bounding box center [94, 63] width 190 height 32
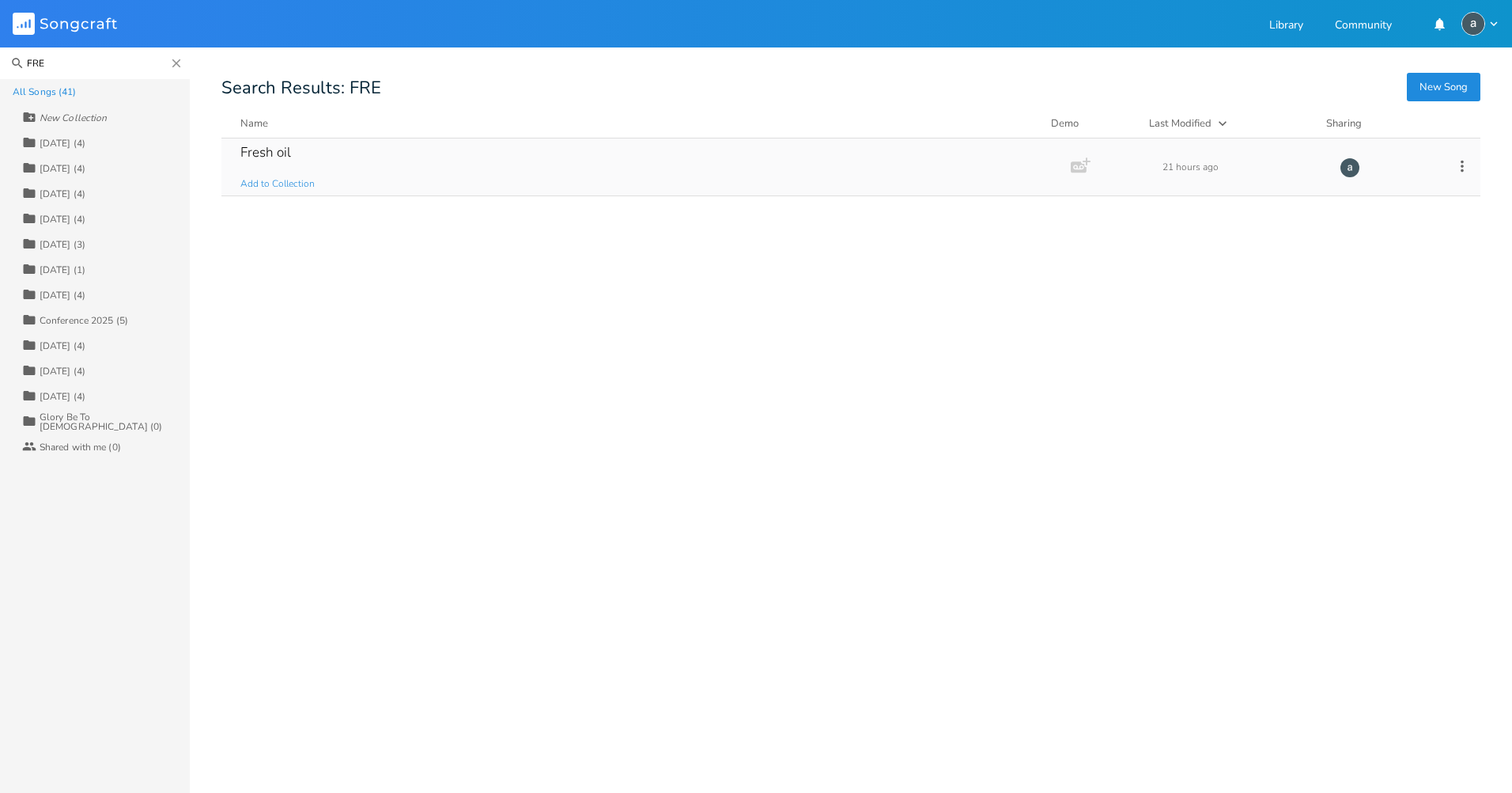
type input "FRE"
click at [305, 163] on div "Fresh oil Add to Collection" at bounding box center [642, 167] width 805 height 57
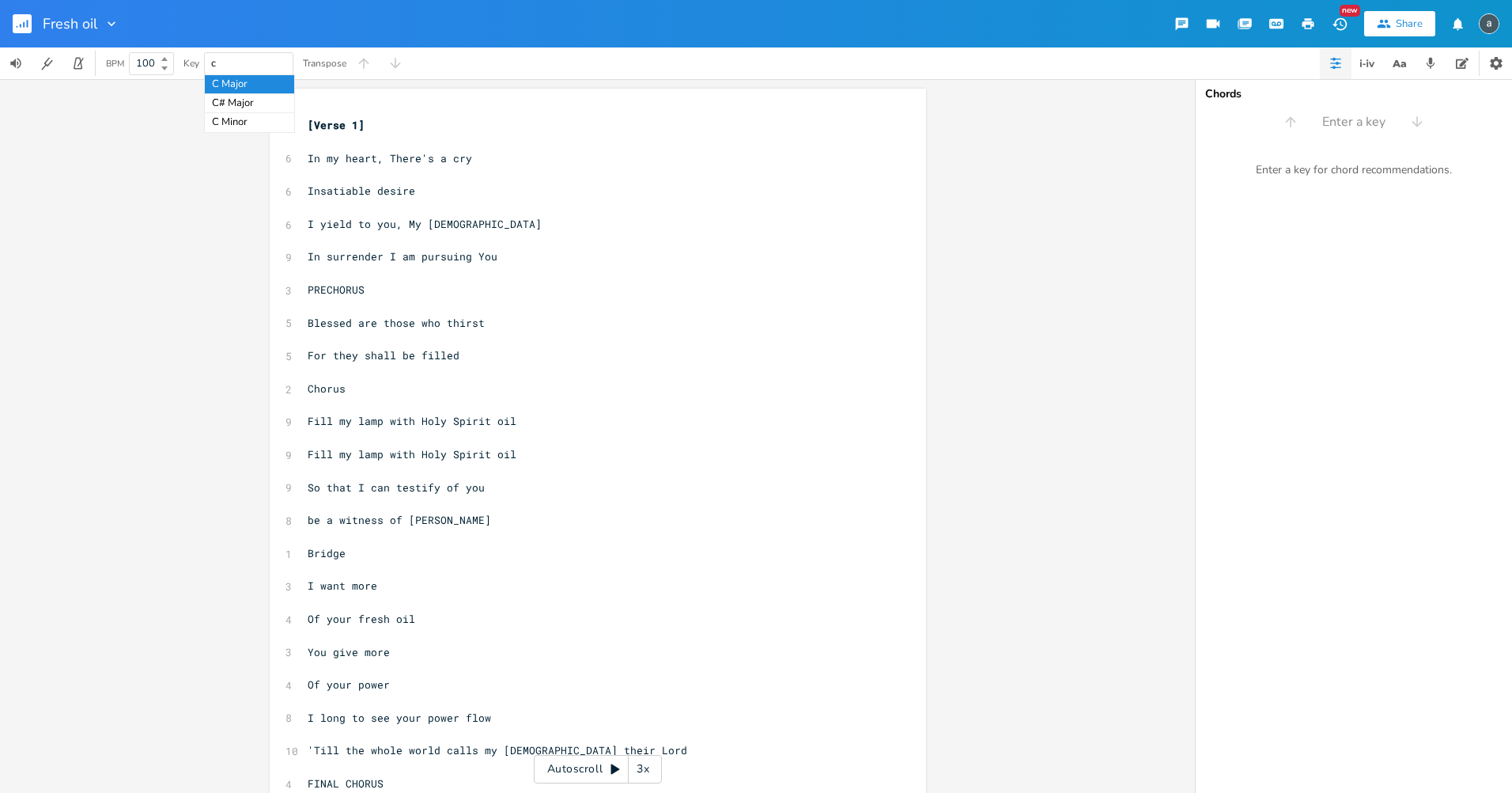
type input "c"
type input "C major"
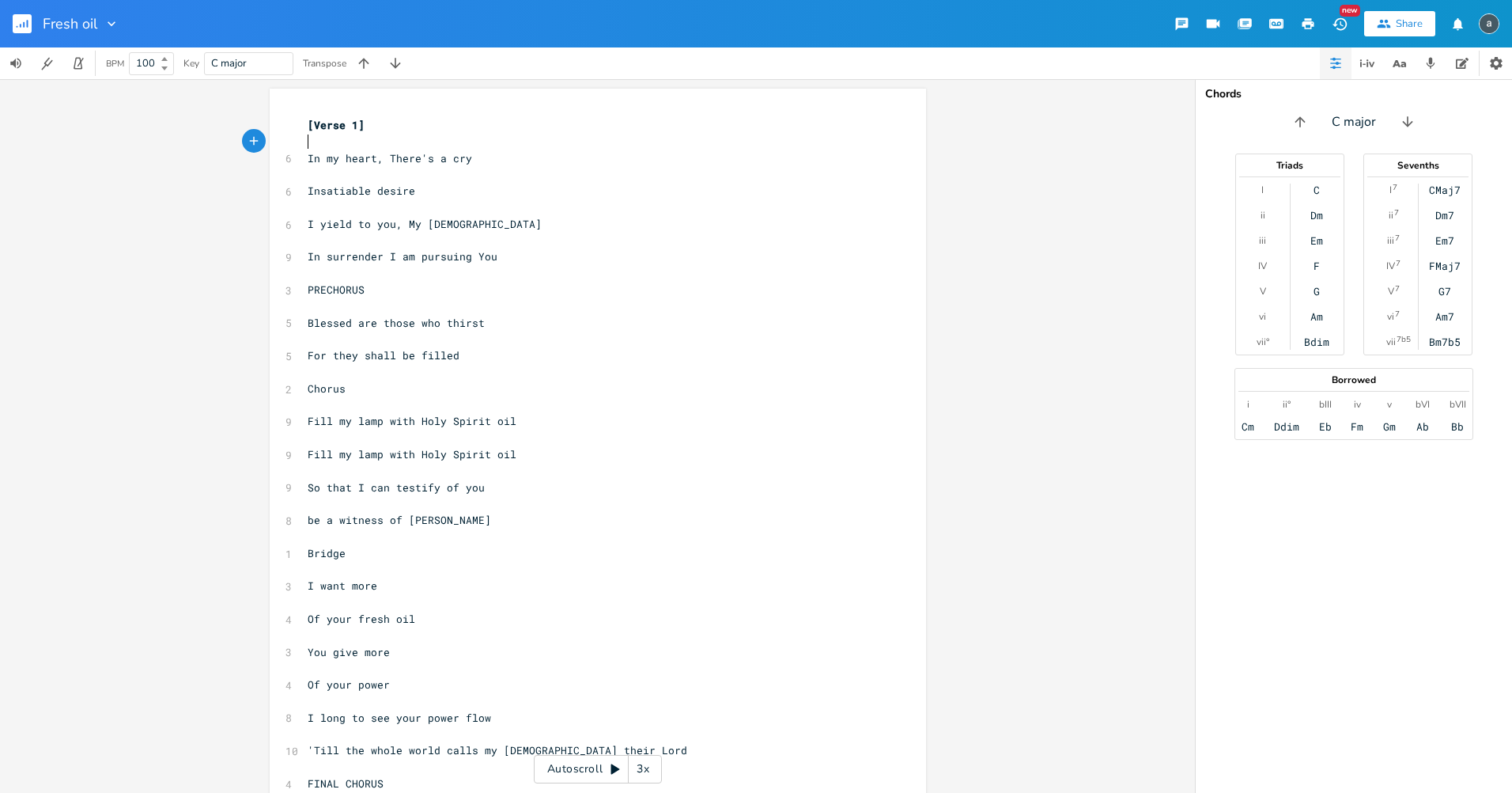
click at [354, 145] on pre "​" at bounding box center [590, 142] width 571 height 16
type textarea "Am En"
click at [318, 174] on pre "​" at bounding box center [590, 174] width 571 height 16
type textarea "F Am G"
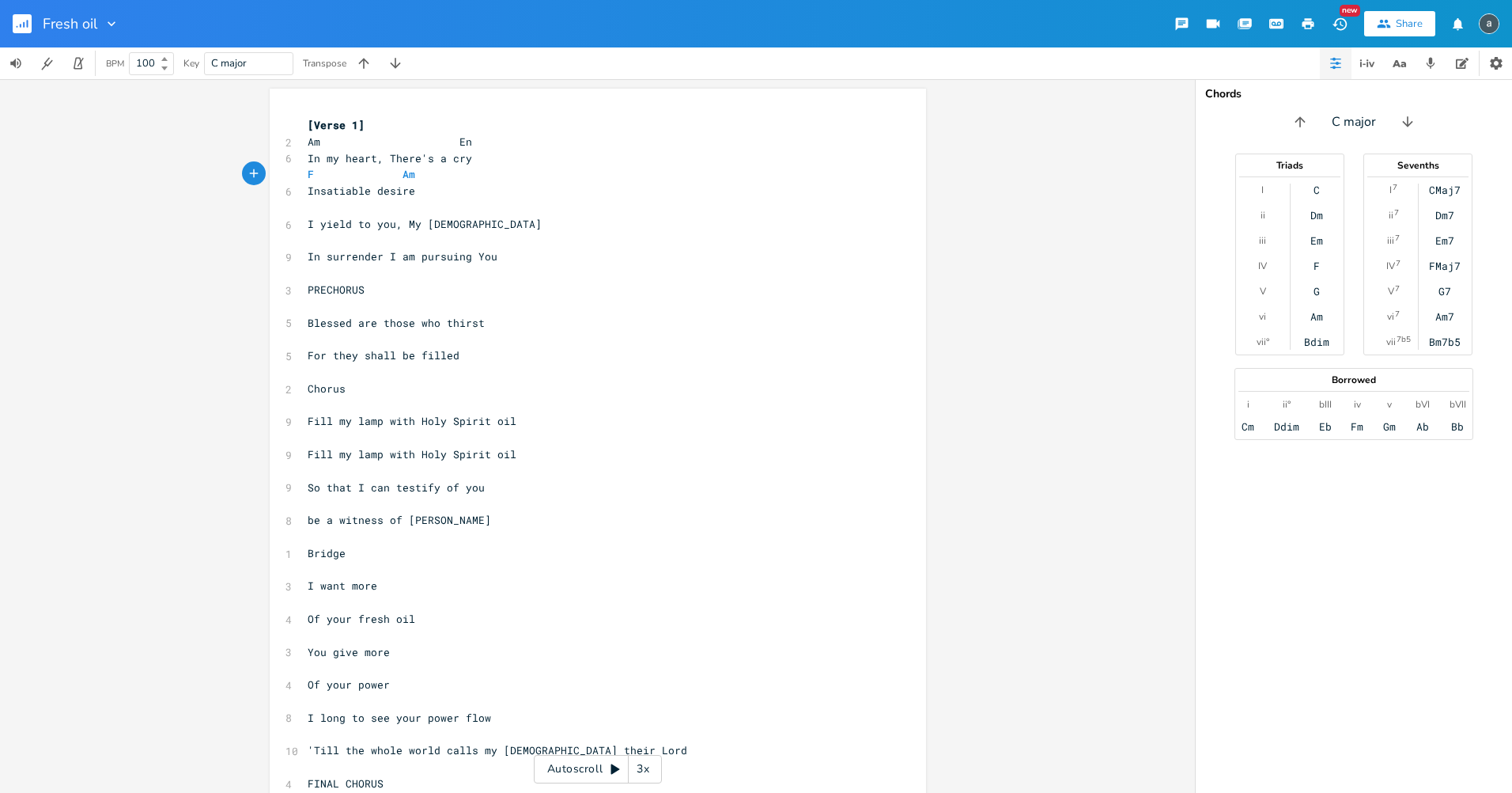
scroll to position [0, 79]
click at [329, 200] on pre "​" at bounding box center [590, 208] width 571 height 16
type textarea "Am Em"
type textarea "Em"
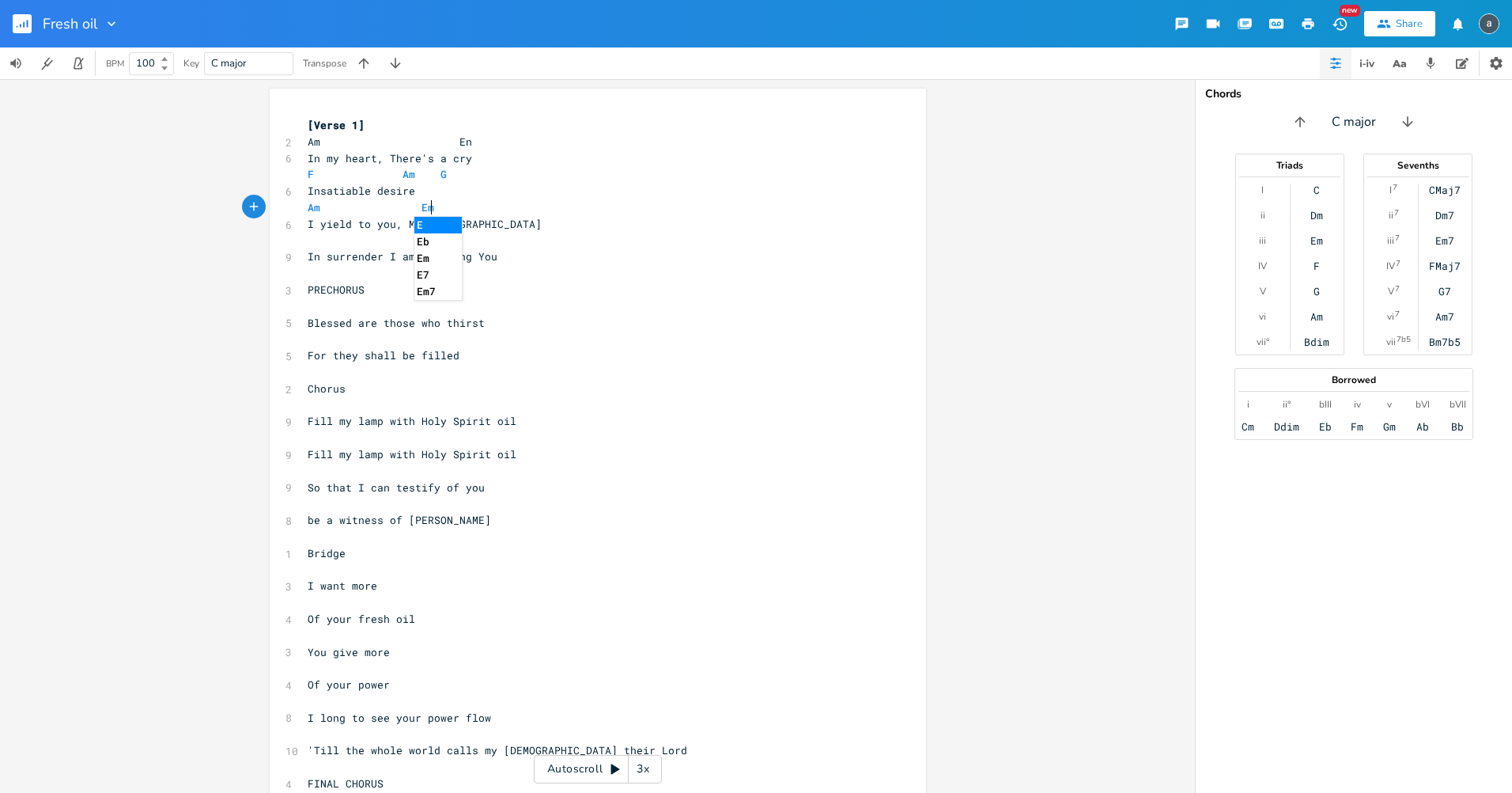
scroll to position [0, 30]
click at [476, 145] on pre "Am En" at bounding box center [590, 142] width 571 height 16
type textarea "m"
click at [328, 243] on pre "​" at bounding box center [590, 241] width 571 height 16
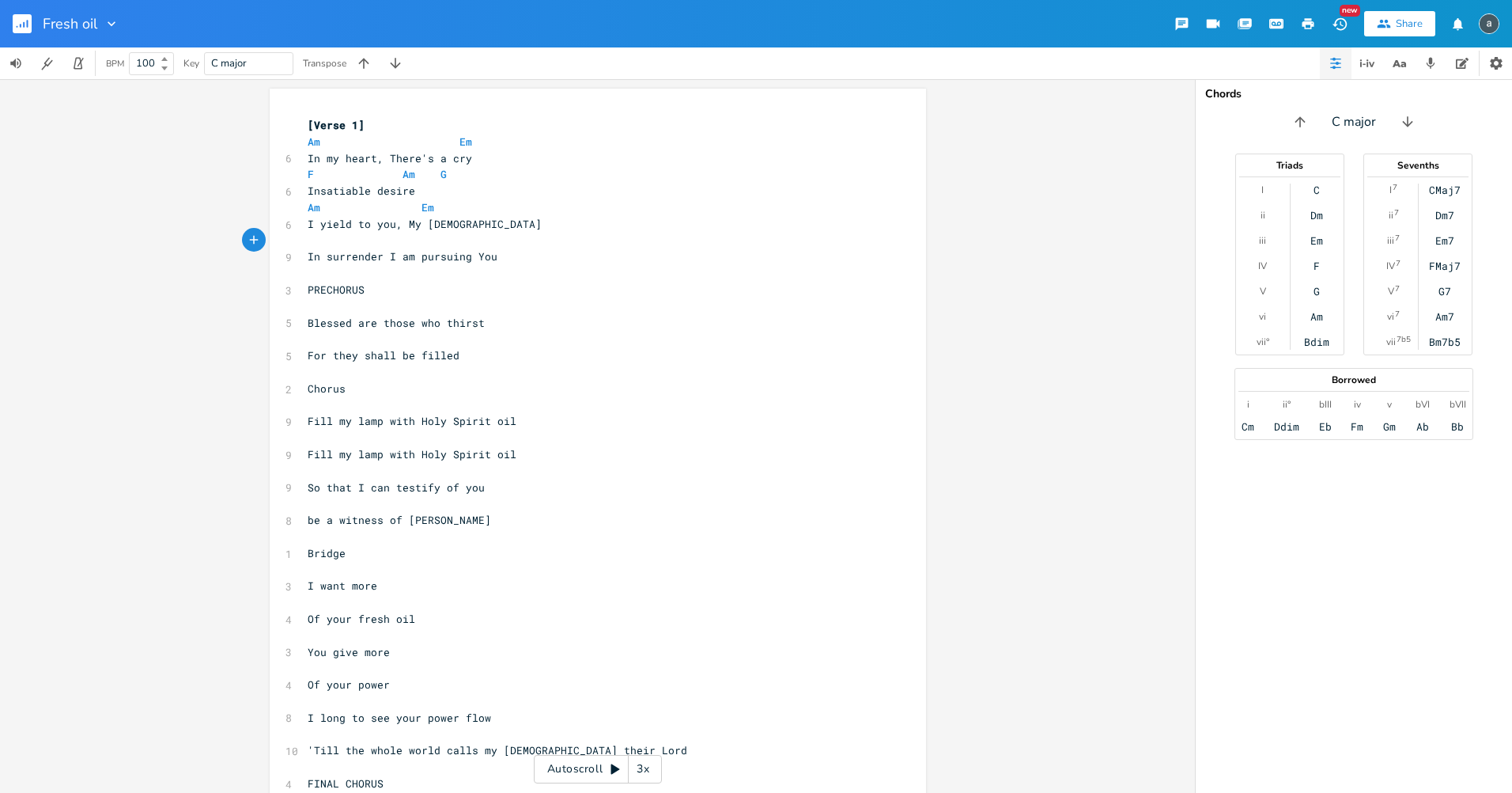
click at [308, 189] on span "Insatiable desire" at bounding box center [361, 190] width 107 height 14
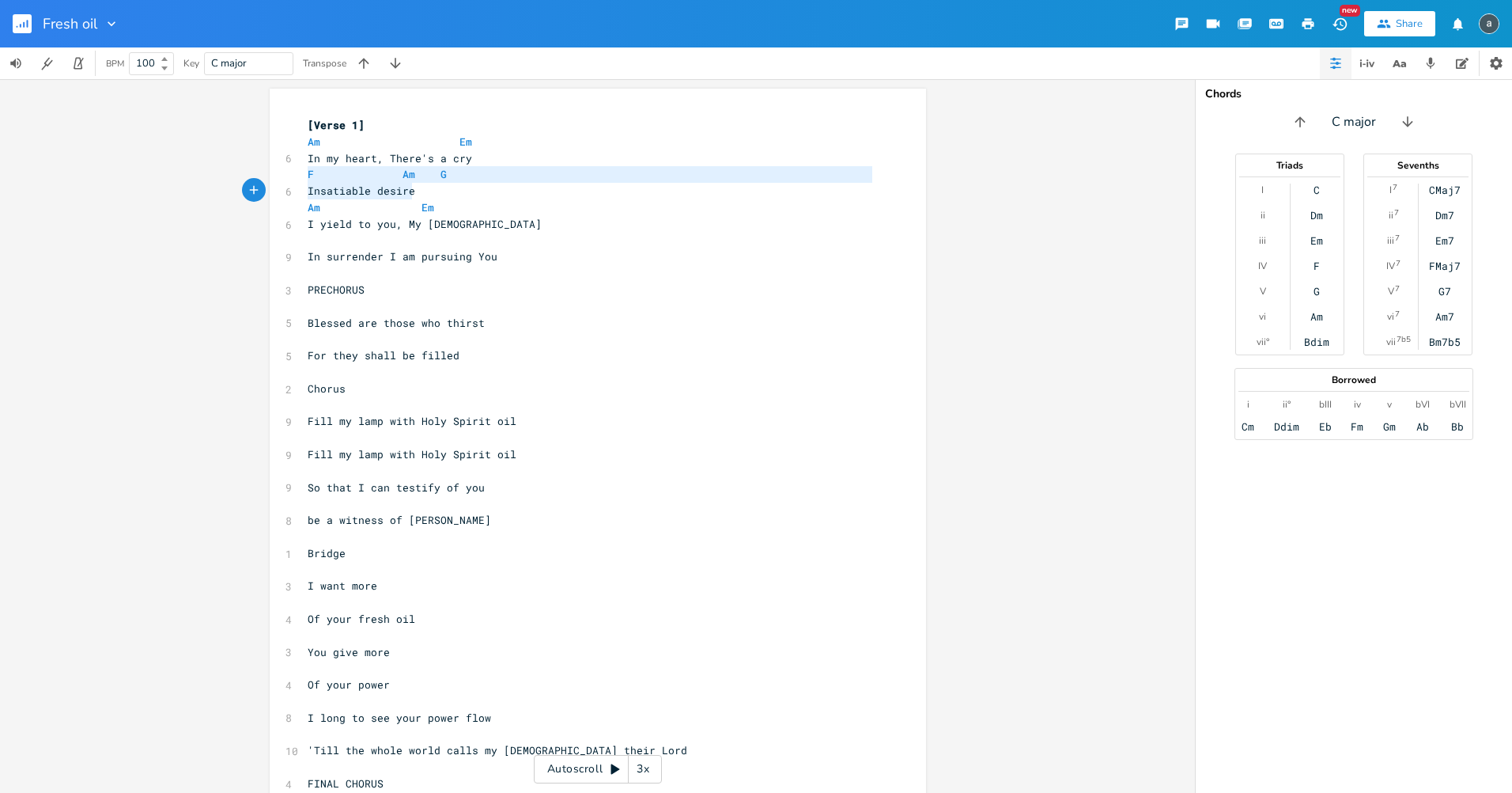
type textarea "F Am G"
drag, startPoint x: 302, startPoint y: 173, endPoint x: 458, endPoint y: 177, distance: 156.1
click at [458, 177] on pre "F Am G" at bounding box center [590, 174] width 571 height 16
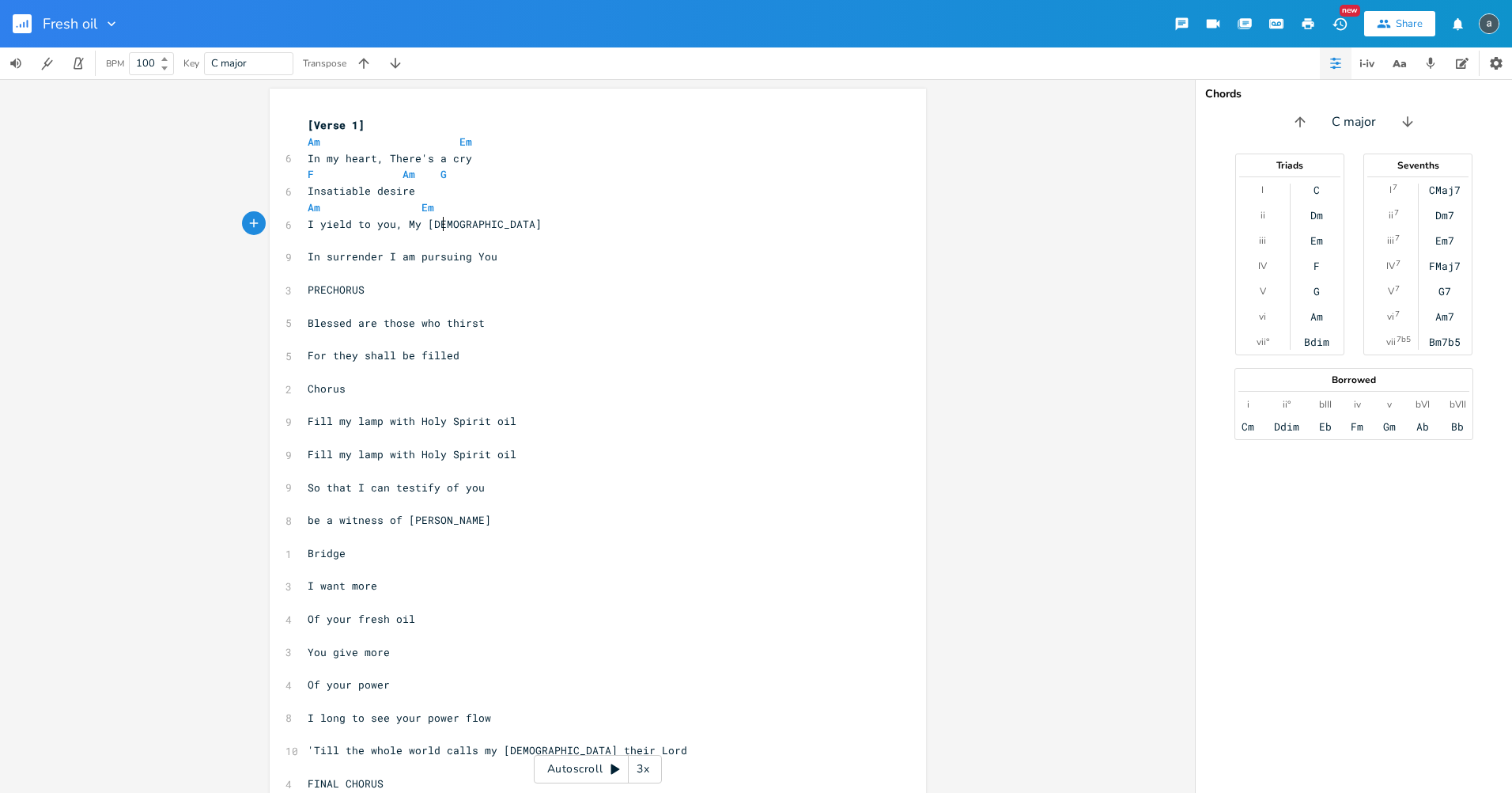
click at [451, 231] on pre "I yield to you, My [DEMOGRAPHIC_DATA]" at bounding box center [590, 224] width 571 height 16
click at [432, 249] on div "[Verse 1] Am Em 6 In my heart, There's a cry F Am G 6 Insatiable desire Am Em 6…" at bounding box center [590, 520] width 571 height 806
type textarea "F Am G"
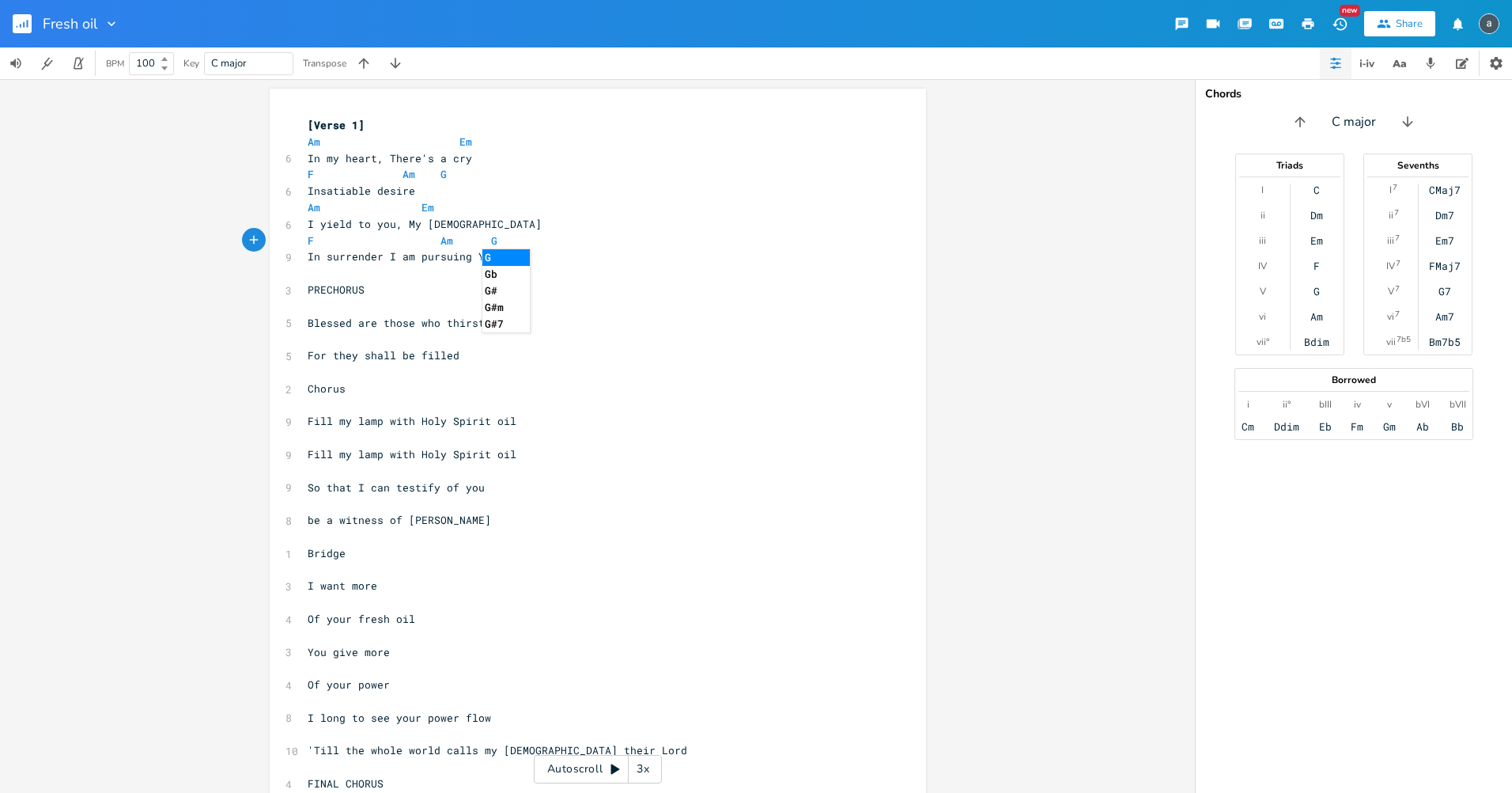
click at [317, 300] on pre "​" at bounding box center [590, 306] width 571 height 16
type textarea "F G C Am G C"
click at [317, 333] on pre "​" at bounding box center [590, 339] width 571 height 16
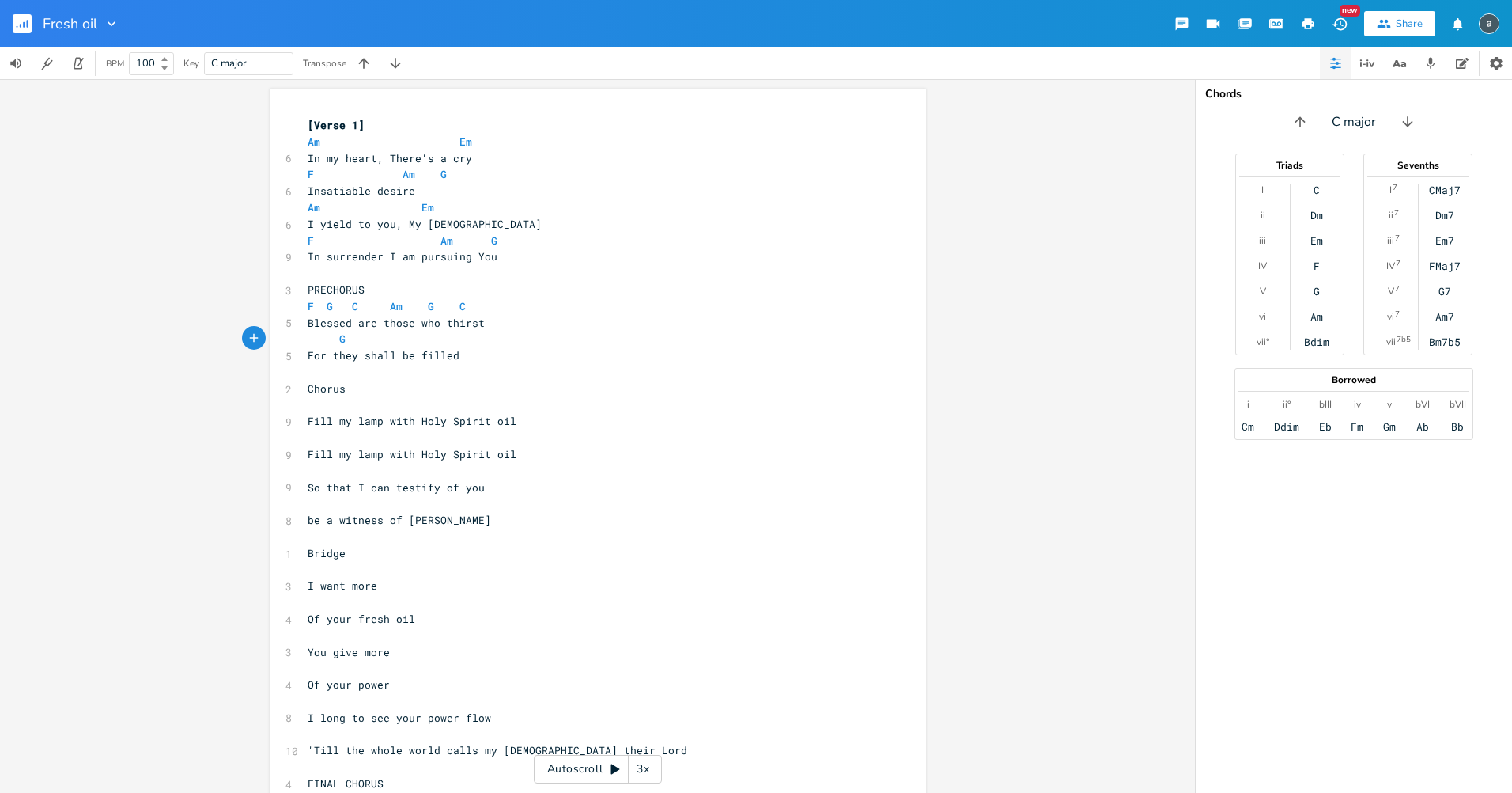
scroll to position [0, 44]
type textarea "G E"
type textarea "sus4 E"
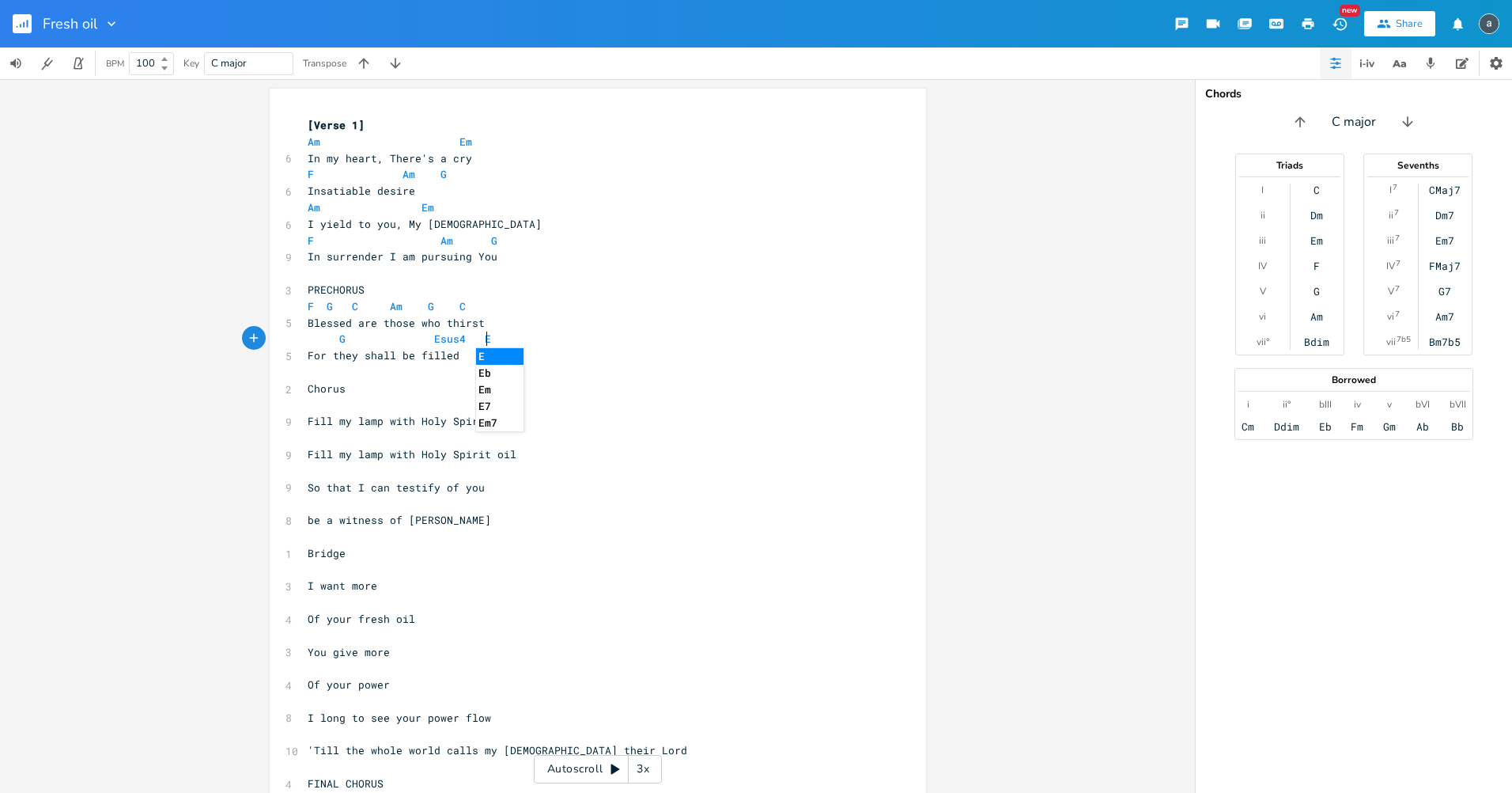
click at [344, 407] on pre "​" at bounding box center [590, 406] width 571 height 16
type textarea "Am G"
click at [341, 443] on pre "​" at bounding box center [590, 438] width 571 height 16
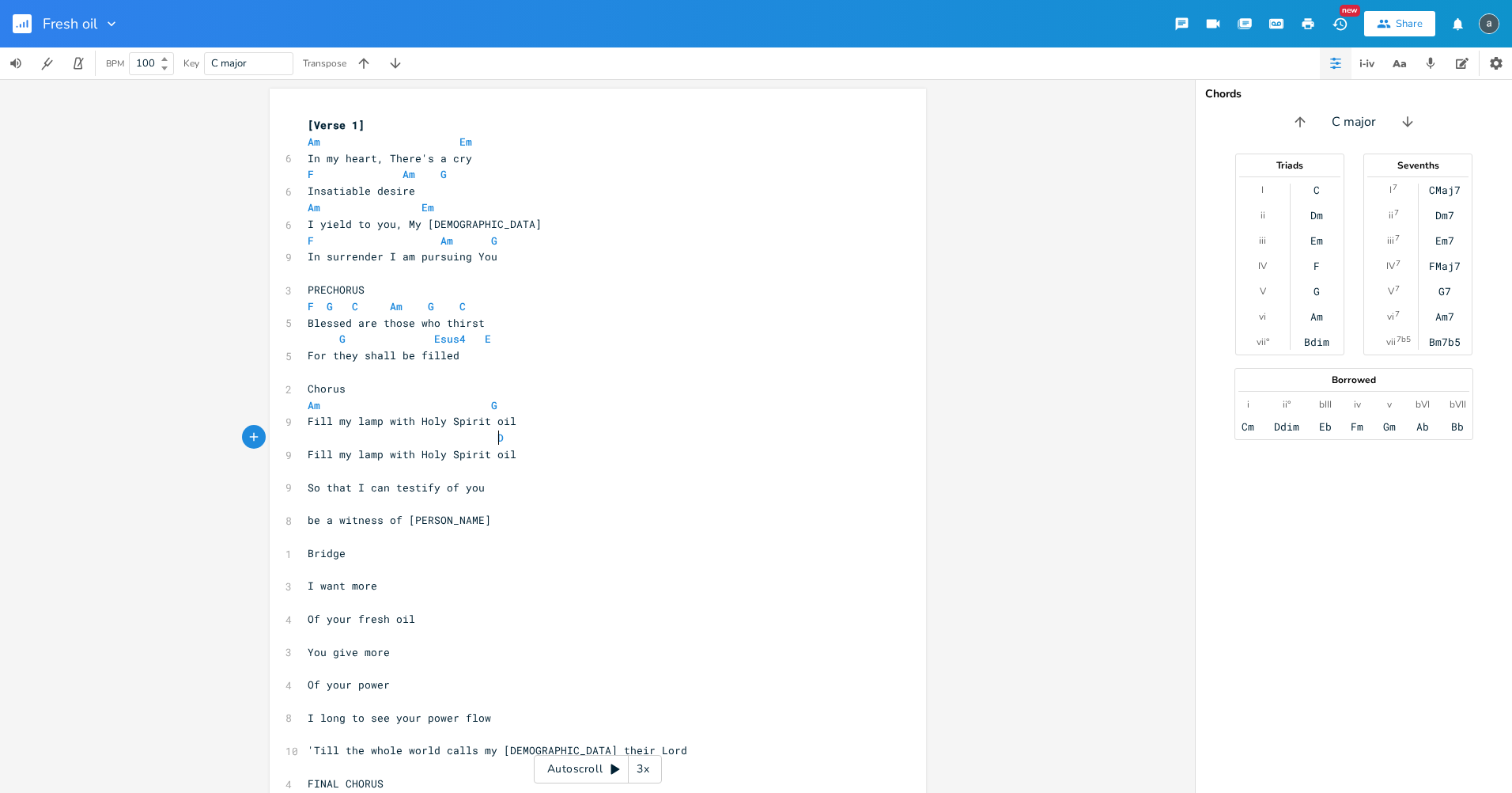
type textarea "Dm"
click at [316, 472] on pre "​" at bounding box center [590, 471] width 571 height 16
type textarea "Esus4"
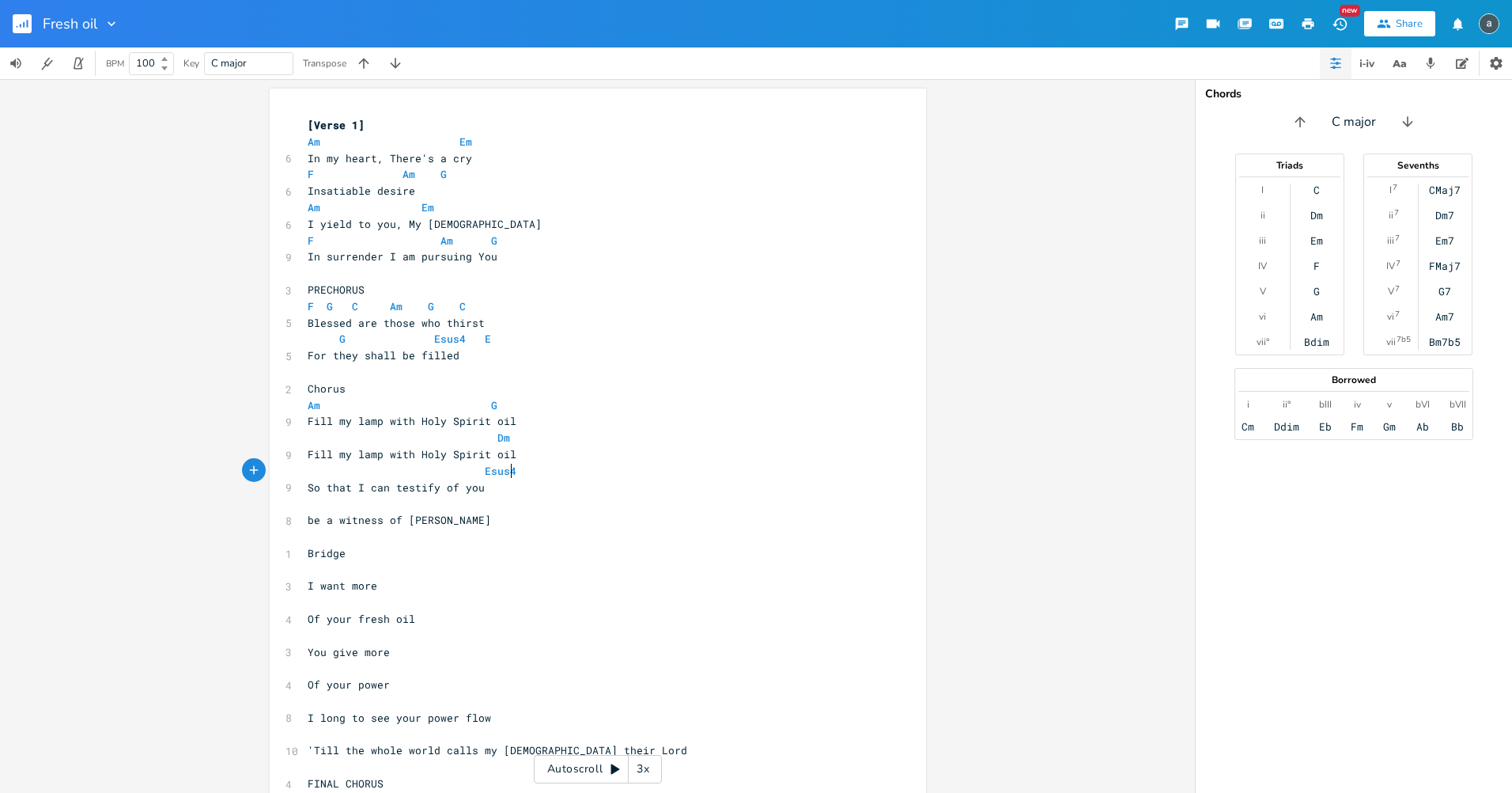
click at [392, 508] on pre "​" at bounding box center [590, 504] width 571 height 16
type textarea "E Am"
click at [352, 555] on pre "Bridge" at bounding box center [590, 553] width 571 height 16
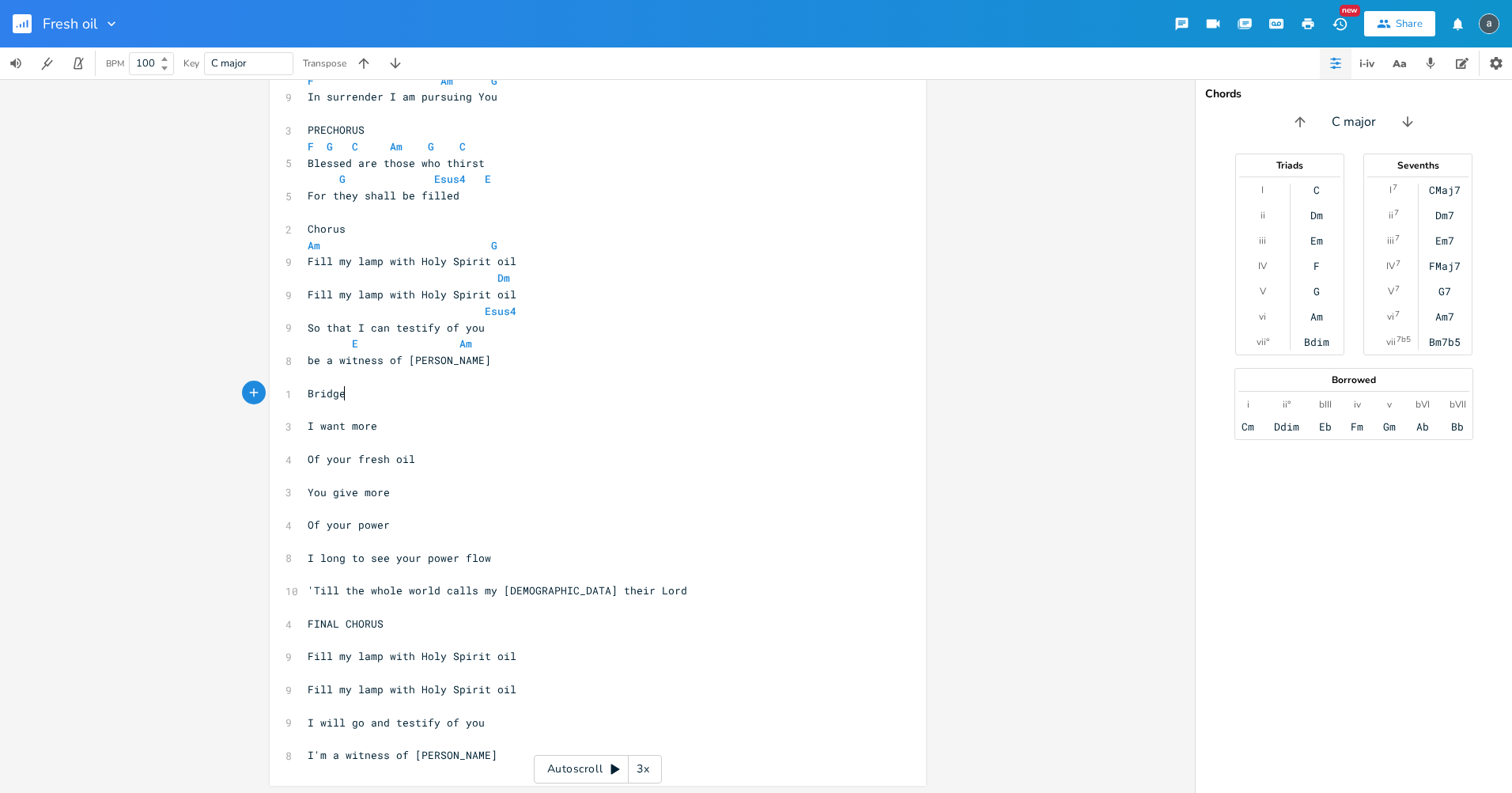
scroll to position [163, 0]
click at [331, 410] on pre "​" at bounding box center [590, 408] width 571 height 16
type textarea "Am"
click at [304, 455] on pre "Of your fresh oil" at bounding box center [590, 457] width 571 height 16
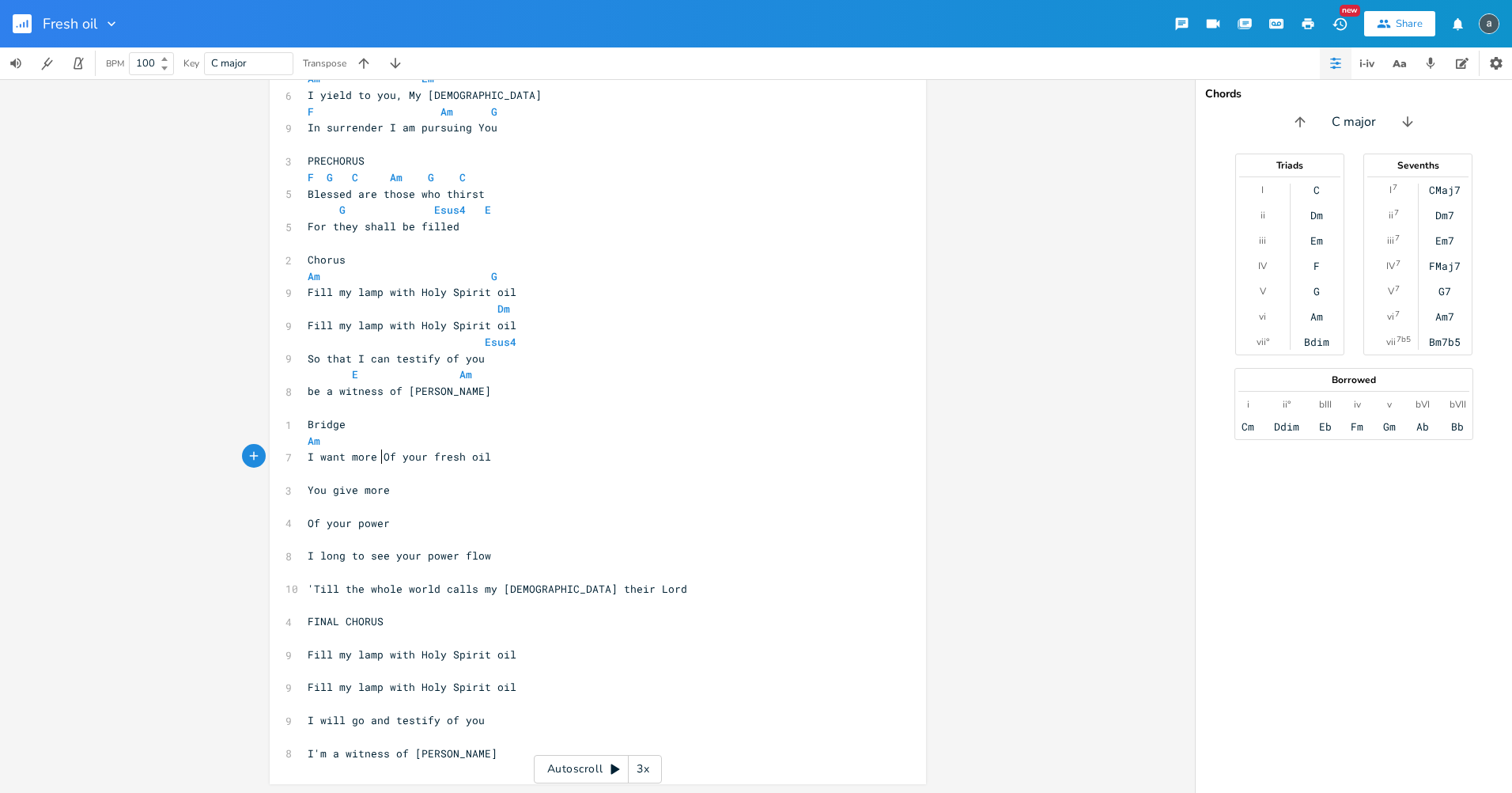
scroll to position [0, 3]
click at [380, 471] on pre "​" at bounding box center [590, 474] width 571 height 16
type textarea "G"
drag, startPoint x: 518, startPoint y: 527, endPoint x: 391, endPoint y: 518, distance: 127.3
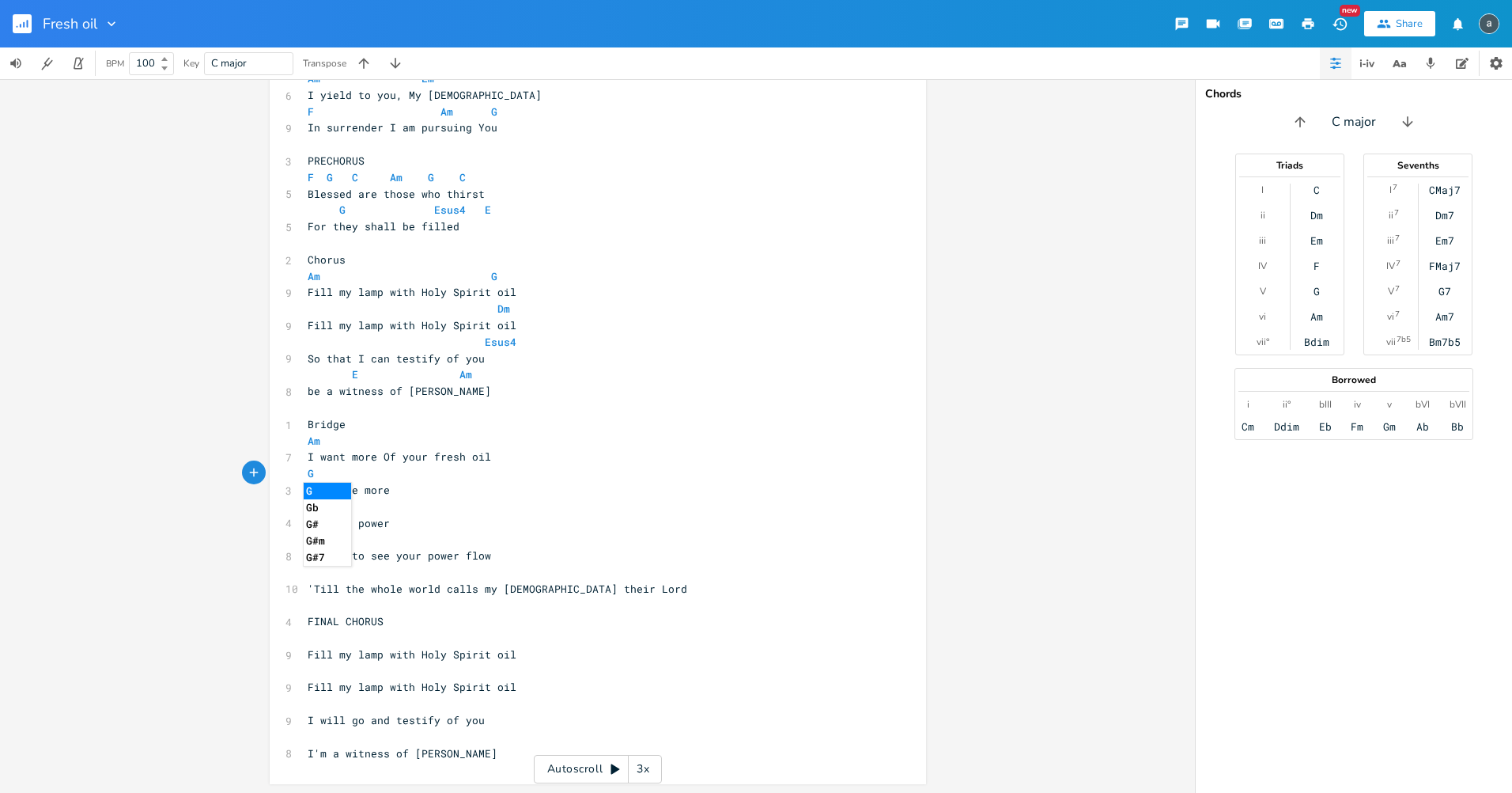
click at [513, 527] on pre "Of your power" at bounding box center [590, 524] width 571 height 16
click at [304, 520] on pre "Of your power" at bounding box center [590, 524] width 571 height 16
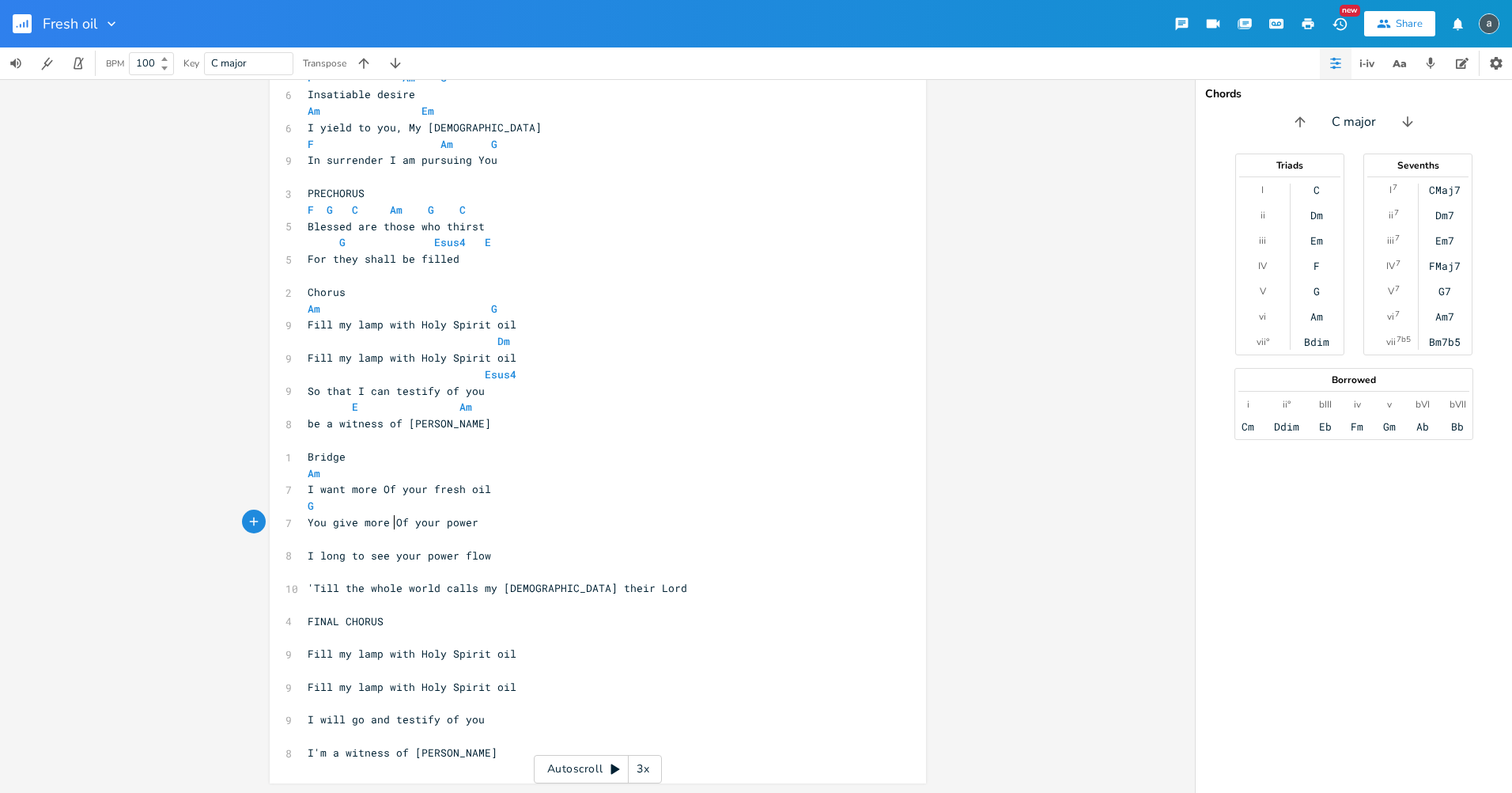
scroll to position [0, 2]
click at [312, 543] on pre "​" at bounding box center [590, 539] width 571 height 16
type textarea "Dm F"
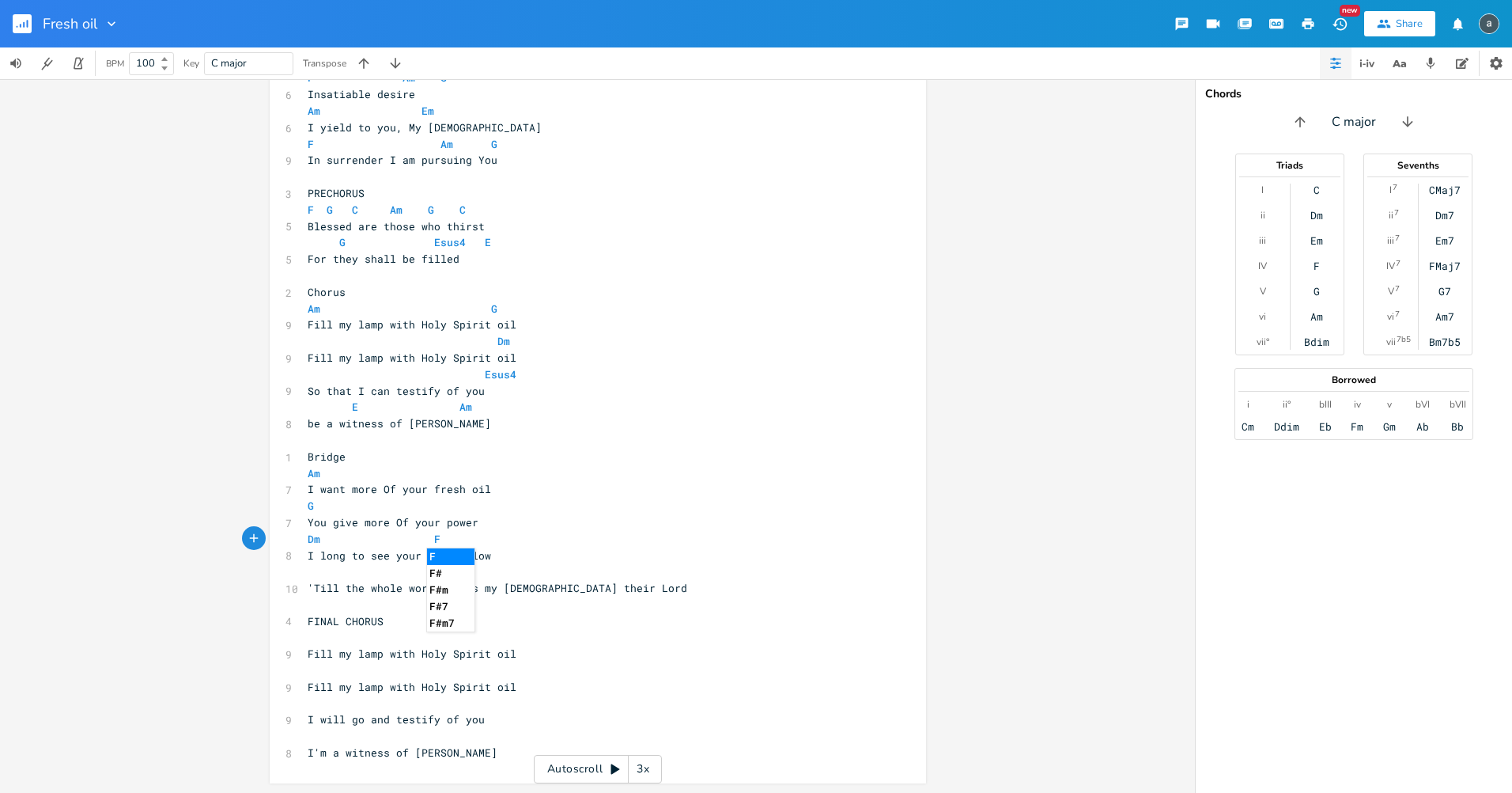
click at [328, 566] on pre "​" at bounding box center [590, 571] width 571 height 16
type textarea "E"
click at [553, 554] on pre "I long to see your power flow" at bounding box center [590, 556] width 571 height 16
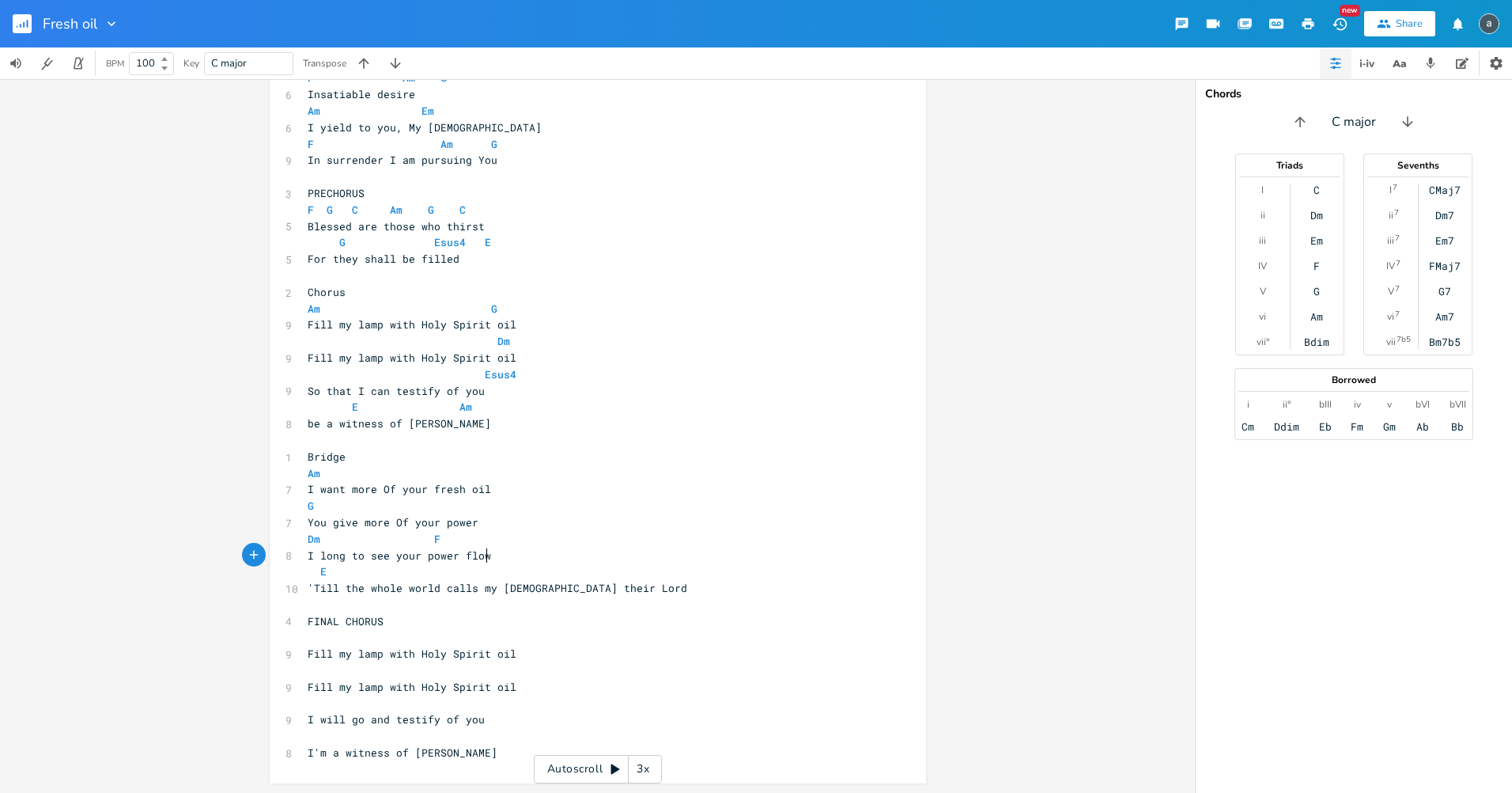
click at [565, 567] on pre "E" at bounding box center [590, 571] width 571 height 16
type textarea "Am"
click at [370, 646] on pre "Fill my lamp with Holy Spirit oil" at bounding box center [590, 654] width 571 height 16
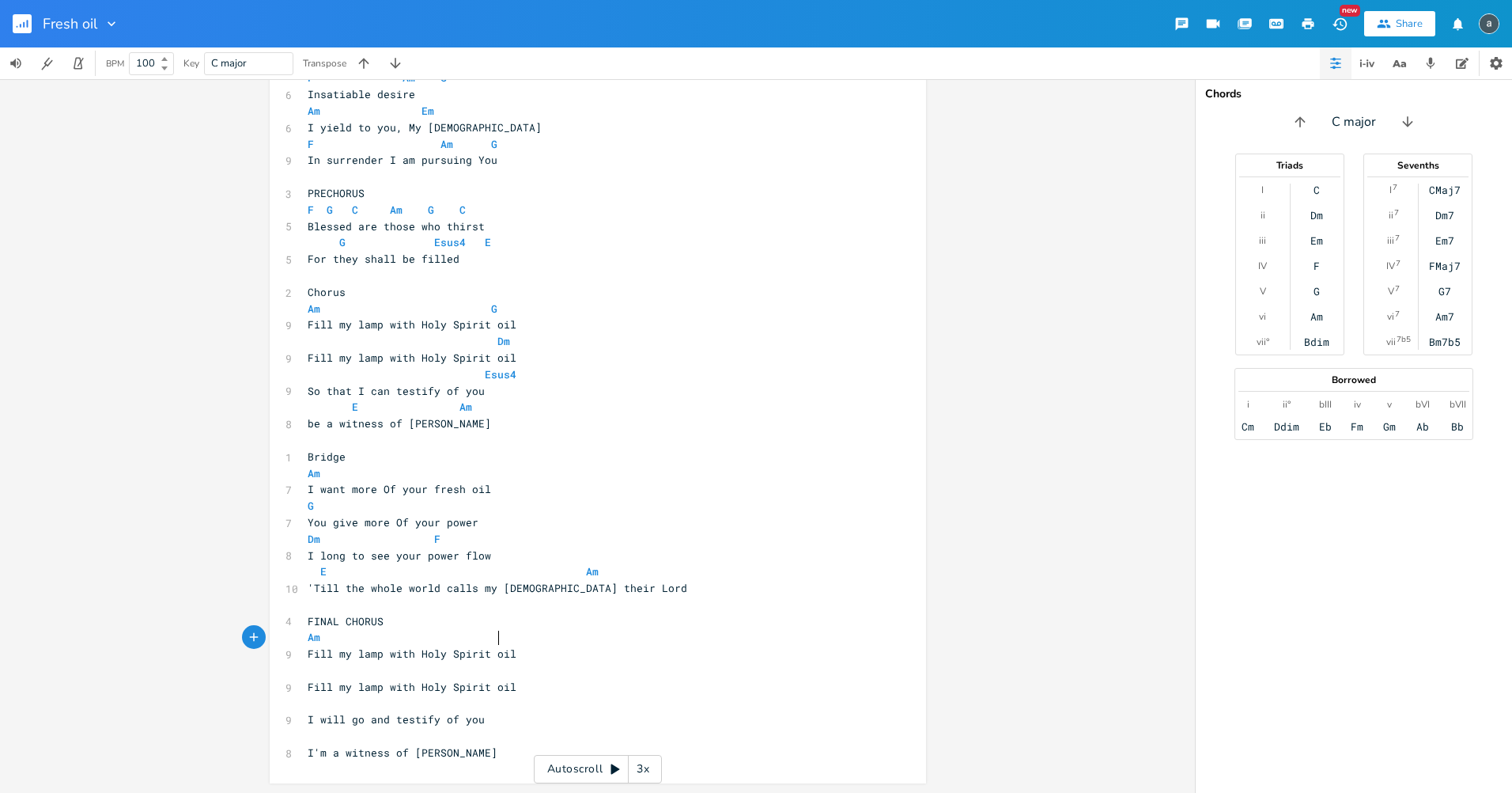
scroll to position [0, 95]
type textarea "Am G"
click at [319, 670] on pre "​" at bounding box center [590, 671] width 571 height 16
type textarea "Dm"
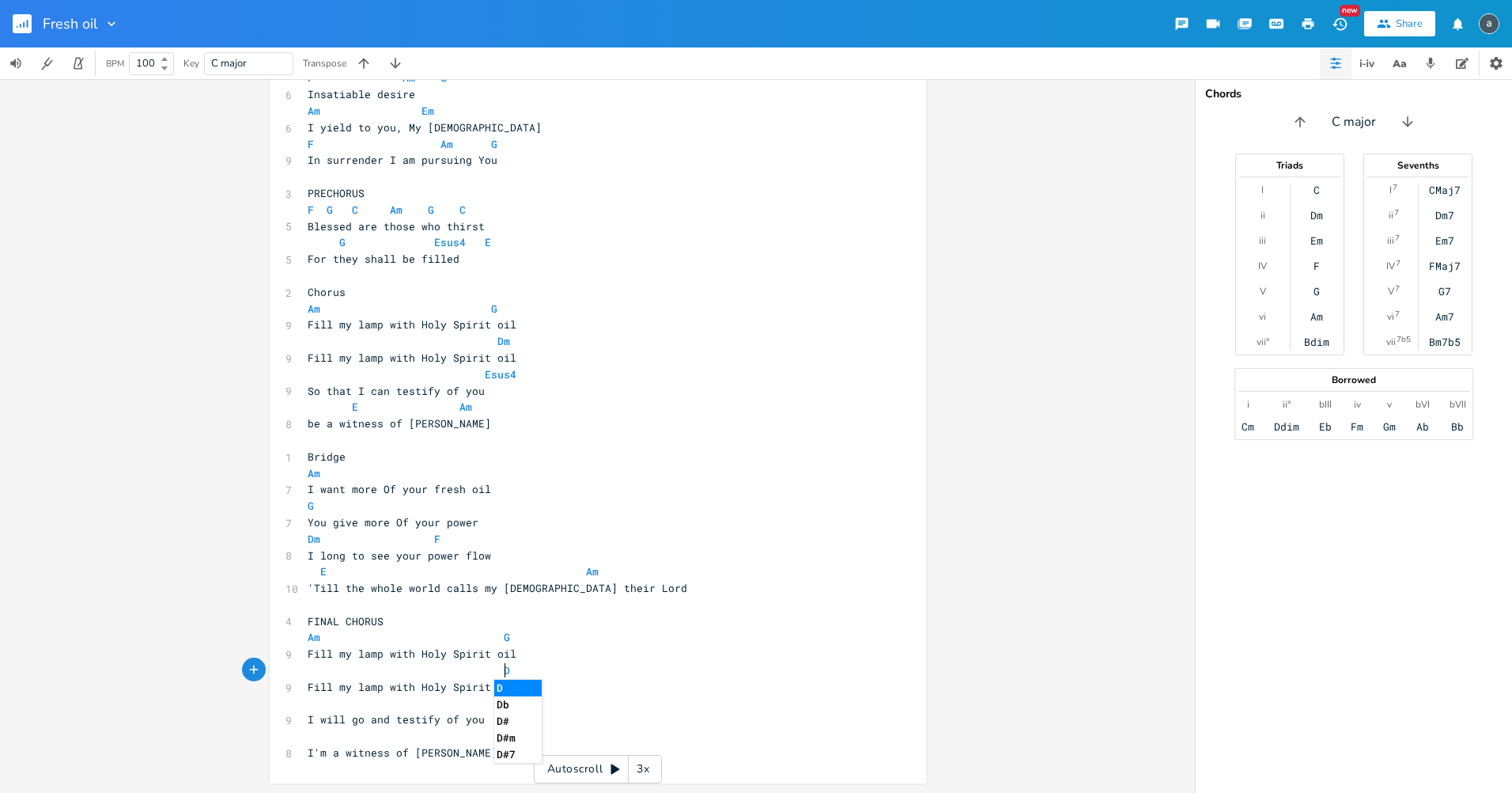
scroll to position [0, 99]
click at [368, 708] on pre "​" at bounding box center [590, 704] width 571 height 16
type textarea "E"
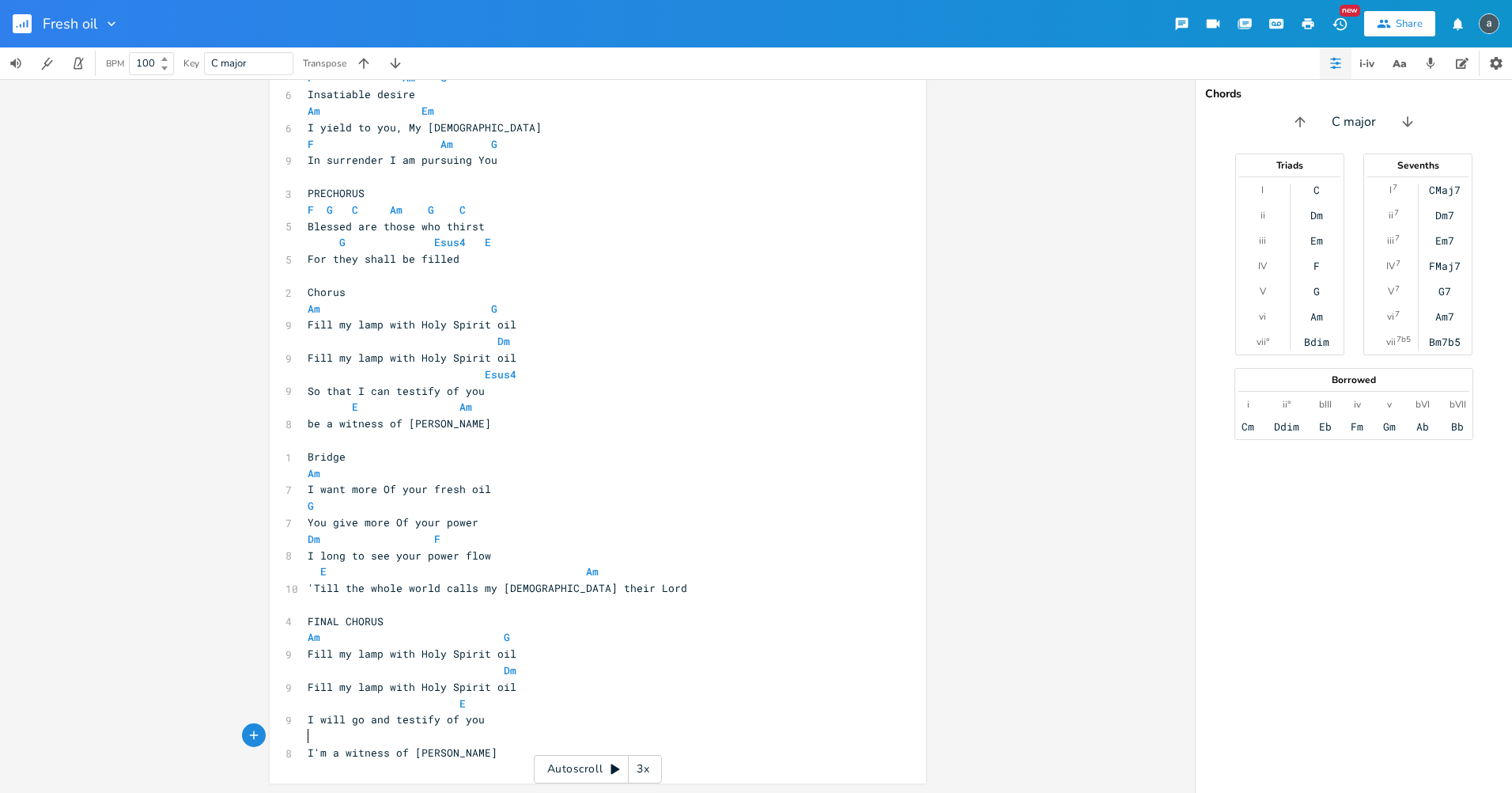
click at [502, 731] on pre "​" at bounding box center [590, 736] width 571 height 16
type textarea "Am"
click at [29, 23] on rect "button" at bounding box center [21, 23] width 19 height 19
click at [24, 30] on rect "button" at bounding box center [21, 23] width 19 height 19
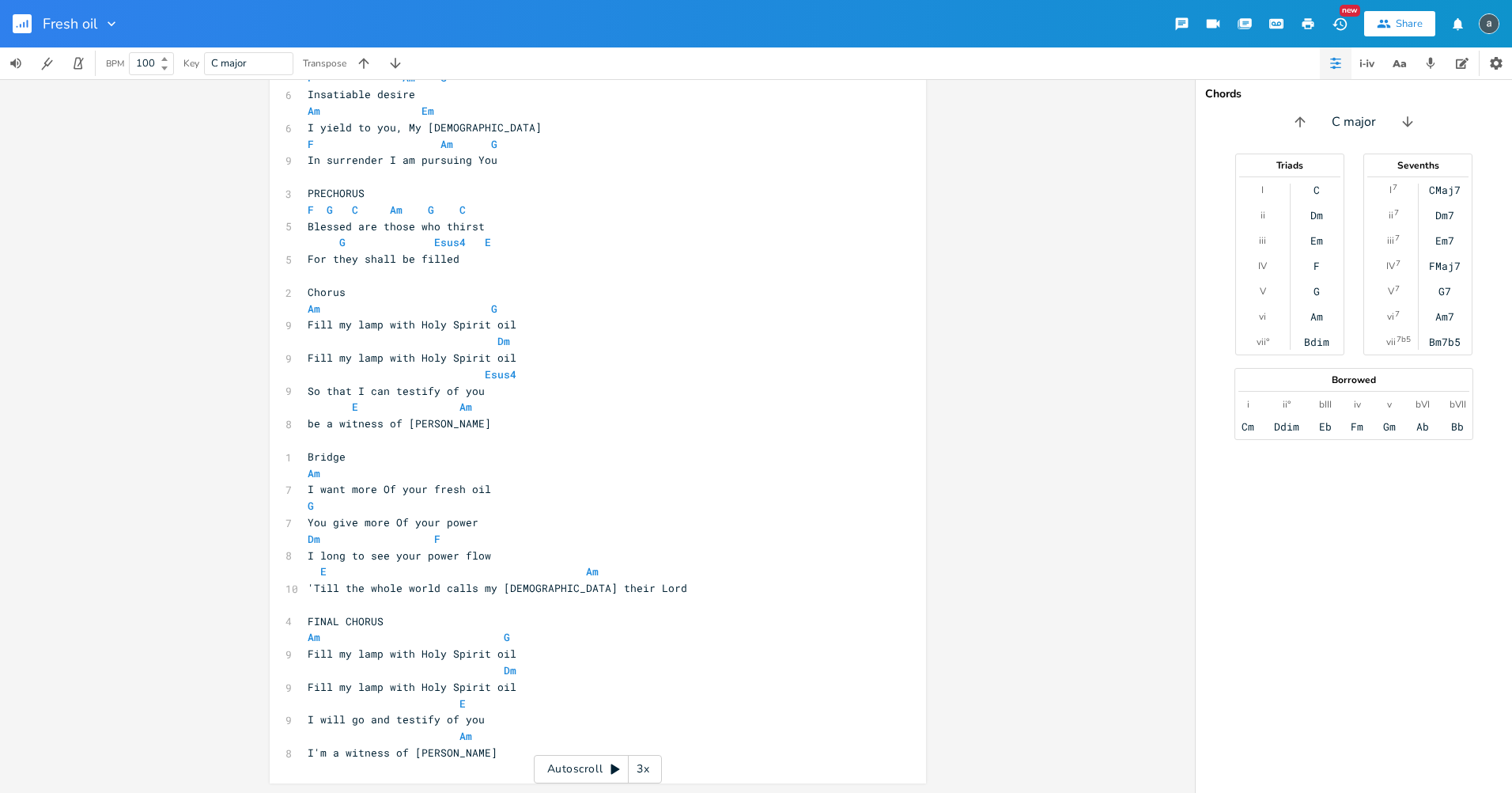
click at [24, 32] on rect "button" at bounding box center [21, 23] width 19 height 19
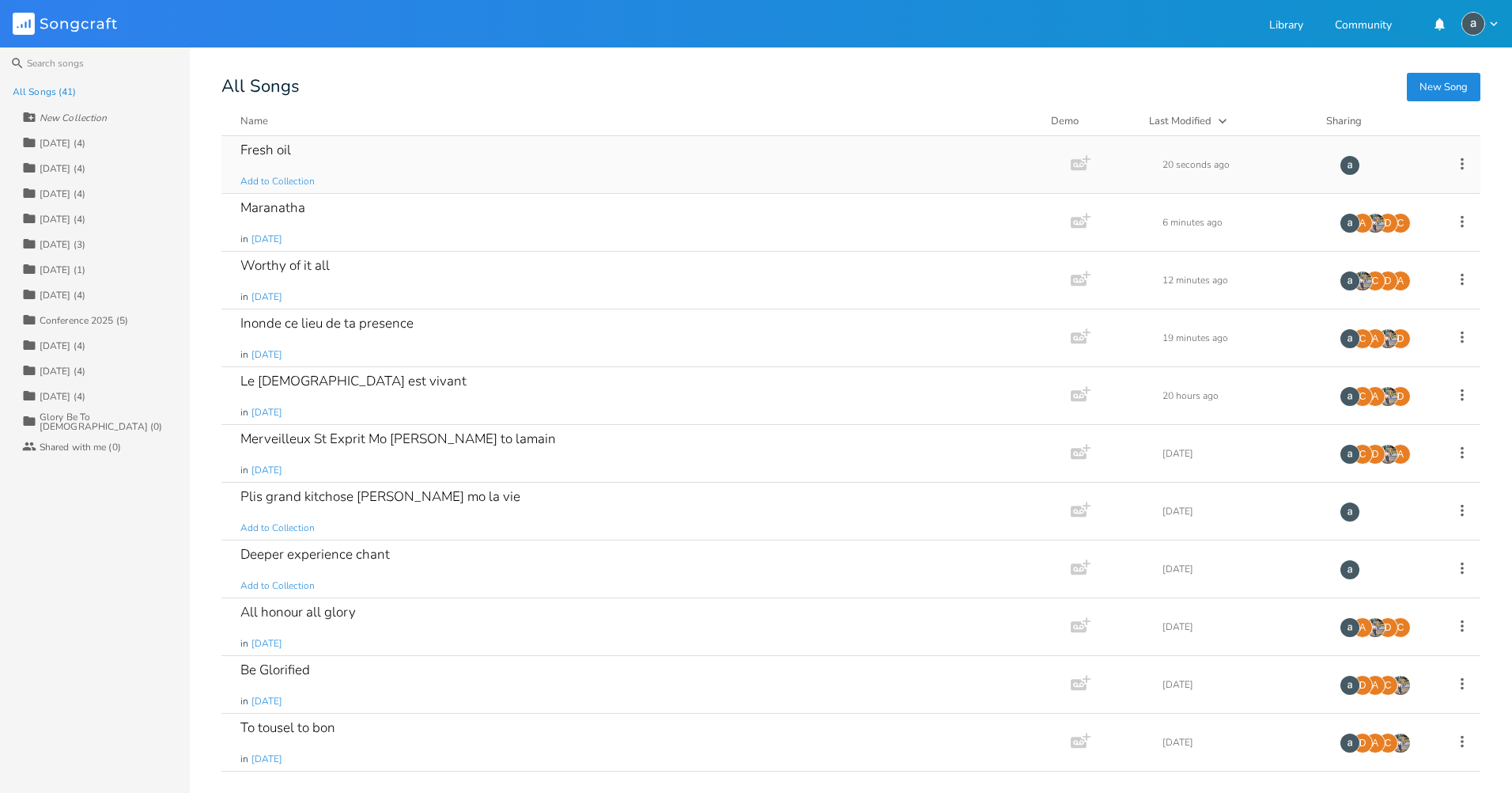
click at [1454, 167] on icon at bounding box center [1462, 163] width 17 height 17
click at [1373, 265] on span "Collaborators Sharing" at bounding box center [1356, 268] width 48 height 11
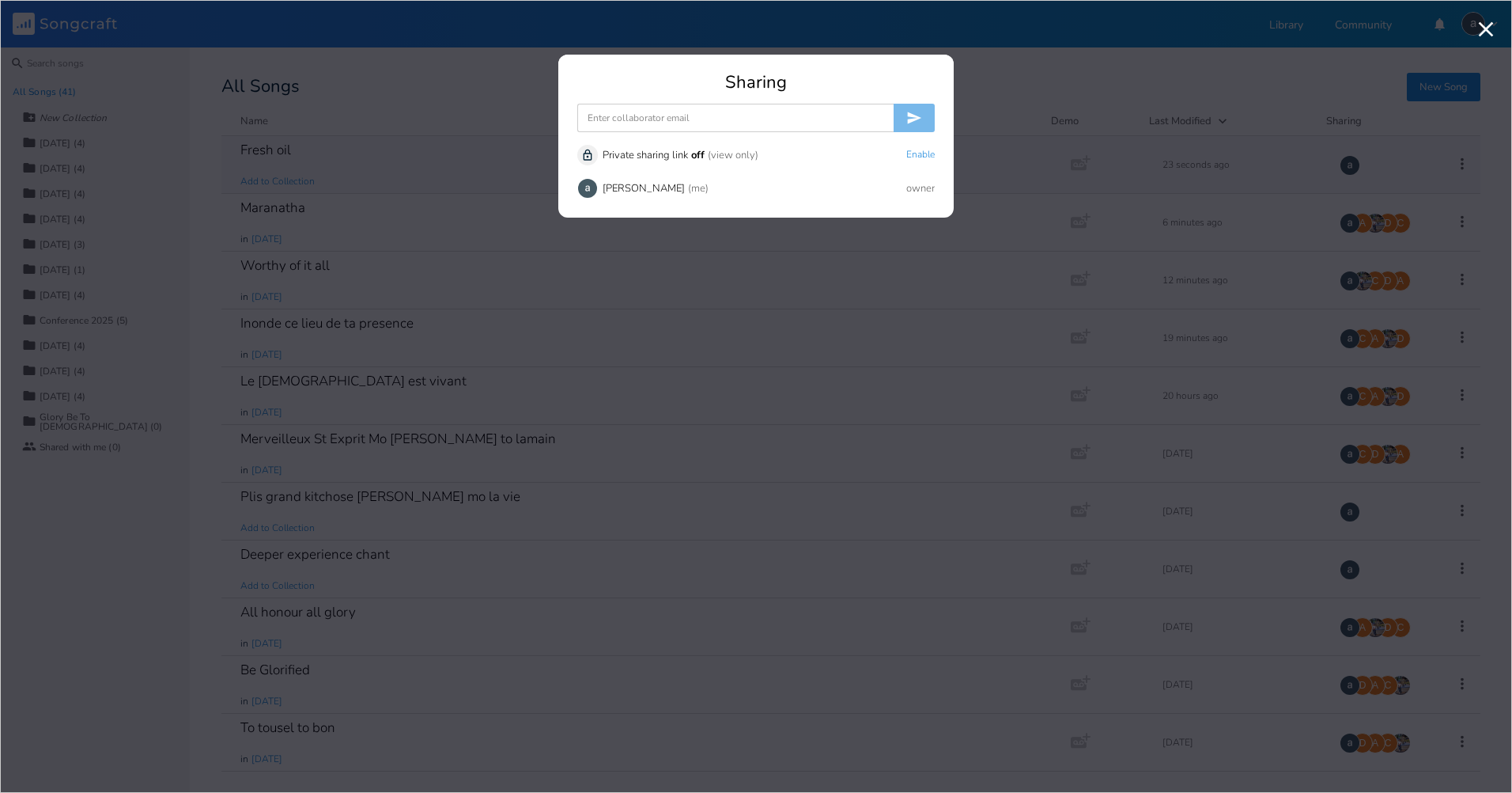
click at [637, 127] on input at bounding box center [736, 117] width 317 height 29
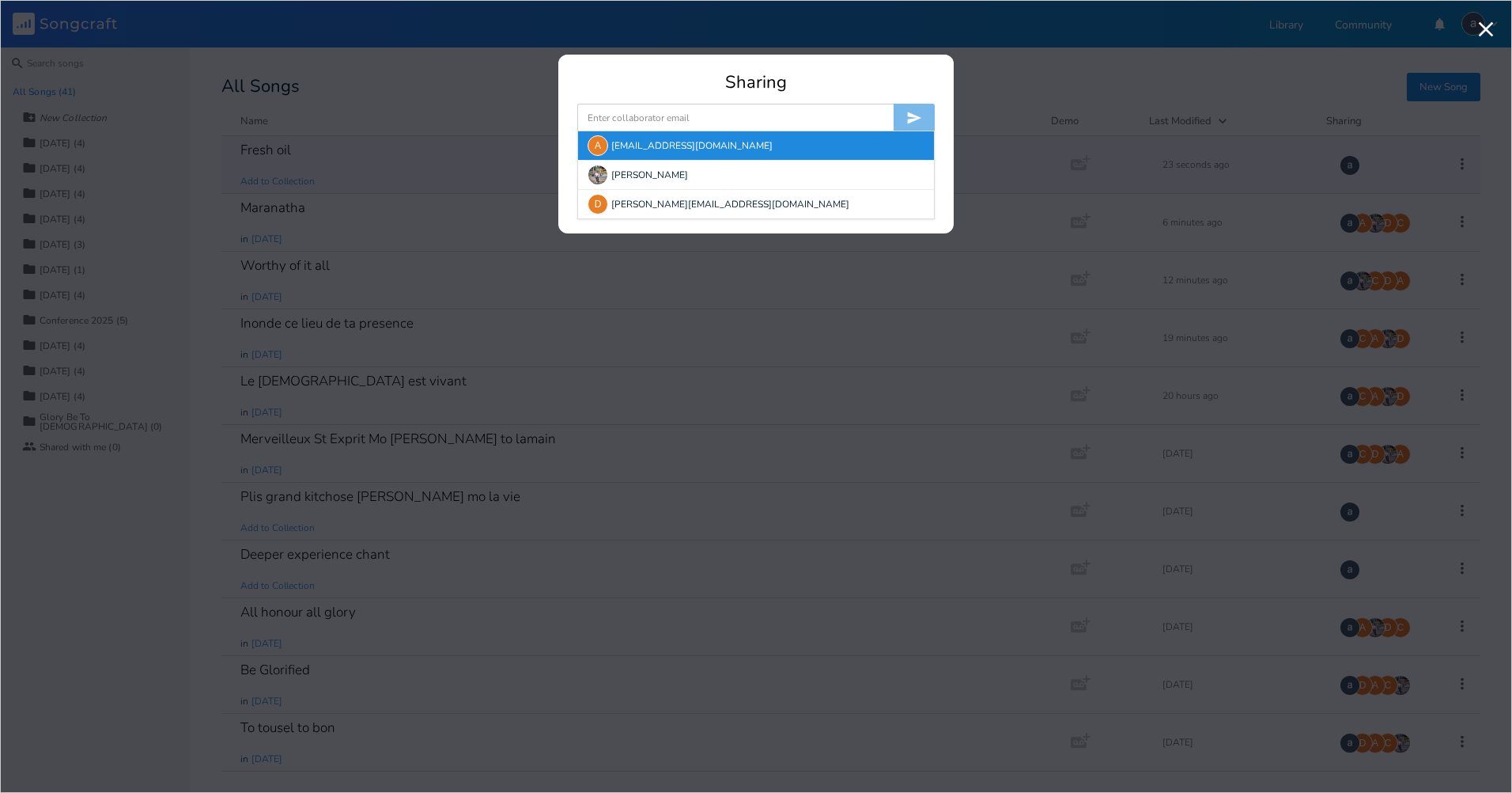
drag, startPoint x: 591, startPoint y: 144, endPoint x: 604, endPoint y: 133, distance: 17.0
click at [591, 144] on div "A" at bounding box center [597, 145] width 21 height 21
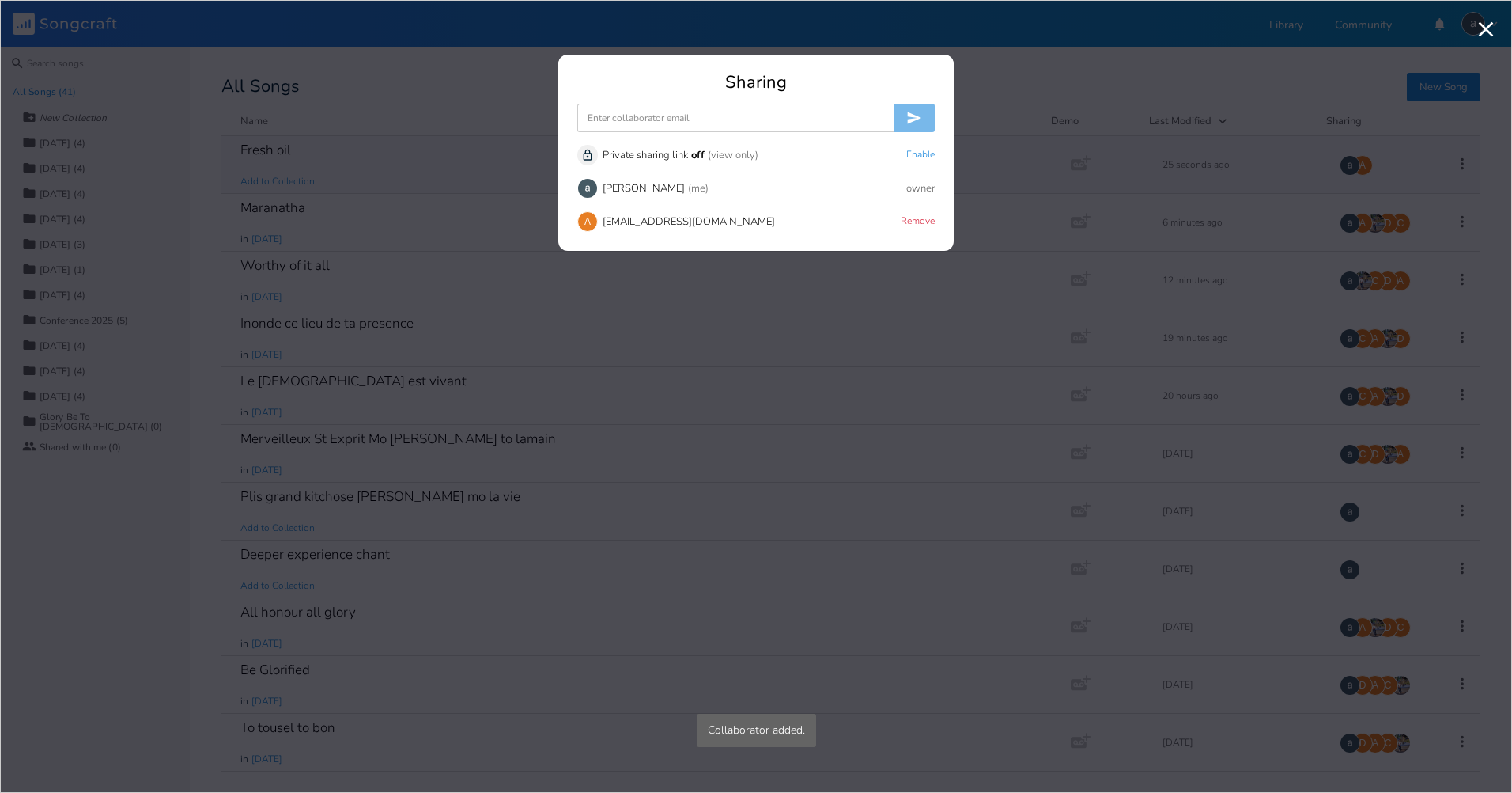
drag, startPoint x: 616, startPoint y: 110, endPoint x: 622, endPoint y: 124, distance: 15.2
click at [616, 111] on input at bounding box center [736, 117] width 317 height 29
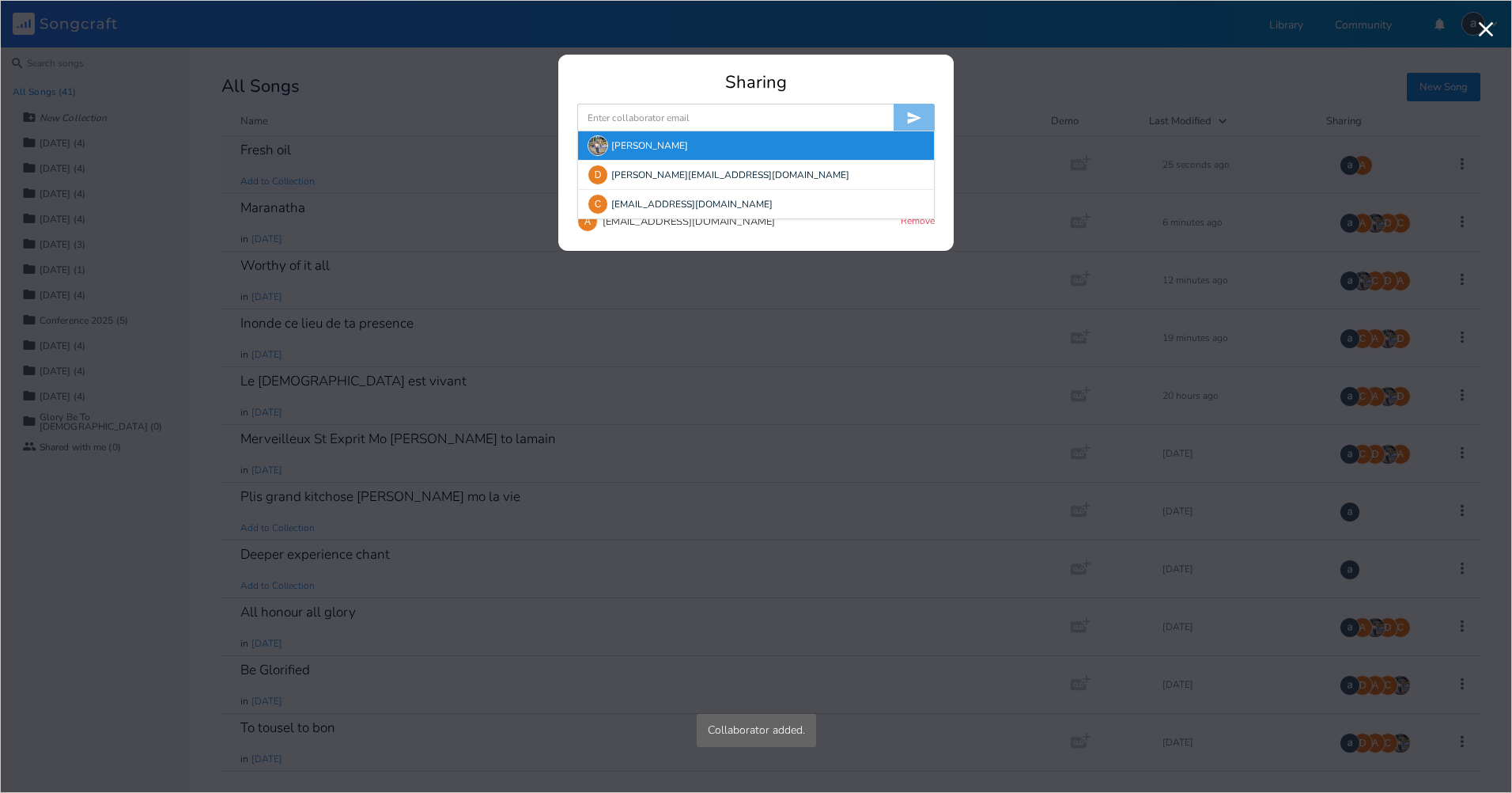
click at [601, 138] on img at bounding box center [597, 145] width 21 height 21
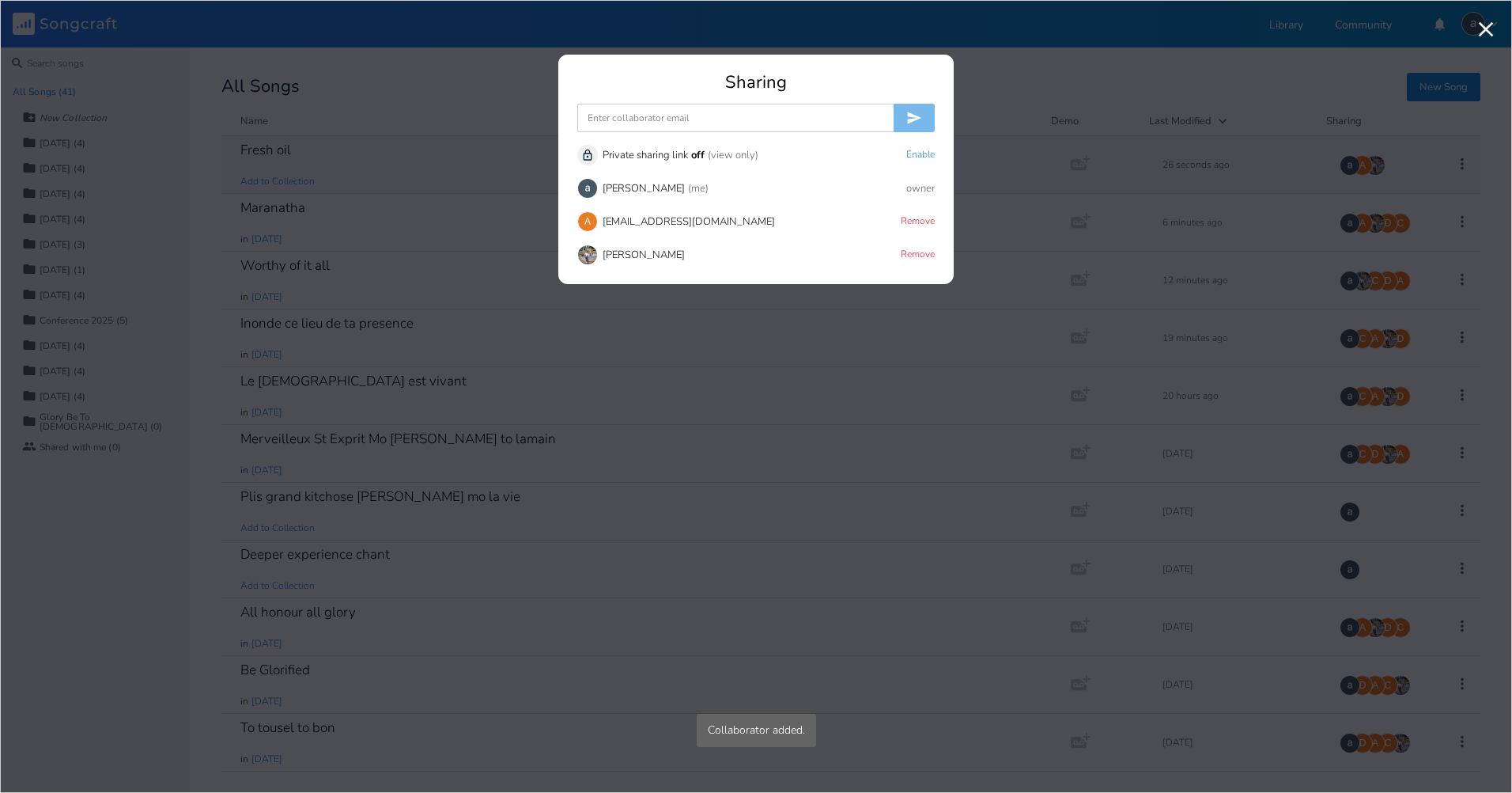
click at [619, 120] on input at bounding box center [736, 117] width 317 height 29
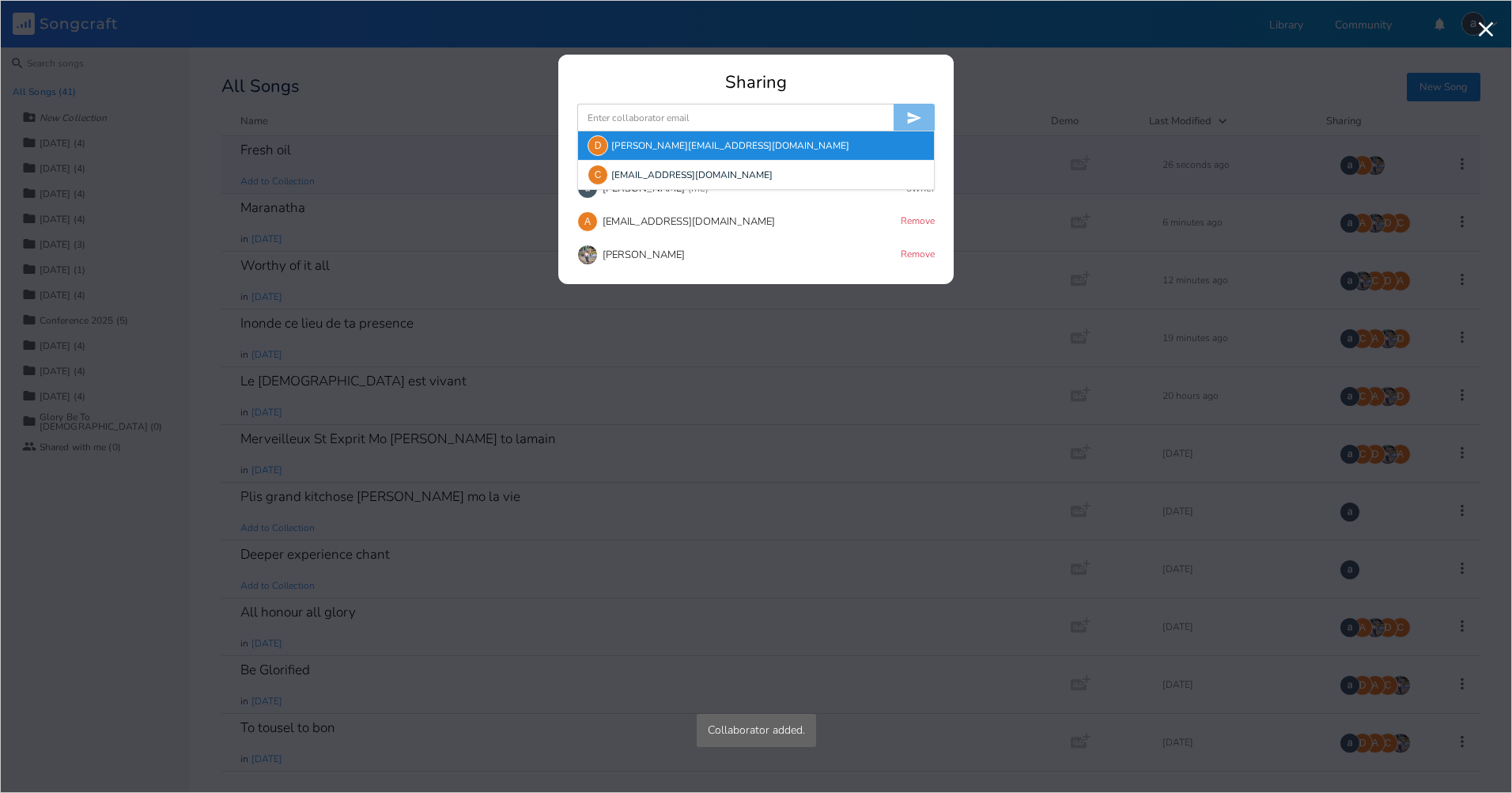
drag, startPoint x: 605, startPoint y: 144, endPoint x: 619, endPoint y: 120, distance: 27.8
click at [605, 144] on div "D" at bounding box center [597, 145] width 21 height 21
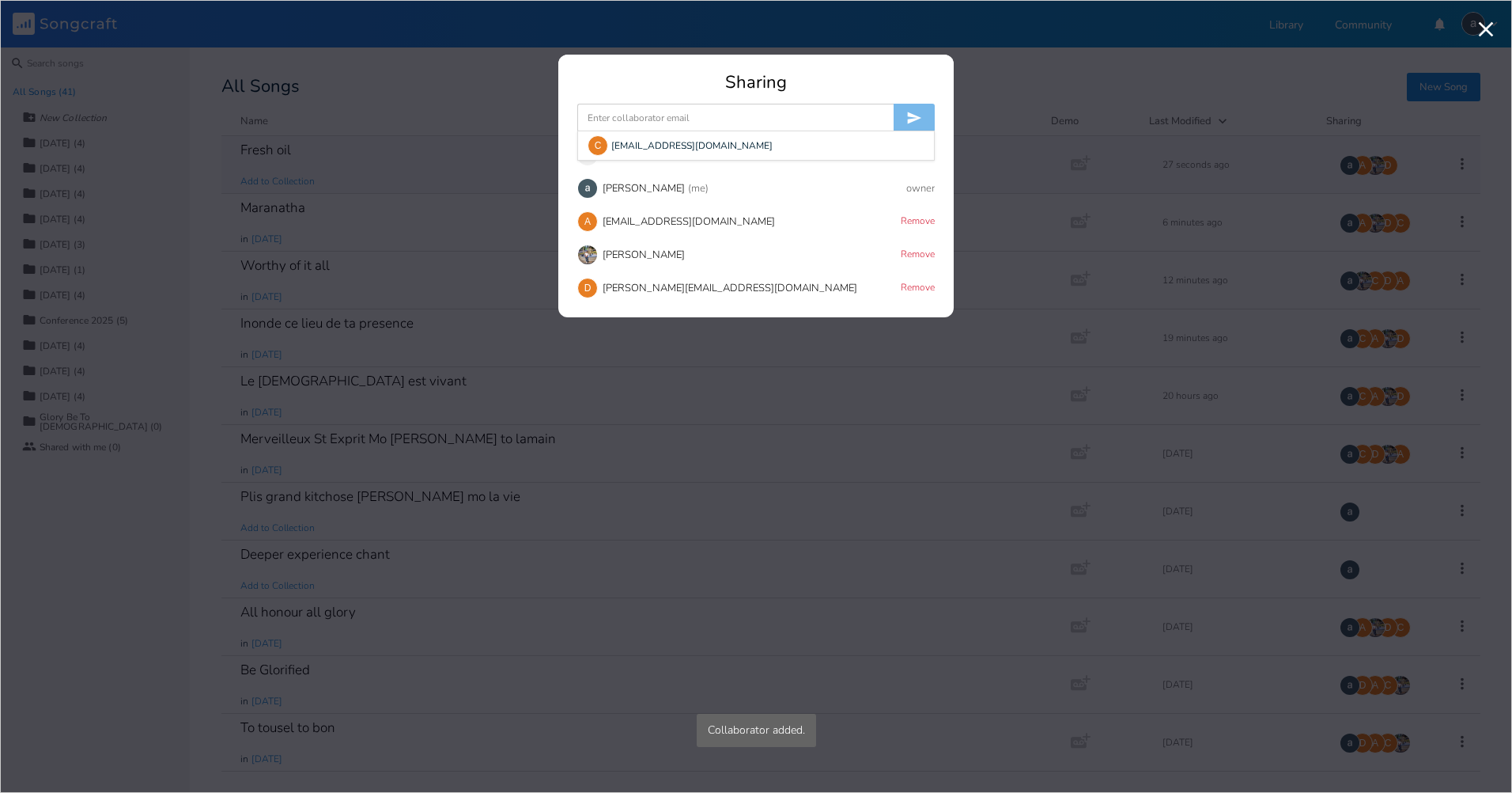
drag, startPoint x: 624, startPoint y: 109, endPoint x: 615, endPoint y: 122, distance: 15.8
click at [624, 109] on input at bounding box center [736, 117] width 317 height 29
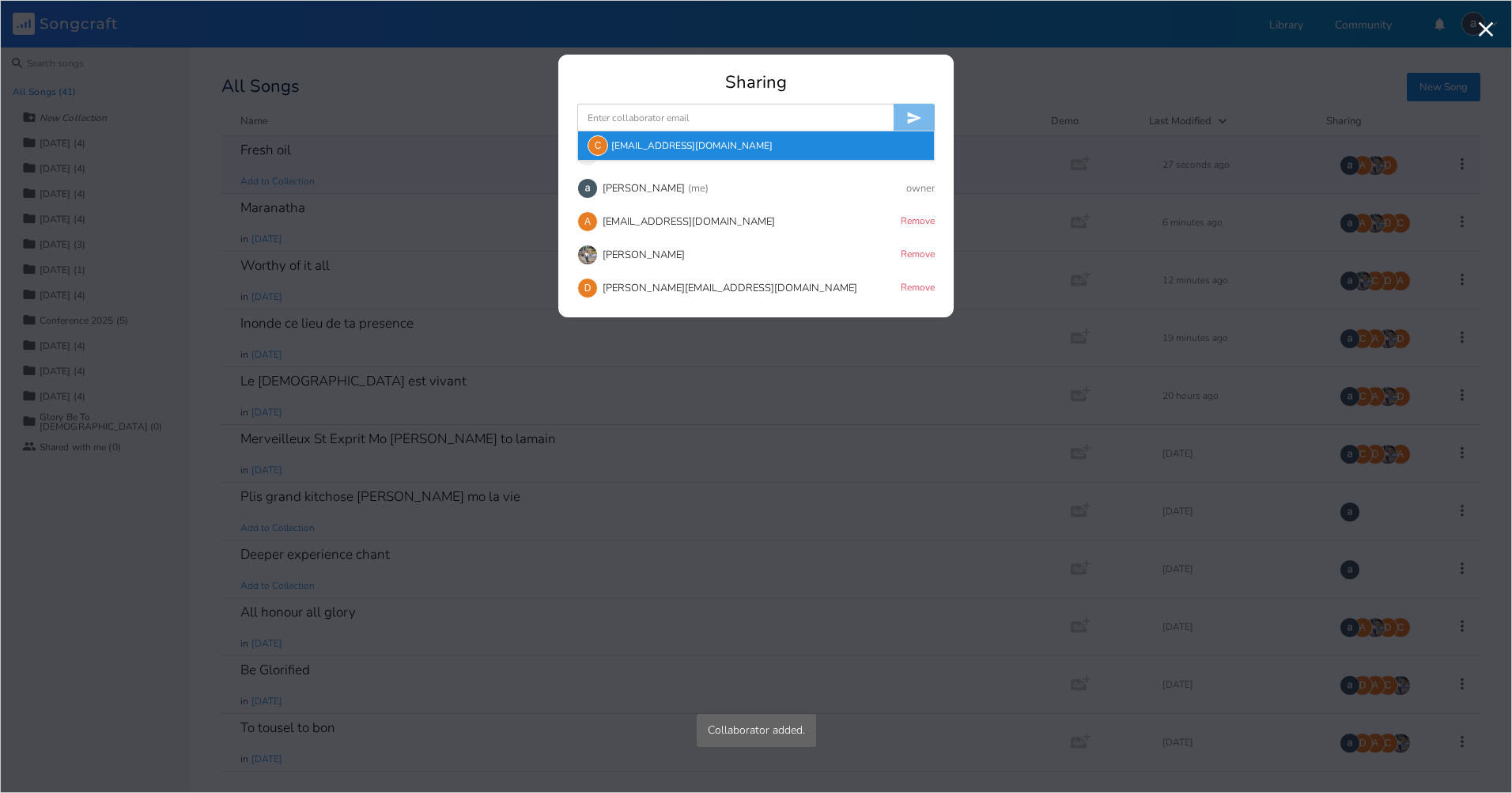
click at [602, 148] on div "C" at bounding box center [597, 145] width 21 height 21
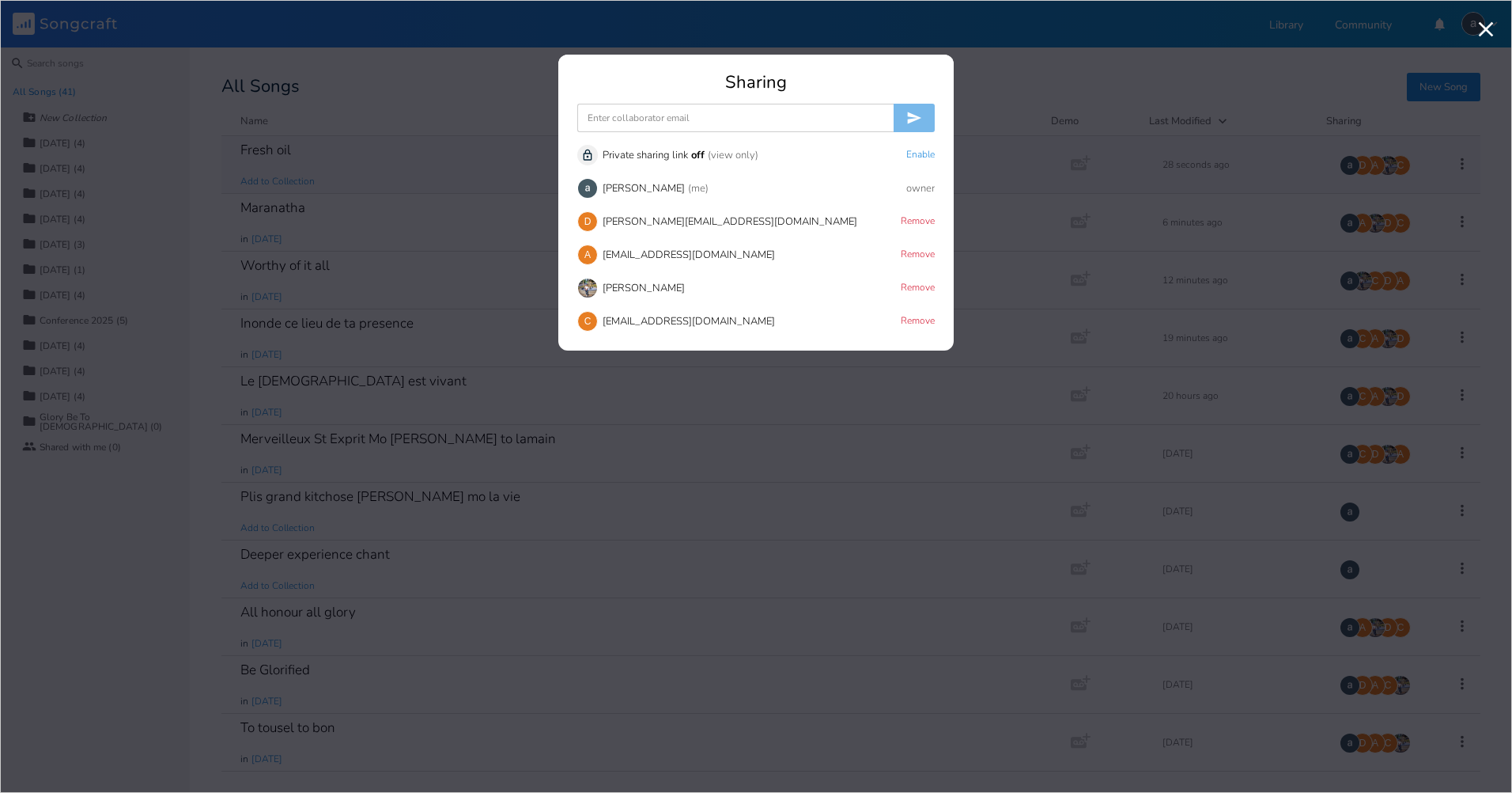
click at [1489, 20] on icon "button" at bounding box center [1486, 29] width 25 height 25
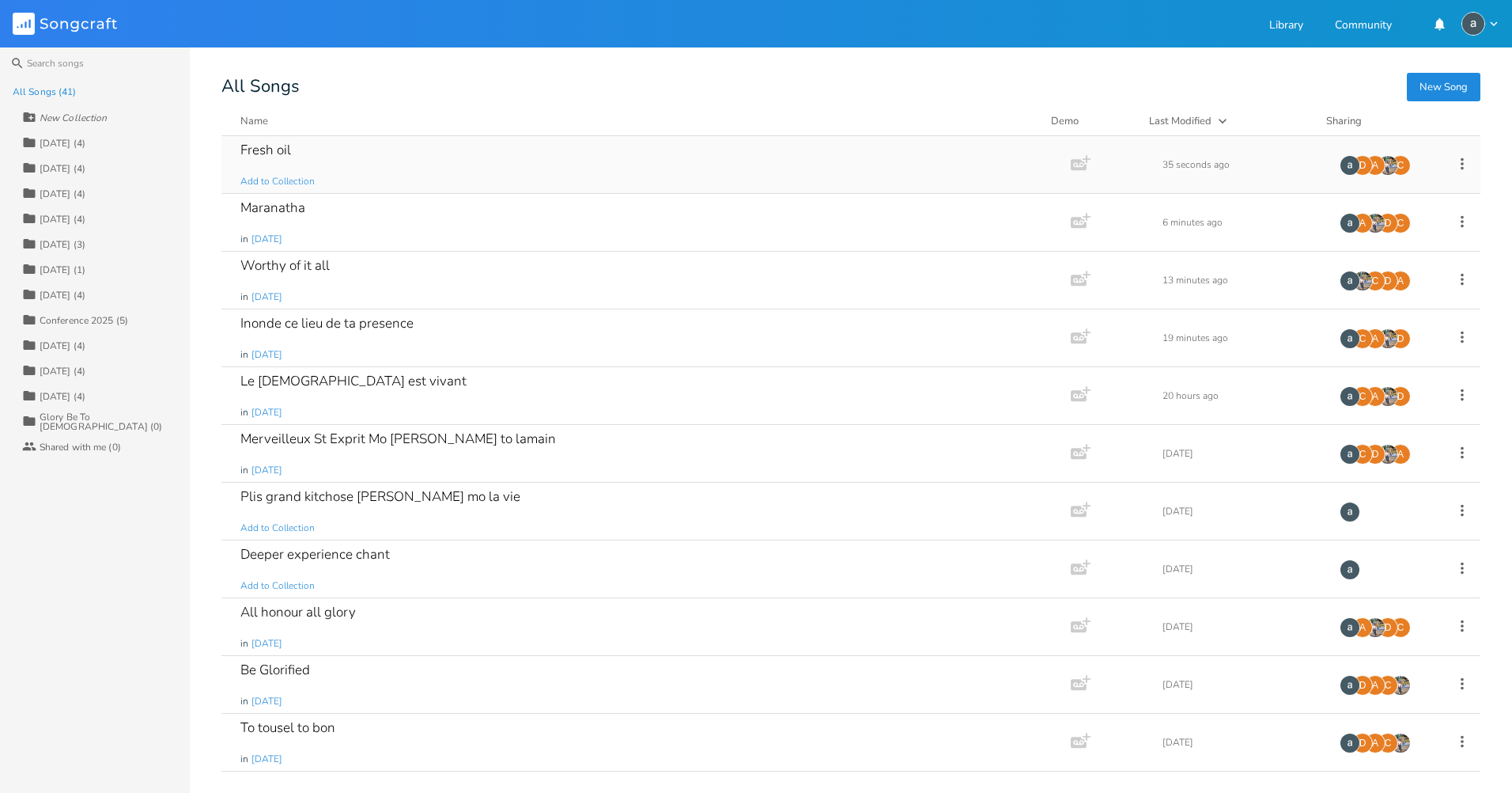
click at [79, 142] on div "[DATE] (4)" at bounding box center [62, 144] width 46 height 10
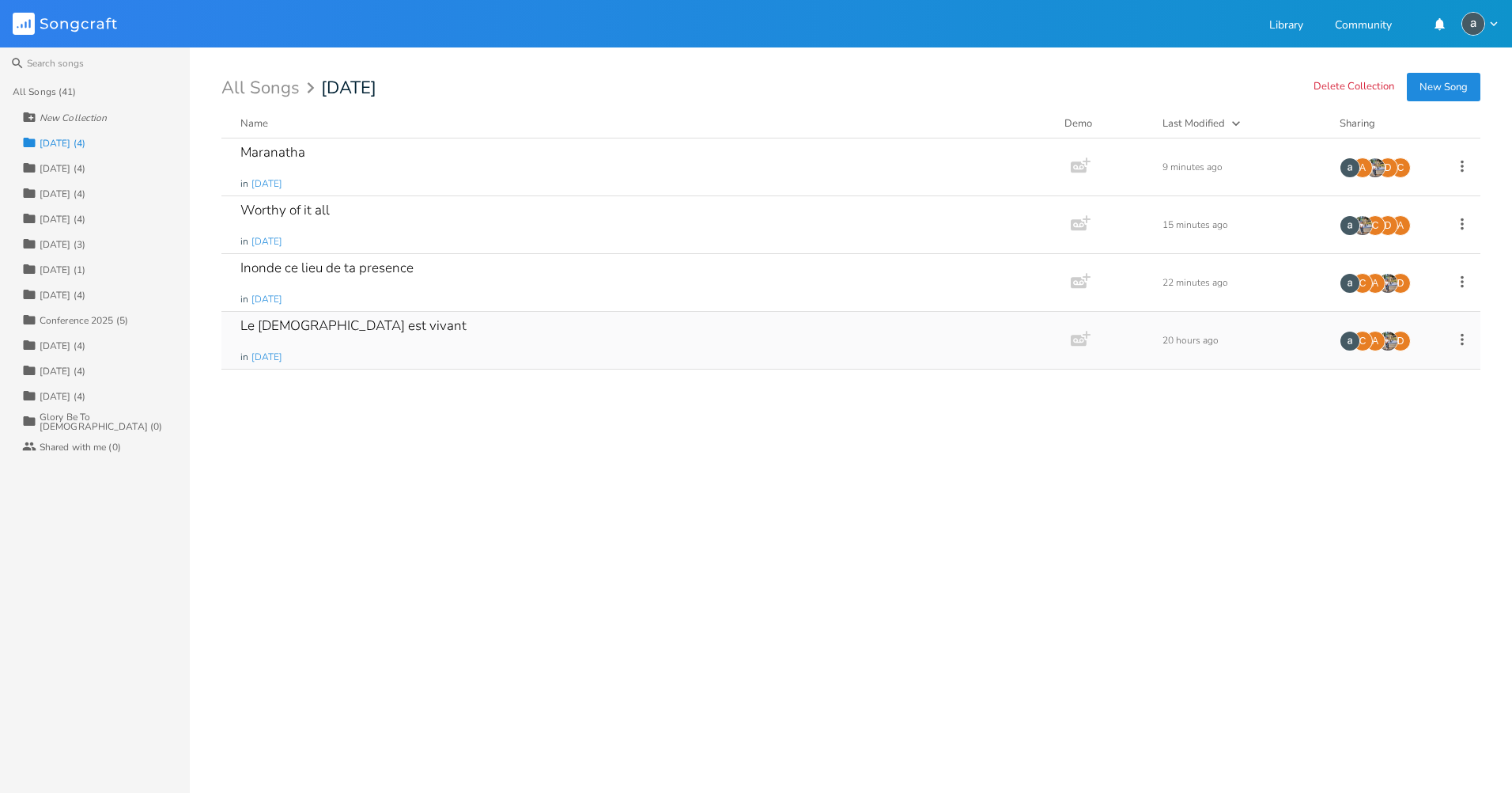
click at [336, 330] on div "Le [DEMOGRAPHIC_DATA] est vivant" at bounding box center [354, 326] width 226 height 13
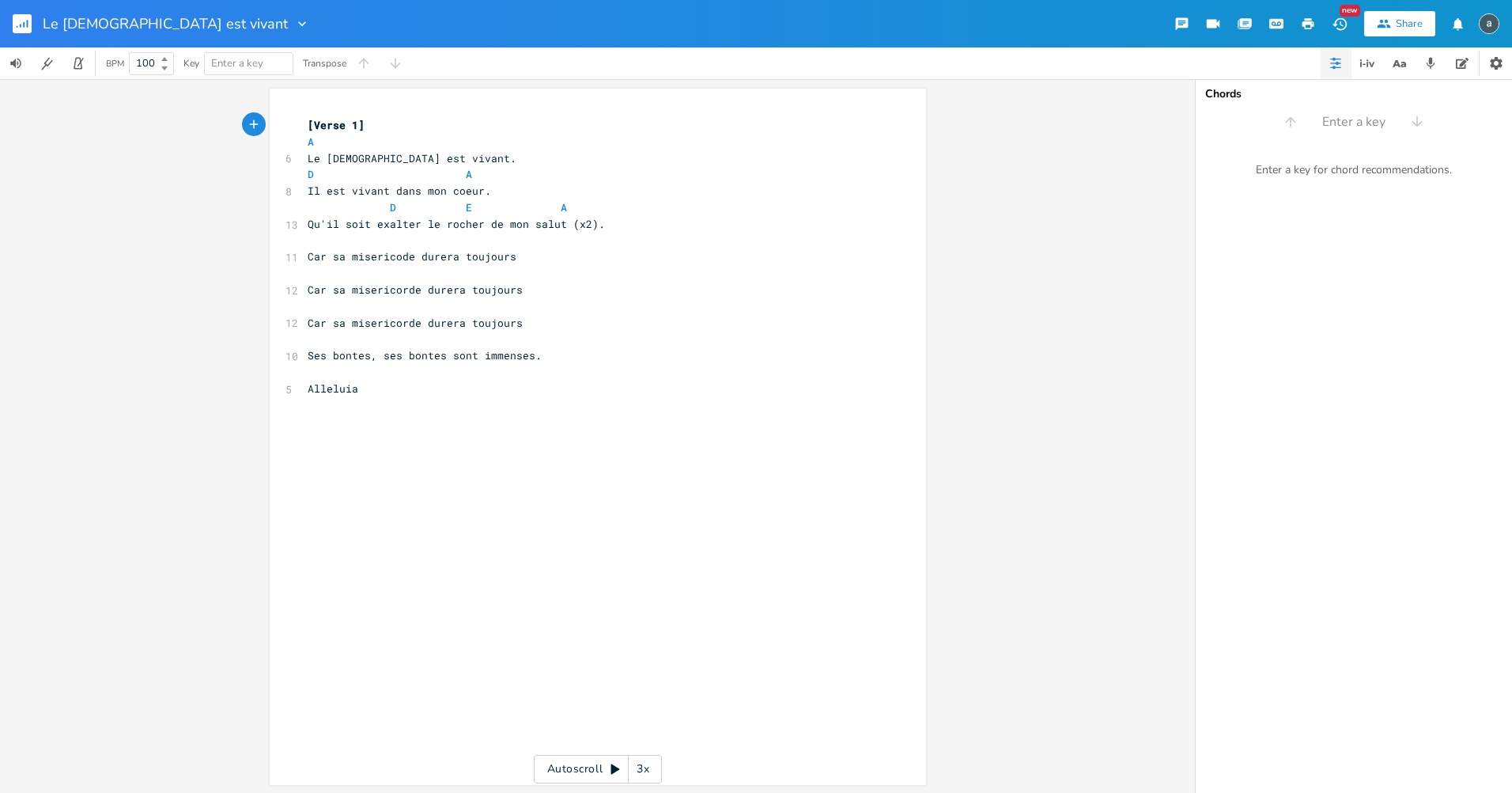
click at [321, 244] on pre "​" at bounding box center [590, 241] width 571 height 16
type input "A"
click at [222, 61] on span "A" at bounding box center [249, 64] width 75 height 21
click at [233, 61] on span "A" at bounding box center [249, 64] width 75 height 21
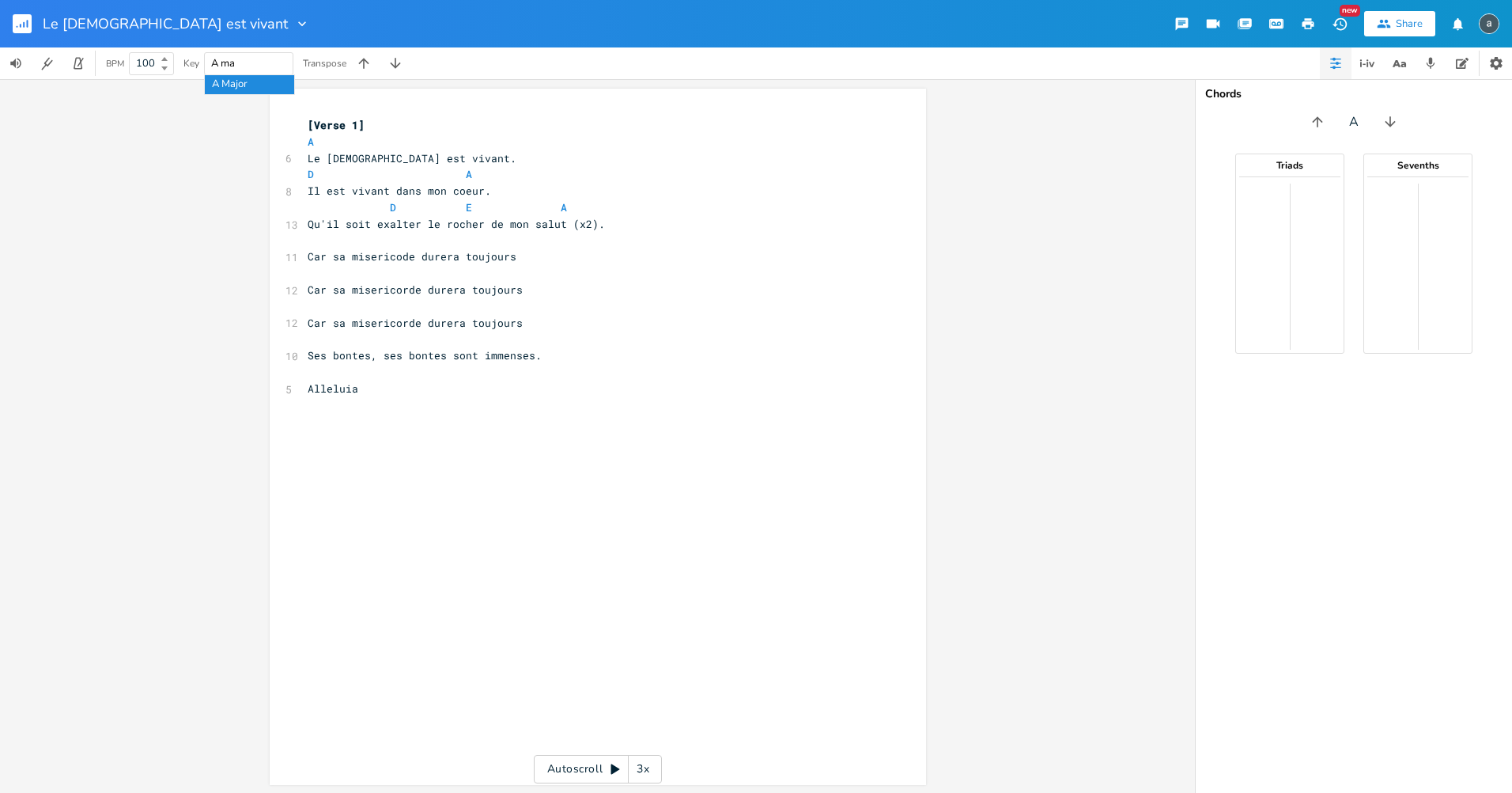
type input "A ma"
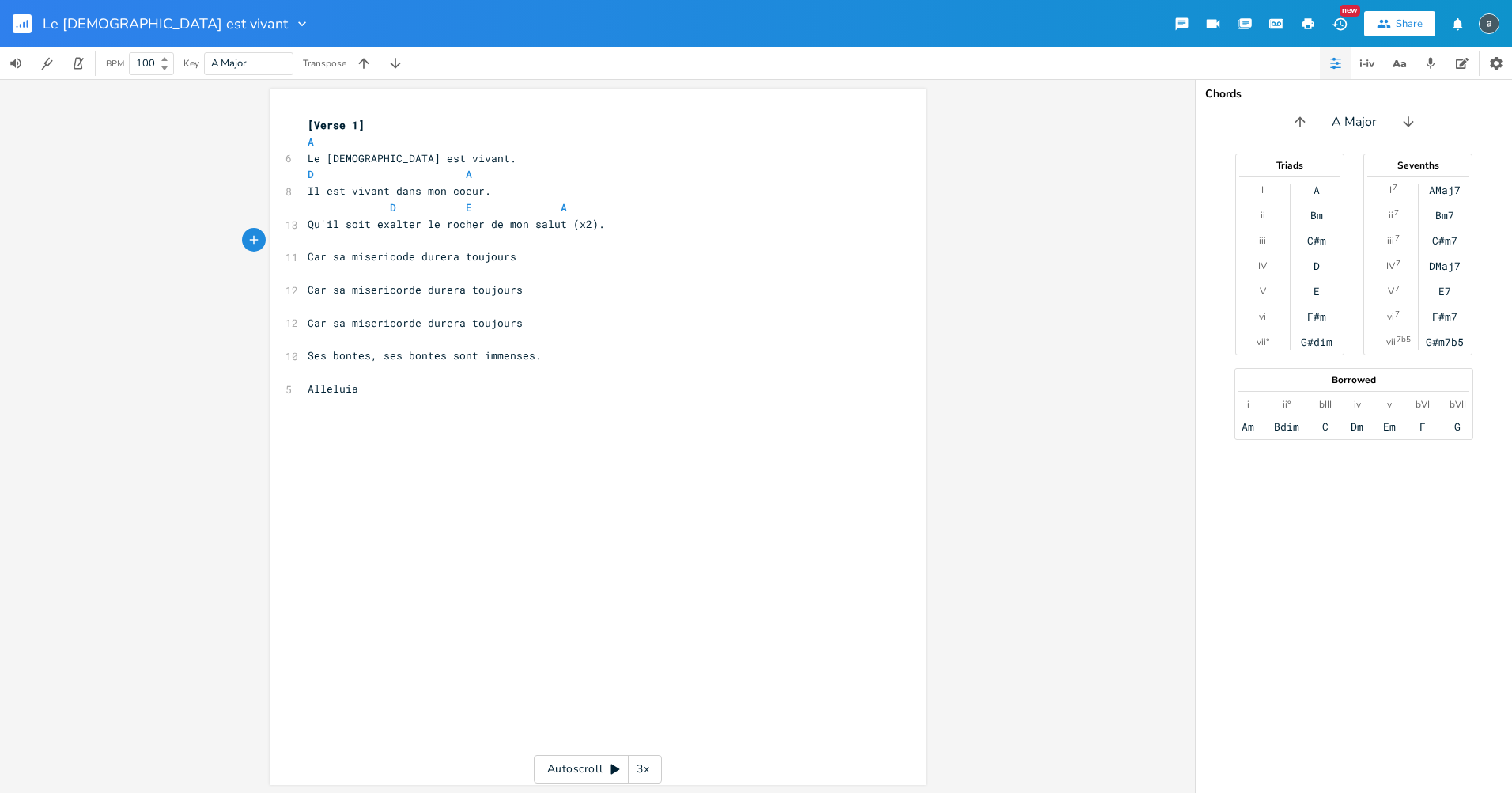
click at [354, 233] on pre "​" at bounding box center [590, 241] width 571 height 16
type textarea "A E"
click at [413, 276] on pre "​" at bounding box center [590, 273] width 571 height 16
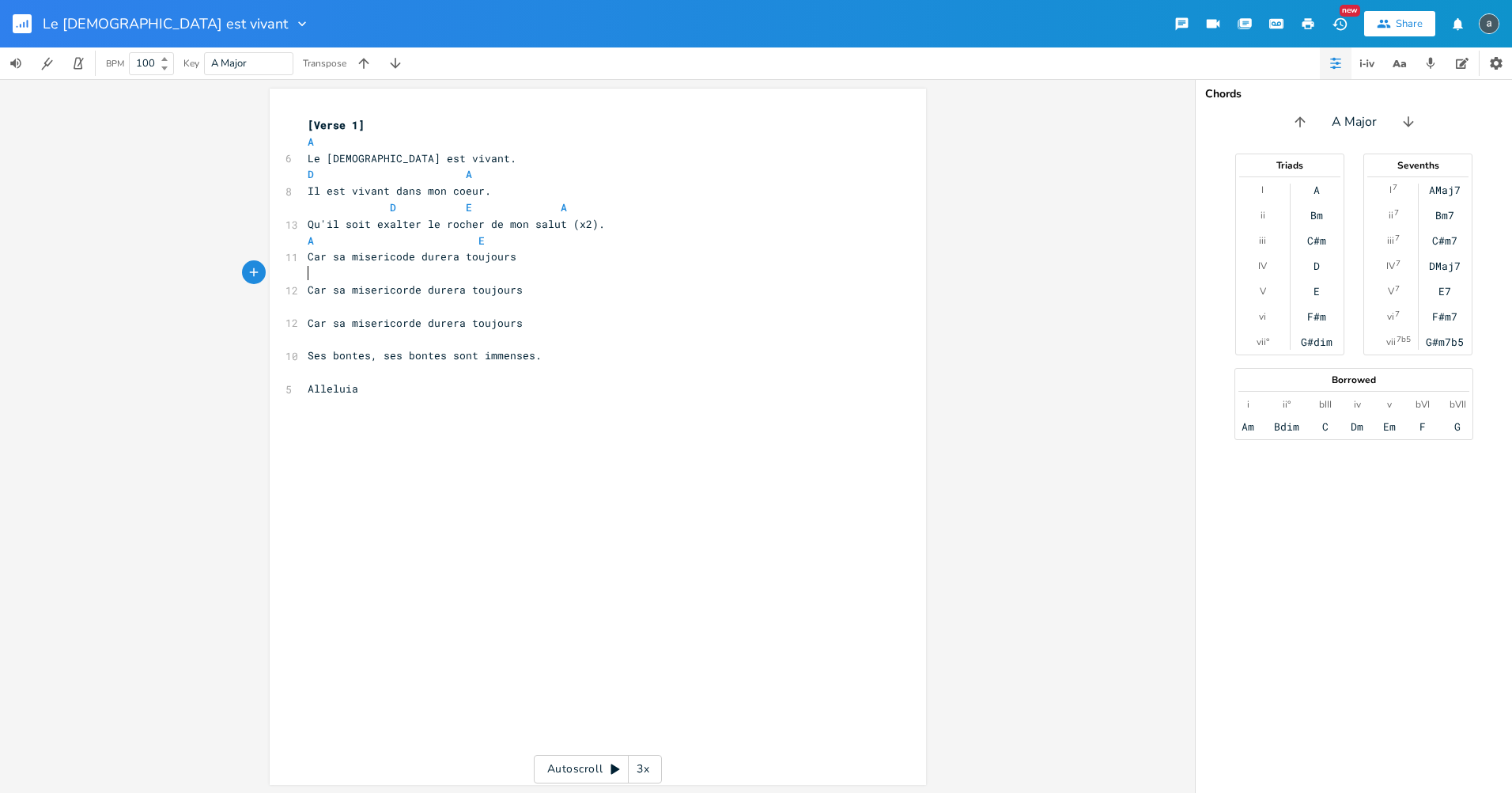
type textarea "m"
type textarea "a"
click at [439, 300] on pre "​" at bounding box center [590, 306] width 571 height 16
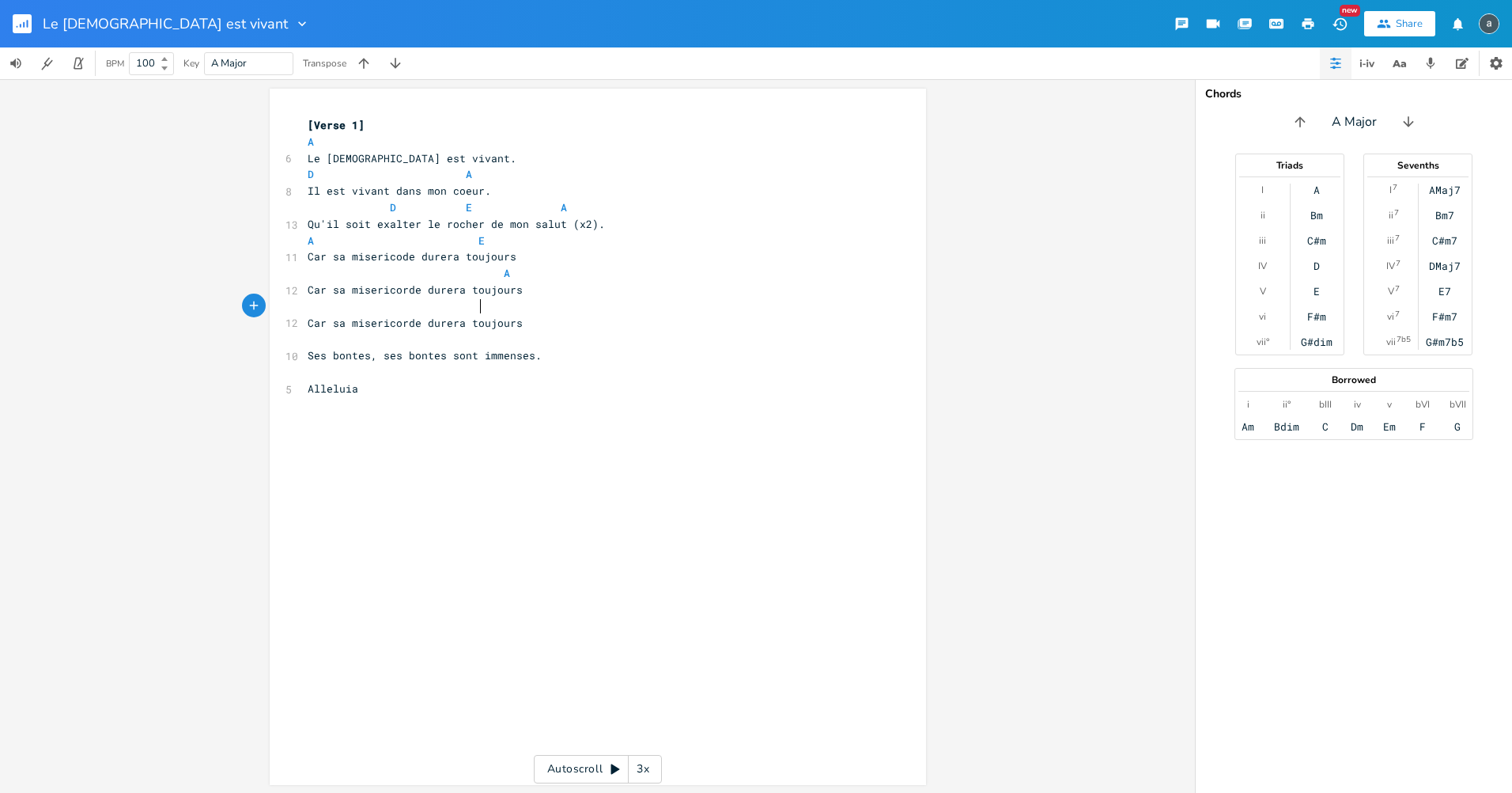
scroll to position [0, 80]
type textarea "E"
click at [379, 337] on pre "​" at bounding box center [590, 339] width 571 height 16
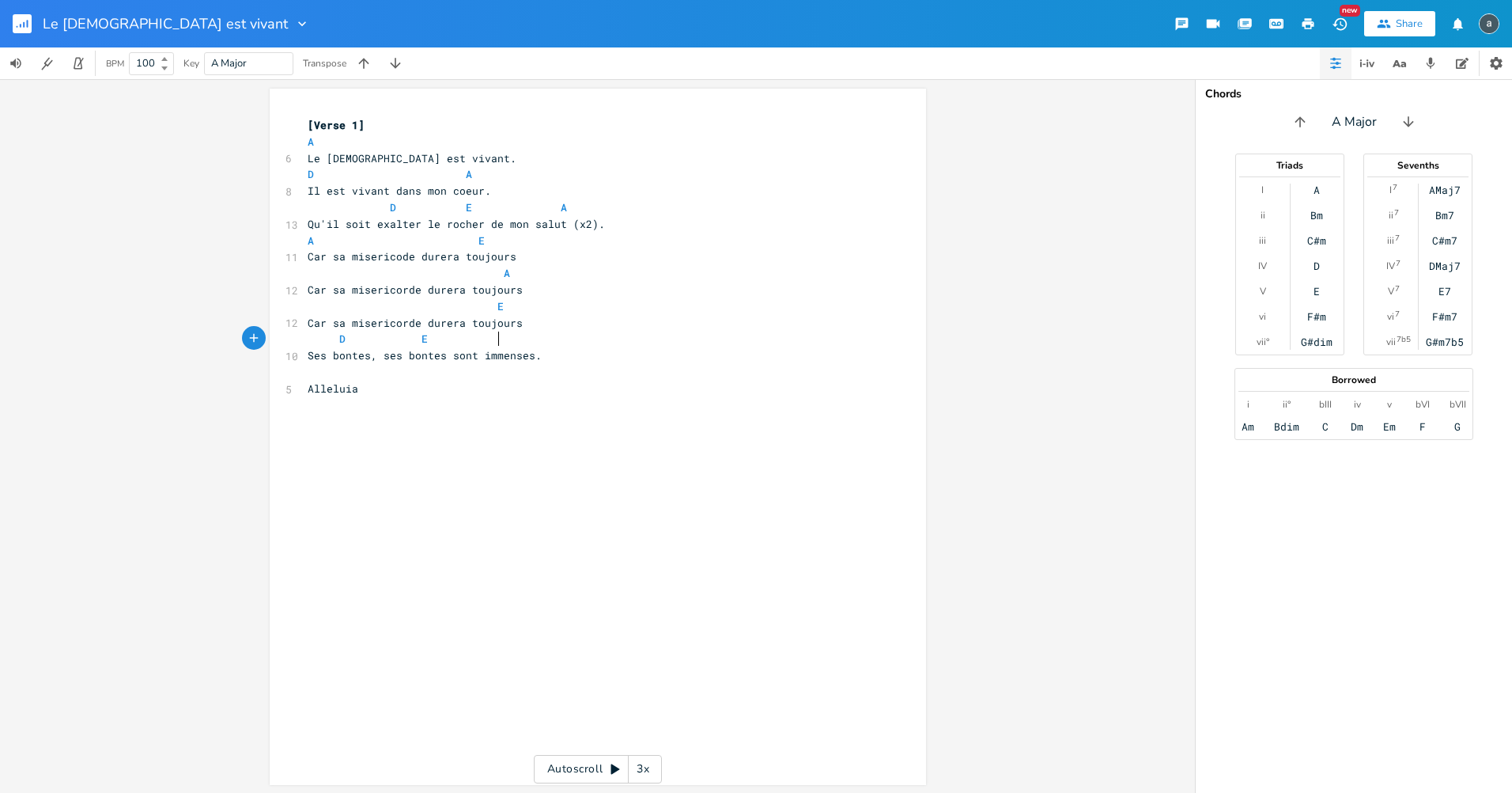
type textarea "D E A"
click at [331, 378] on pre "​" at bounding box center [590, 372] width 571 height 16
type textarea "A"
